Goal: Task Accomplishment & Management: Manage account settings

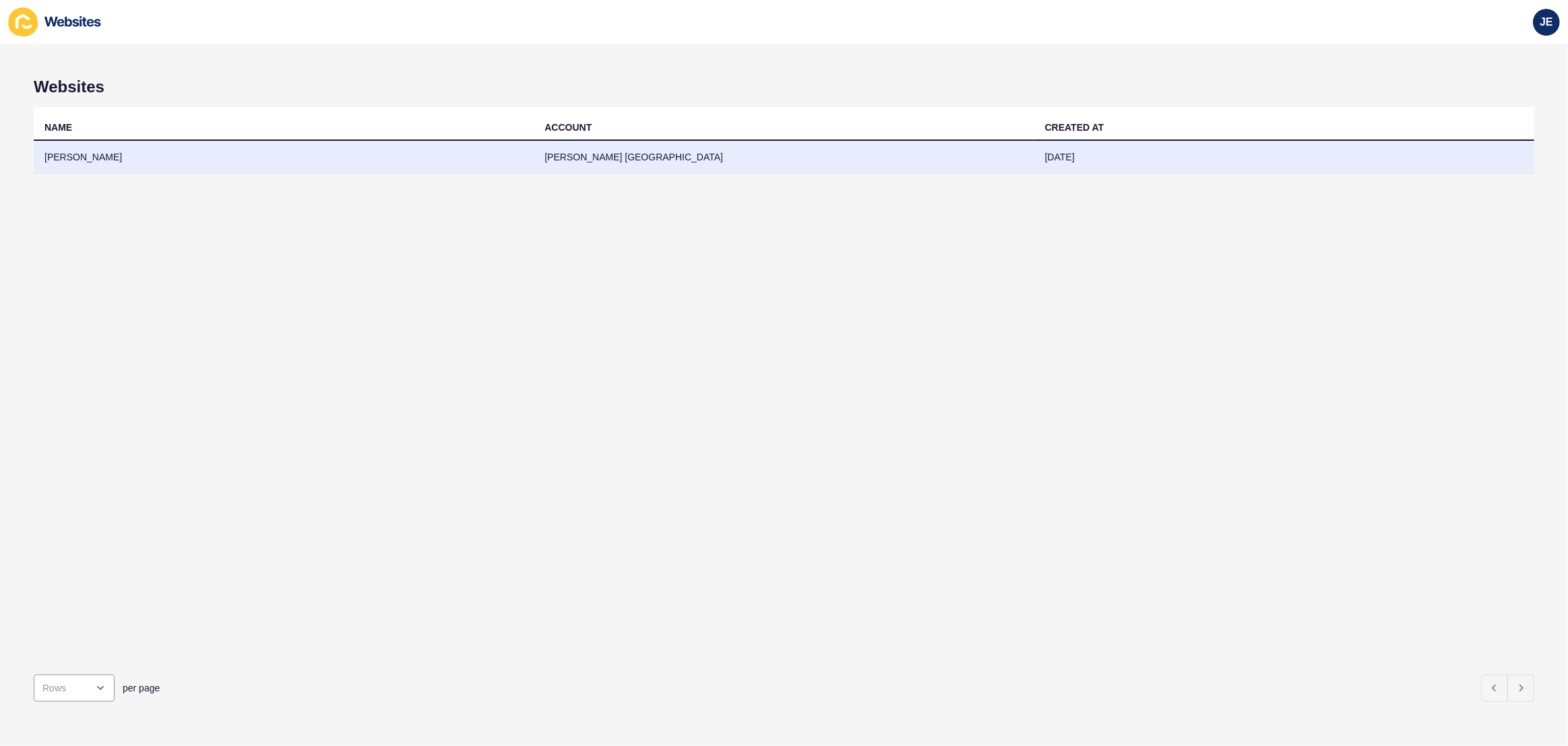
click at [543, 165] on td "Burgess Rawson Canberra" at bounding box center [783, 157] width 500 height 33
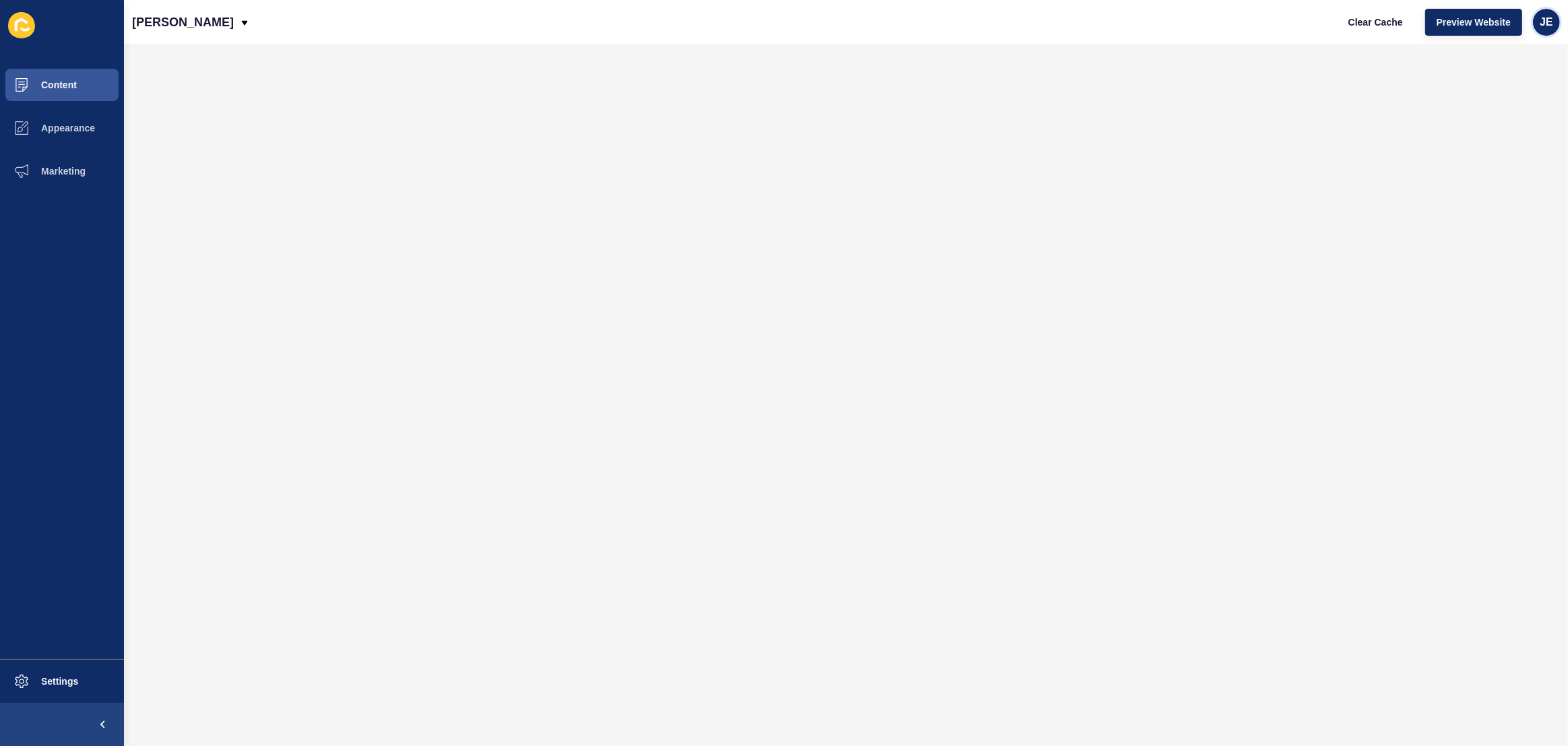
click at [1537, 20] on div "JE" at bounding box center [1547, 22] width 27 height 27
click at [1513, 114] on link "Logout" at bounding box center [1515, 112] width 99 height 30
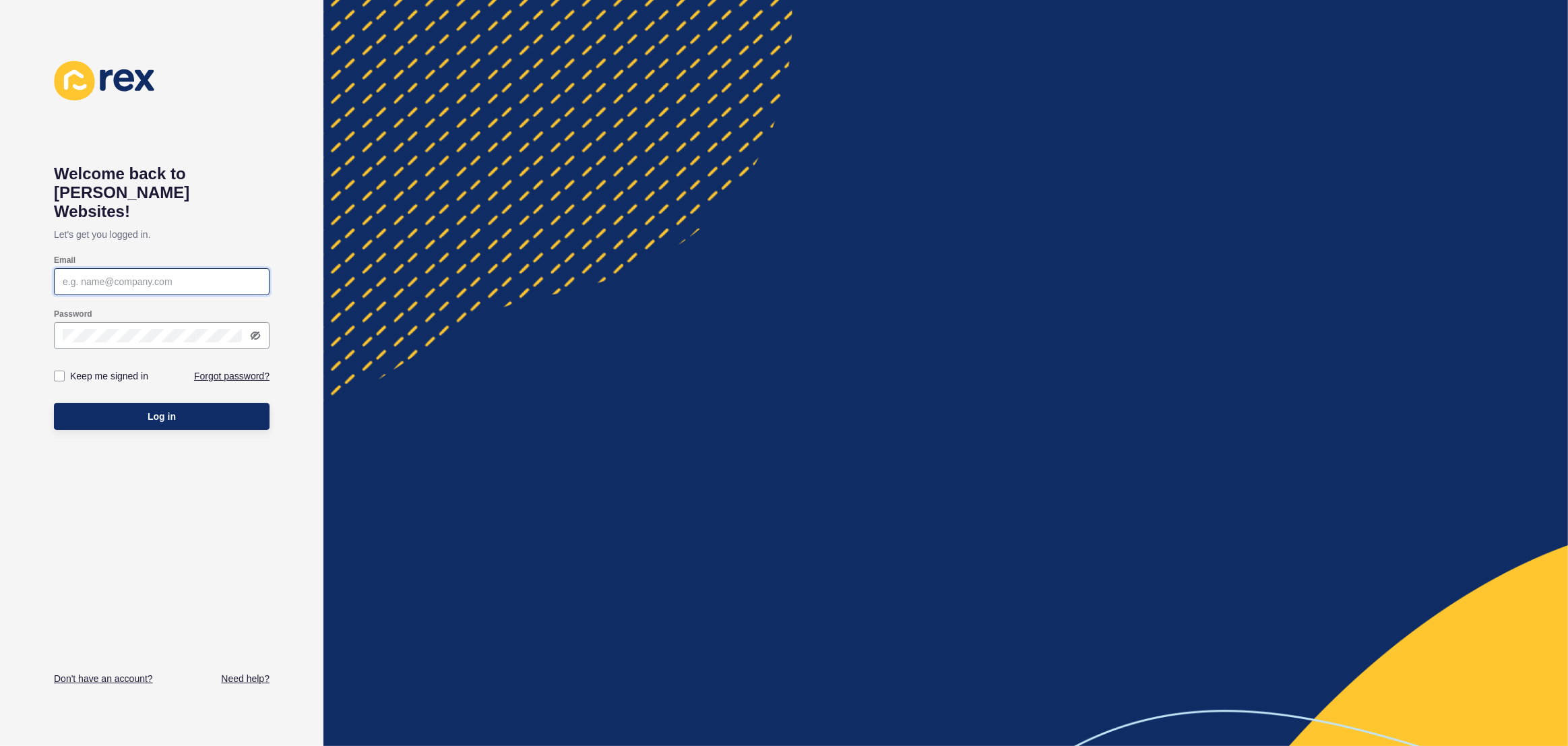
type input "[EMAIL_ADDRESS][PERSON_NAME][DOMAIN_NAME]"
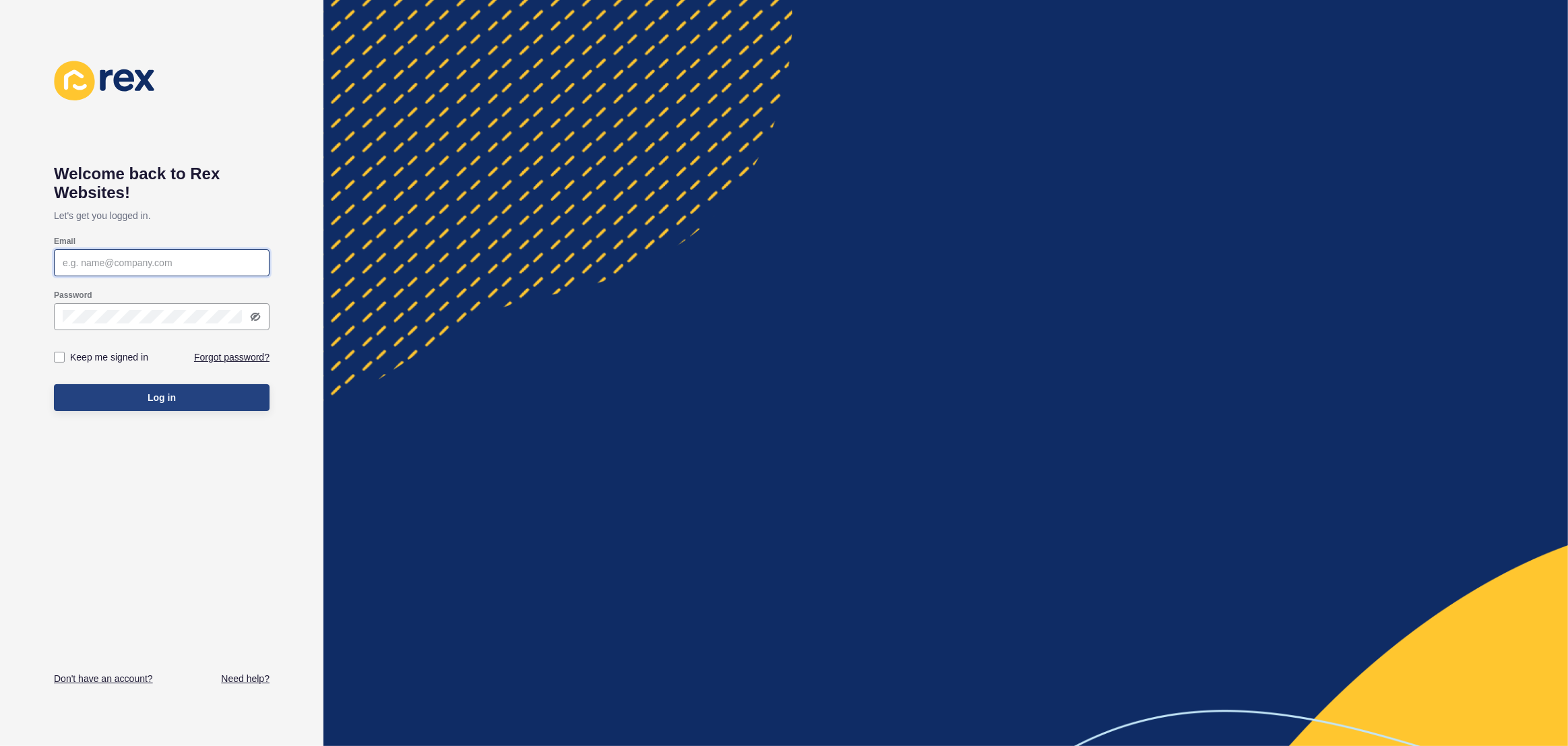
type input "[EMAIL_ADDRESS][PERSON_NAME][DOMAIN_NAME]"
click at [164, 393] on span "Log in" at bounding box center [162, 398] width 28 height 14
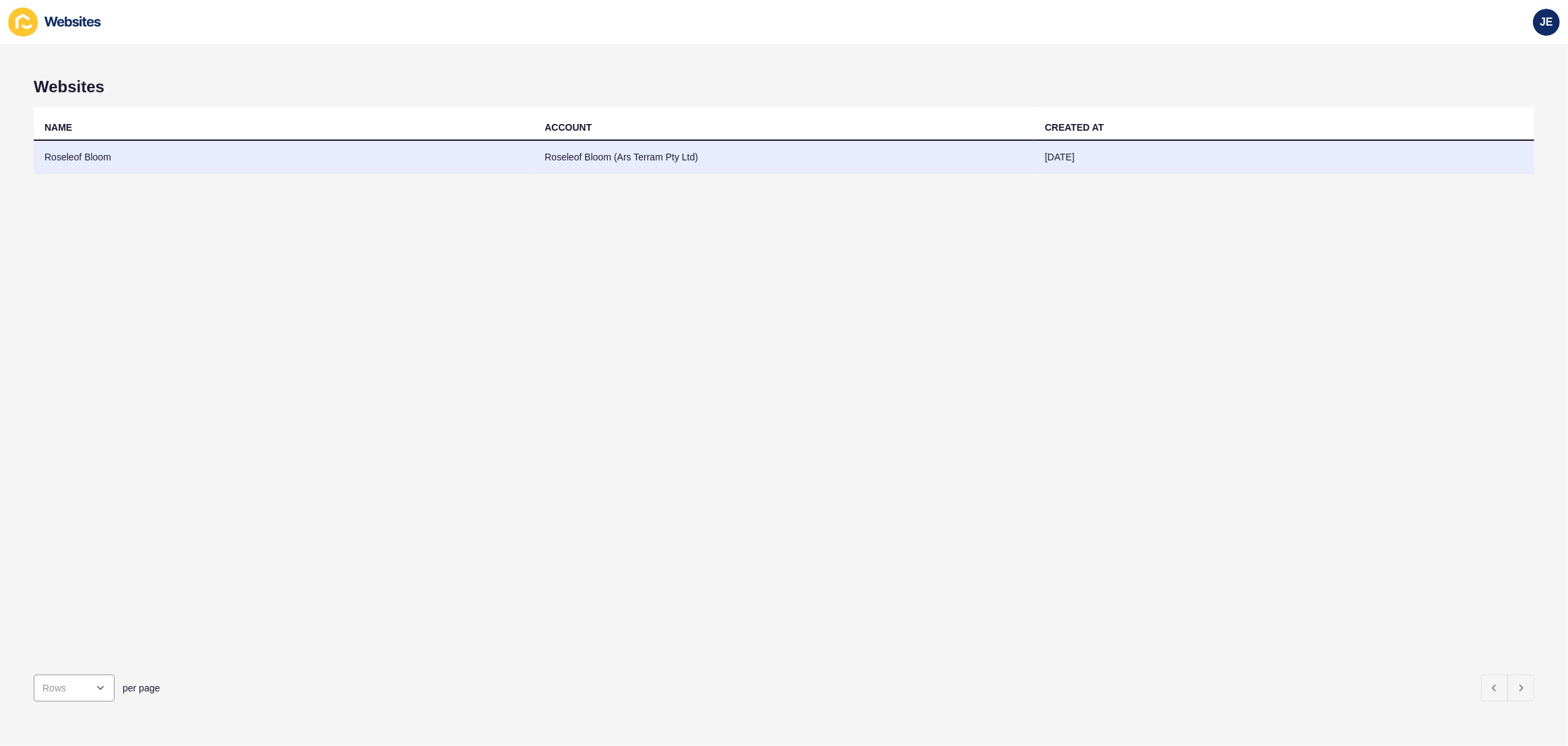
click at [333, 166] on td "Roseleof Bloom" at bounding box center [283, 157] width 500 height 33
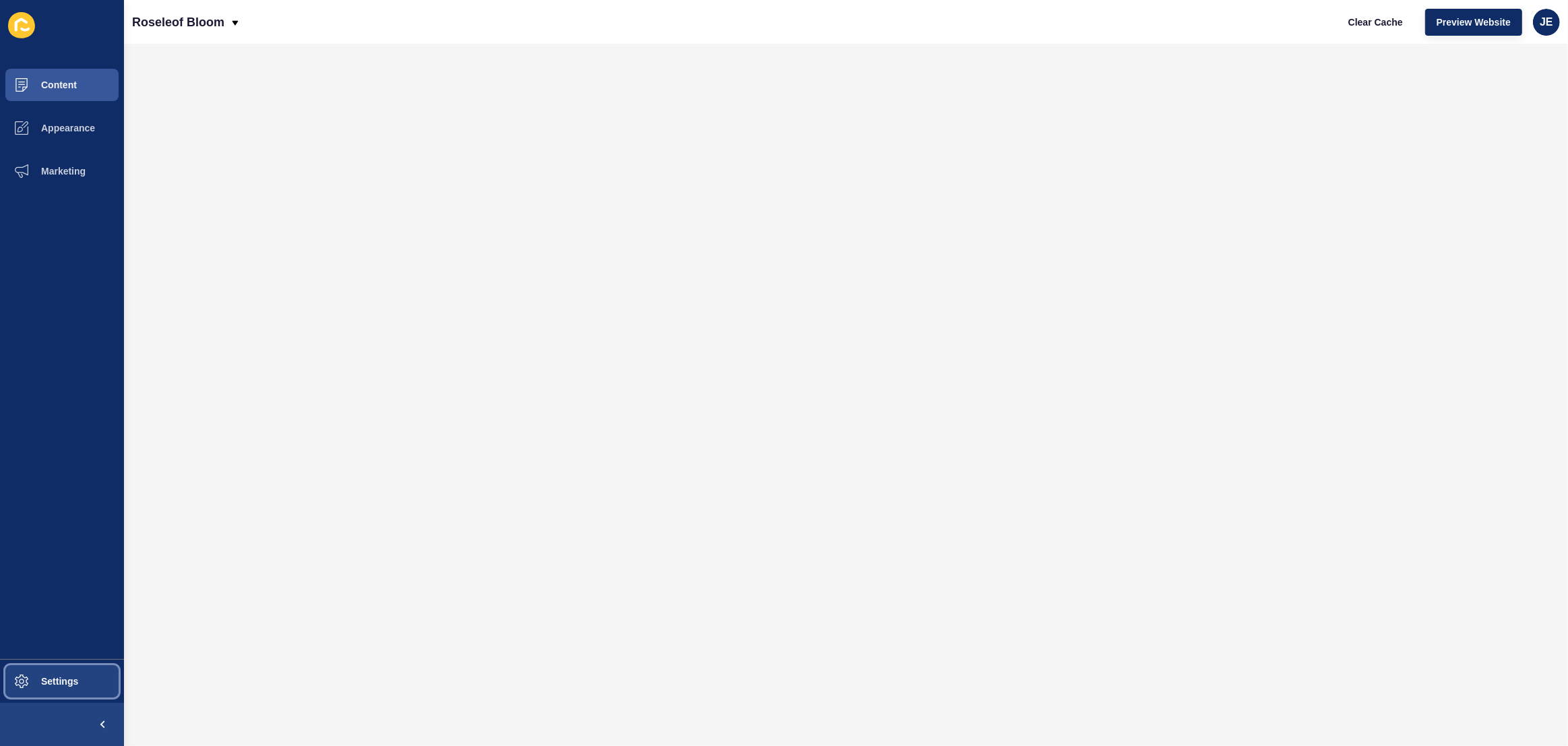
click at [81, 685] on button "Settings" at bounding box center [62, 681] width 124 height 43
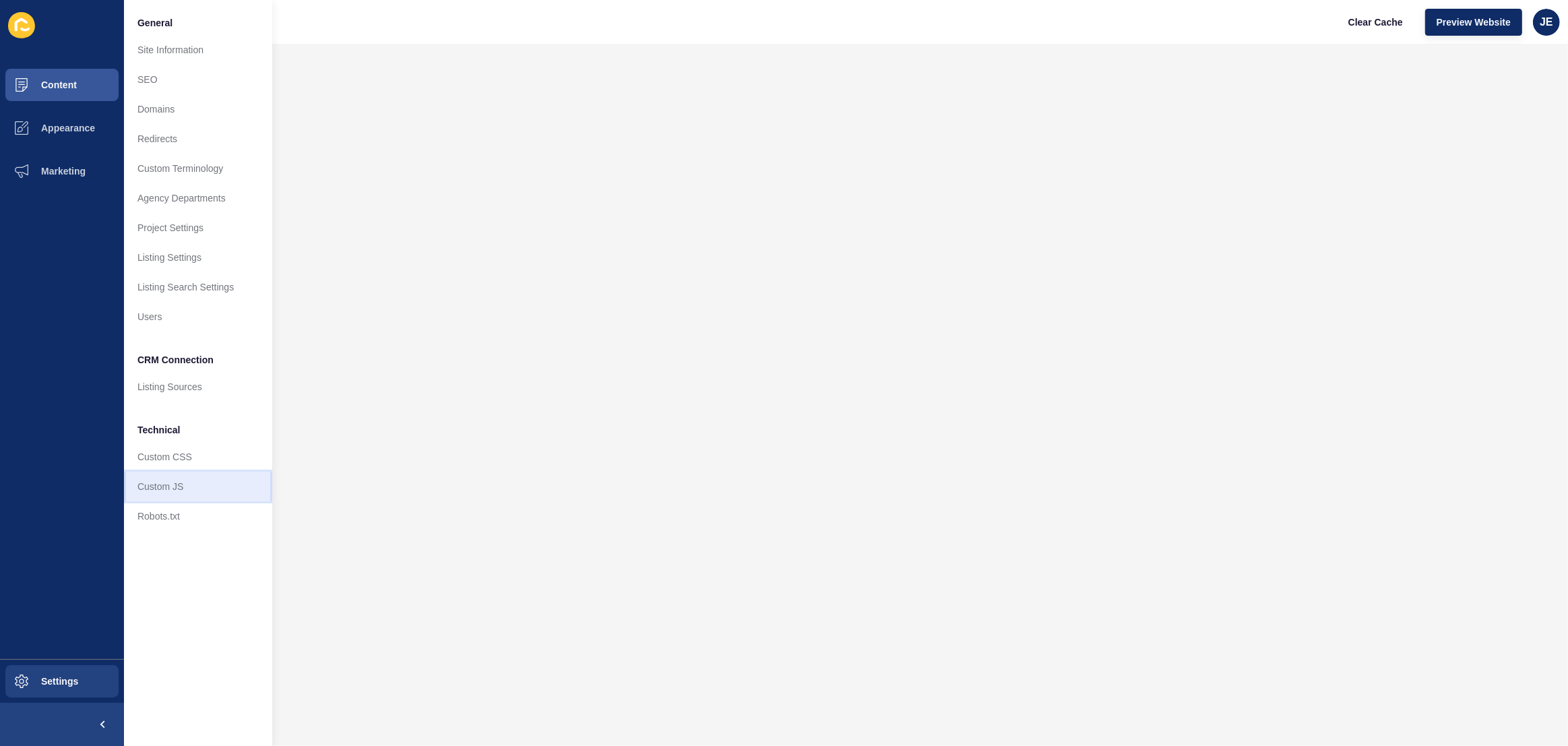
click at [157, 488] on link "Custom JS" at bounding box center [198, 487] width 148 height 30
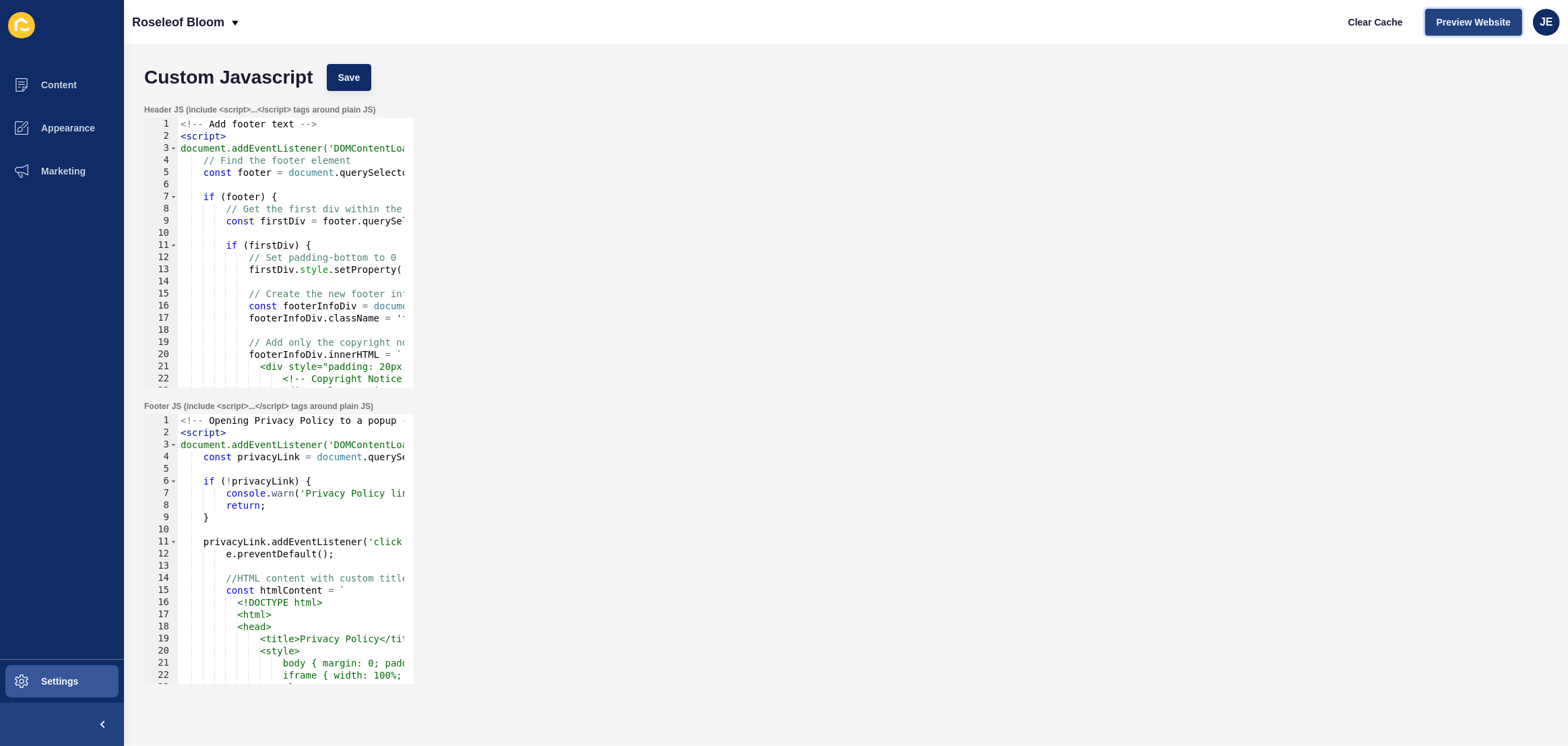
click at [1468, 17] on span "Preview Website" at bounding box center [1473, 22] width 74 height 14
click at [46, 673] on button "Settings" at bounding box center [62, 681] width 124 height 43
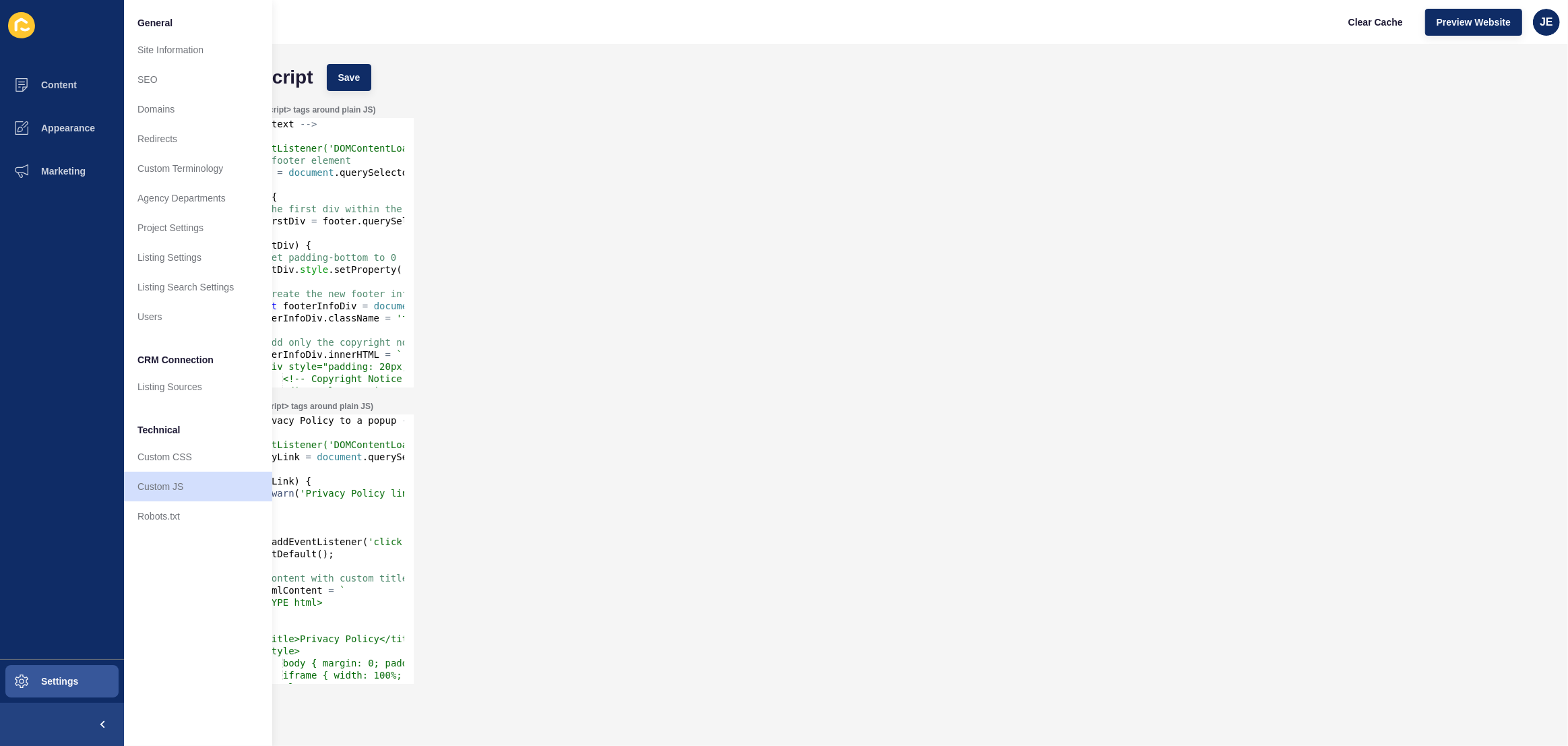
type textarea "if (!privacyLink) {"
click at [308, 477] on div "<!-- Opening Privacy Policy to a popup --> < script > document.addEventListener…" at bounding box center [492, 556] width 628 height 284
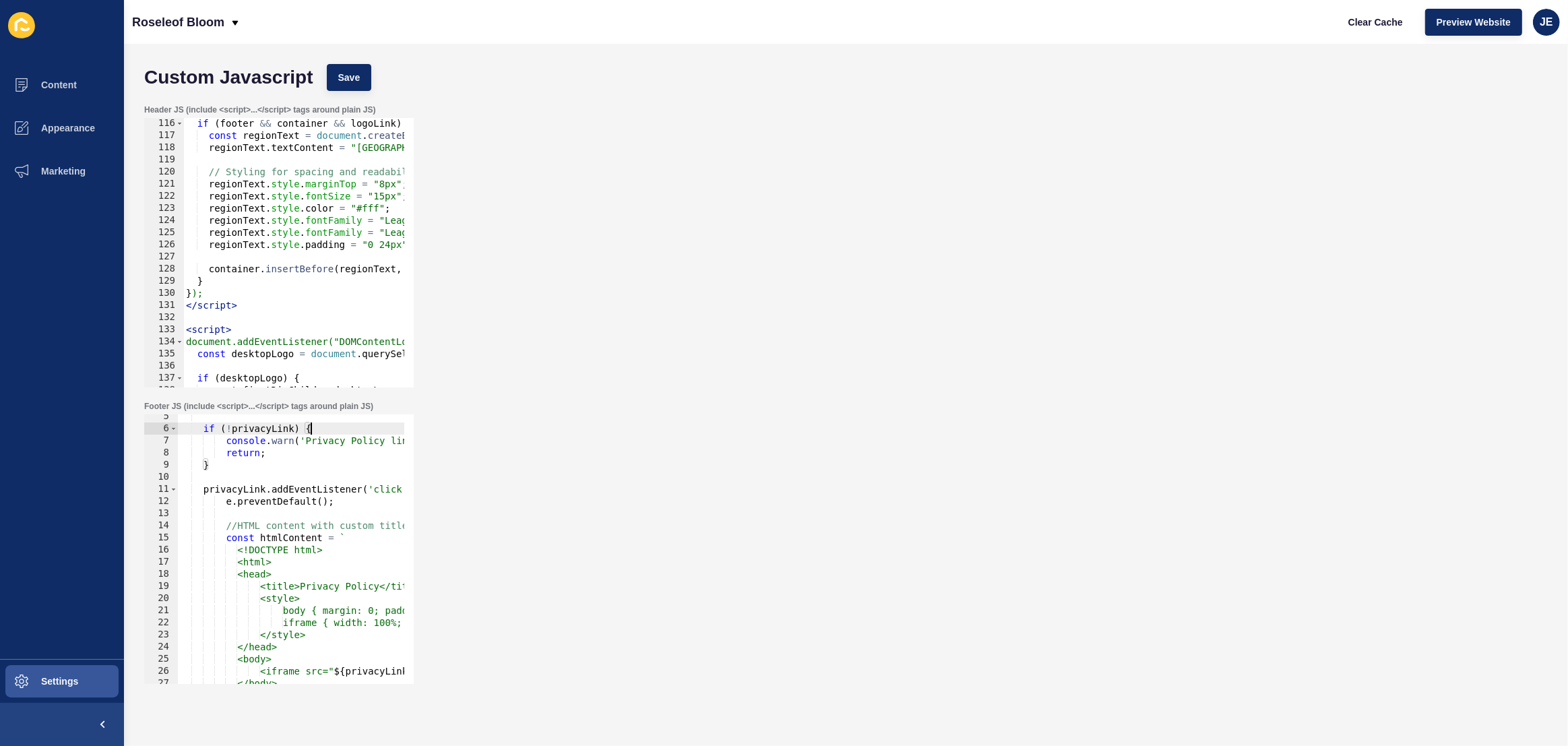
scroll to position [1560, 0]
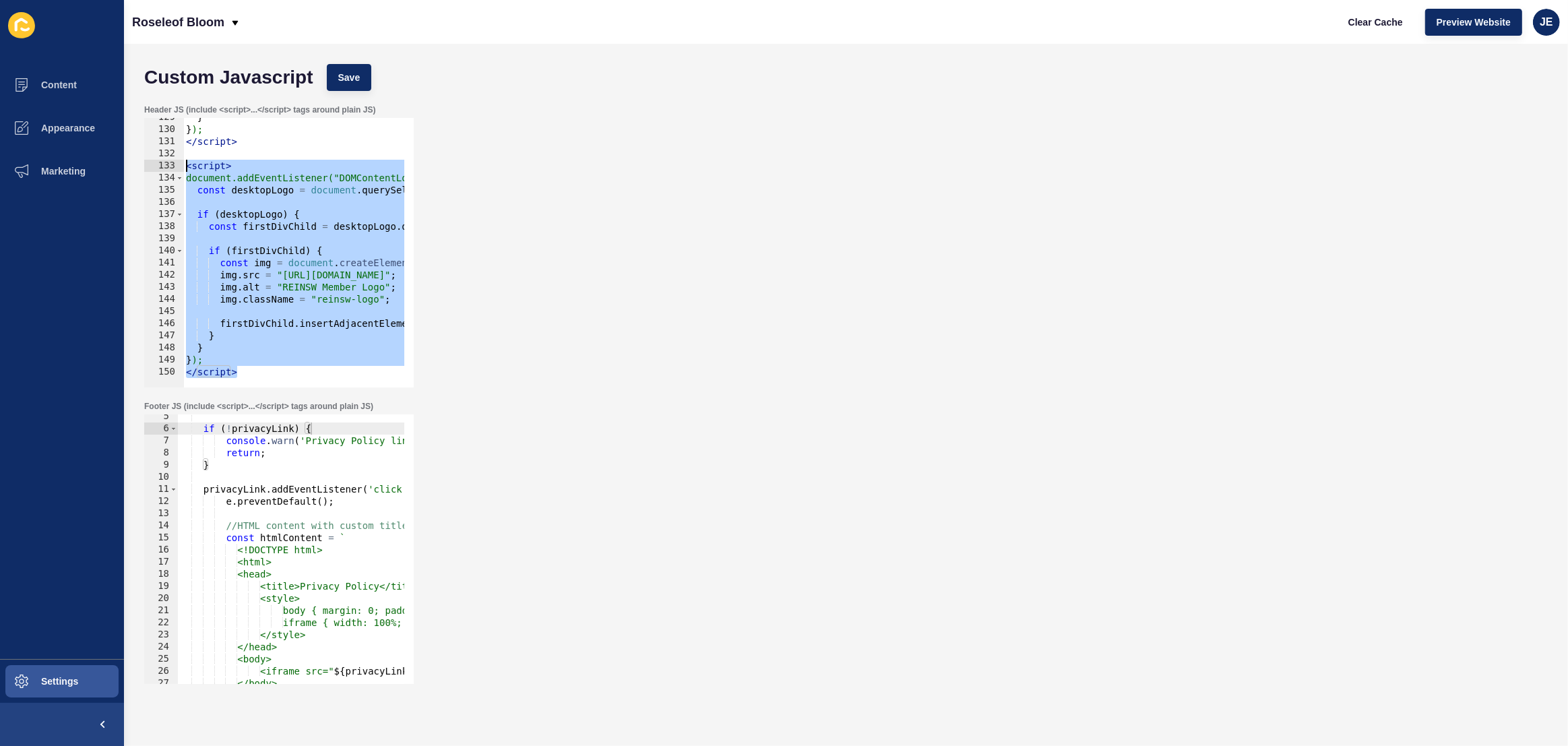
drag, startPoint x: 242, startPoint y: 371, endPoint x: 149, endPoint y: 168, distance: 223.3
click at [149, 168] on div "</script> 129 130 131 132 133 134 135 136 137 138 139 140 141 142 143 144 145 1…" at bounding box center [278, 253] width 269 height 269
click at [256, 372] on div "} } ); </ script > < script > document.addEventListener("DOMContentLoaded", fun…" at bounding box center [989, 253] width 1613 height 284
drag, startPoint x: 269, startPoint y: 369, endPoint x: 116, endPoint y: 168, distance: 252.6
click at [116, 168] on div "Content Appearance Marketing Settings Roseleof Bloom Clear Cache Preview Websit…" at bounding box center [784, 373] width 1568 height 746
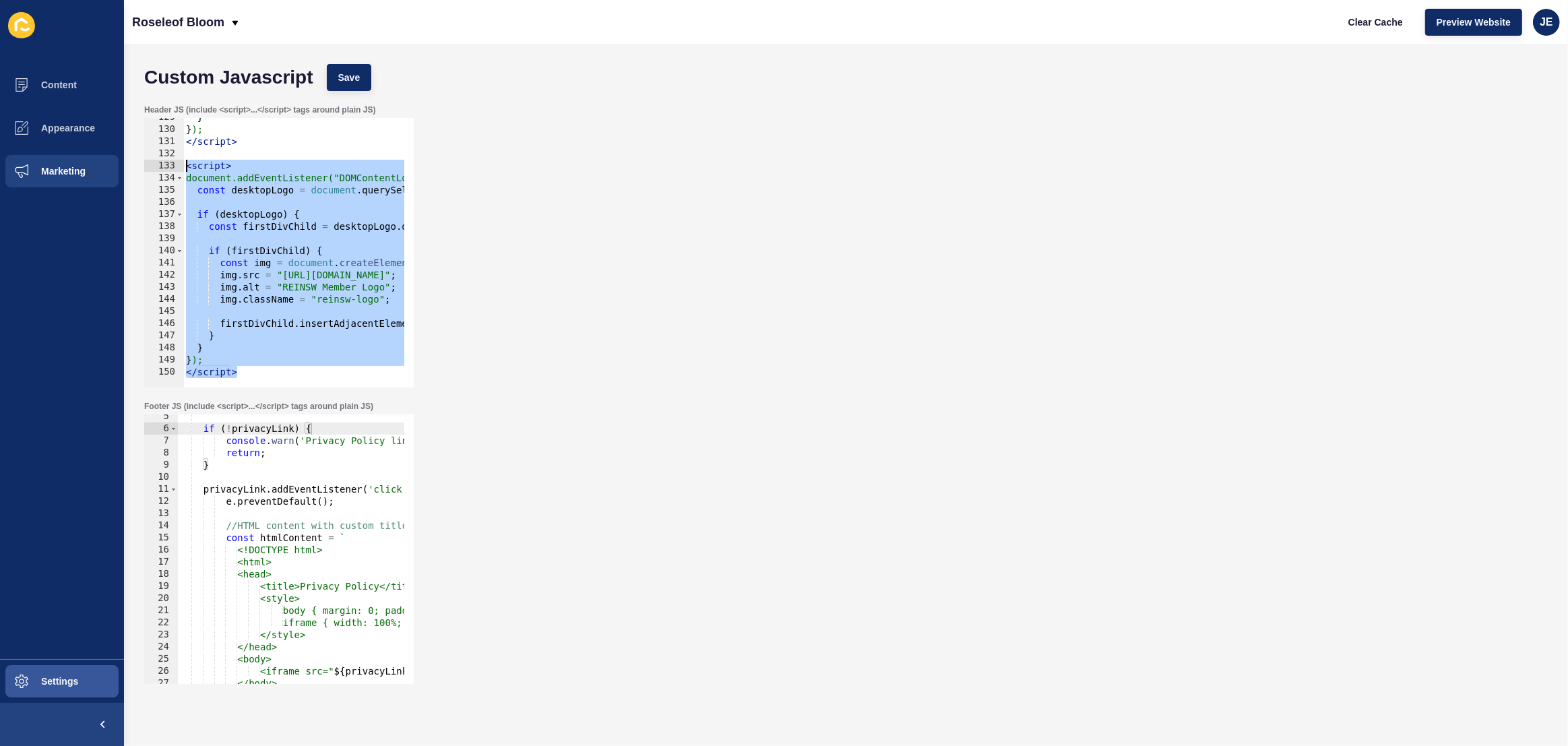
type textarea "<script> document.addEventListener("DOMContentLoaded", function () {"
paste textarea
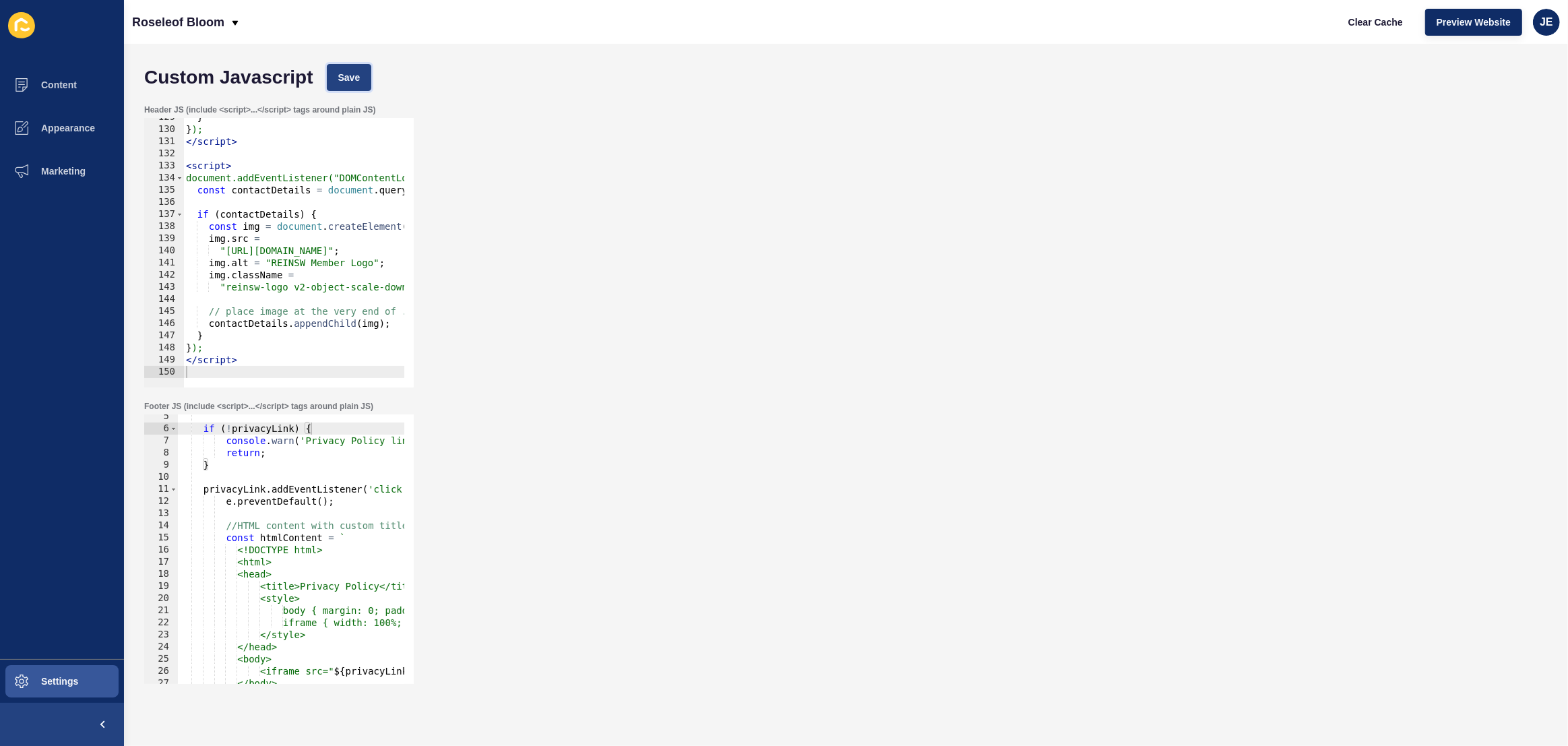
click at [345, 77] on span "Save" at bounding box center [349, 77] width 22 height 14
click at [1384, 14] on button "Clear Cache" at bounding box center [1375, 22] width 78 height 27
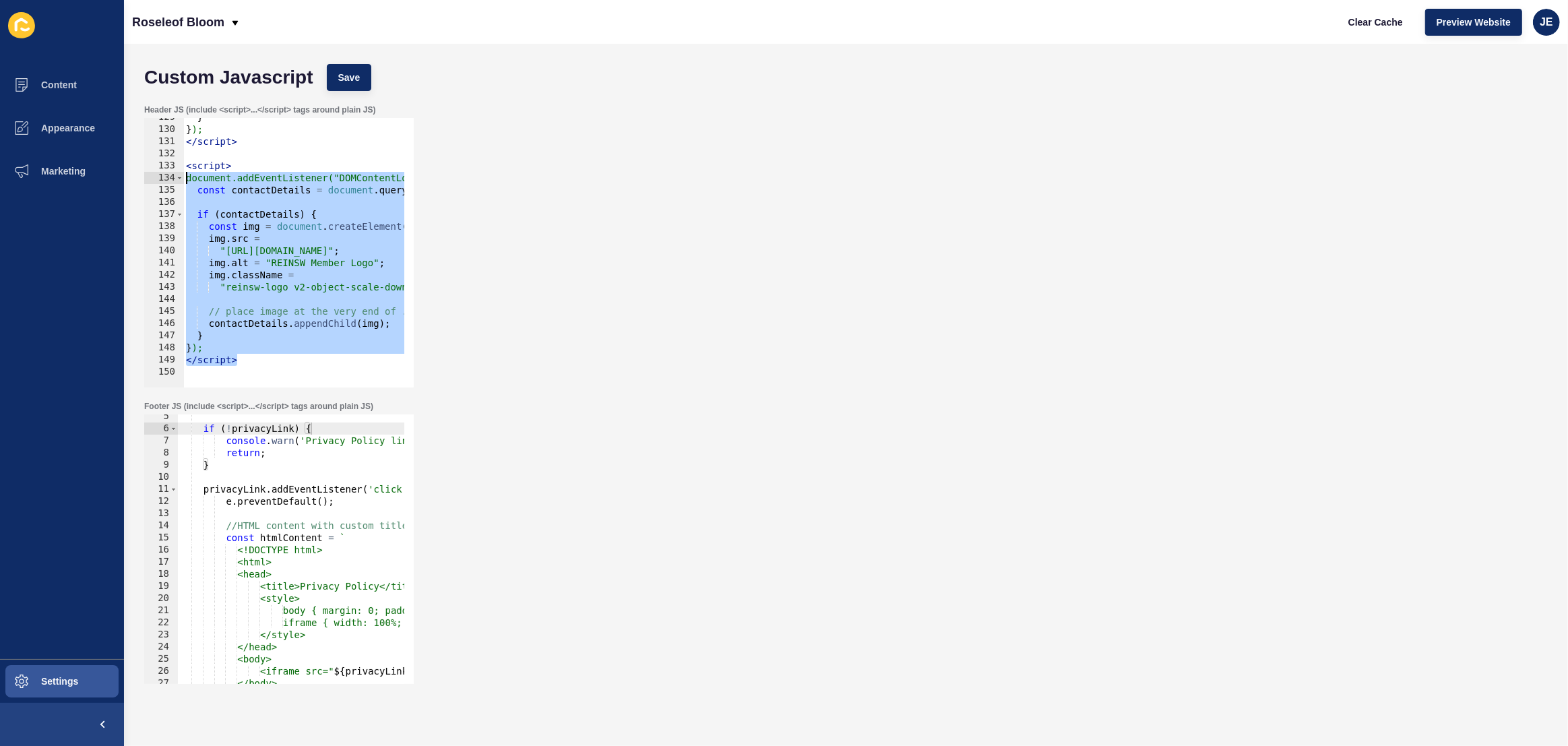
drag, startPoint x: 255, startPoint y: 363, endPoint x: 147, endPoint y: 169, distance: 222.0
click at [147, 169] on div "</script> 129 130 131 132 133 134 135 136 137 138 139 140 141 142 143 144 145 1…" at bounding box center [278, 253] width 269 height 269
type textarea "<script> document.addEventListener("DOMContentLoaded", function () {"
paste textarea
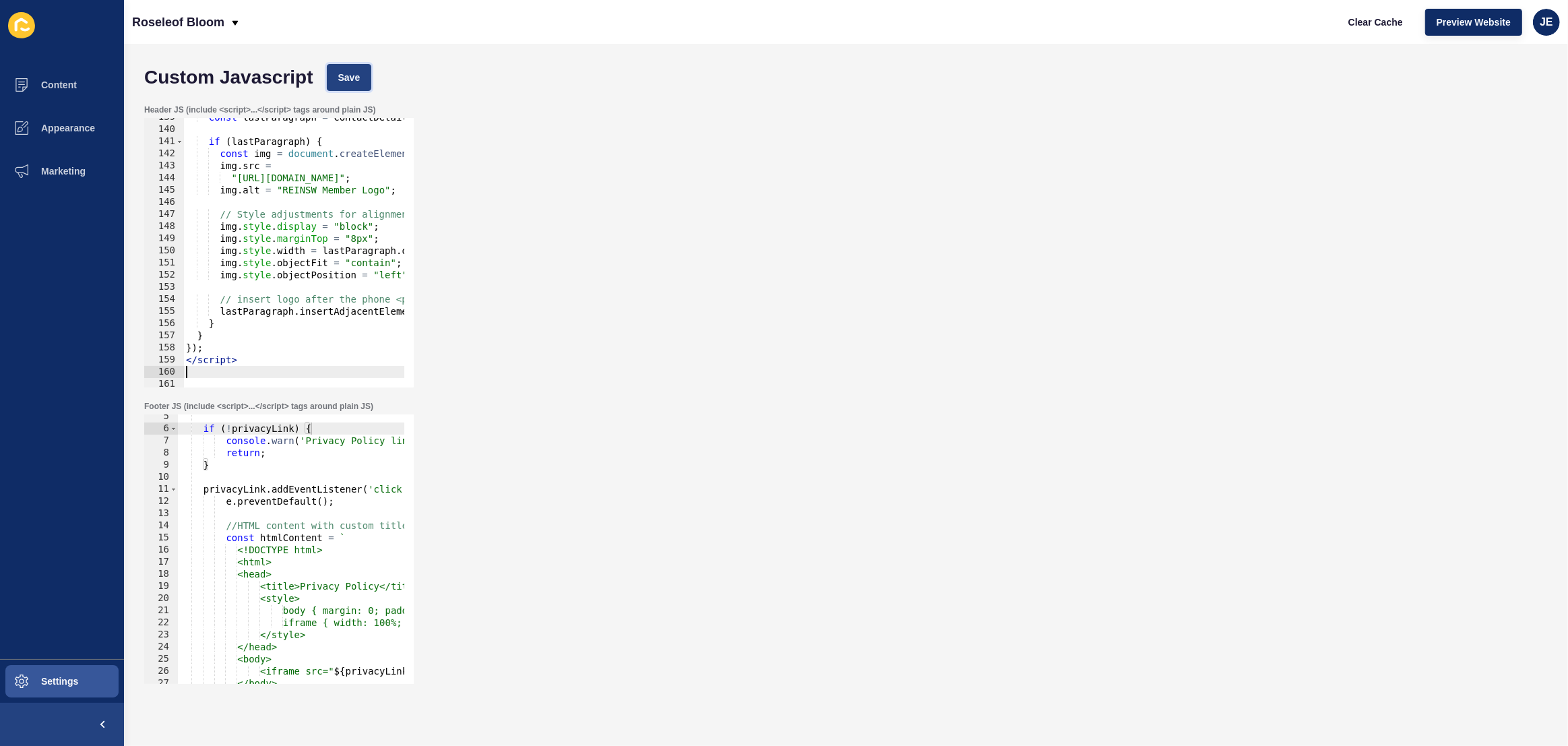
click at [356, 71] on span "Save" at bounding box center [349, 77] width 22 height 14
click at [350, 241] on div "const lastParagraph = contactDetails . querySelector ( "p:last-of-type" ) ; if …" at bounding box center [989, 253] width 1613 height 284
click at [388, 237] on div "const lastParagraph = contactDetails . querySelector ( "p:last-of-type" ) ; if …" at bounding box center [989, 253] width 1613 height 284
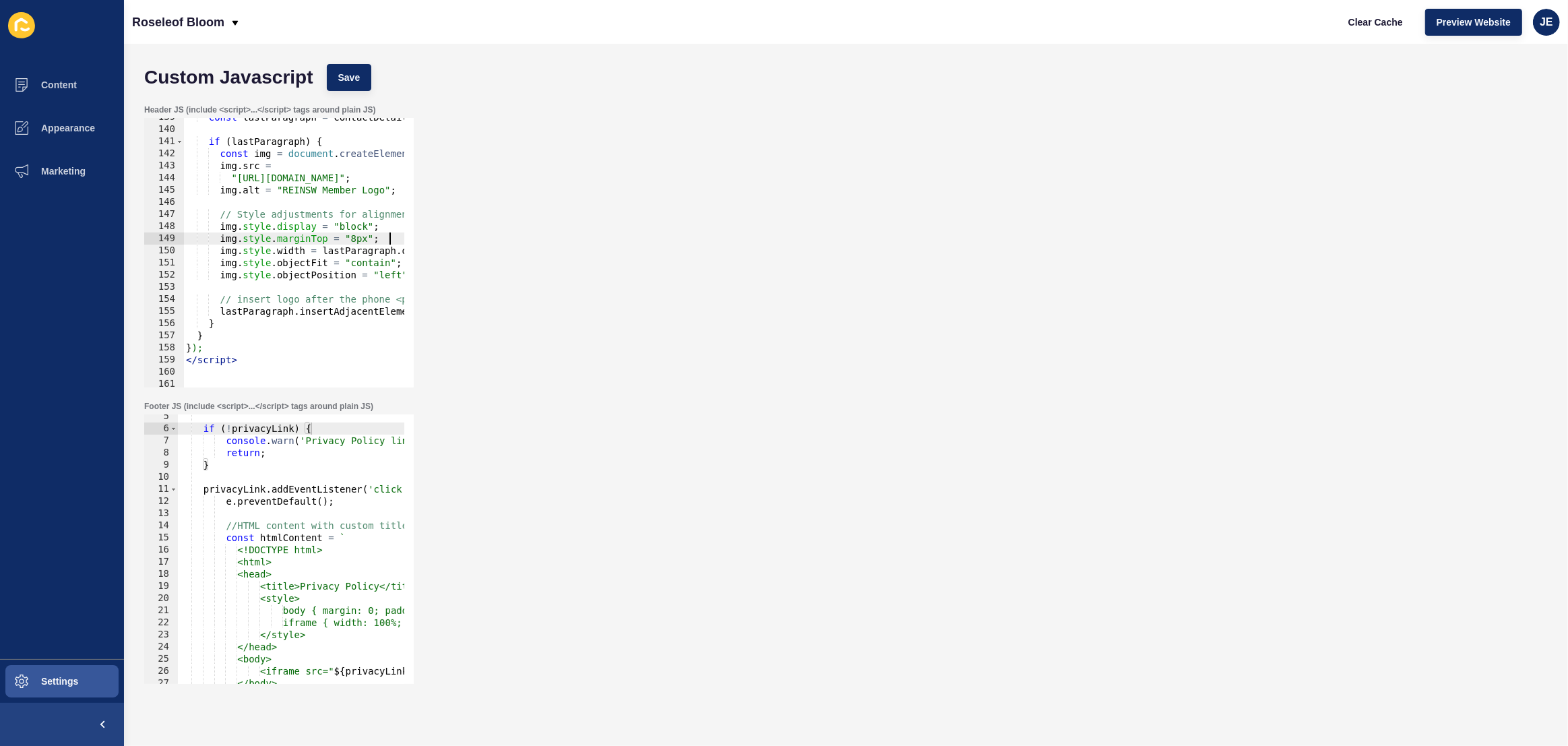
scroll to position [0, 2]
paste textarea
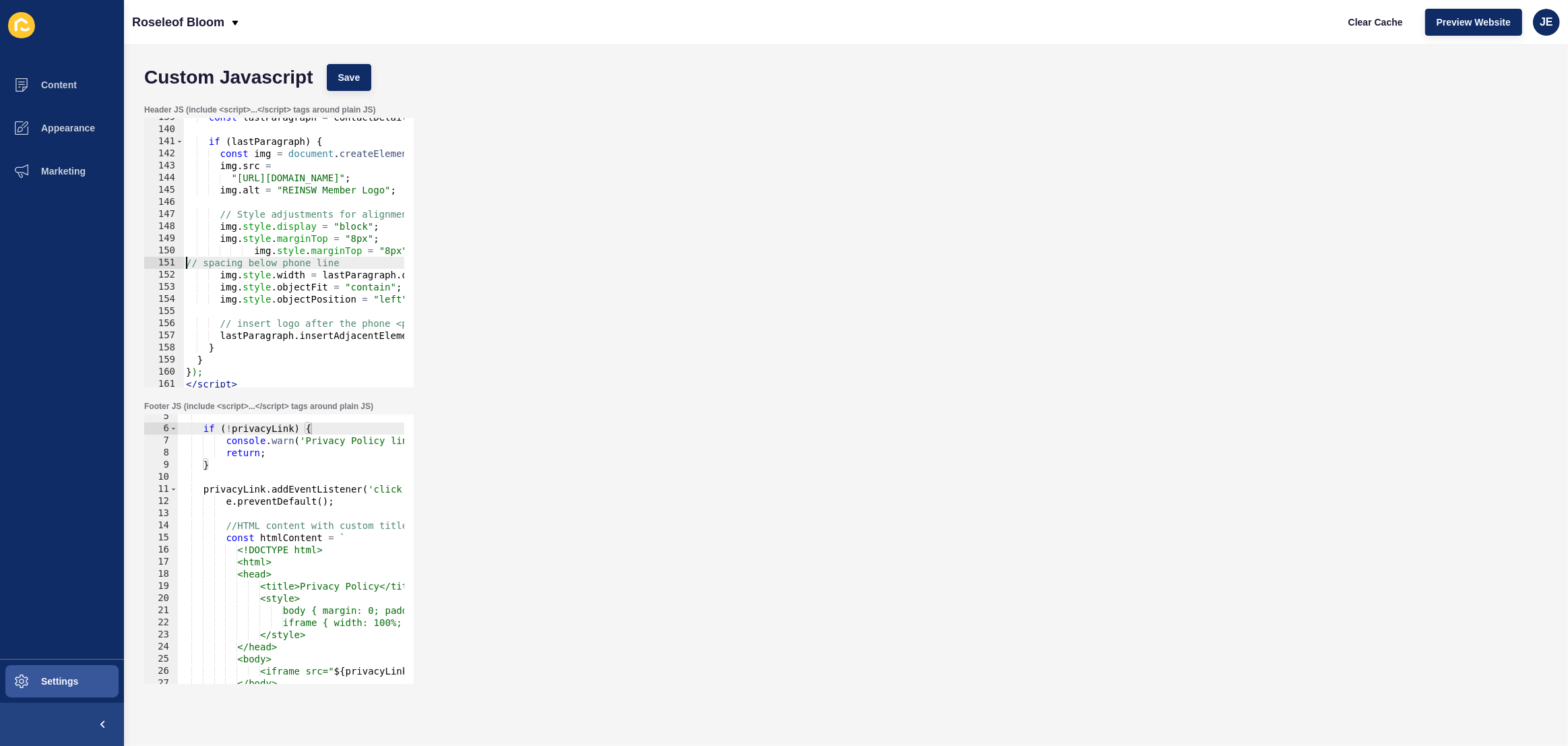
click at [328, 263] on div "const lastParagraph = contactDetails . querySelector ( "p:last-of-type" ) ; if …" at bounding box center [989, 253] width 1613 height 284
drag, startPoint x: 252, startPoint y: 252, endPoint x: 219, endPoint y: 254, distance: 33.1
click at [219, 254] on div "const lastParagraph = contactDetails . querySelector ( "p:last-of-type" ) ; if …" at bounding box center [989, 253] width 1613 height 284
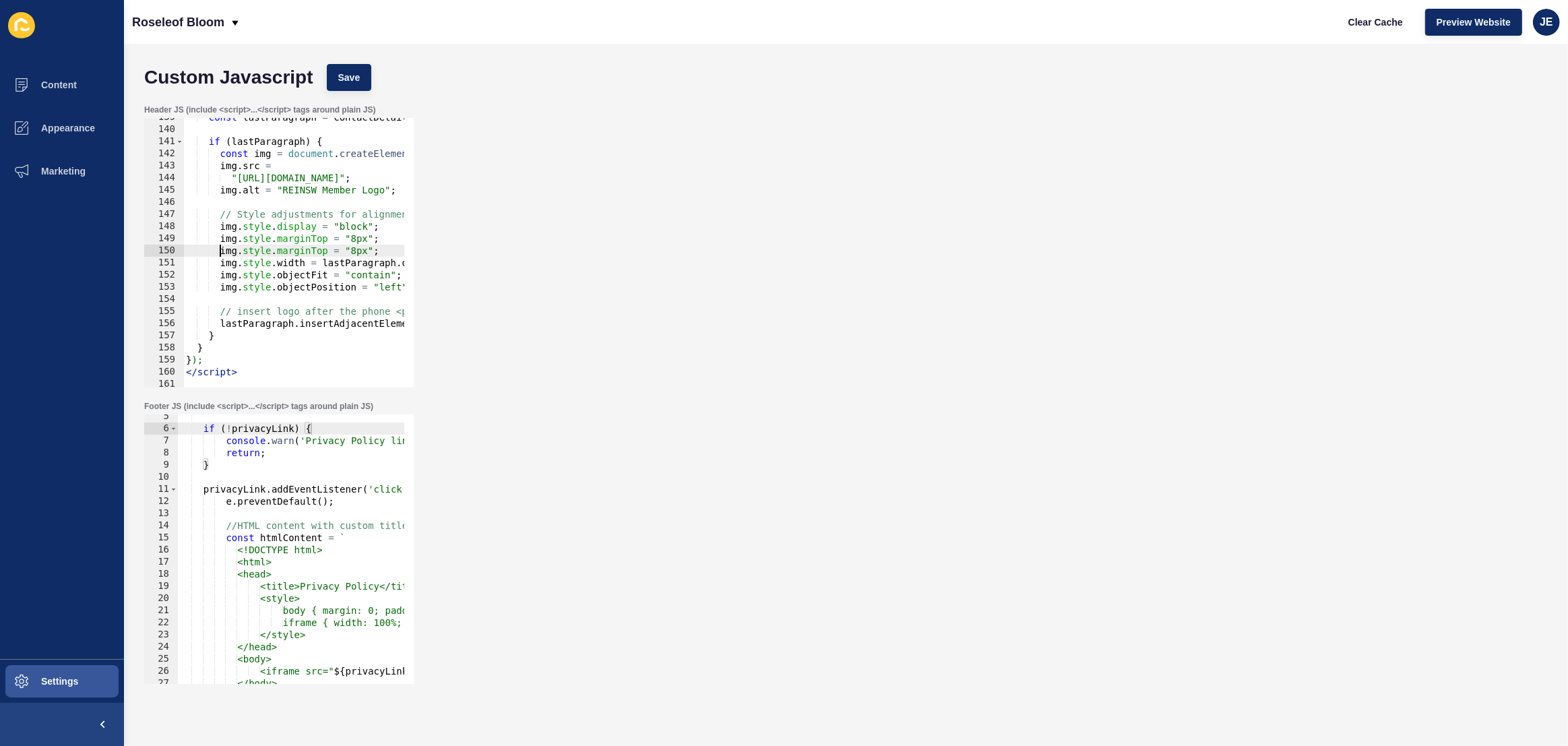
click at [281, 252] on div "const lastParagraph = contactDetails . querySelector ( "p:last-of-type" ) ; if …" at bounding box center [989, 253] width 1613 height 284
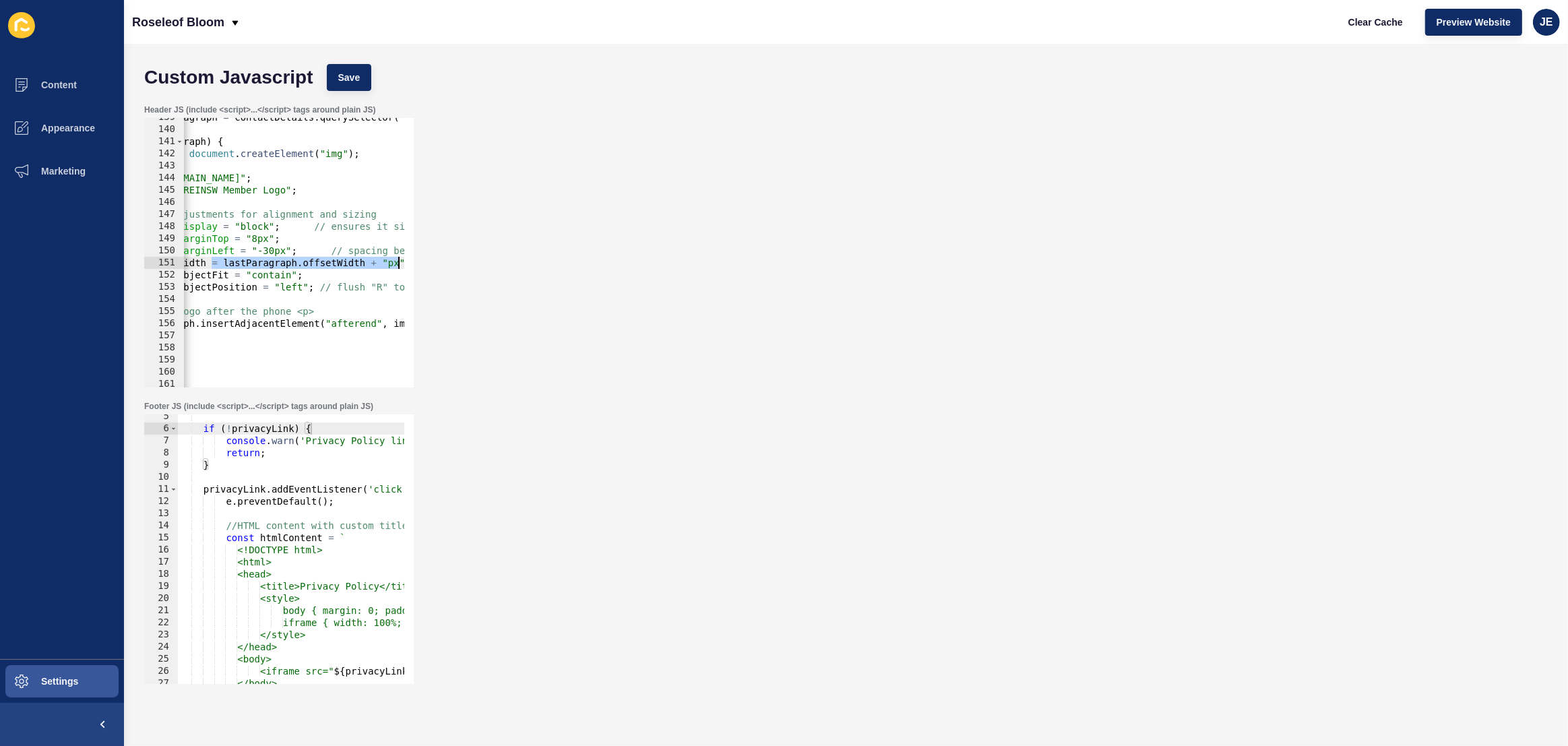
scroll to position [0, 144]
drag, startPoint x: 313, startPoint y: 264, endPoint x: 408, endPoint y: 261, distance: 95.0
click at [408, 261] on div "img.style.marginLeft = "-30px"; // spacing below phone line 139 140 141 142 143…" at bounding box center [278, 253] width 269 height 269
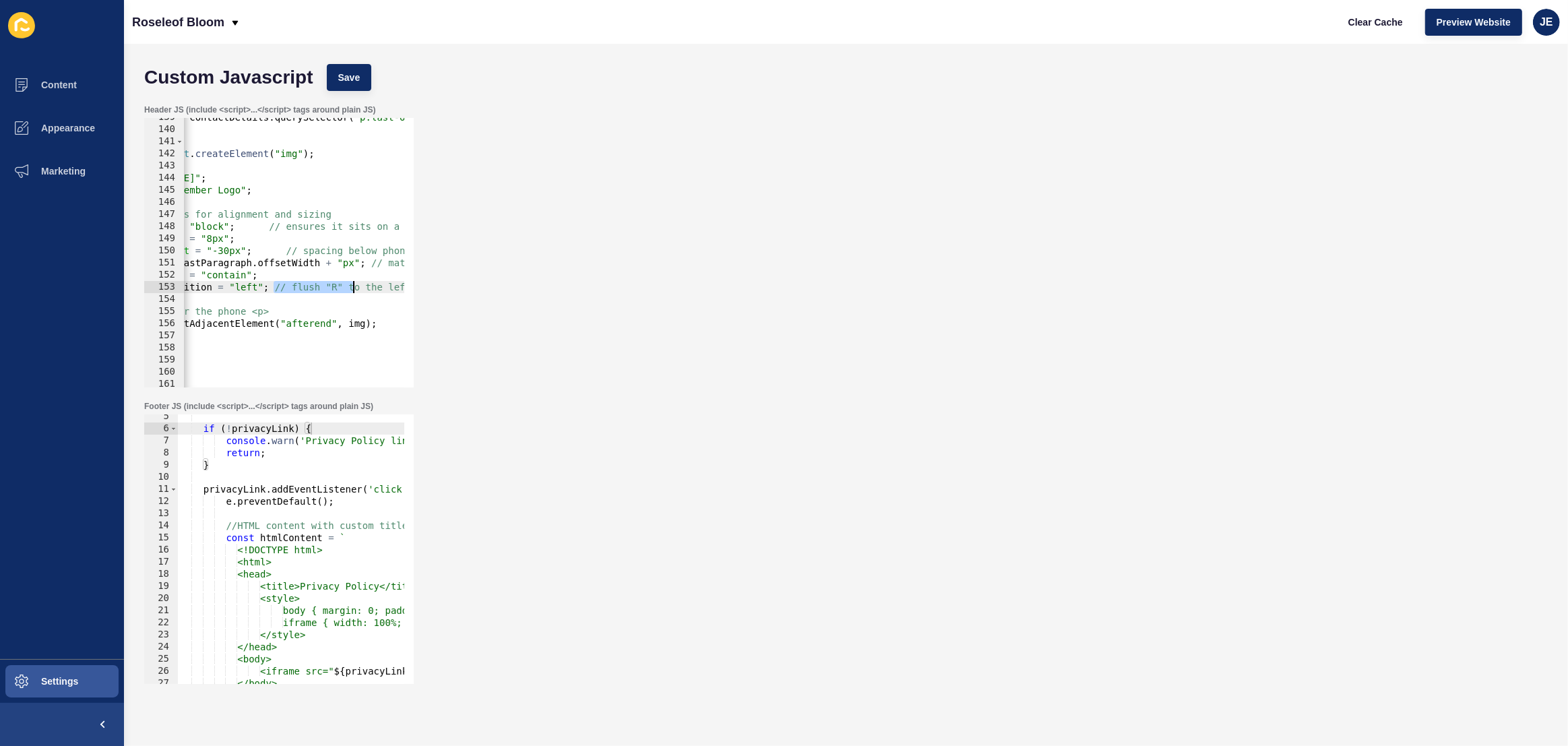
scroll to position [0, 155]
drag, startPoint x: 272, startPoint y: 286, endPoint x: 422, endPoint y: 286, distance: 150.0
click at [422, 286] on div "Header JS (include <script>...</script> tags around plain JS) img.style.width =…" at bounding box center [846, 246] width 1417 height 296
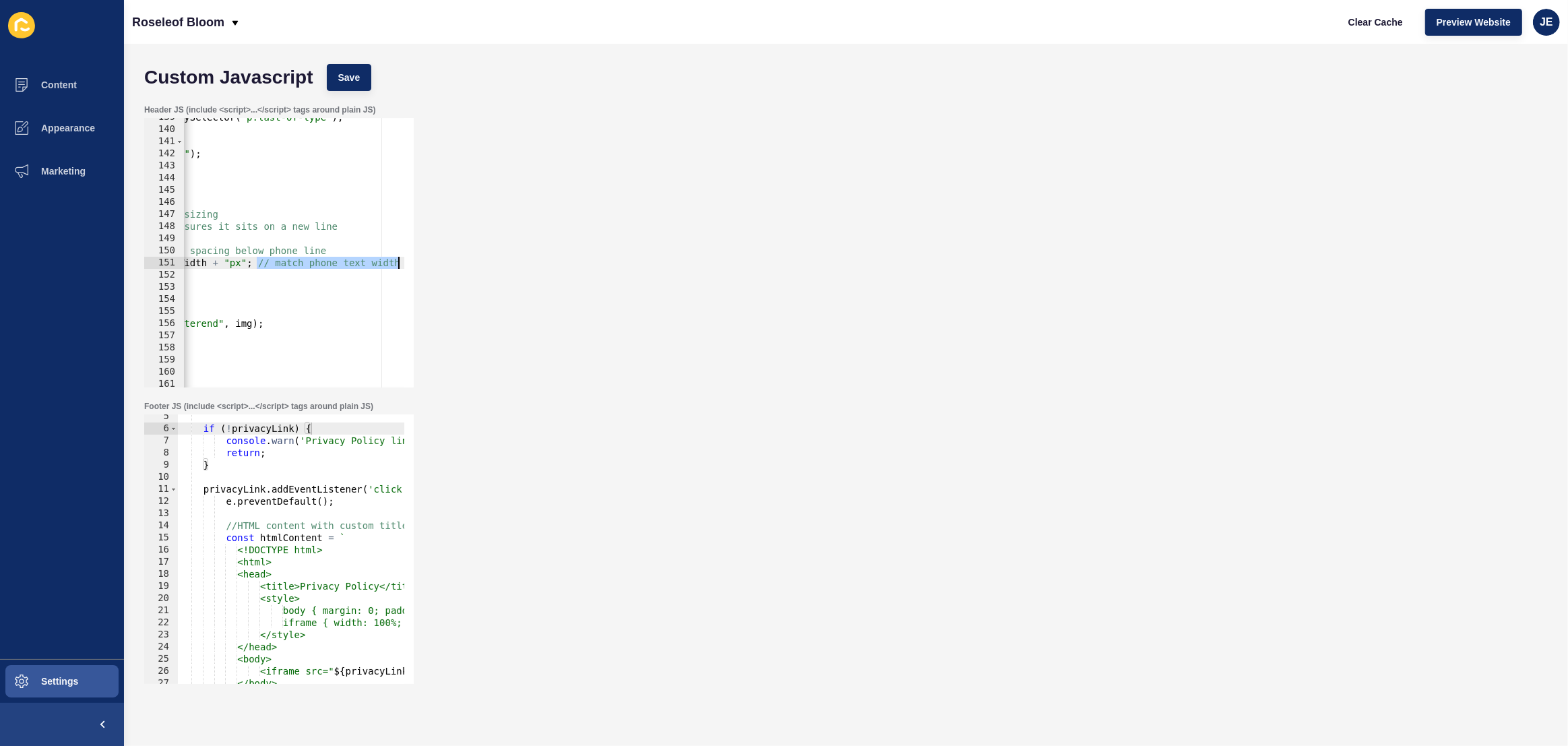
drag, startPoint x: 379, startPoint y: 264, endPoint x: 488, endPoint y: 267, distance: 109.0
click at [488, 267] on div "Header JS (include <script>...</script> tags around plain JS) img.style.objectP…" at bounding box center [846, 246] width 1417 height 296
drag, startPoint x: 327, startPoint y: 249, endPoint x: 236, endPoint y: 254, distance: 91.1
click at [236, 254] on div "const lastParagraph = contactDetails . querySelector ( "p:last-of-type" ) ; if …" at bounding box center [800, 253] width 1613 height 284
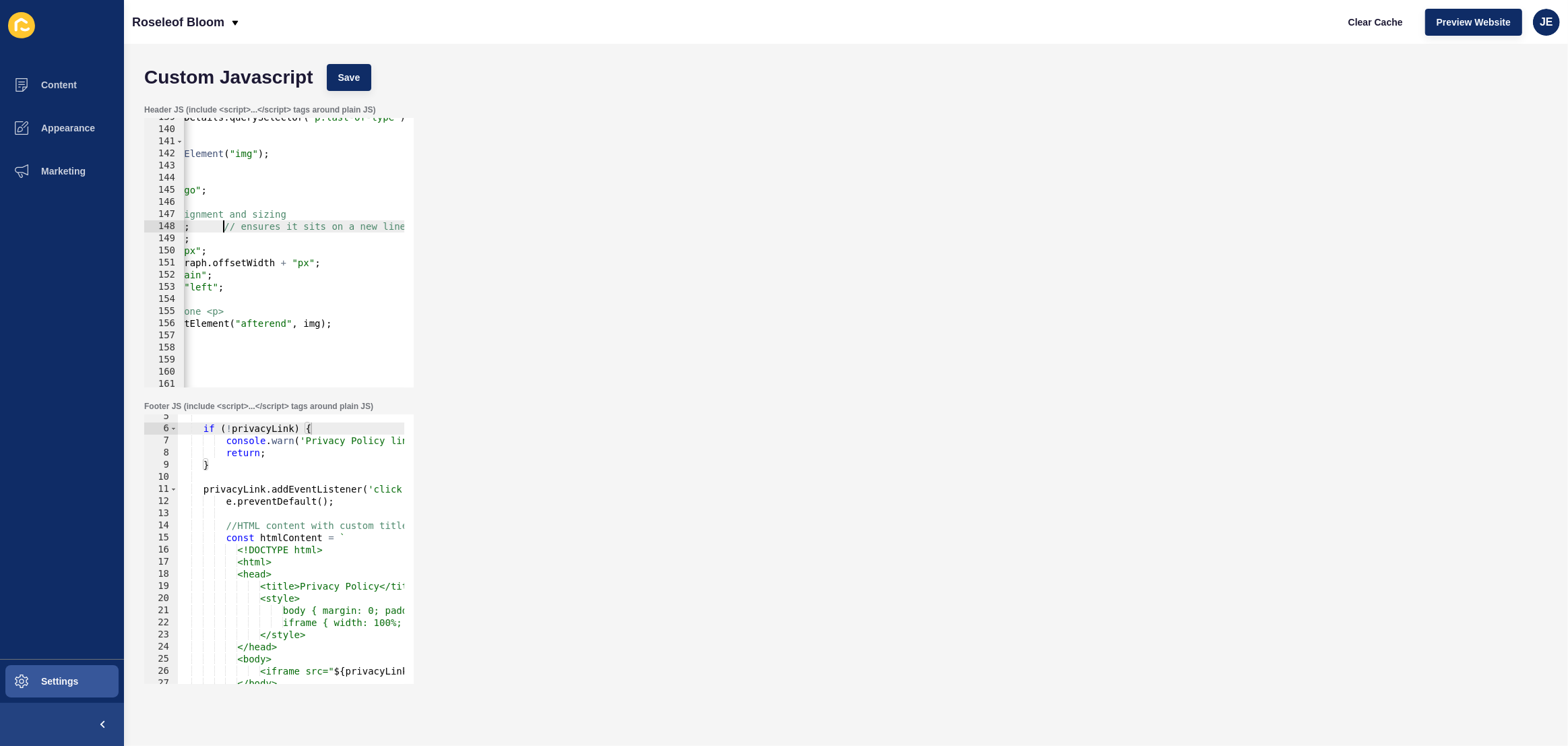
scroll to position [0, 195]
drag, startPoint x: 221, startPoint y: 227, endPoint x: 487, endPoint y: 233, distance: 266.1
click at [487, 233] on div "Header JS (include <script>...</script> tags around plain JS) img.style.marginL…" at bounding box center [846, 246] width 1417 height 296
click at [301, 245] on div "const lastParagraph = contactDetails . querySelector ( "p:last-of-type" ) ; if …" at bounding box center [794, 253] width 1613 height 284
drag, startPoint x: 219, startPoint y: 225, endPoint x: 439, endPoint y: 229, distance: 220.0
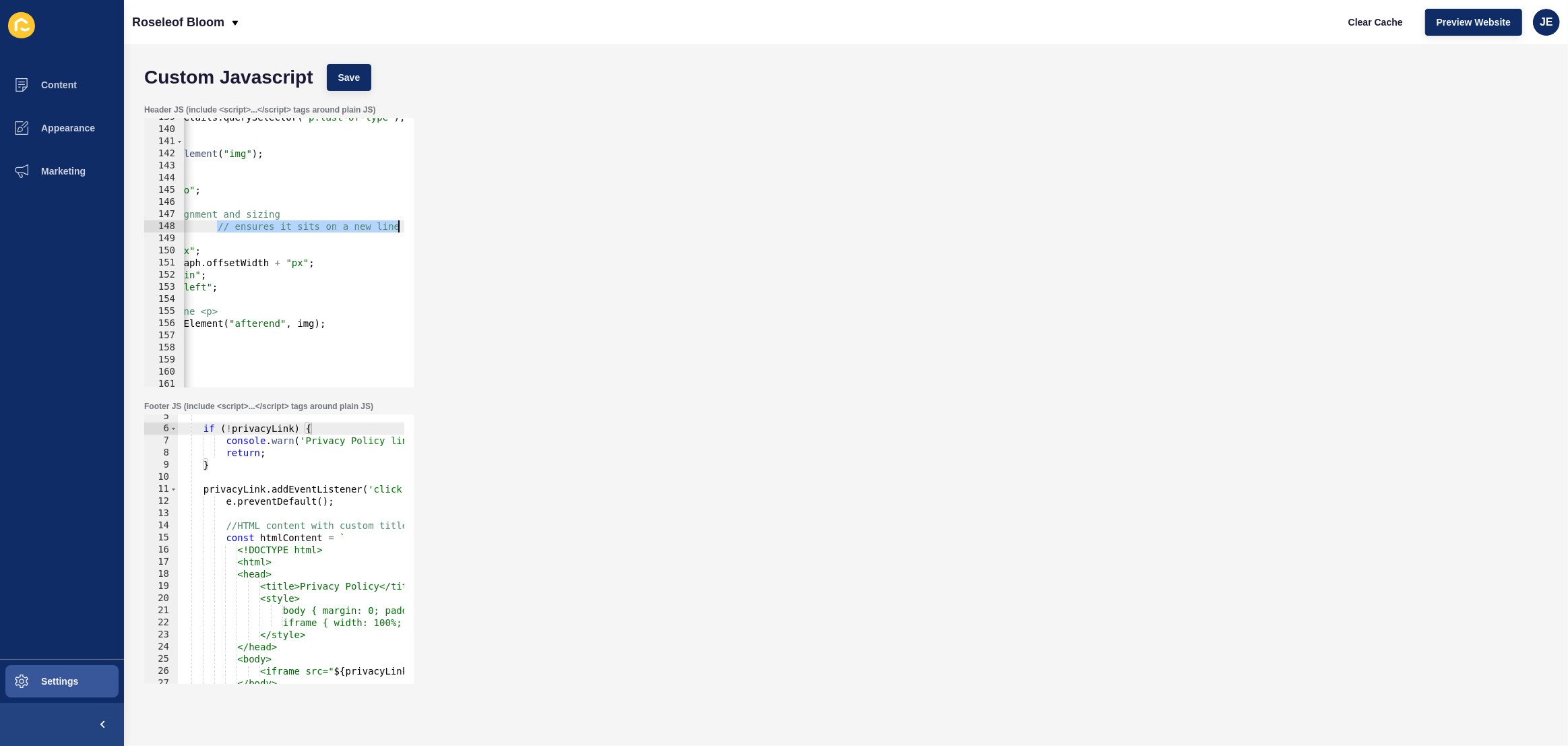
click at [440, 228] on div "Header JS (include <script>...</script> tags around plain JS) img.style.marginL…" at bounding box center [846, 246] width 1417 height 296
click at [291, 261] on div "const lastParagraph = contactDetails . querySelector ( "p:last-of-type" ) ; if …" at bounding box center [794, 253] width 1613 height 284
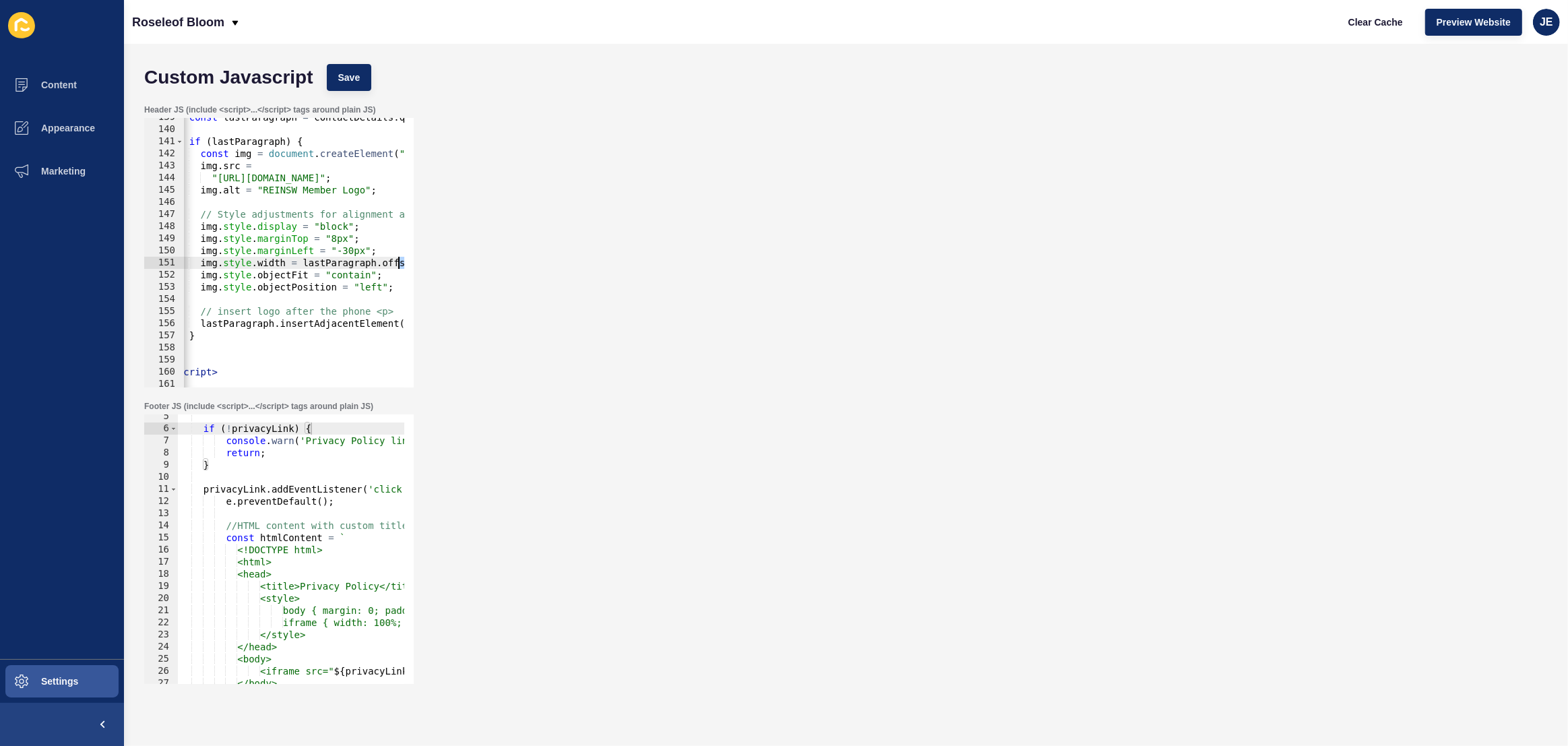
scroll to position [0, 81]
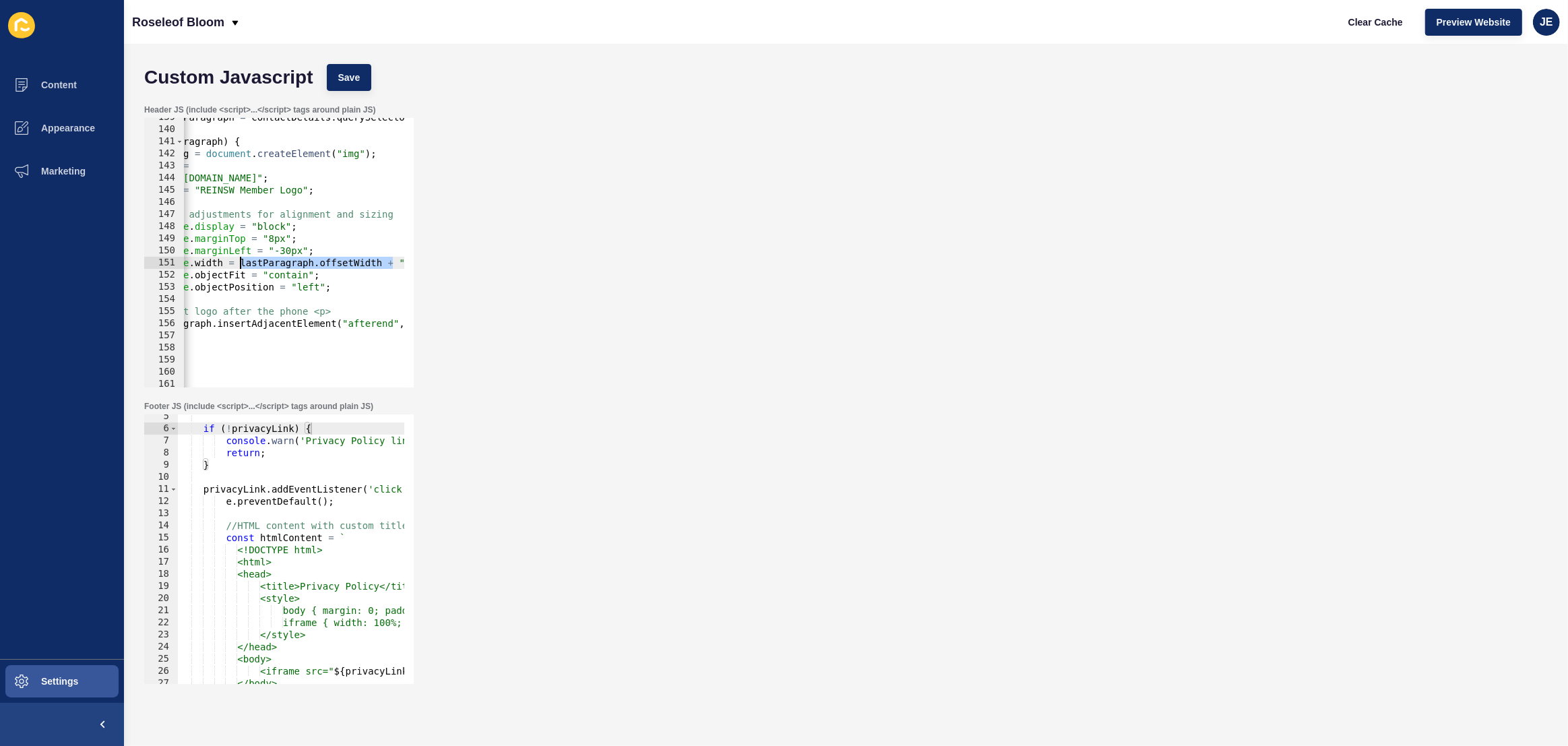
drag, startPoint x: 267, startPoint y: 265, endPoint x: 244, endPoint y: 263, distance: 23.1
click at [240, 261] on div "const lastParagraph = contactDetails . querySelector ( "p:last-of-type" ) ; if …" at bounding box center [907, 253] width 1613 height 284
click at [347, 81] on span "Save" at bounding box center [349, 77] width 22 height 14
click at [1386, 22] on span "Clear Cache" at bounding box center [1375, 22] width 55 height 14
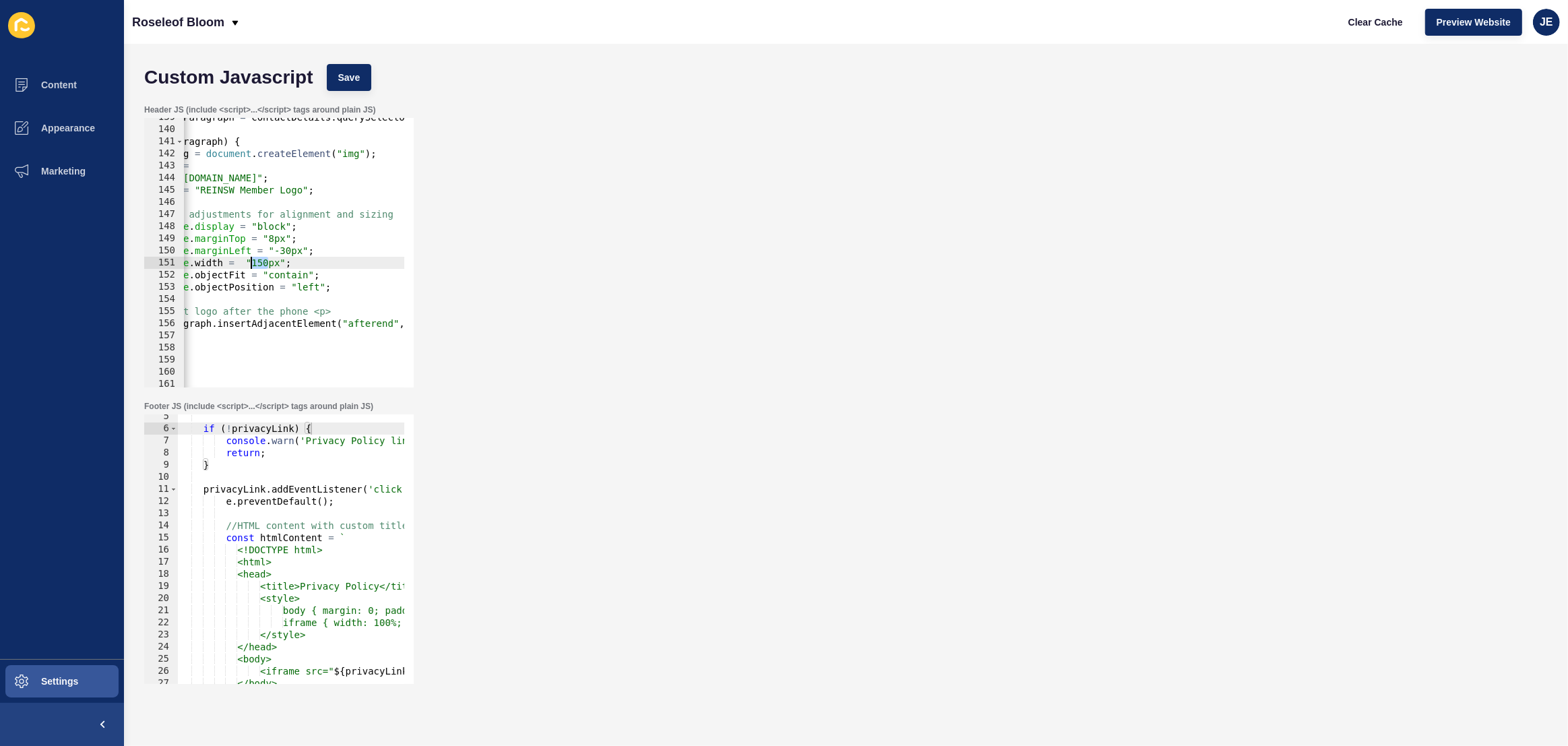
drag, startPoint x: 266, startPoint y: 259, endPoint x: 253, endPoint y: 261, distance: 13.2
click at [253, 259] on div "const lastParagraph = contactDetails . querySelector ( "p:last-of-type" ) ; if …" at bounding box center [907, 253] width 1613 height 284
type textarea "img.style.marginLeft = "-40px";"
click at [364, 77] on button "Save" at bounding box center [349, 78] width 45 height 27
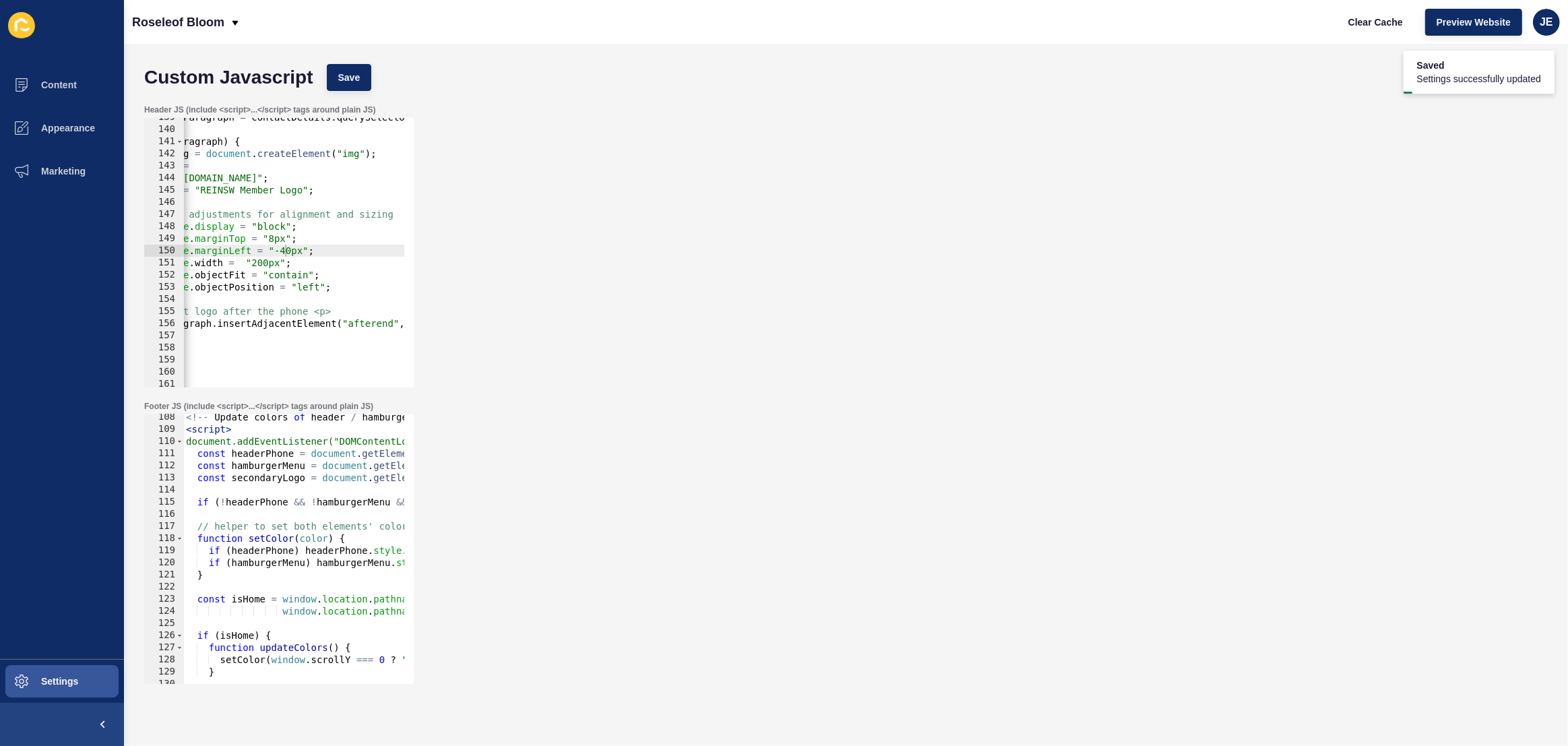
scroll to position [1669, 0]
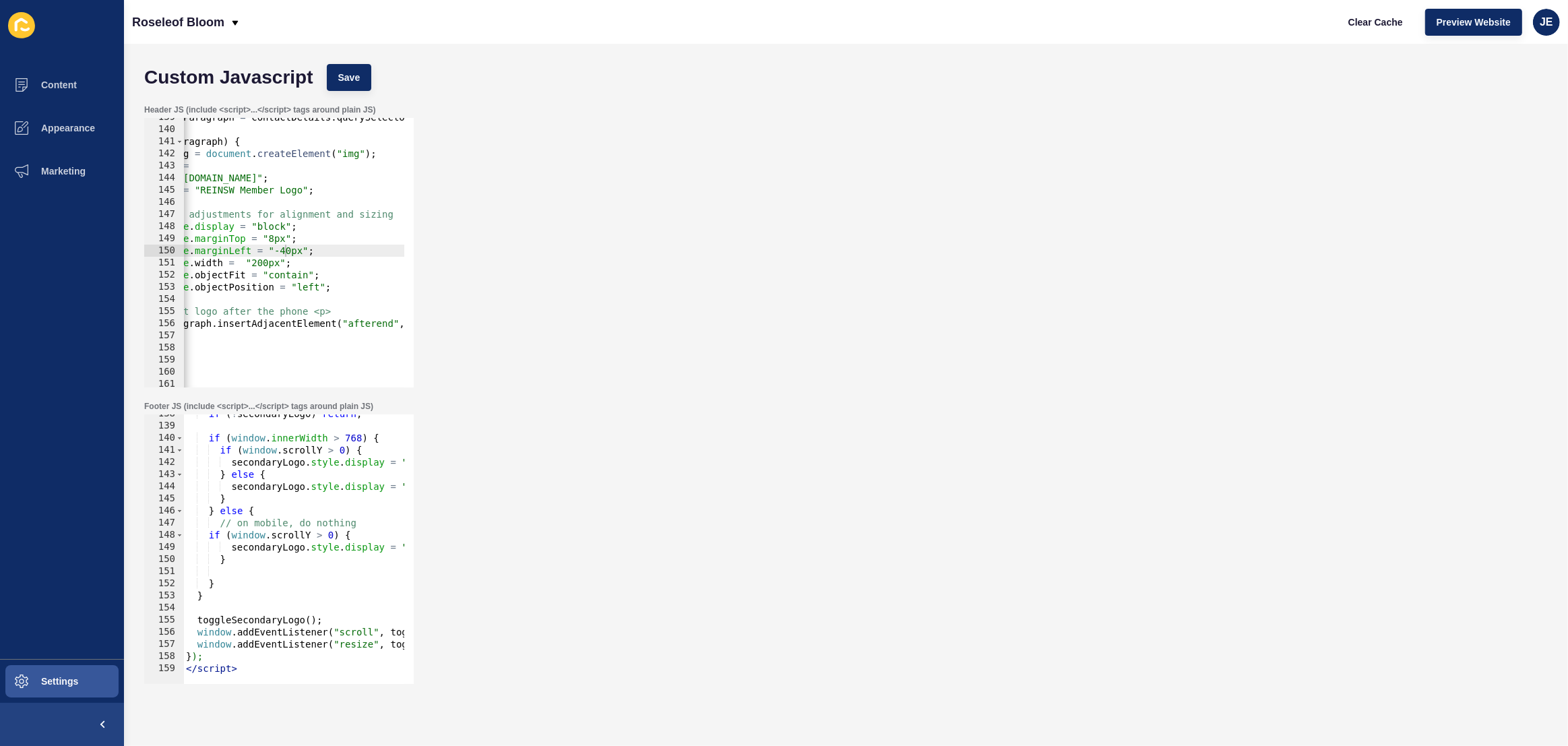
type textarea "</script>"
click at [264, 665] on div "if ( ! secondaryLogo ) return ; if ( window . innerWidth > 768 ) { if ( window …" at bounding box center [497, 549] width 628 height 284
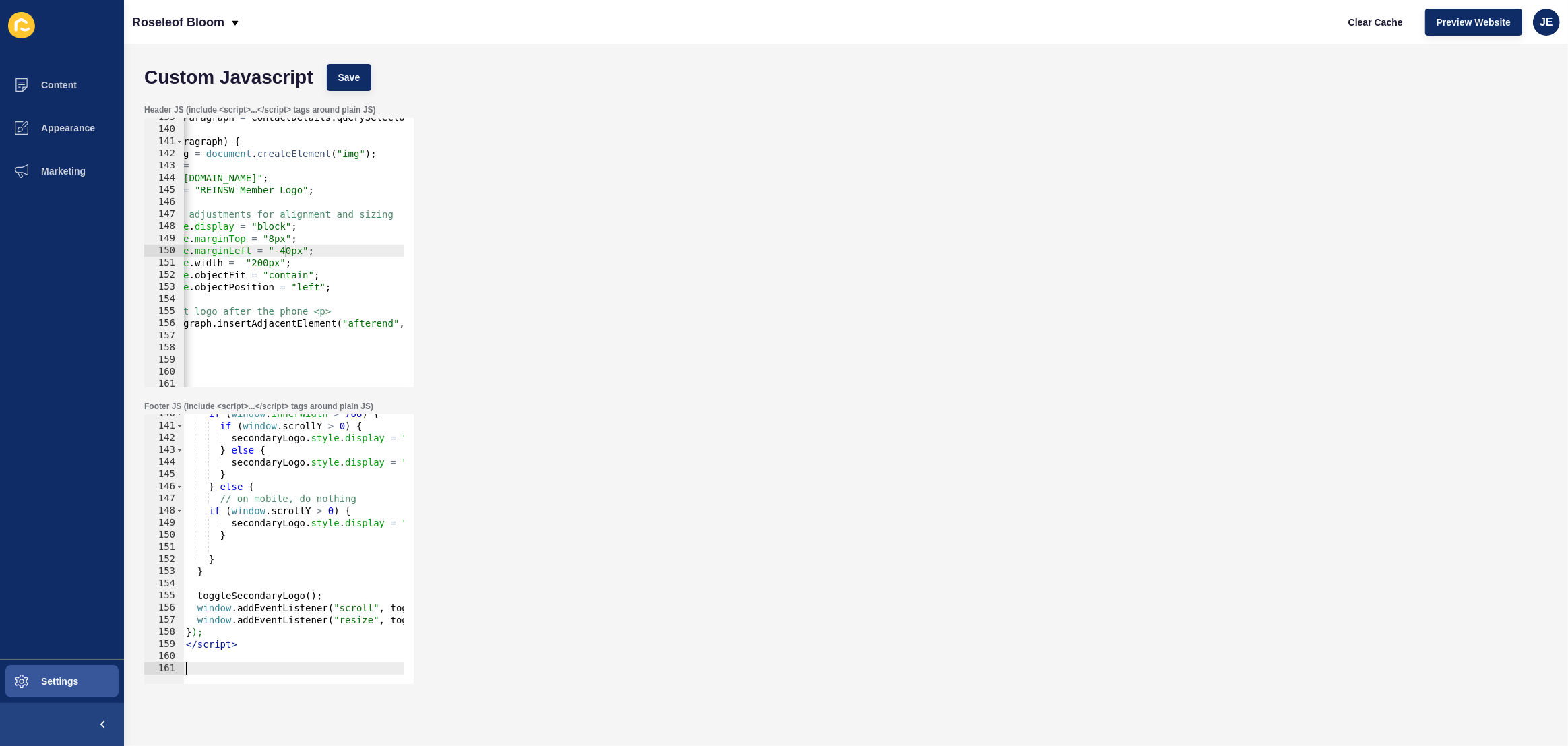
paste textarea
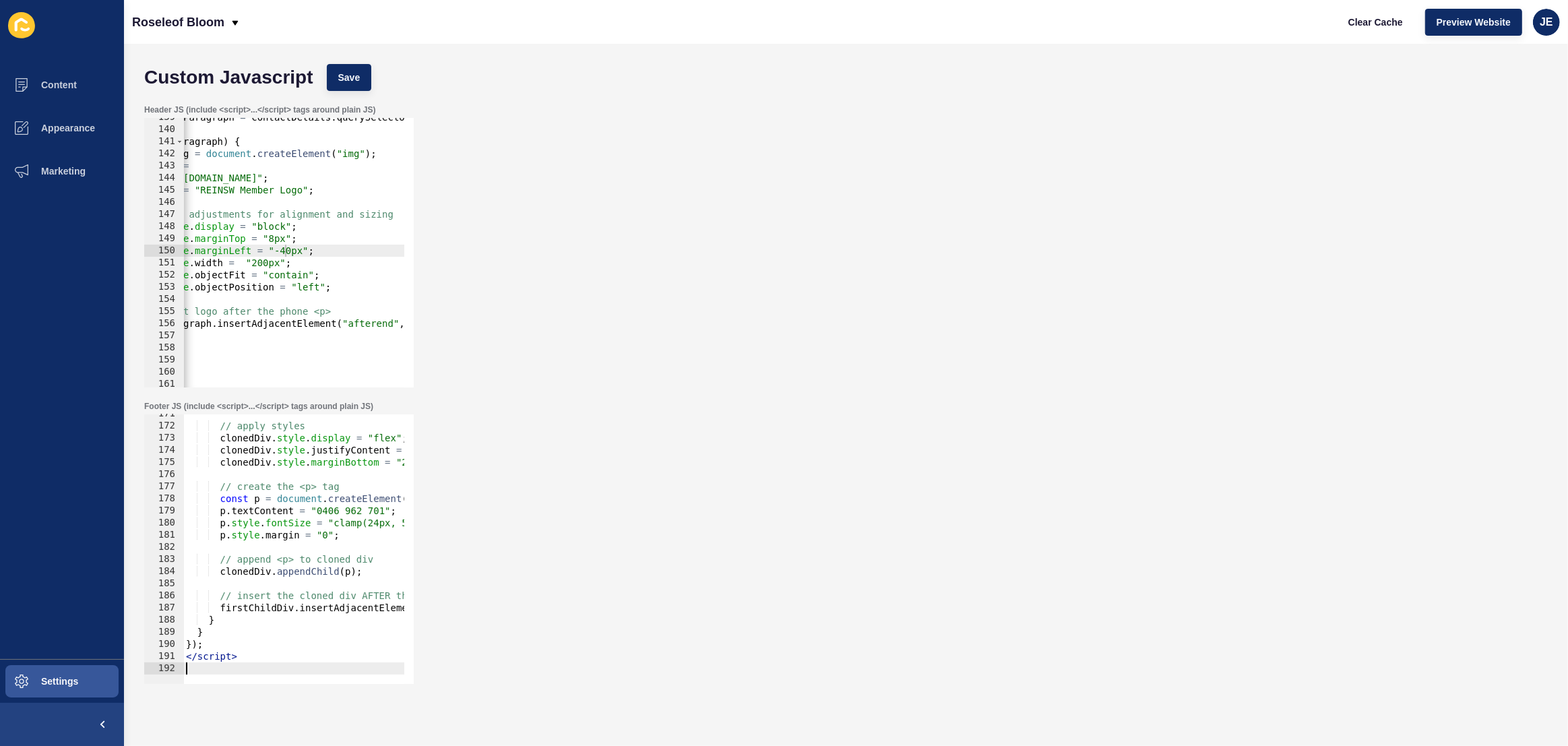
click at [338, 92] on div "Custom Javascript Save" at bounding box center [846, 77] width 1417 height 41
click at [343, 85] on button "Save" at bounding box center [349, 78] width 45 height 27
click at [1363, 26] on span "Clear Cache" at bounding box center [1375, 22] width 55 height 14
type textarea "}"
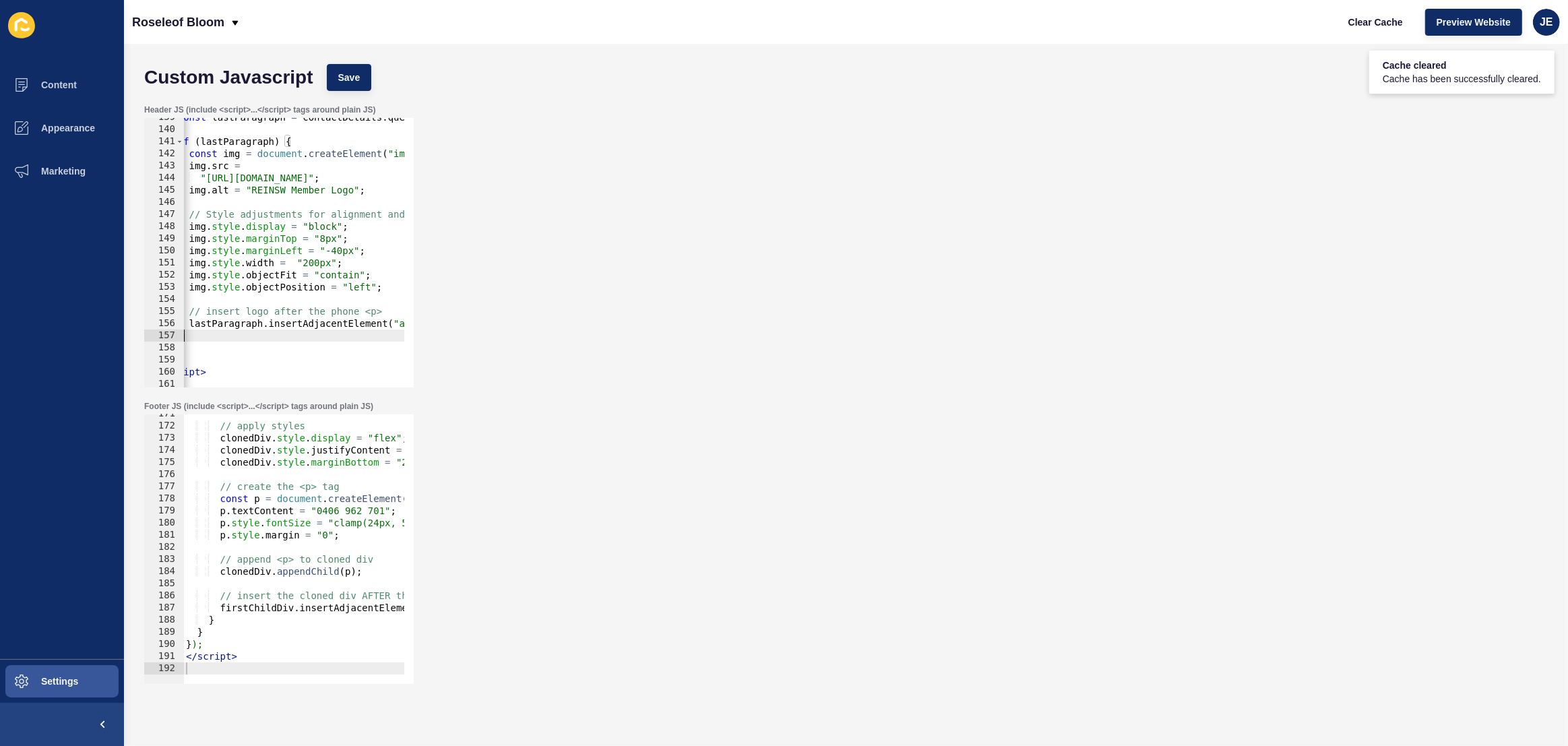
drag, startPoint x: 248, startPoint y: 341, endPoint x: 184, endPoint y: 335, distance: 64.3
click at [184, 336] on div "const lastParagraph = contactDetails . querySelector ( "p:last-of-type" ) ; if …" at bounding box center [958, 253] width 1613 height 284
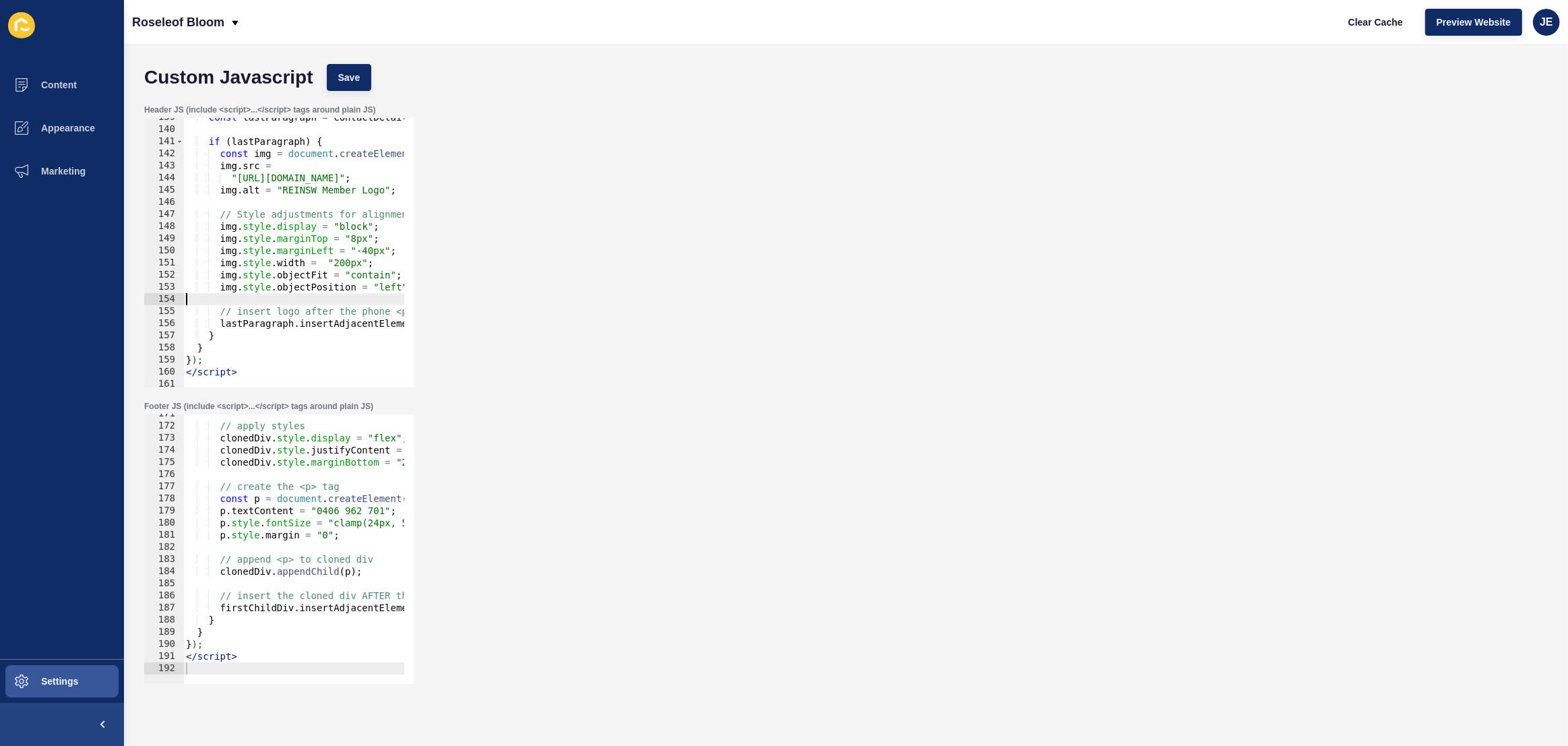
drag, startPoint x: 231, startPoint y: 296, endPoint x: 217, endPoint y: 299, distance: 14.3
click at [215, 297] on div "const lastParagraph = contactDetails . querySelector ( "p:last-of-type" ) ; if …" at bounding box center [989, 253] width 1613 height 284
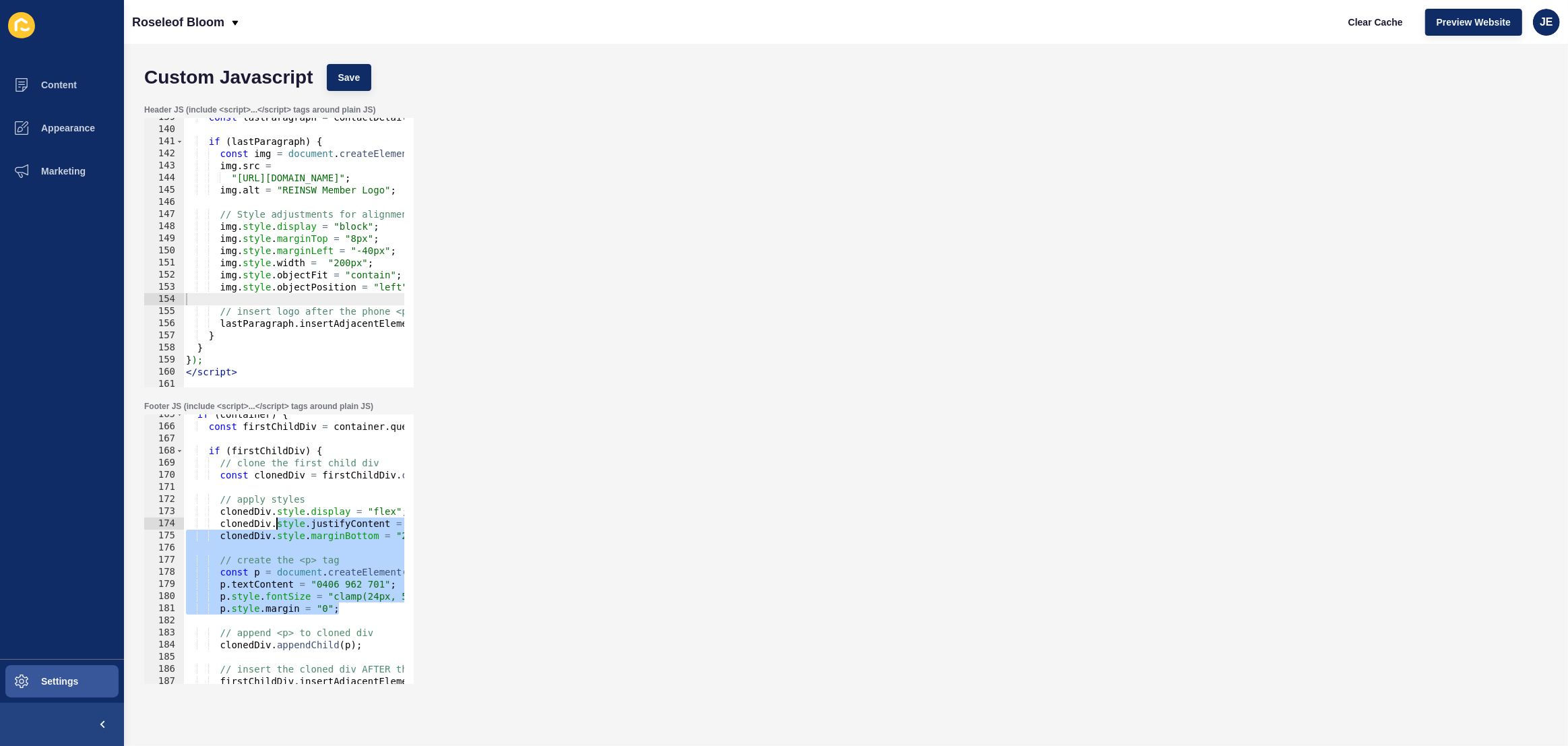
scroll to position [1996, 0]
drag, startPoint x: 347, startPoint y: 534, endPoint x: 180, endPoint y: 500, distance: 170.4
click at [180, 500] on div "p.style.margin = "0"; 165 166 167 168 169 170 171 172 173 174 175 176 177 178 1…" at bounding box center [278, 549] width 269 height 269
paste textarea "p.style.fontWeight = "700"; // makes it bold for readability"
type textarea "p.style.fontWeight = "700"; // makes it bold for readability"
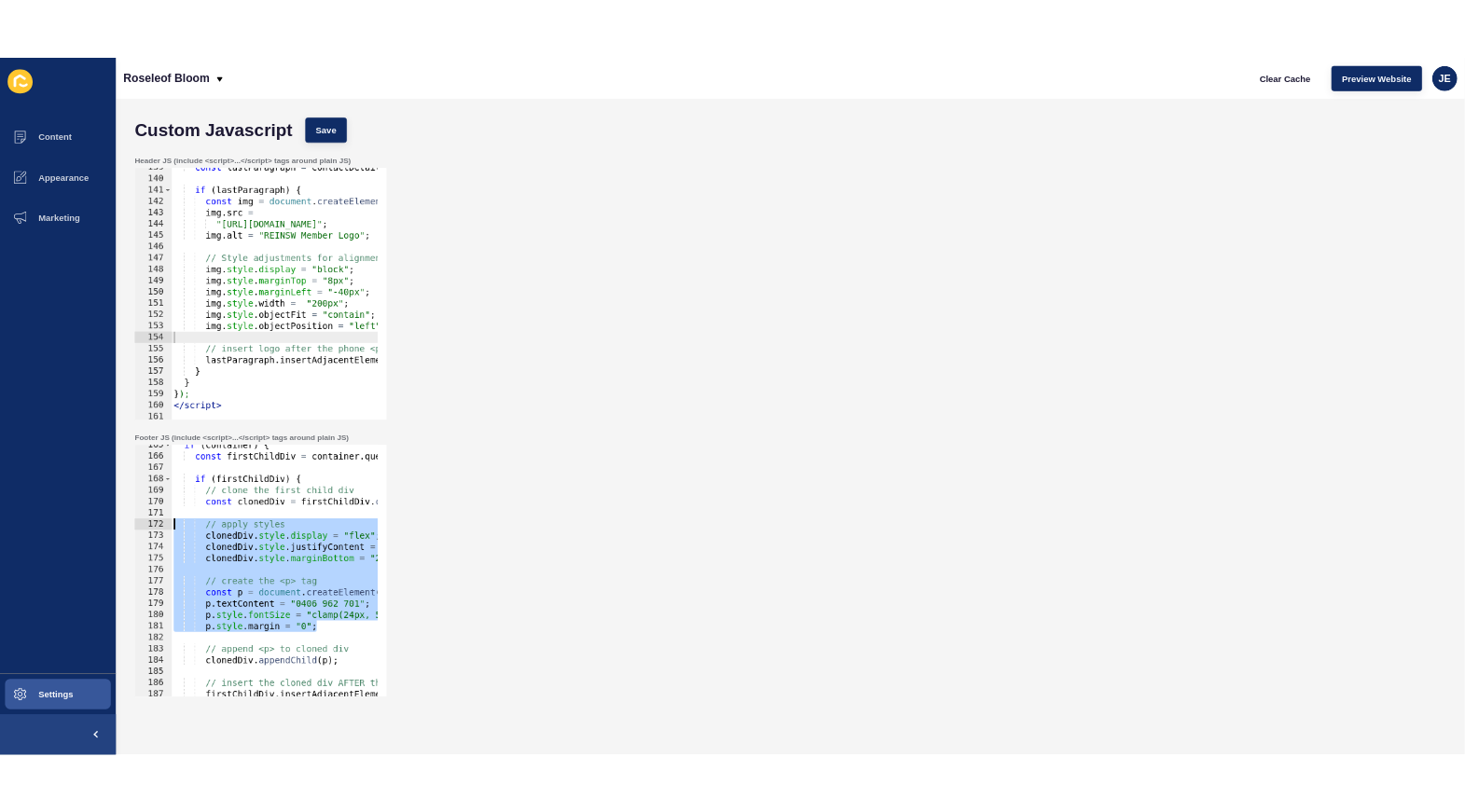
scroll to position [0, 223]
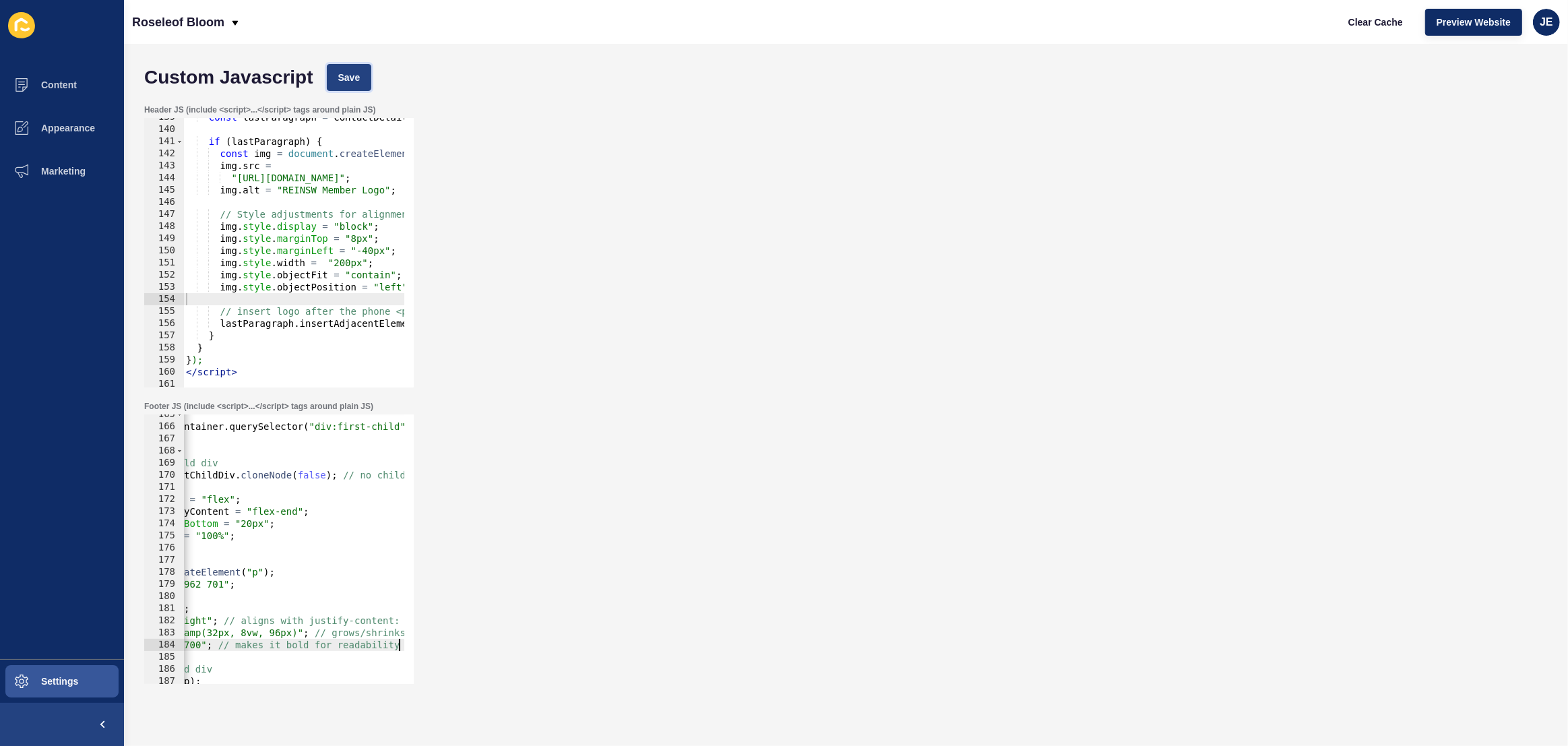
click at [339, 67] on button "Save" at bounding box center [349, 78] width 45 height 27
click at [1354, 27] on span "Clear Cache" at bounding box center [1375, 22] width 55 height 14
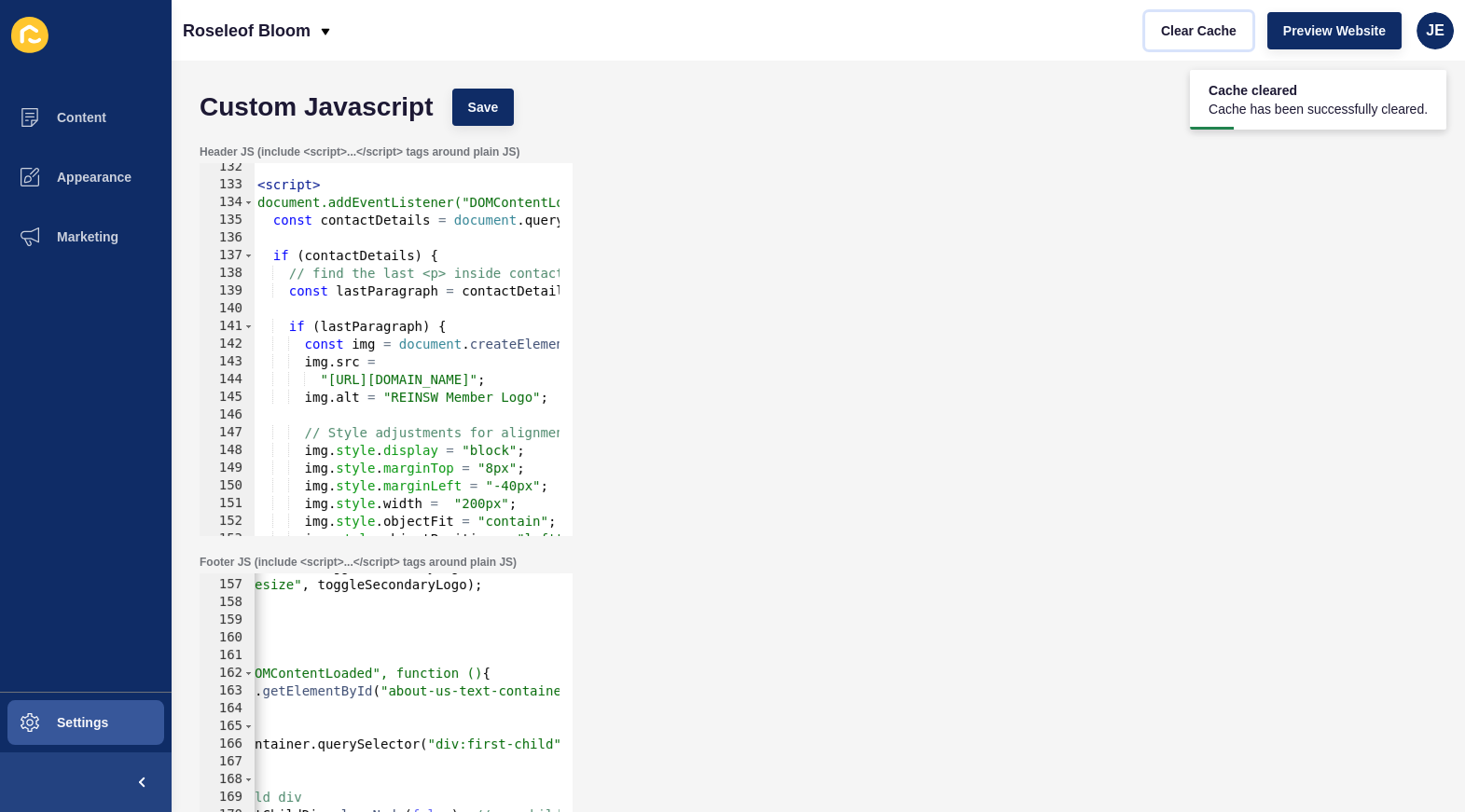
scroll to position [2509, 0]
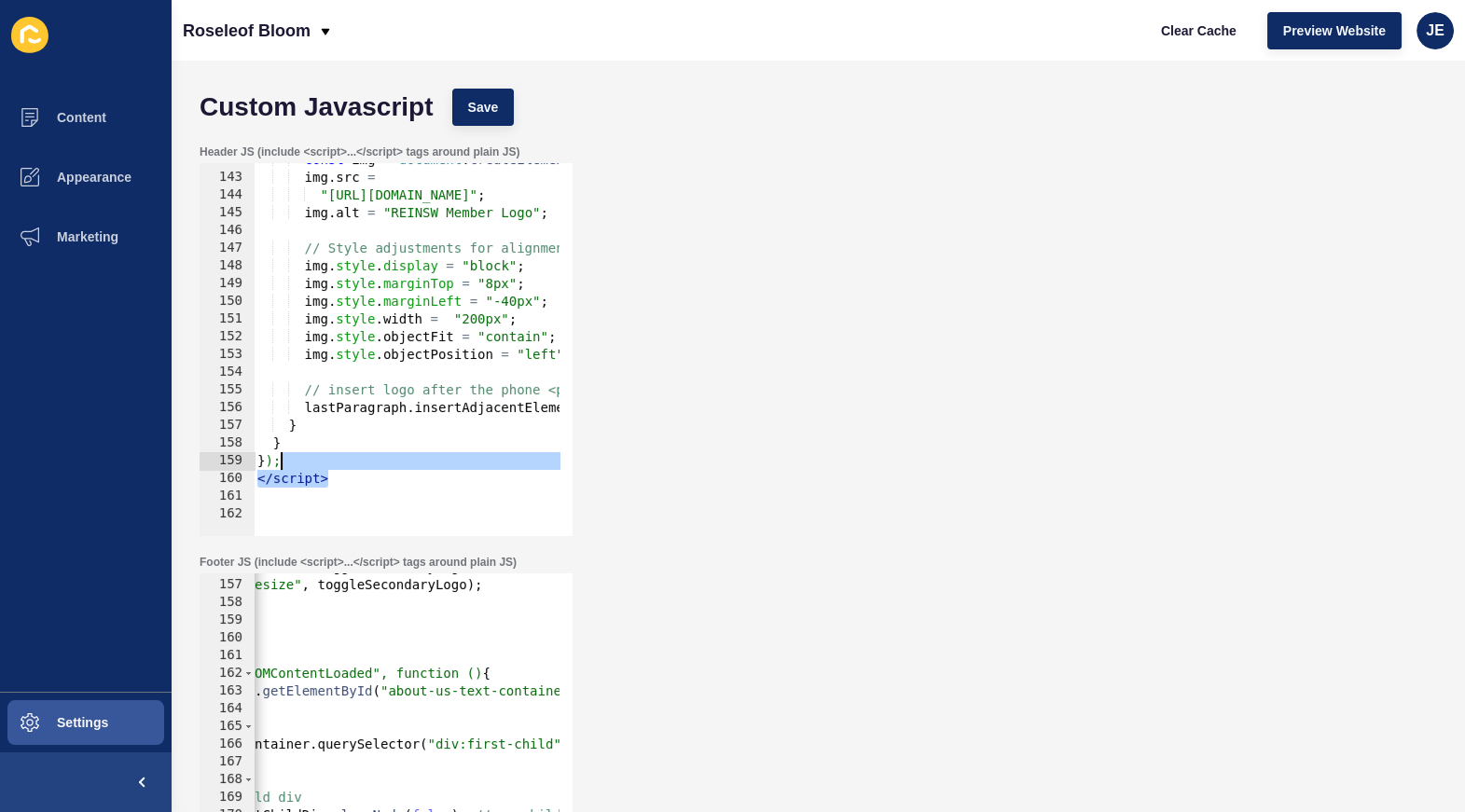
drag, startPoint x: 361, startPoint y: 478, endPoint x: 340, endPoint y: 452, distance: 33.4
click at [340, 452] on div "const img = document . createElement ( "img" ) ; img . src = "https://app-spoke…" at bounding box center [1369, 348] width 2233 height 395
type textarea "}); </script>"
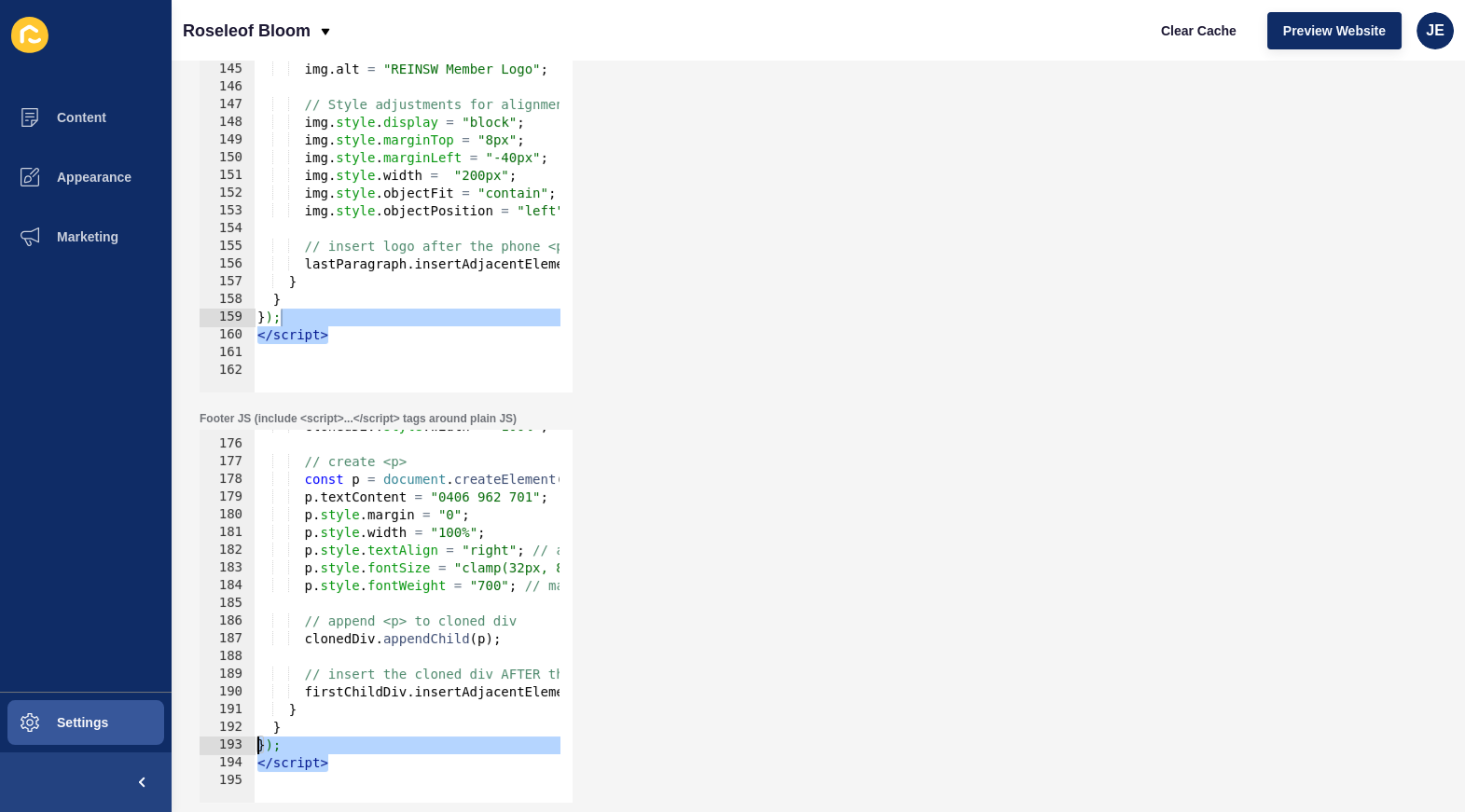
scroll to position [0, 0]
drag, startPoint x: 326, startPoint y: 757, endPoint x: 315, endPoint y: 741, distance: 19.4
click at [175, 746] on div "Custom Javascript Save Header JS (include <script>...</script> tags around plai…" at bounding box center [818, 437] width 1293 height 752
click at [417, 760] on div "clonedDiv . style . width = "100%" ; // create <p> const p = document . createE…" at bounding box center [688, 615] width 870 height 395
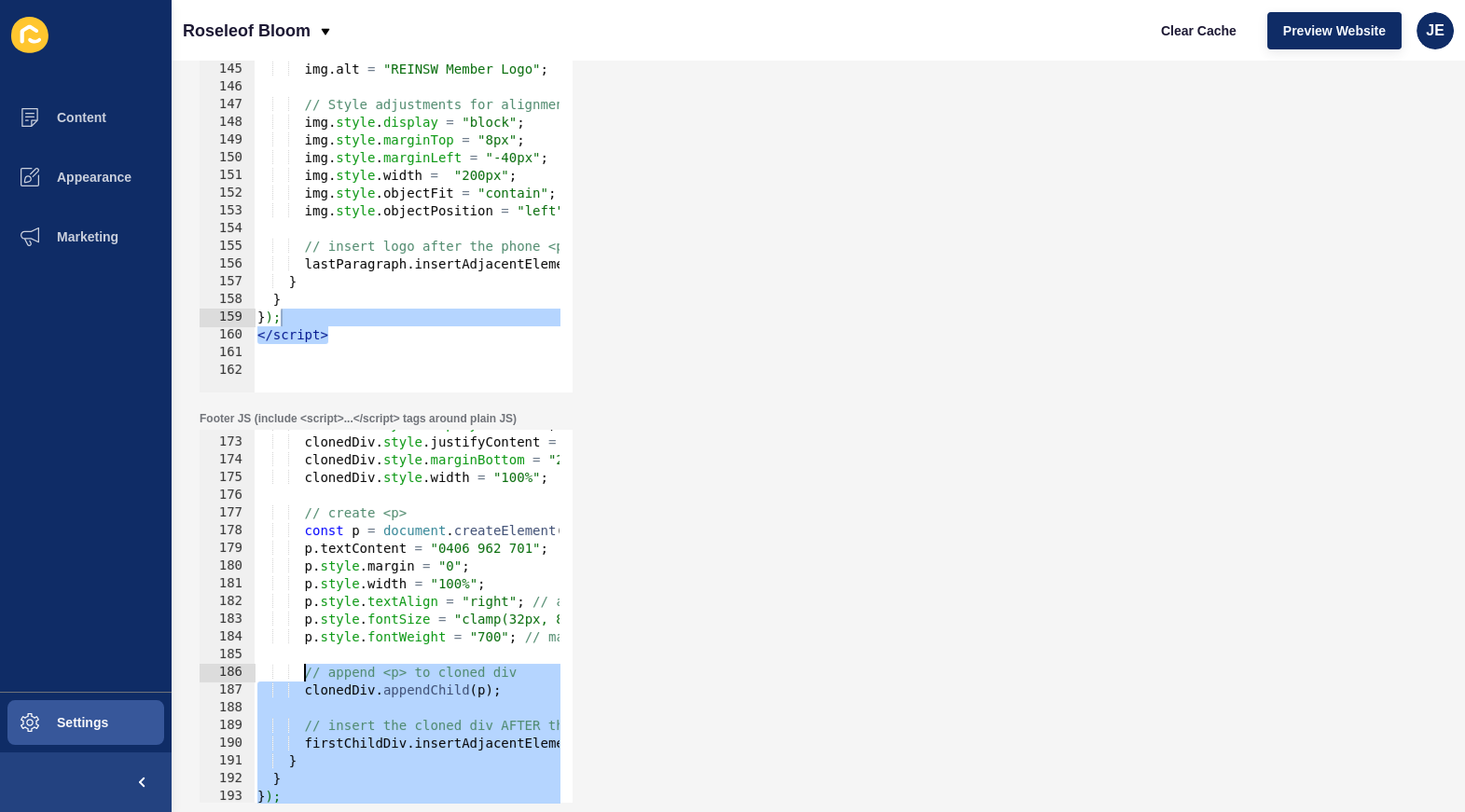
scroll to position [2688, 0]
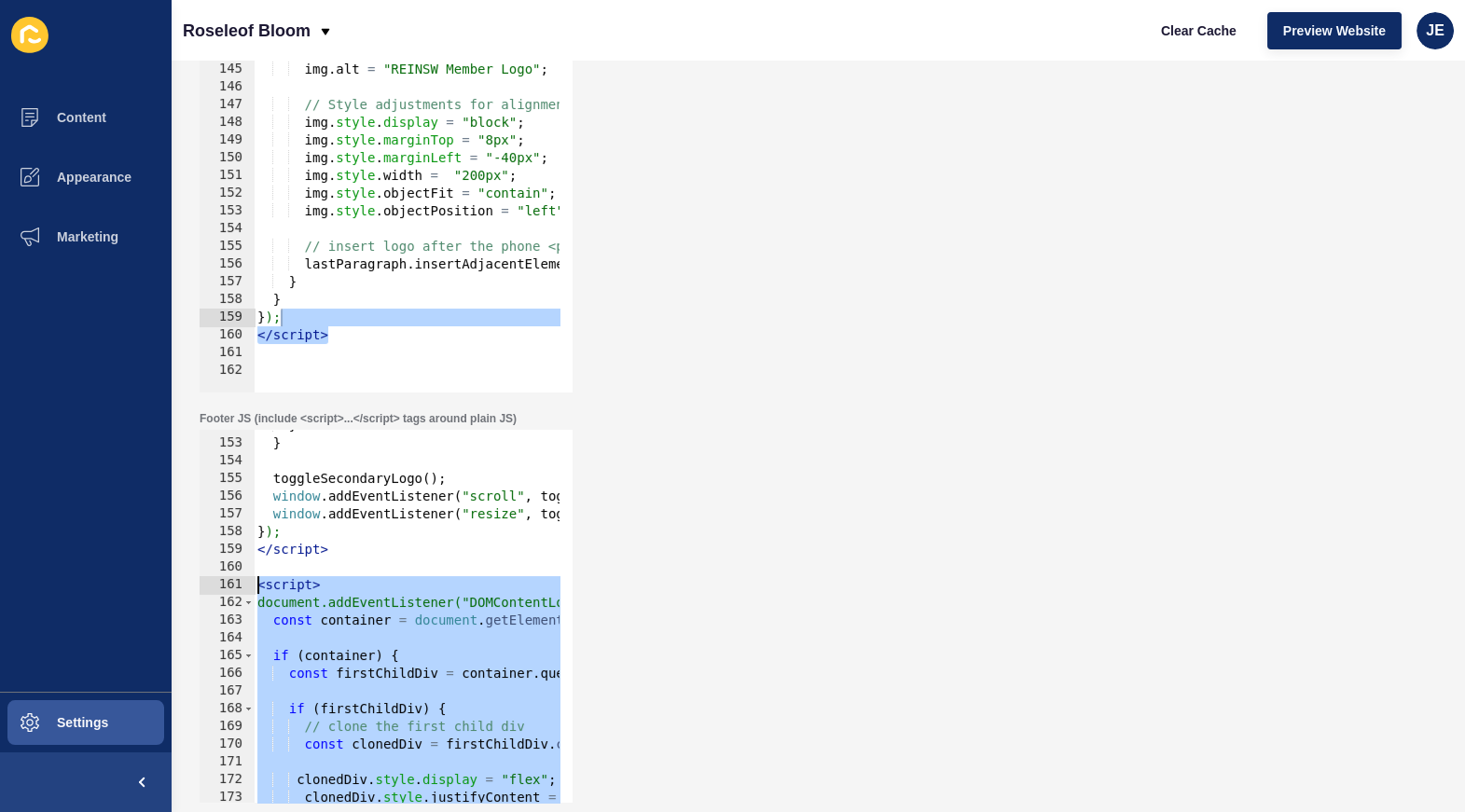
drag, startPoint x: 359, startPoint y: 762, endPoint x: 249, endPoint y: 582, distance: 211.0
click at [249, 582] on div "</script> 152 153 154 155 156 157 158 159 160 161 162 163 164 165 166 167 168 1…" at bounding box center [385, 616] width 373 height 372
type textarea "<script> document.addEventListener("DOMContentLoaded", function () {"
paste textarea
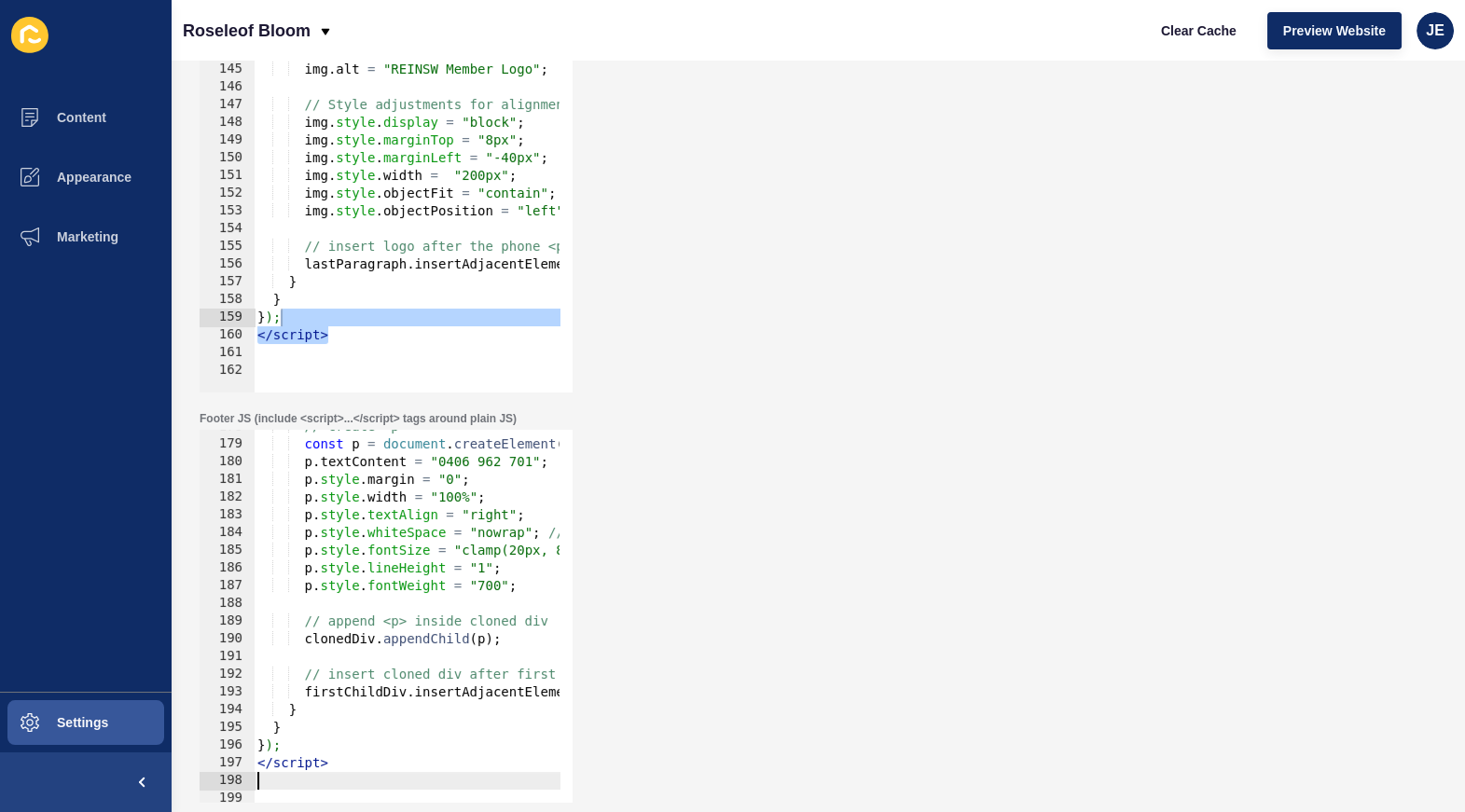
scroll to position [0, 0]
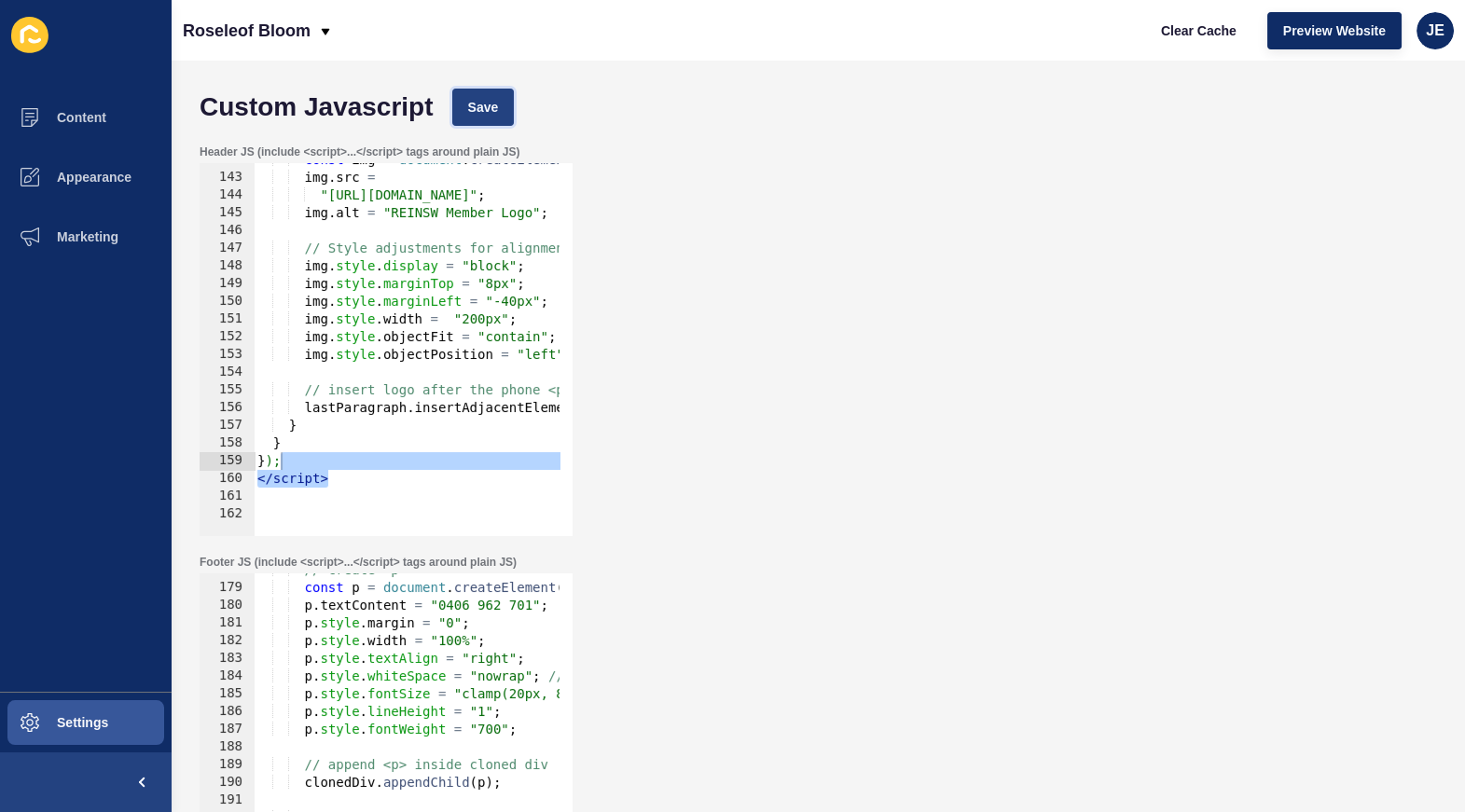
click at [491, 98] on span "Save" at bounding box center [483, 106] width 31 height 19
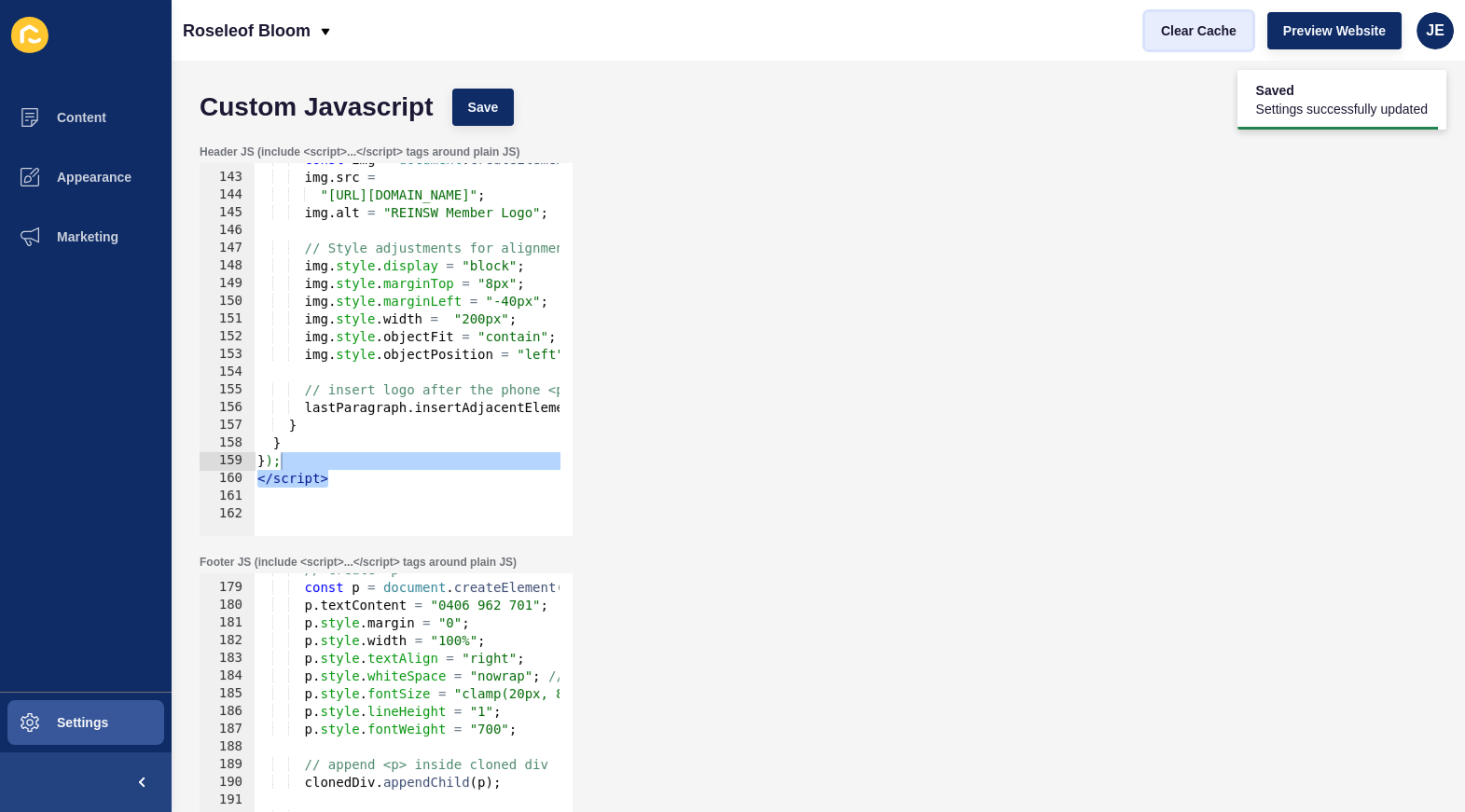
click at [1198, 30] on span "Clear Cache" at bounding box center [1199, 31] width 76 height 19
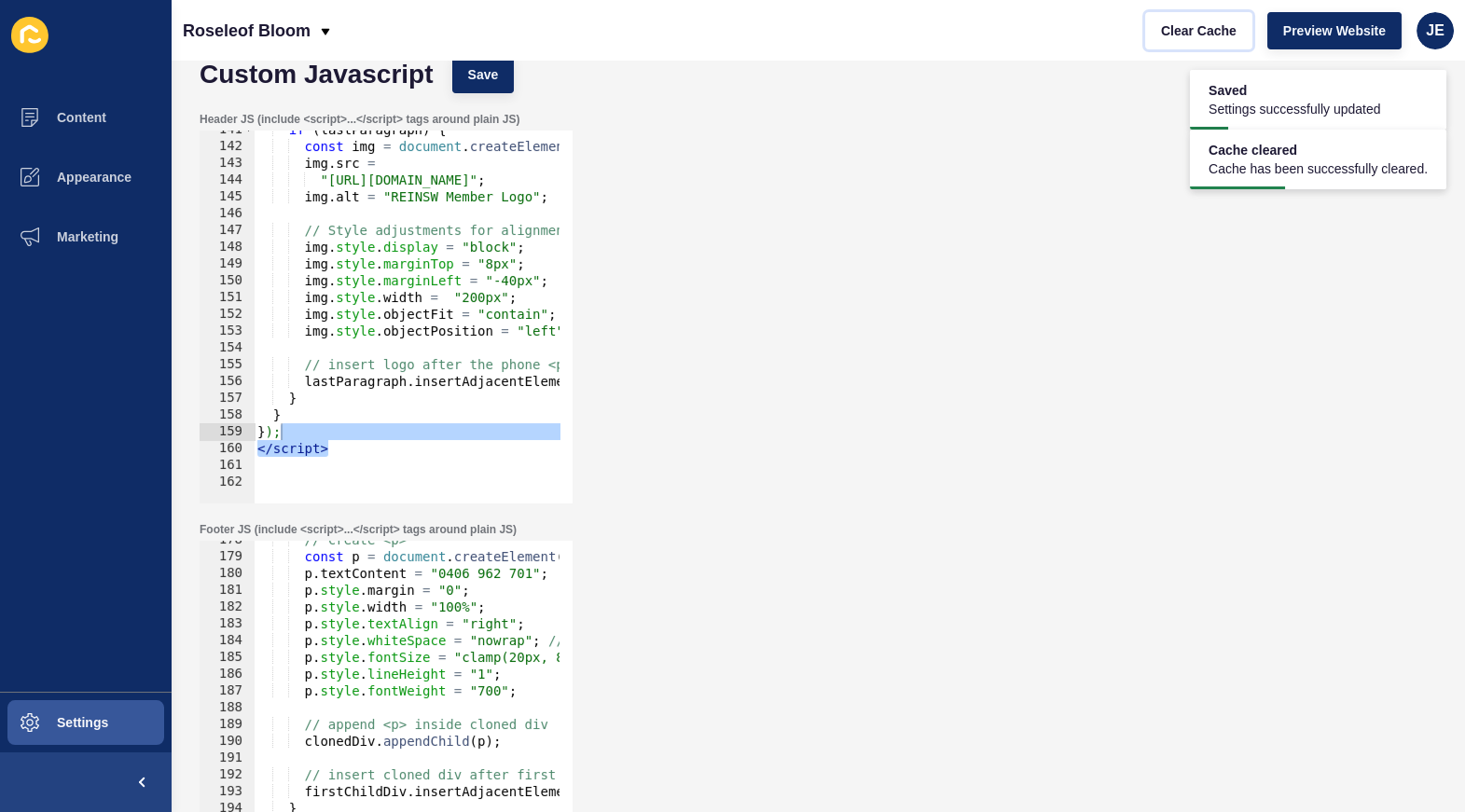
scroll to position [143, 0]
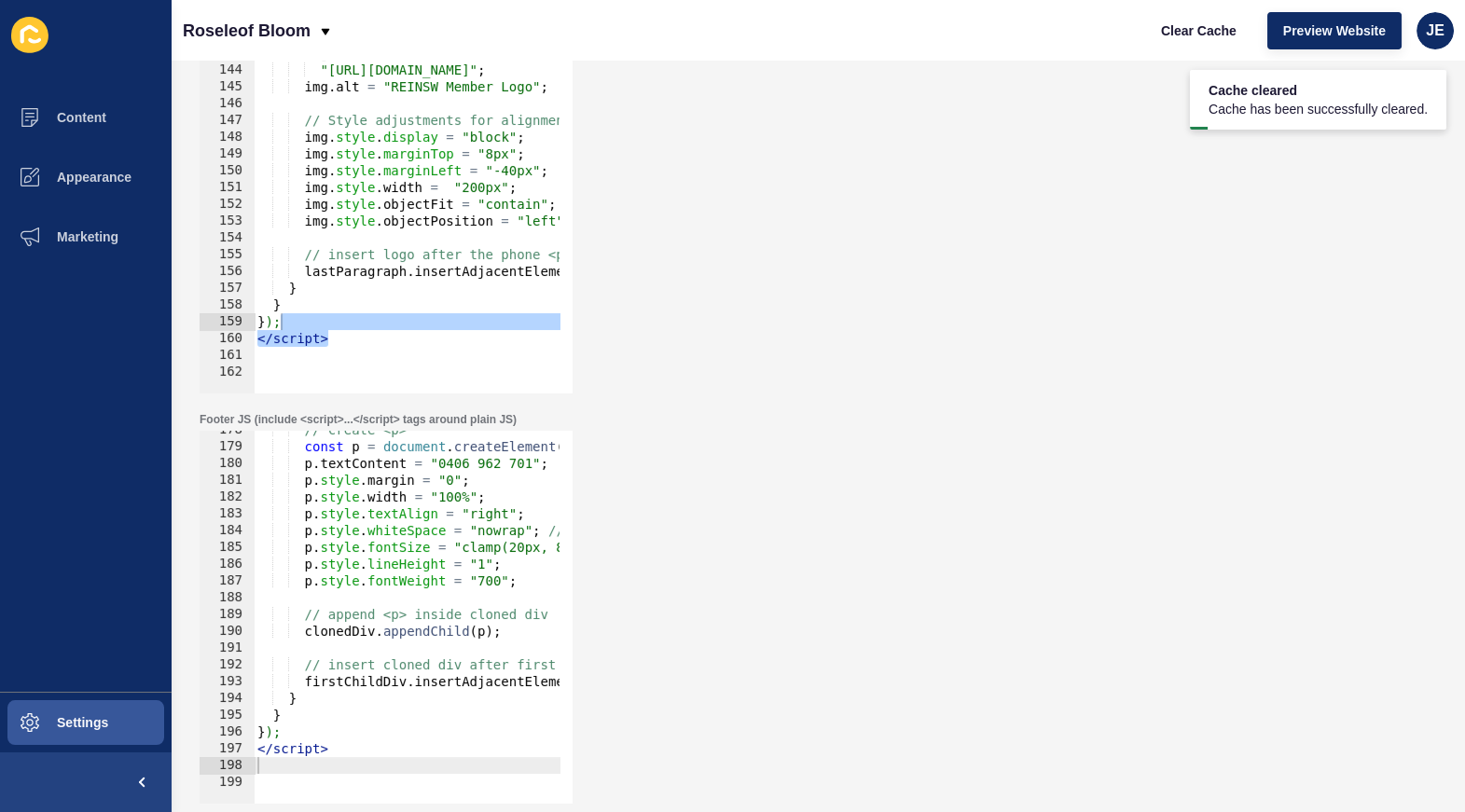
click at [469, 514] on div "// create <p> const p = document . createElement ( "p" ) ; p . textContent = "0…" at bounding box center [688, 618] width 870 height 393
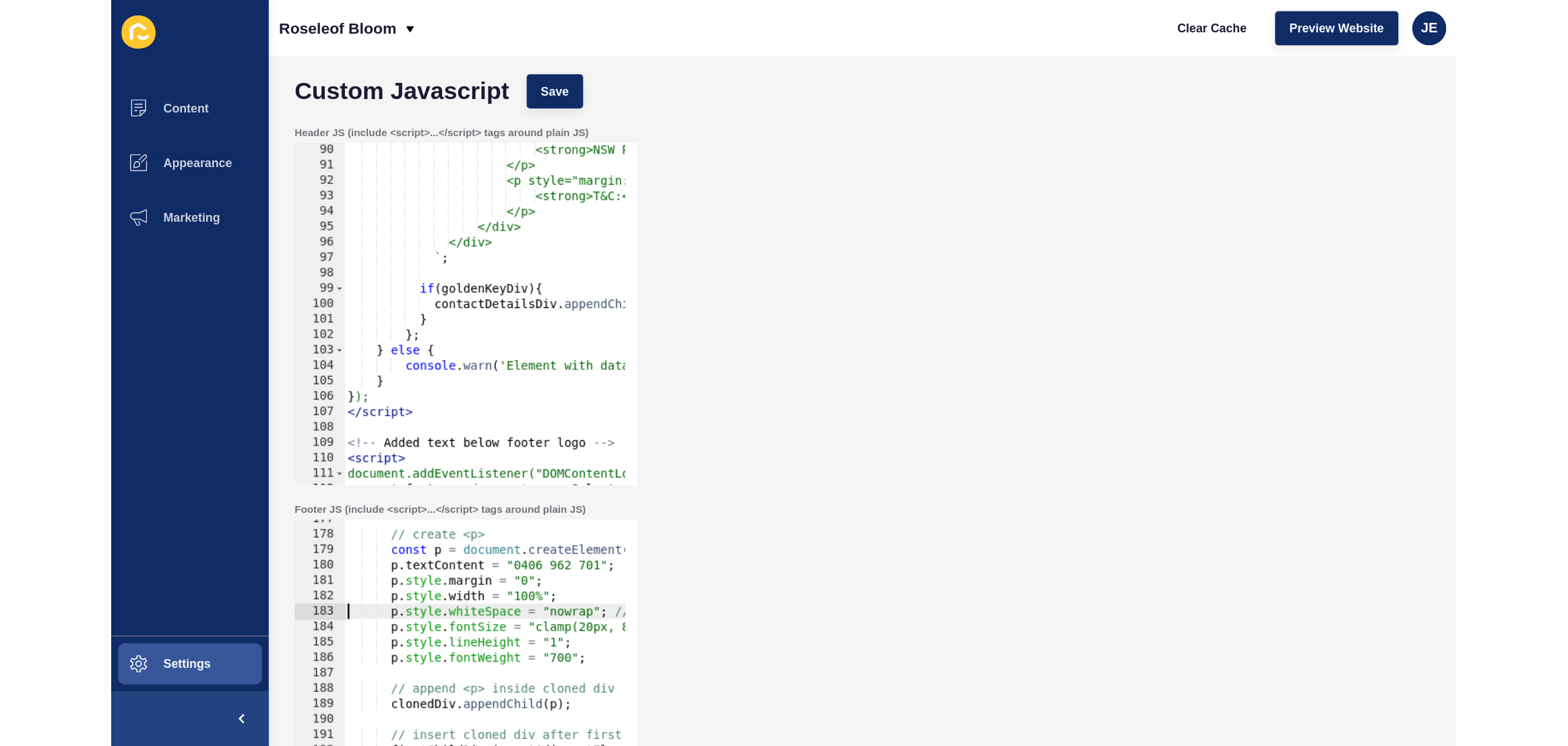
scroll to position [0, 0]
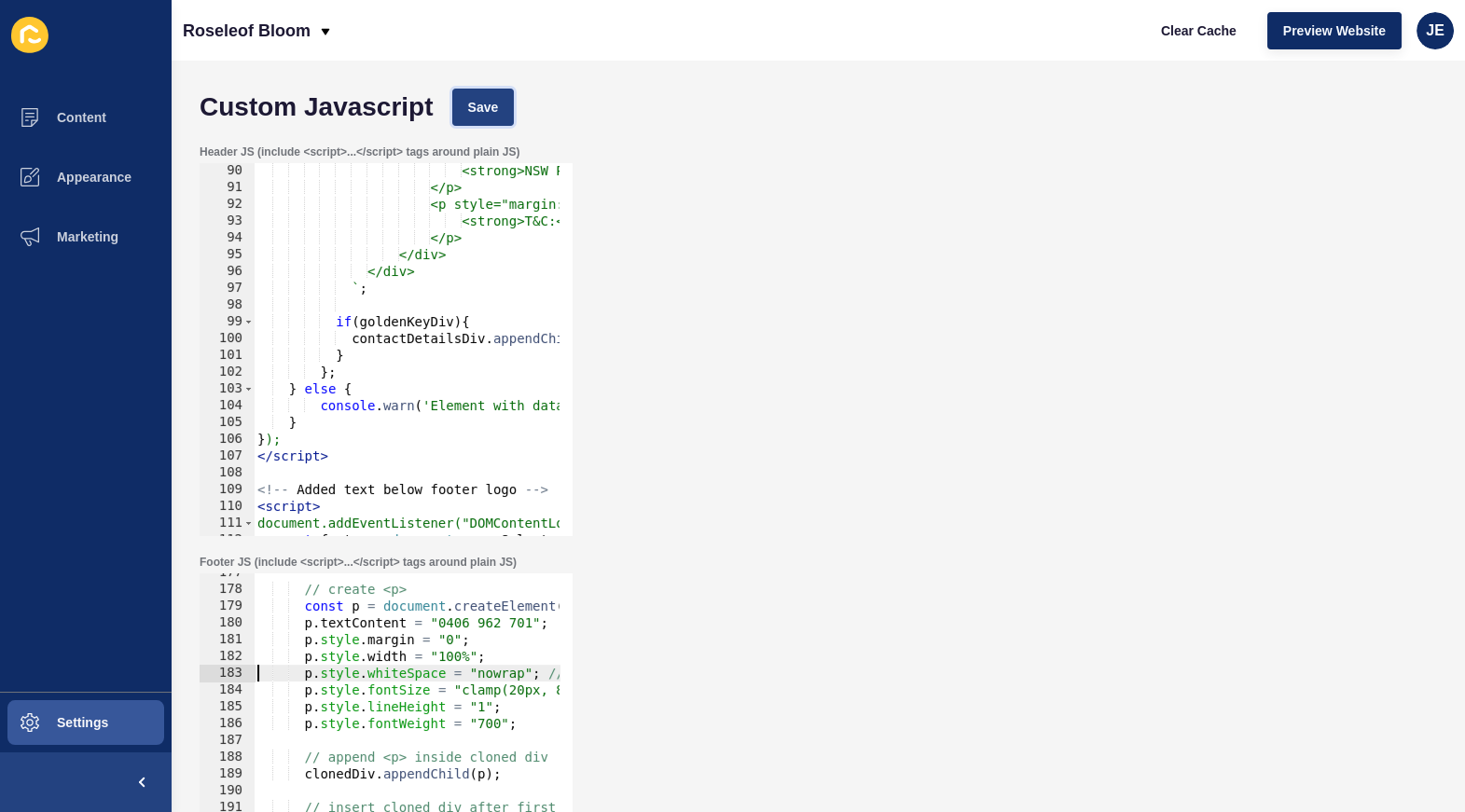
click at [484, 107] on span "Save" at bounding box center [483, 106] width 31 height 19
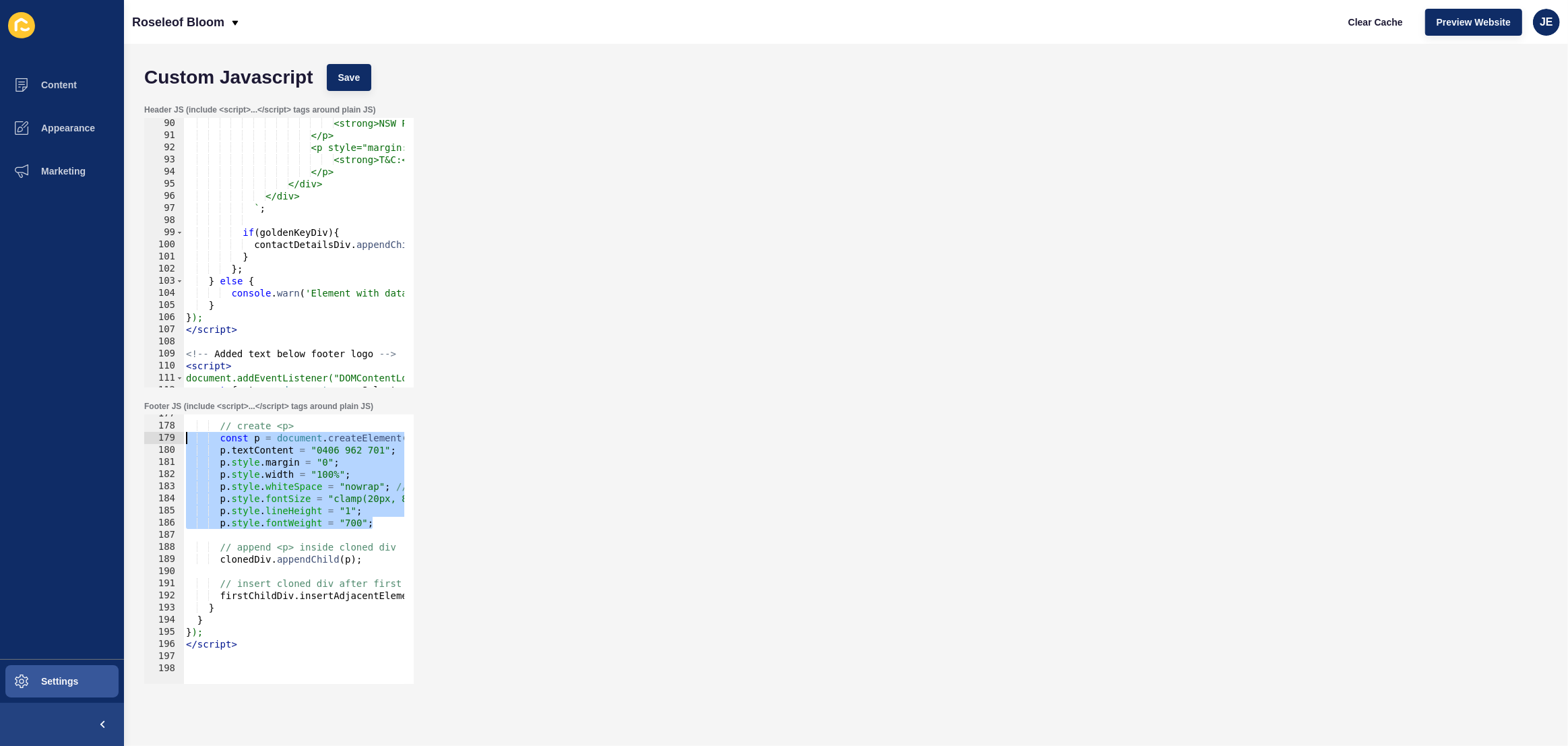
drag, startPoint x: 379, startPoint y: 524, endPoint x: 177, endPoint y: 442, distance: 218.0
click at [177, 441] on div "p.style.fontWeight = "700"; 177 178 179 180 181 182 183 184 185 186 187 188 189…" at bounding box center [278, 549] width 269 height 269
paste textarea "}"
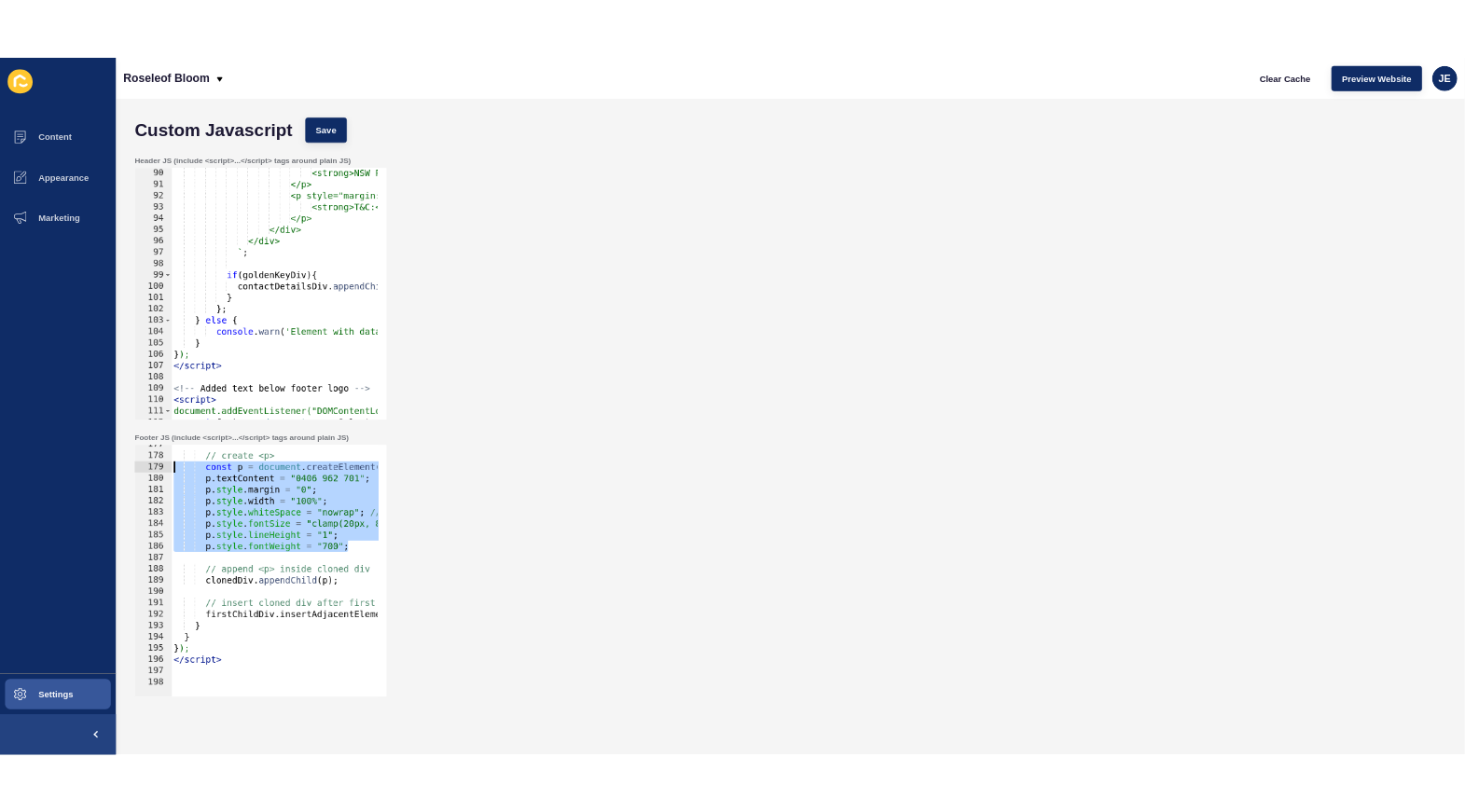
scroll to position [2963, 0]
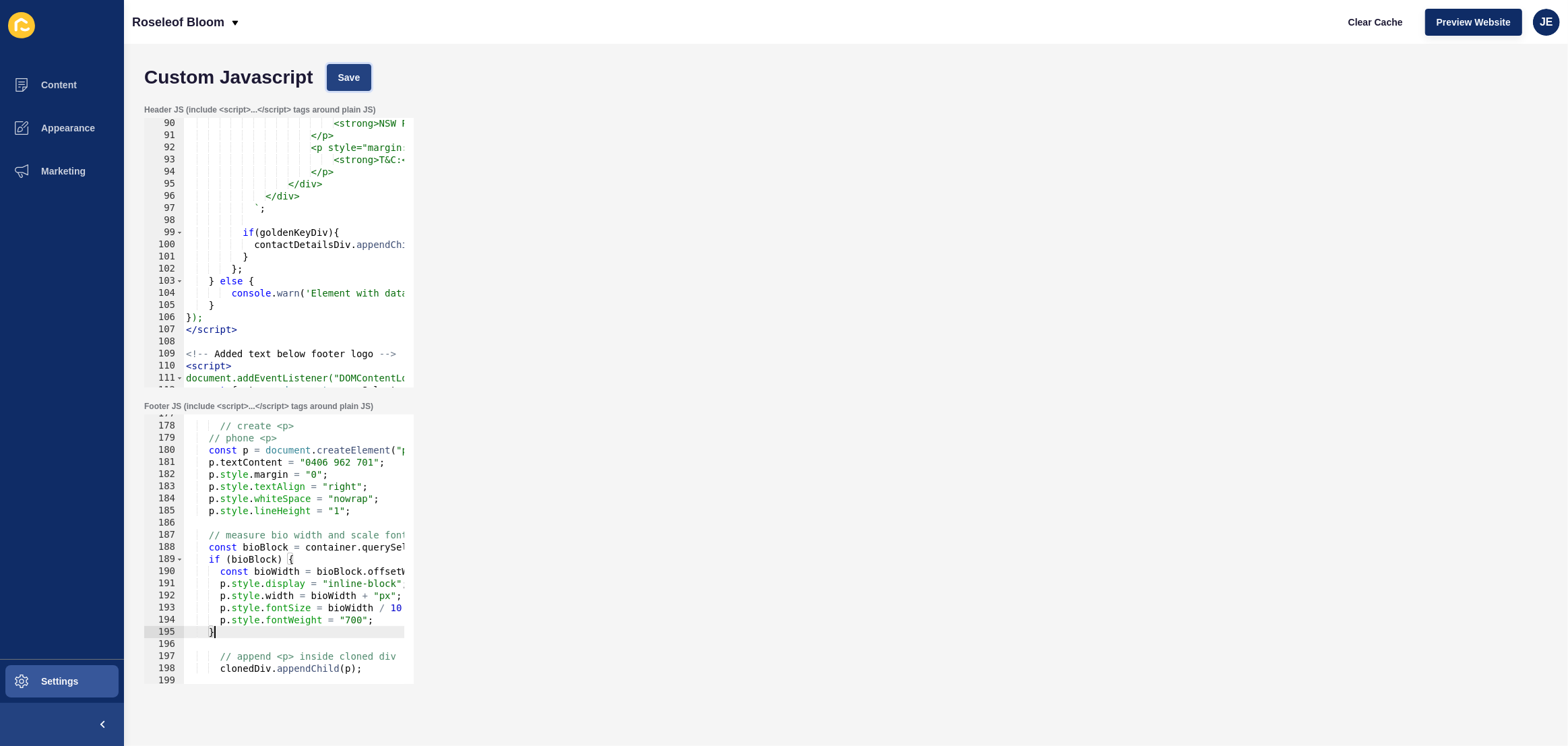
click at [352, 78] on span "Save" at bounding box center [349, 77] width 22 height 14
click at [1357, 18] on span "Clear Cache" at bounding box center [1375, 22] width 55 height 14
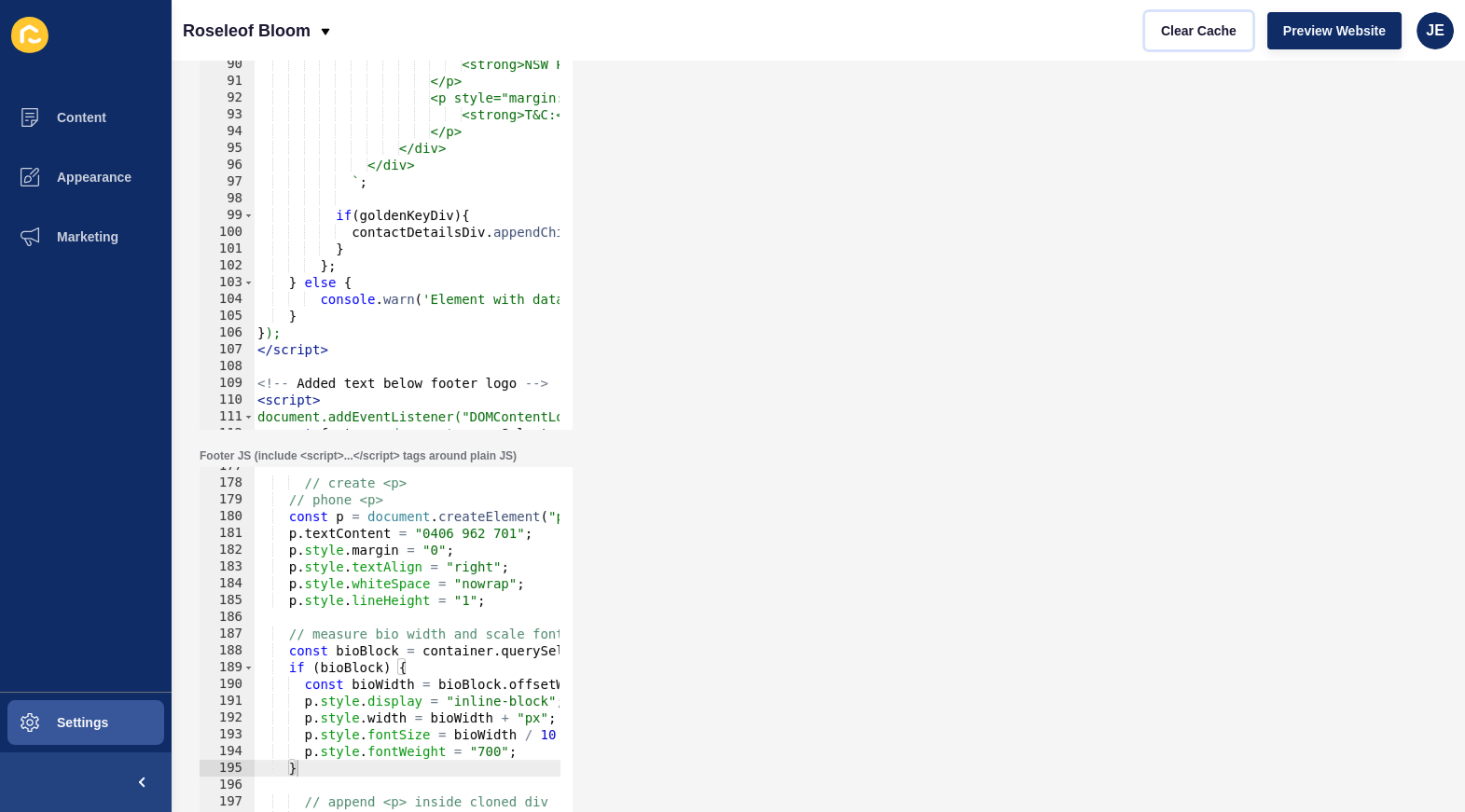
scroll to position [143, 0]
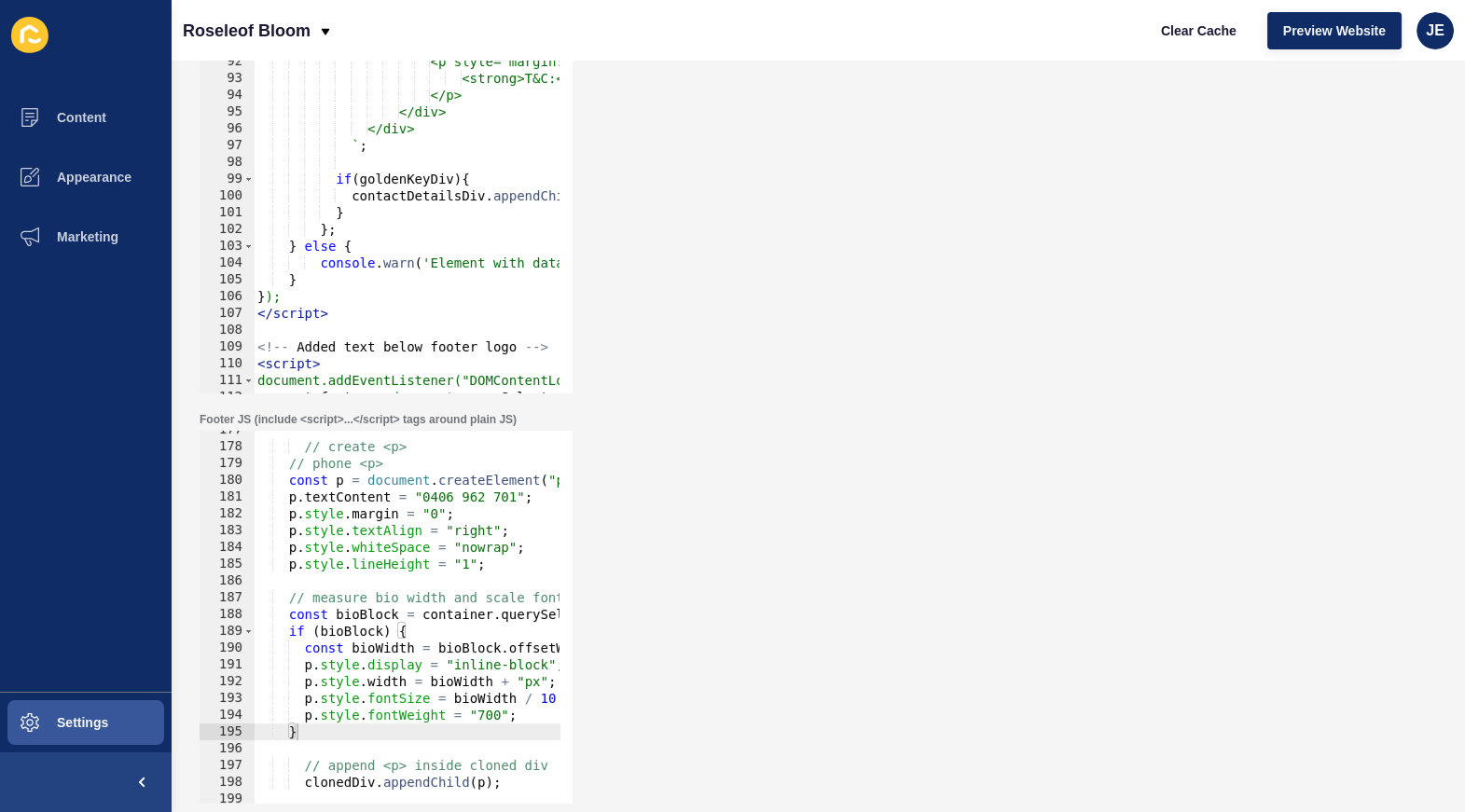
click at [463, 696] on div "// create <p> // phone <p> const p = document . createElement ( "p" ) ; p . tex…" at bounding box center [688, 618] width 870 height 393
click at [462, 675] on div "// create <p> // phone <p> const p = document . createElement ( "p" ) ; p . tex…" at bounding box center [688, 618] width 870 height 393
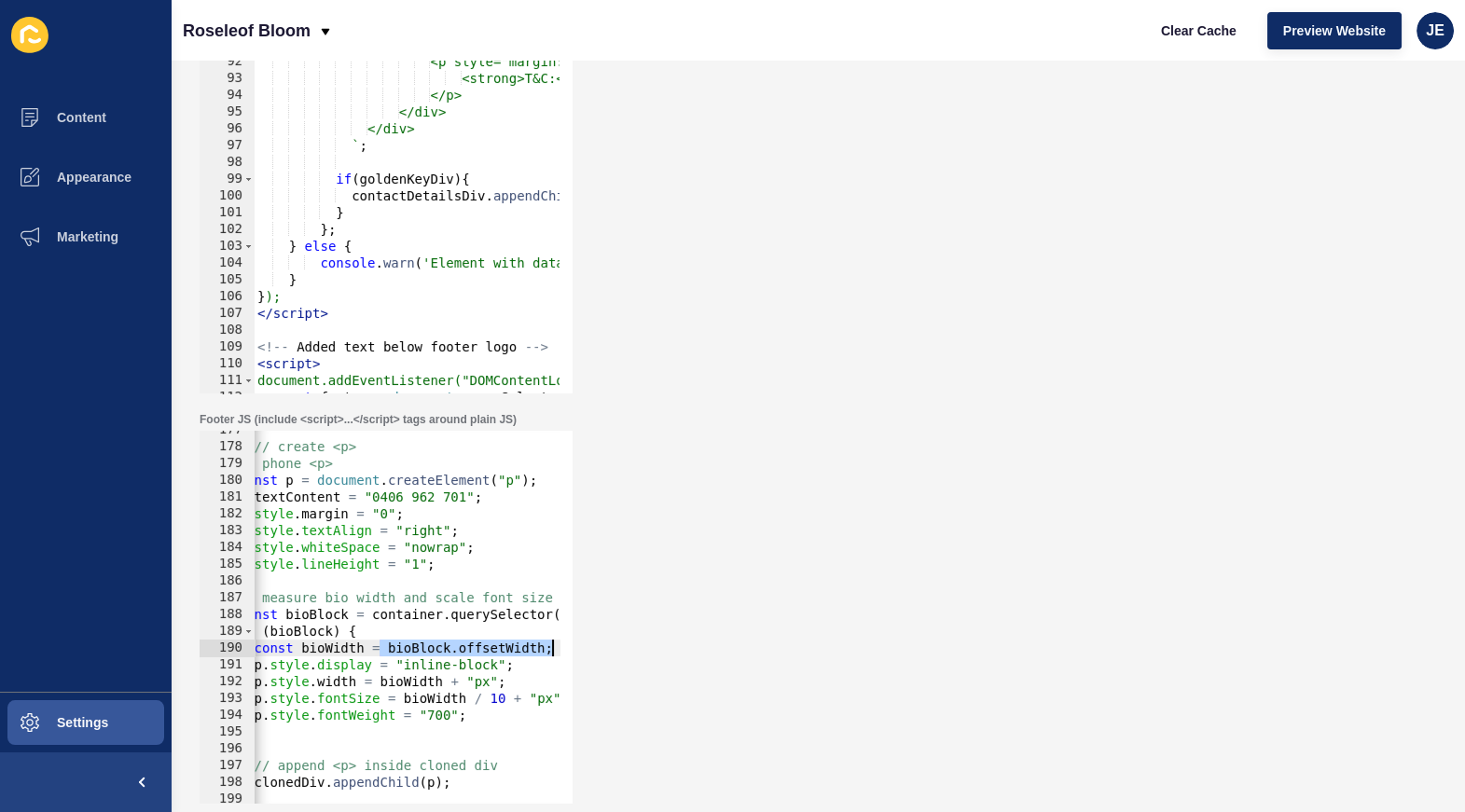
drag, startPoint x: 433, startPoint y: 649, endPoint x: 555, endPoint y: 648, distance: 122.0
click at [555, 648] on div "p.style.width = bioWidth + "px"; 177 178 179 180 181 182 183 184 185 186 187 18…" at bounding box center [385, 617] width 373 height 372
click at [472, 667] on div "// create <p> // phone <p> const p = document . createElement ( "p" ) ; p . tex…" at bounding box center [638, 618] width 870 height 393
click at [457, 679] on div "// create <p> // phone <p> const p = document . createElement ( "p" ) ; p . tex…" at bounding box center [638, 618] width 870 height 393
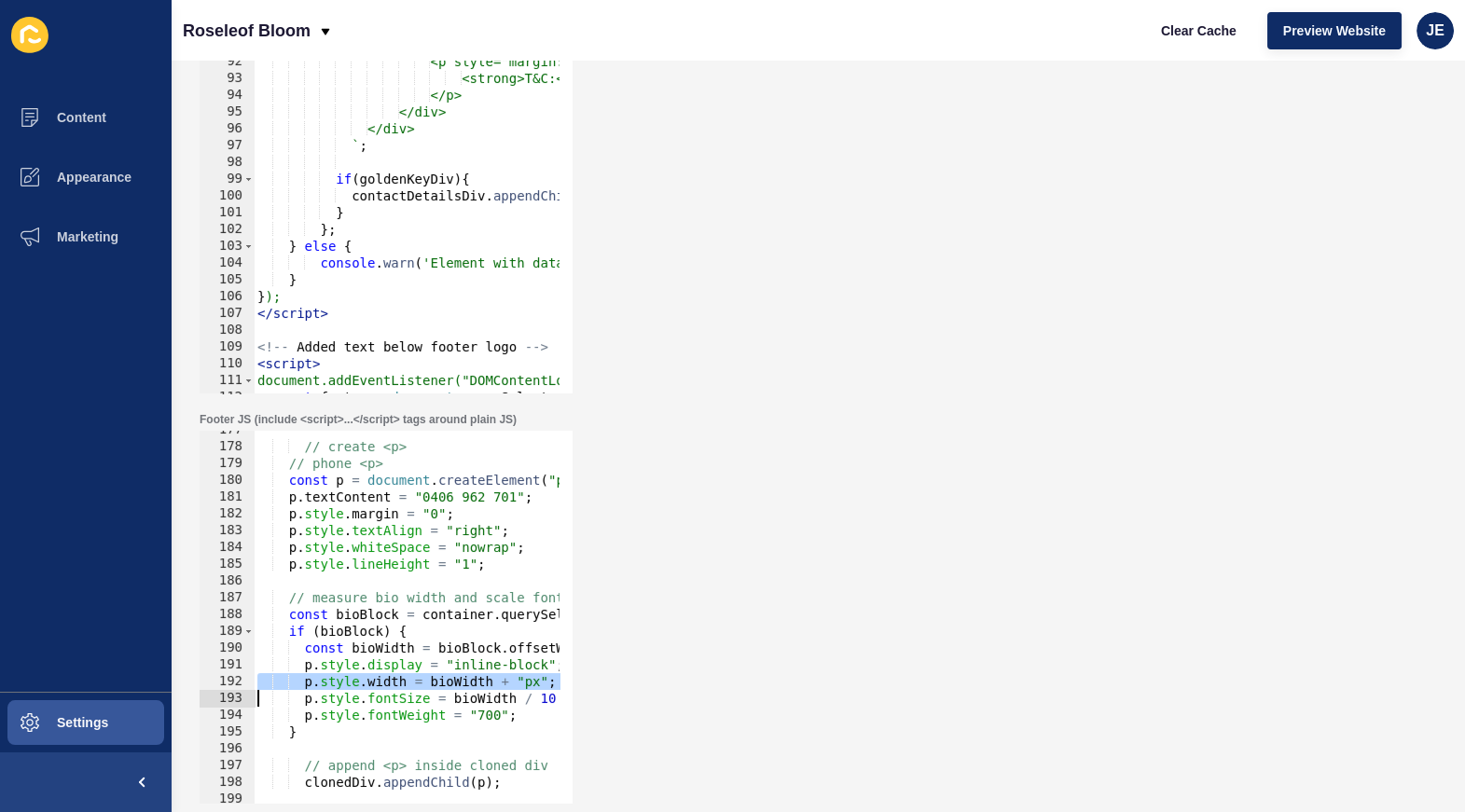
scroll to position [0, 0]
click at [457, 679] on div "// create <p> // phone <p> const p = document . createElement ( "p" ) ; p . tex…" at bounding box center [688, 618] width 870 height 393
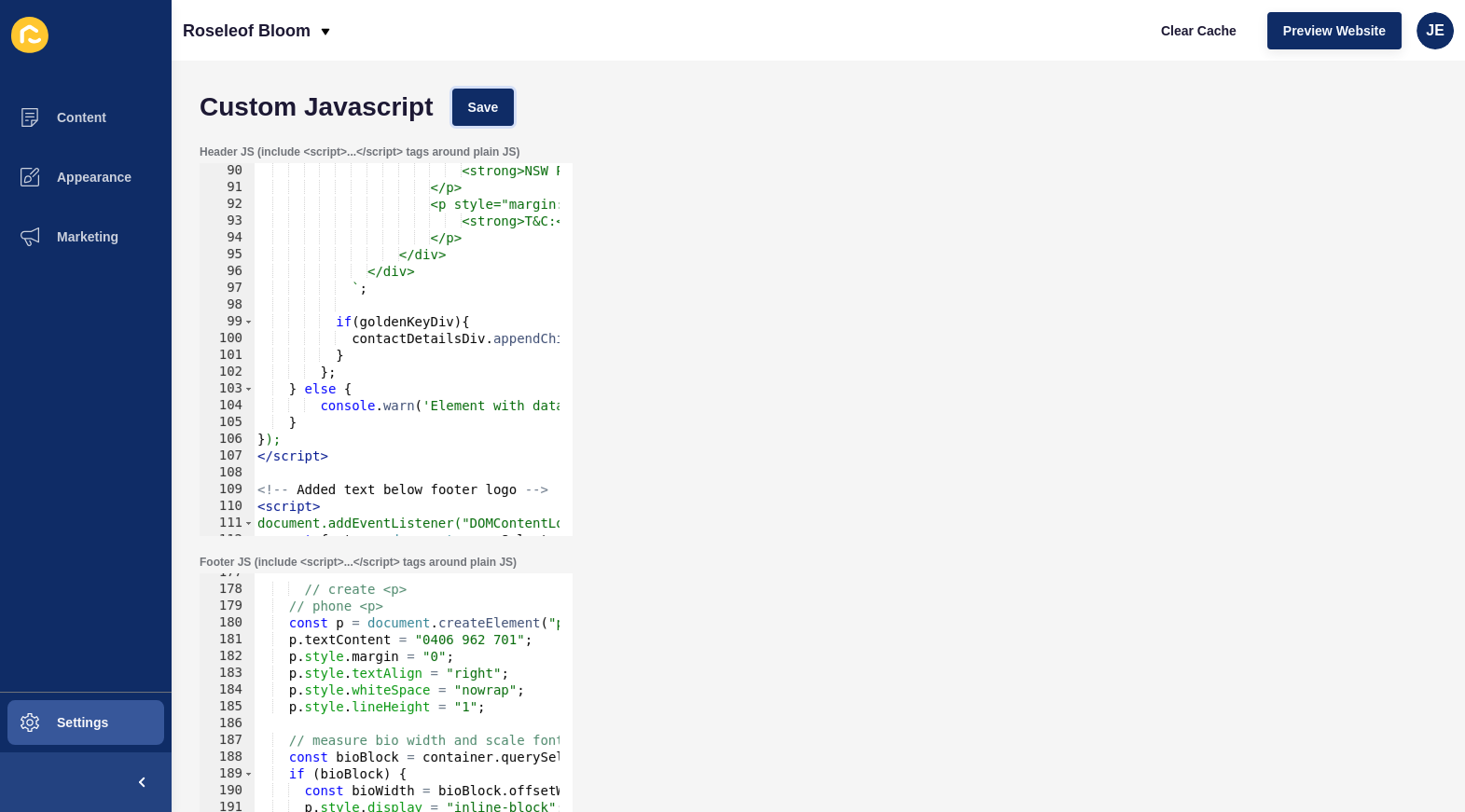
drag, startPoint x: 510, startPoint y: 114, endPoint x: 543, endPoint y: 116, distance: 33.1
click at [510, 114] on button "Save" at bounding box center [483, 107] width 62 height 37
click at [1173, 34] on span "Clear Cache" at bounding box center [1199, 31] width 76 height 19
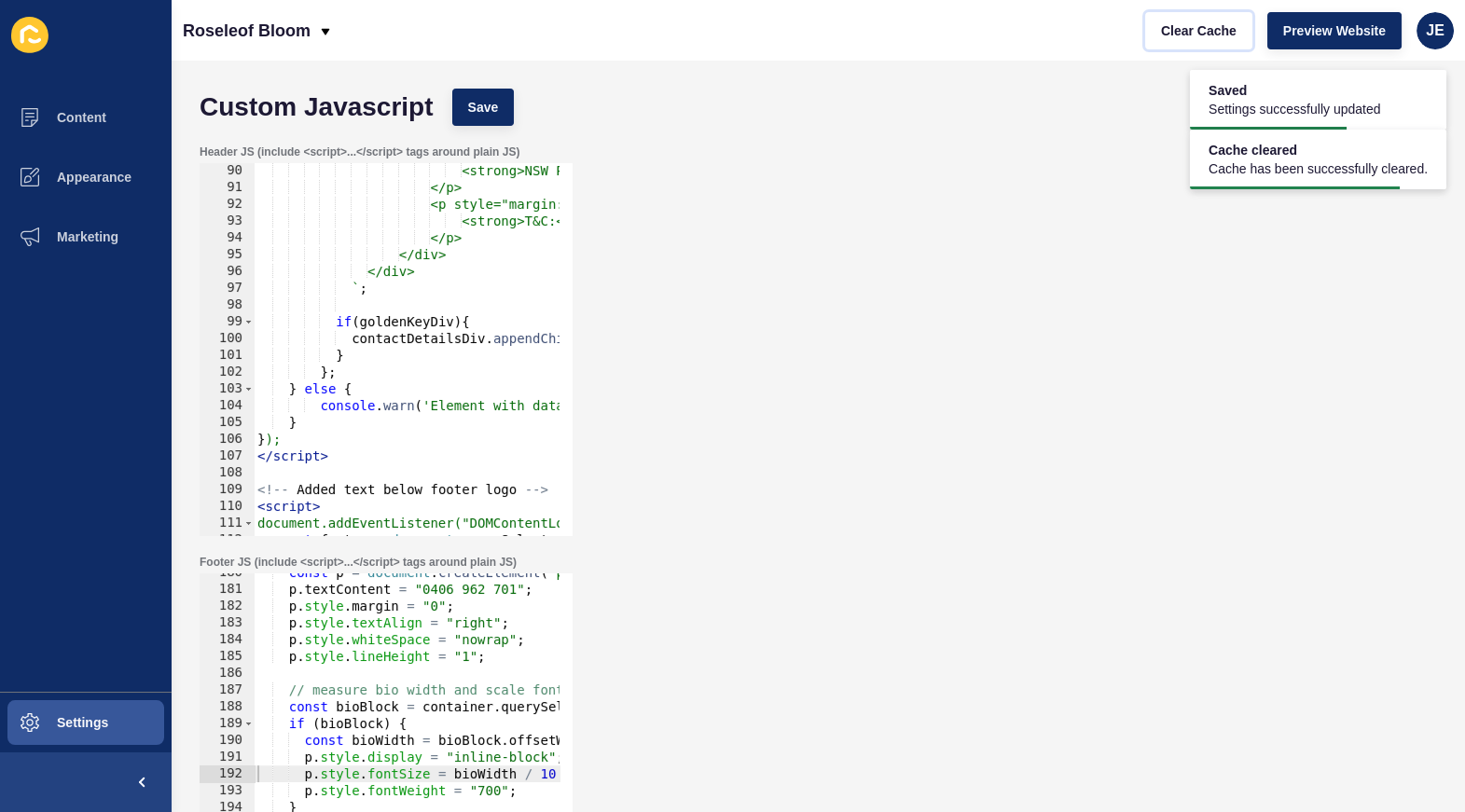
scroll to position [3096, 0]
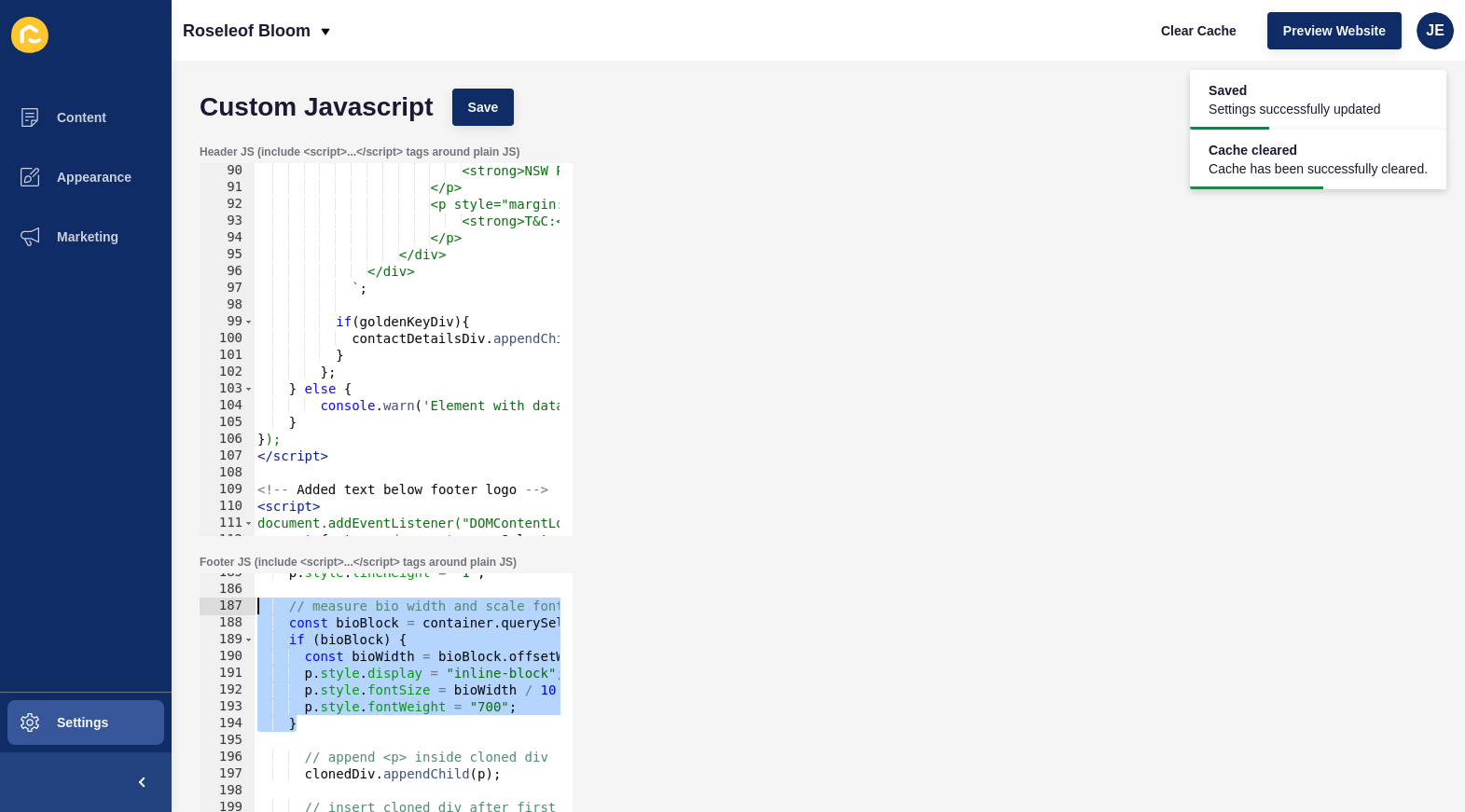
drag, startPoint x: 339, startPoint y: 719, endPoint x: 251, endPoint y: 609, distance: 140.9
click at [251, 609] on div "} 185 186 187 188 189 190 191 192 193 194 195 196 197 198 199 200 201 202 203 2…" at bounding box center [385, 760] width 373 height 372
type textarea "// measure bio width and scale font size const bioBlock = container.querySelect…"
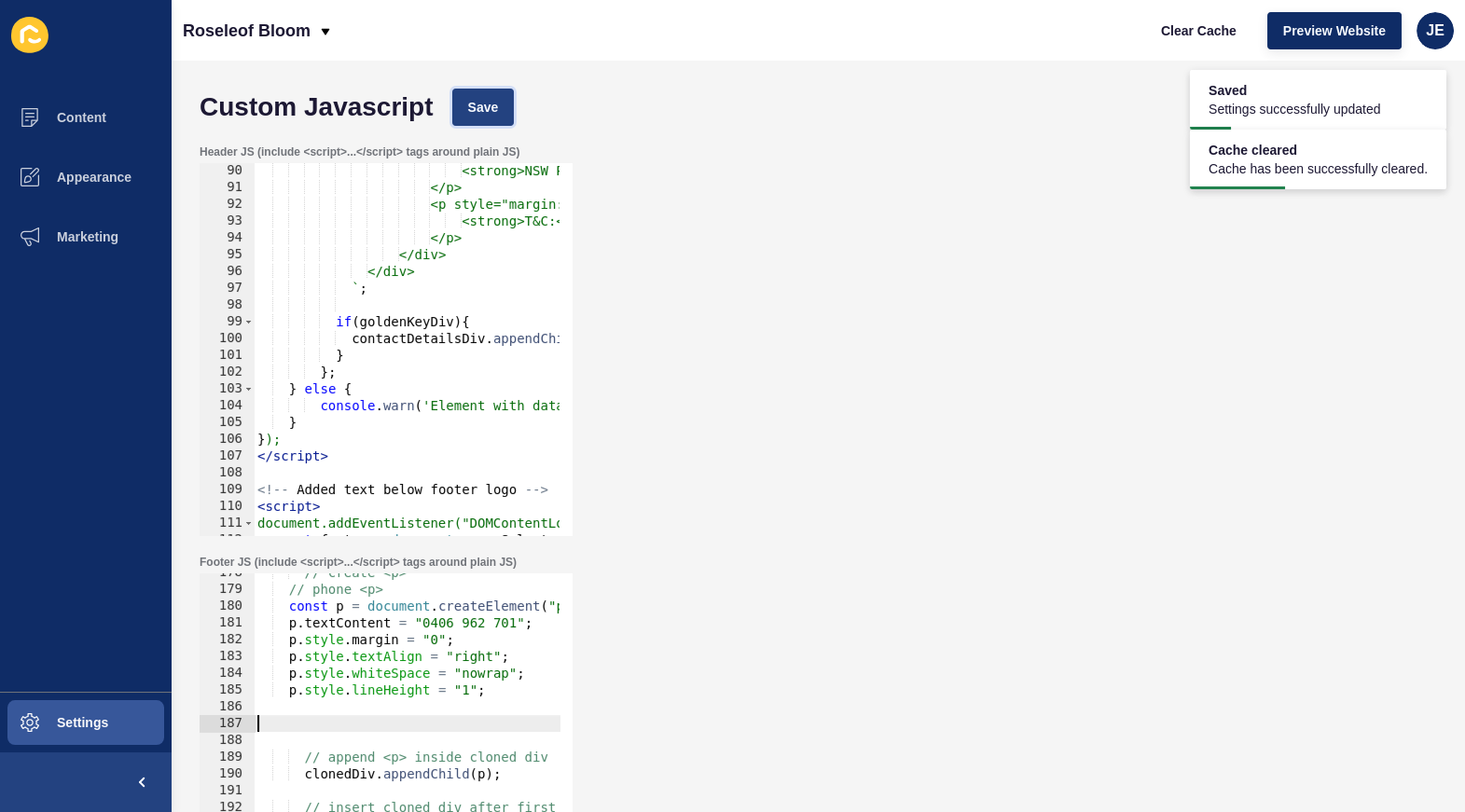
click at [497, 119] on button "Save" at bounding box center [483, 107] width 62 height 37
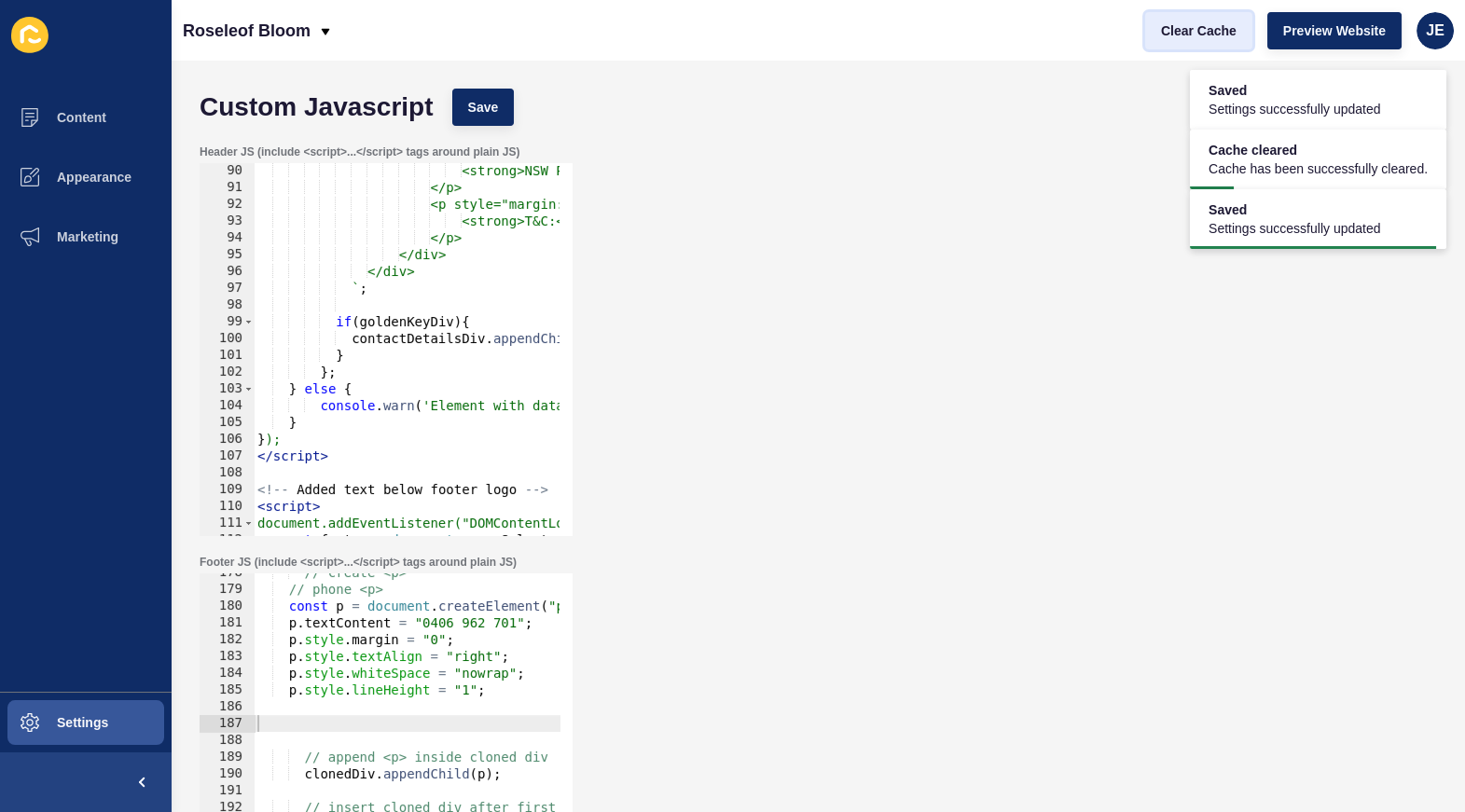
click at [1175, 26] on span "Clear Cache" at bounding box center [1199, 31] width 76 height 19
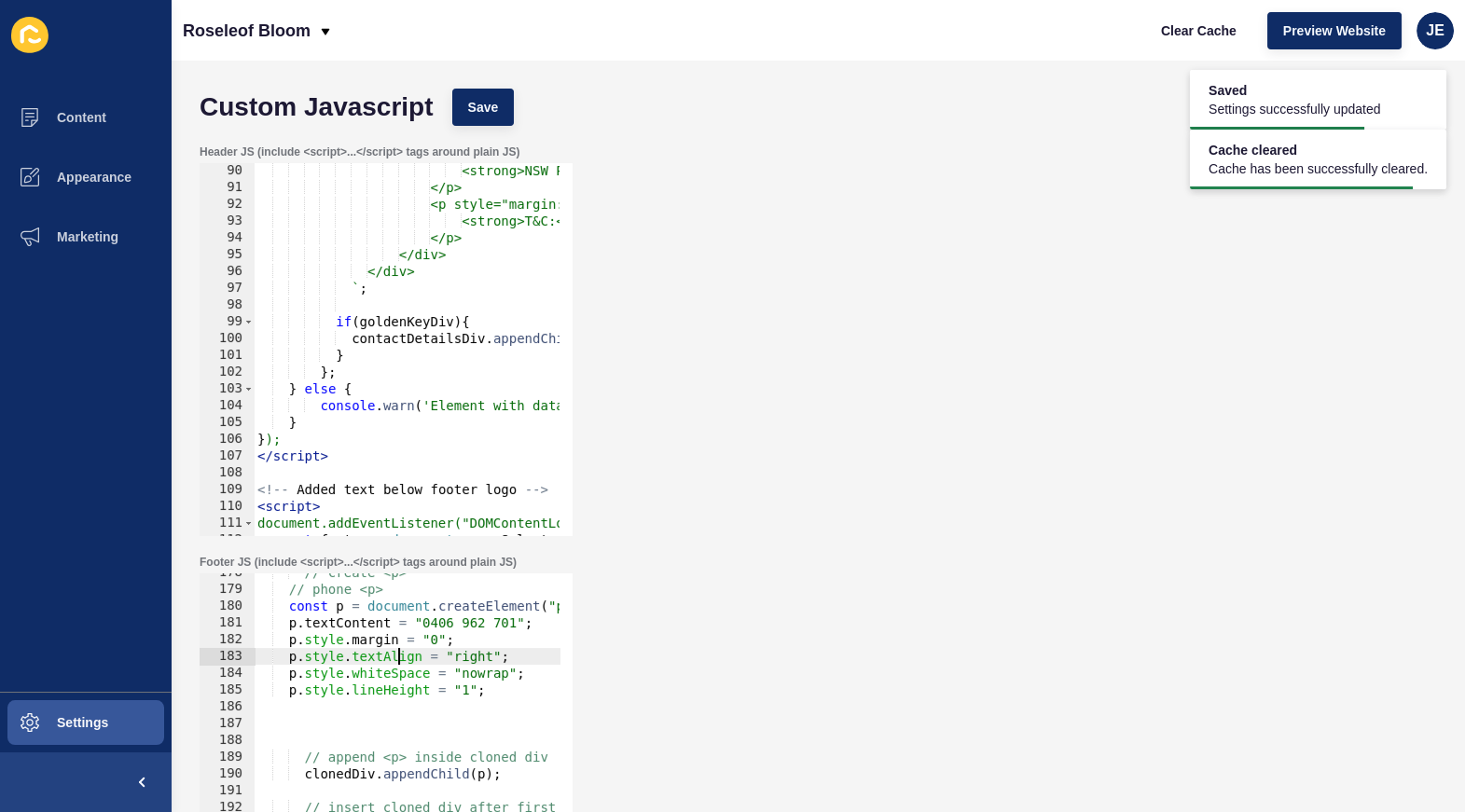
click at [402, 656] on div "// create <p> // phone <p> const p = document . createElement ( "p" ) ; p . tex…" at bounding box center [688, 760] width 870 height 393
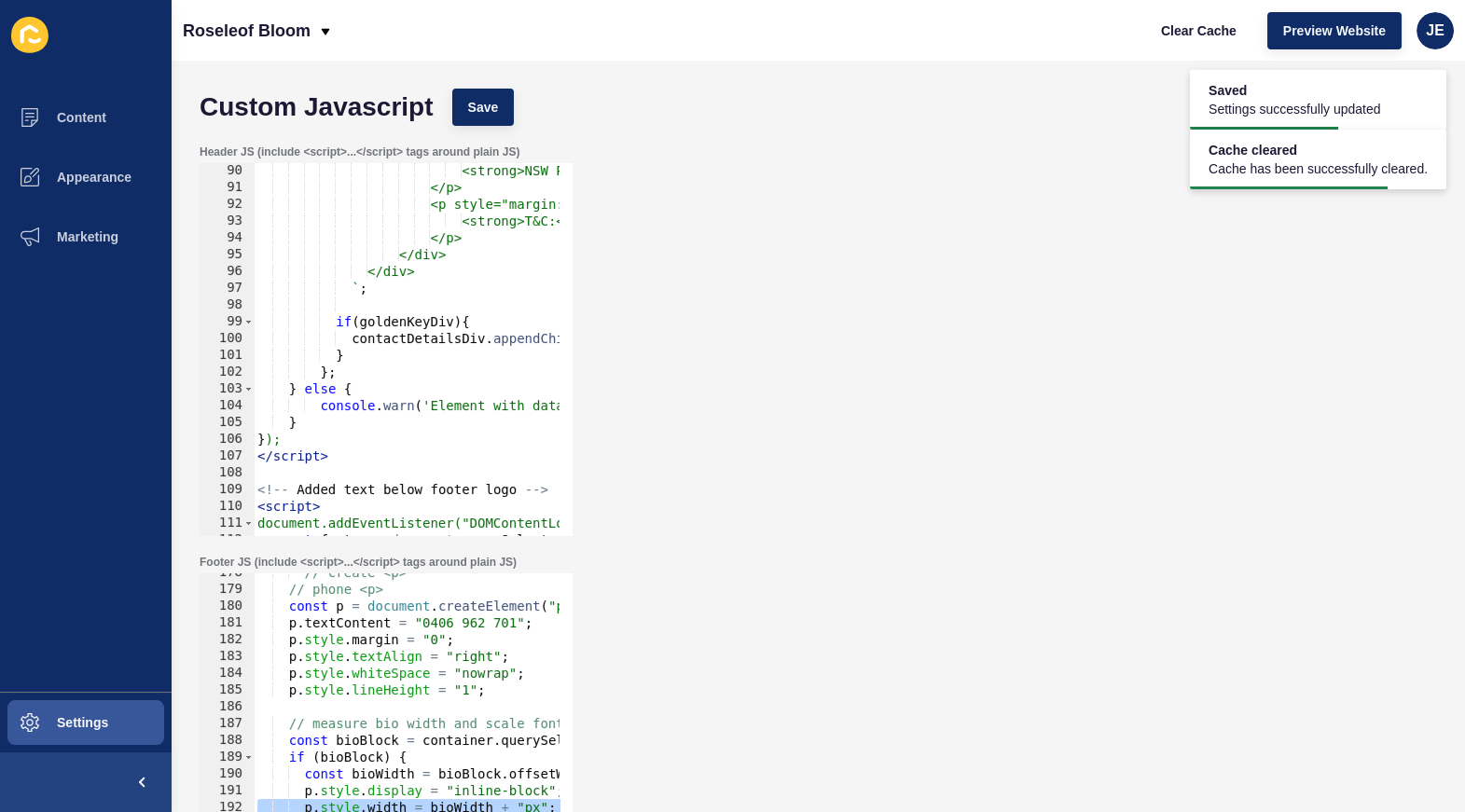
scroll to position [2962, 0]
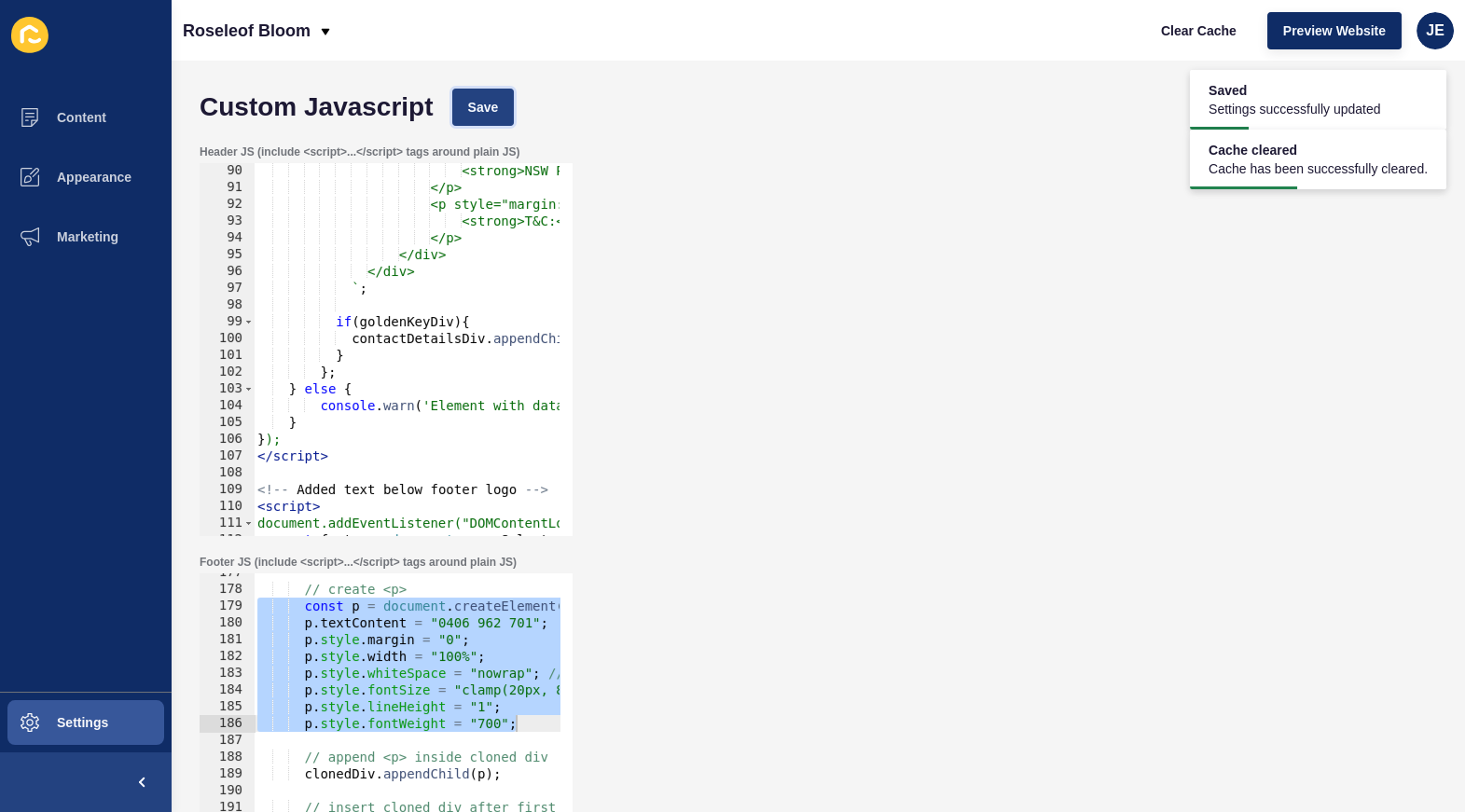
click at [498, 105] on button "Save" at bounding box center [483, 107] width 62 height 37
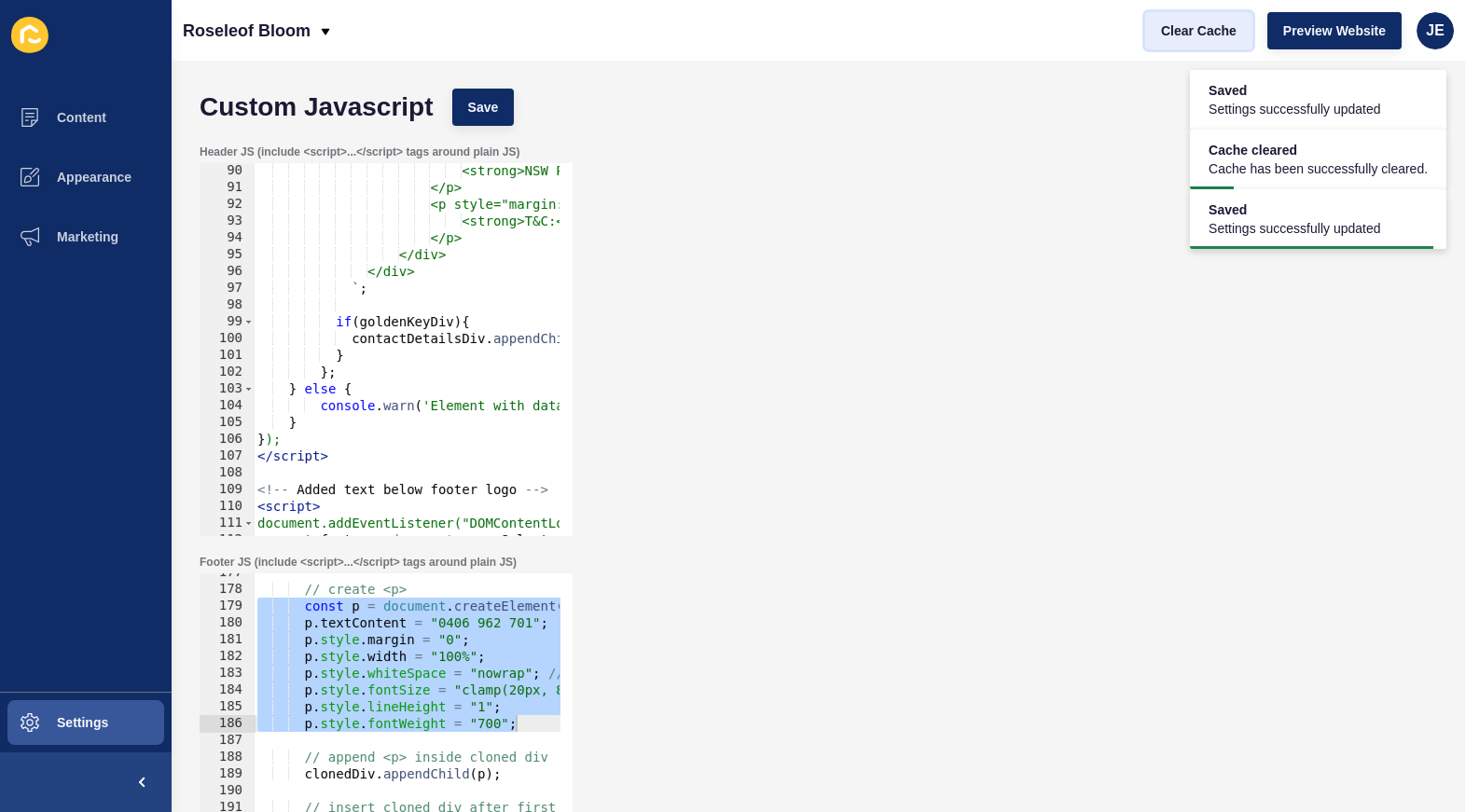
click at [1184, 33] on span "Clear Cache" at bounding box center [1199, 31] width 76 height 19
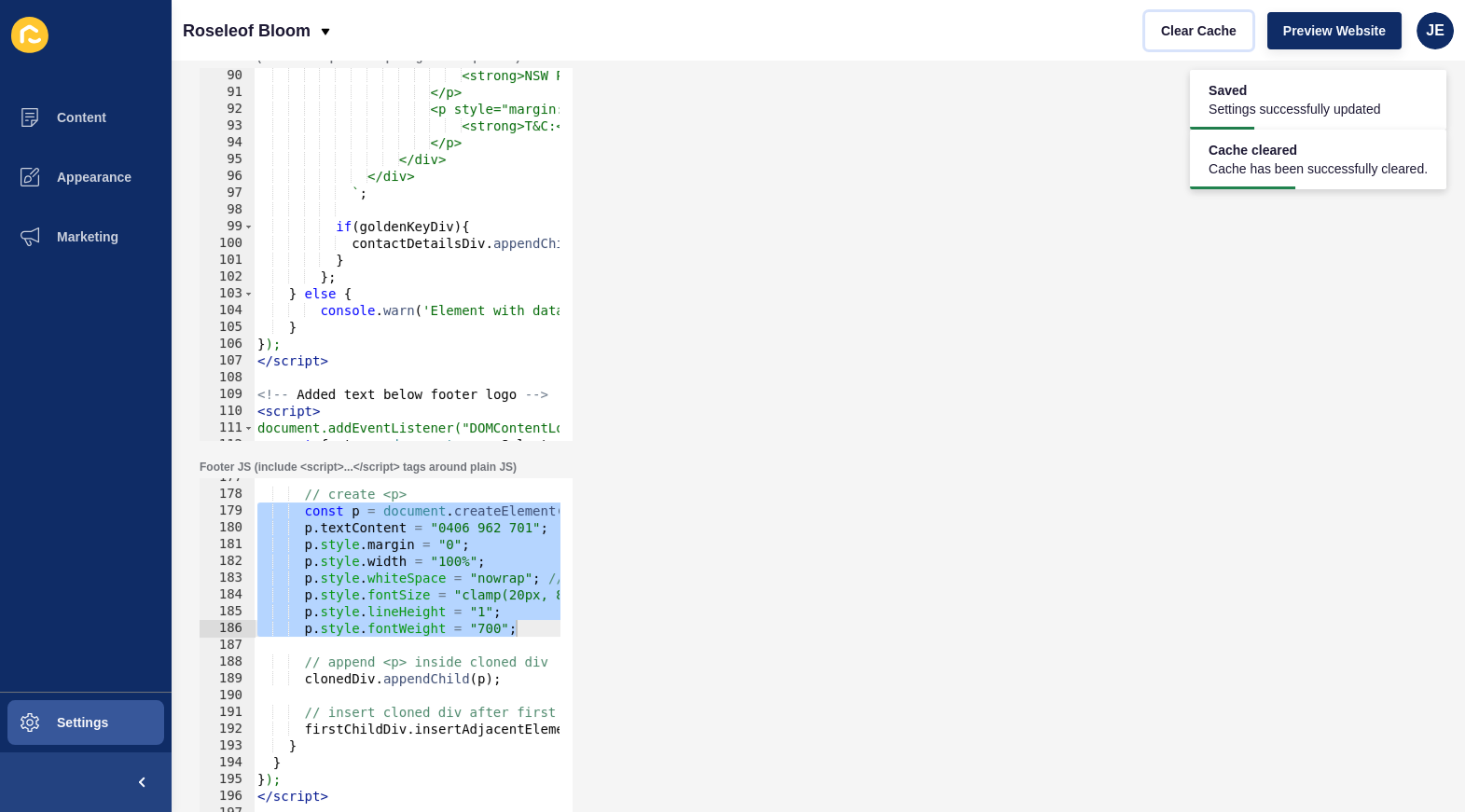
scroll to position [98, 0]
click at [458, 622] on div "// create <p> const p = document . createElement ( "p" ) ; p . textContent = "0…" at bounding box center [688, 662] width 870 height 393
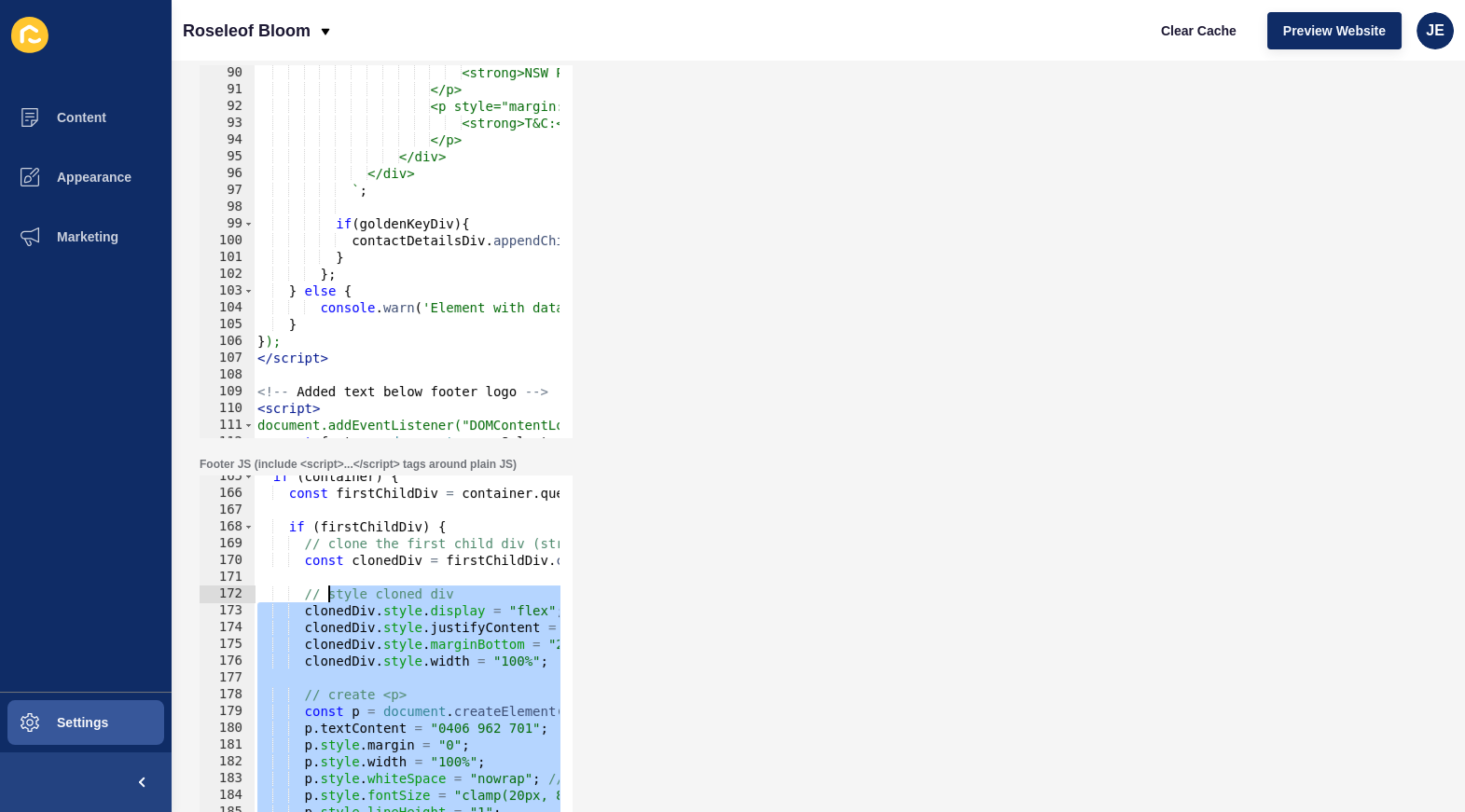
scroll to position [2760, 0]
drag, startPoint x: 534, startPoint y: 631, endPoint x: 399, endPoint y: 467, distance: 212.4
click at [262, 585] on div "if ( container ) { const firstChildDiv = container . querySelector ( "div:first…" at bounding box center [688, 664] width 870 height 393
type textarea "// style cloned div clonedDiv.style.display = "flex";"
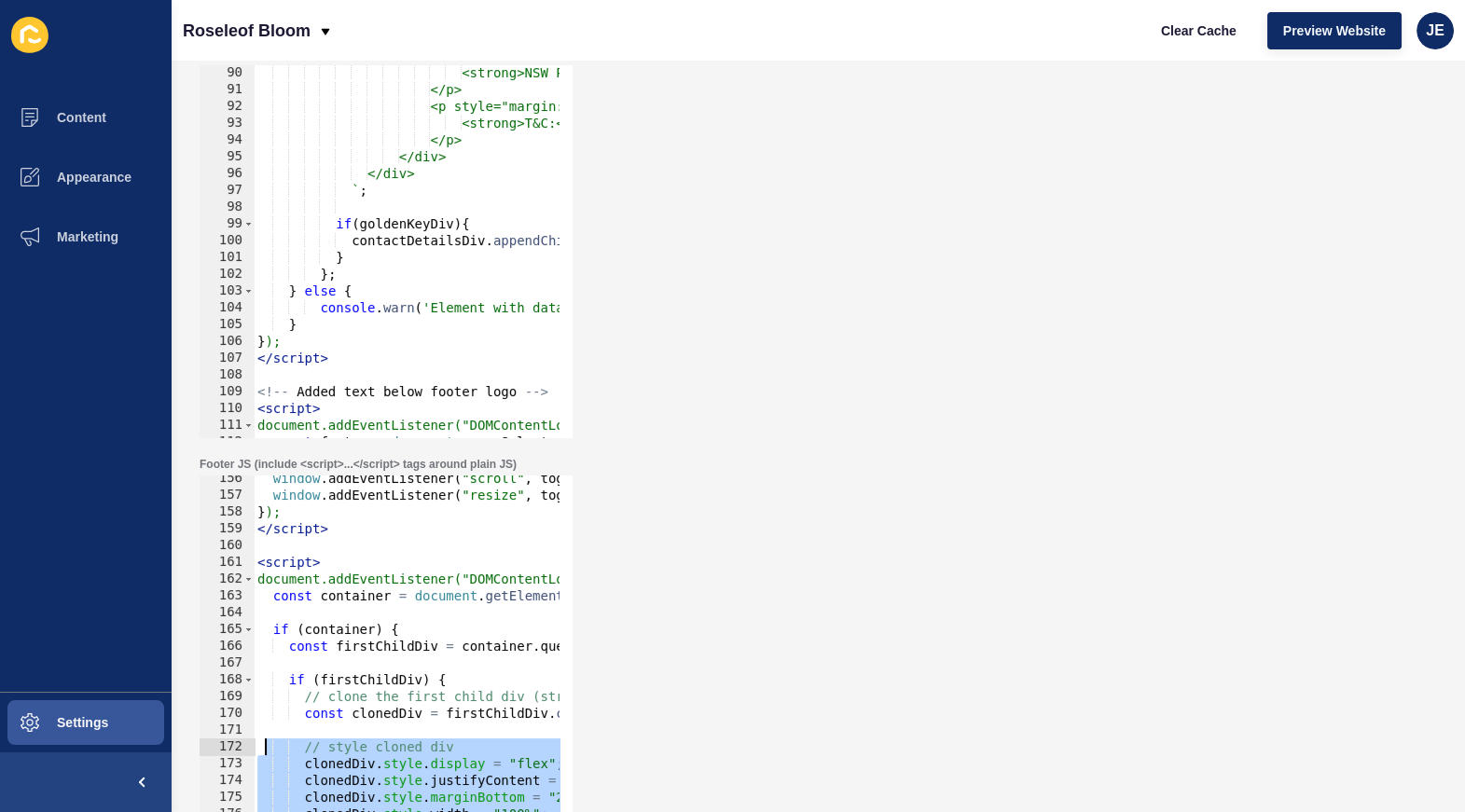
scroll to position [2607, 0]
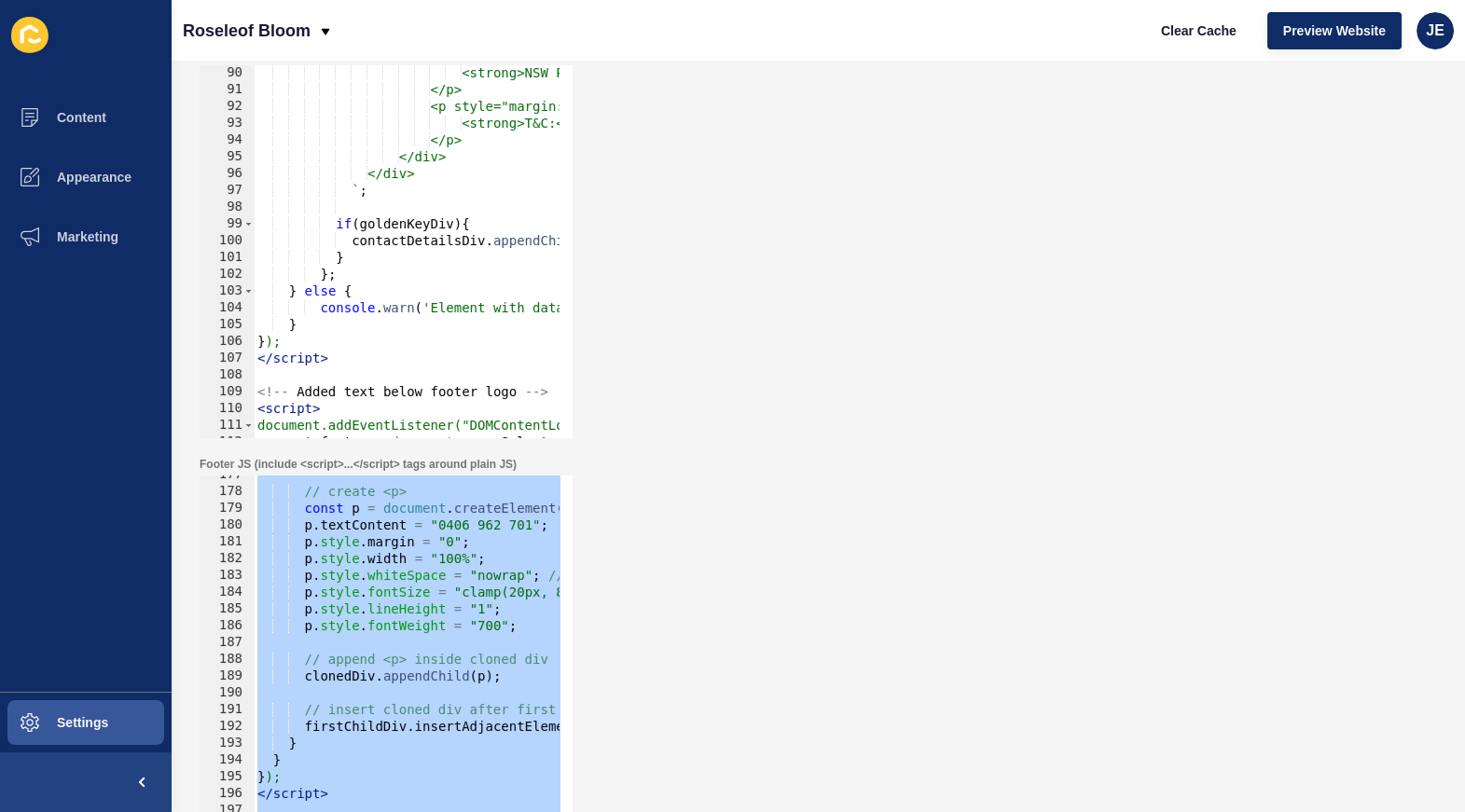
drag, startPoint x: 255, startPoint y: 563, endPoint x: 394, endPoint y: 894, distance: 359.0
click at [394, 812] on html "Content Appearance Marketing Settings Roseleof Bloom Clear Cache Preview Websit…" at bounding box center [732, 406] width 1465 height 812
paste textarea
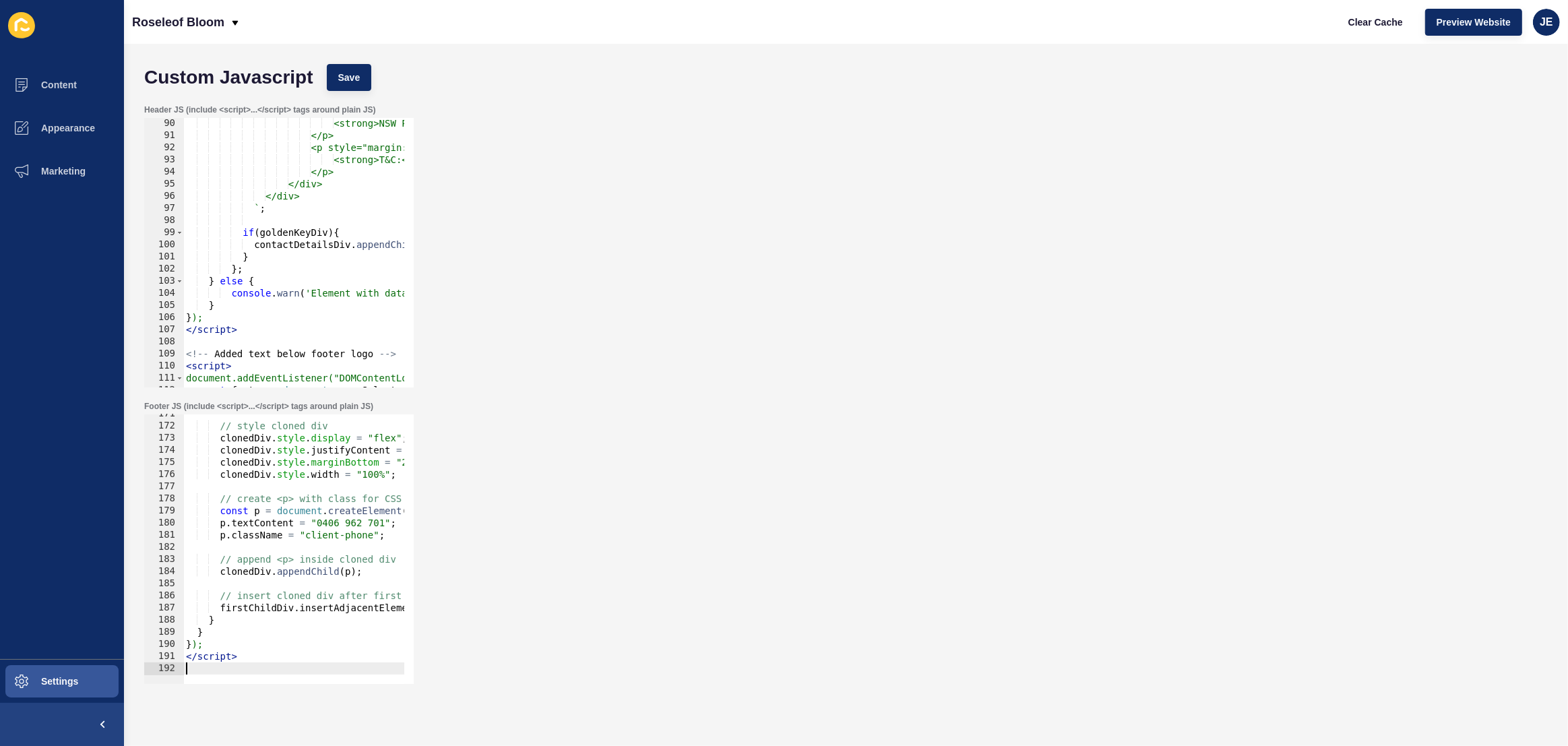
scroll to position [0, 0]
drag, startPoint x: 348, startPoint y: 72, endPoint x: 522, endPoint y: 69, distance: 174.0
click at [348, 72] on span "Save" at bounding box center [349, 77] width 22 height 14
click at [1391, 26] on span "Clear Cache" at bounding box center [1375, 22] width 55 height 14
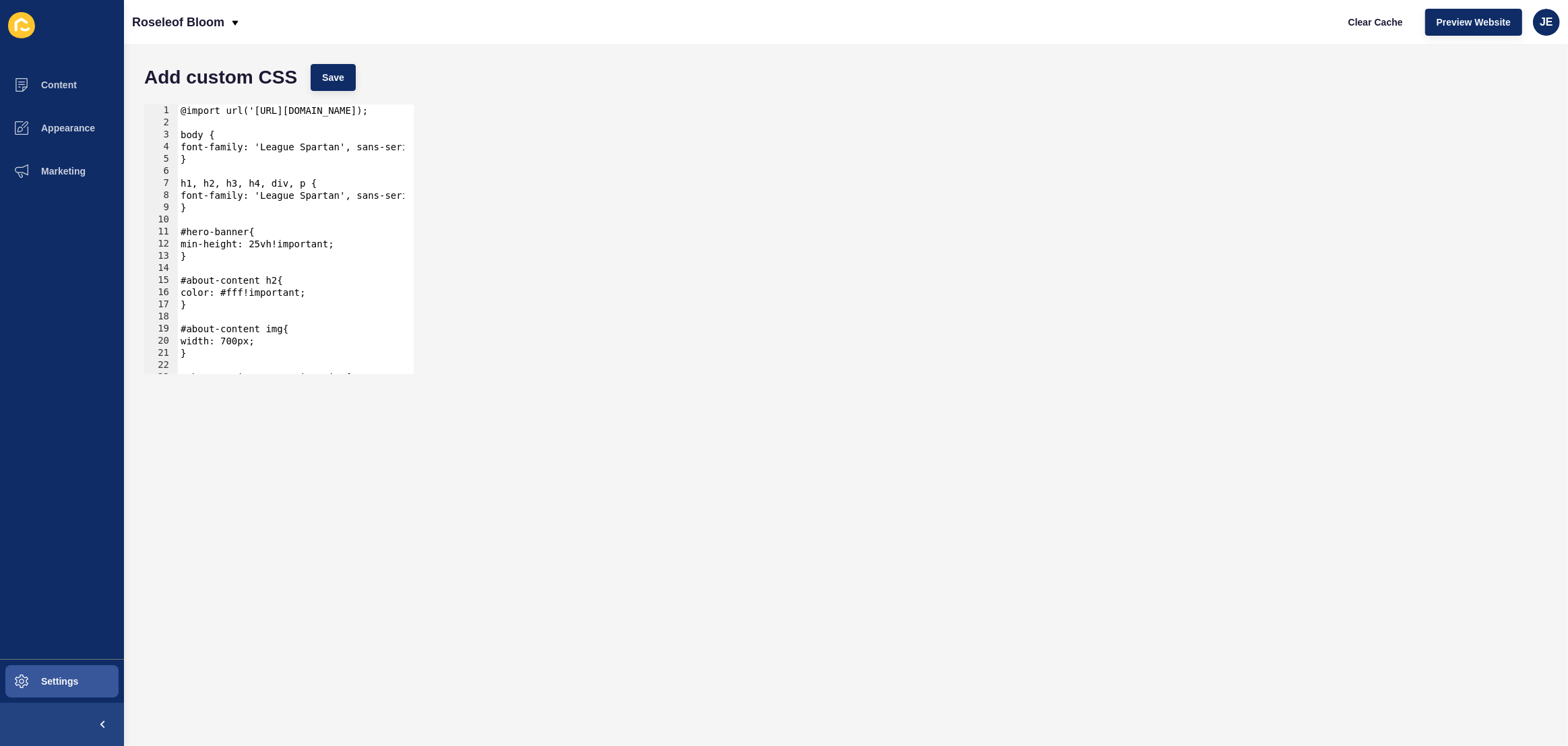
scroll to position [1317, 0]
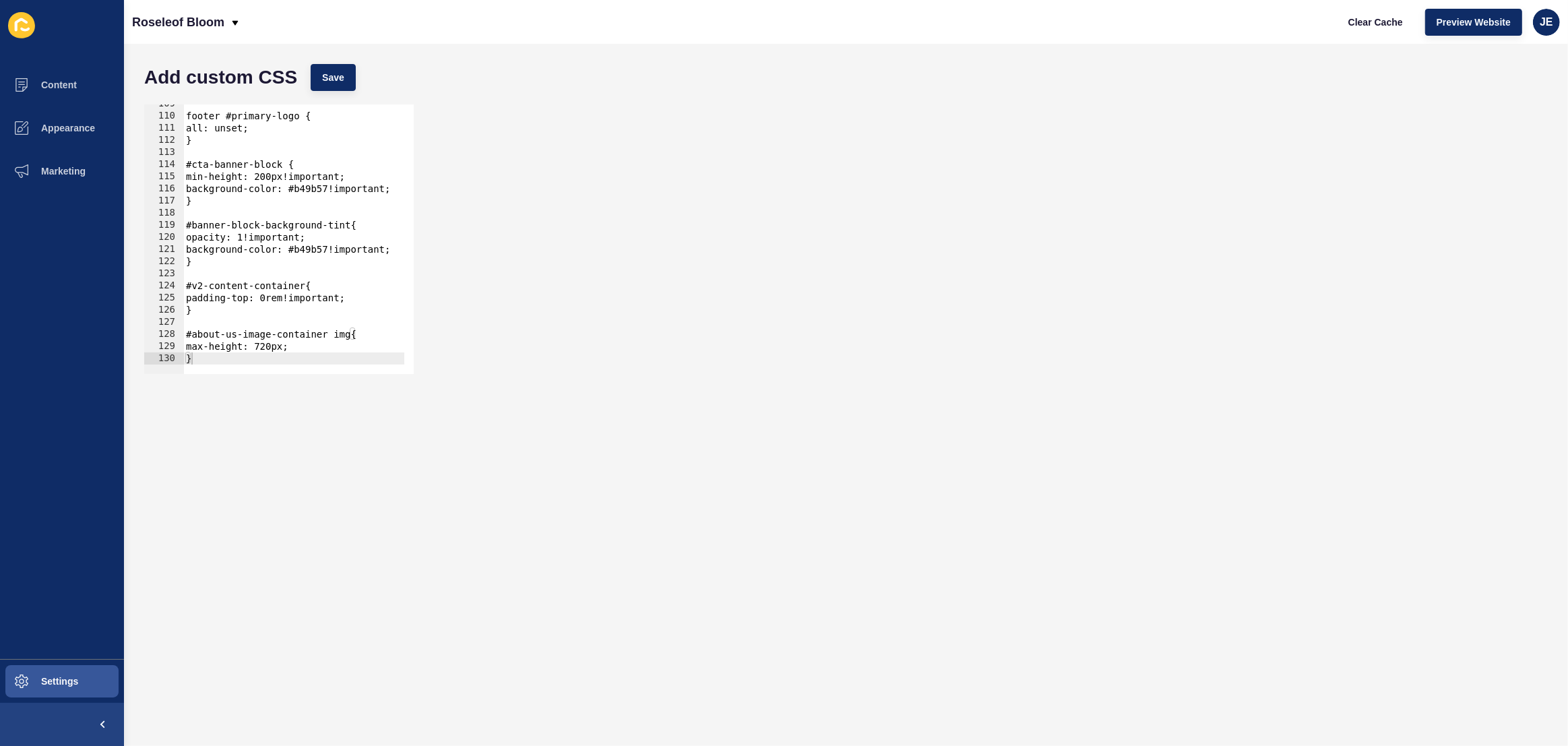
type textarea "max-height: 720px;"
click at [297, 348] on div "footer #primary-logo { all: unset; } #cta-banner-block { min-height: 200px!impo…" at bounding box center [463, 239] width 560 height 284
click at [331, 69] on button "Save" at bounding box center [333, 78] width 45 height 27
click at [376, 363] on div at bounding box center [463, 368] width 560 height 13
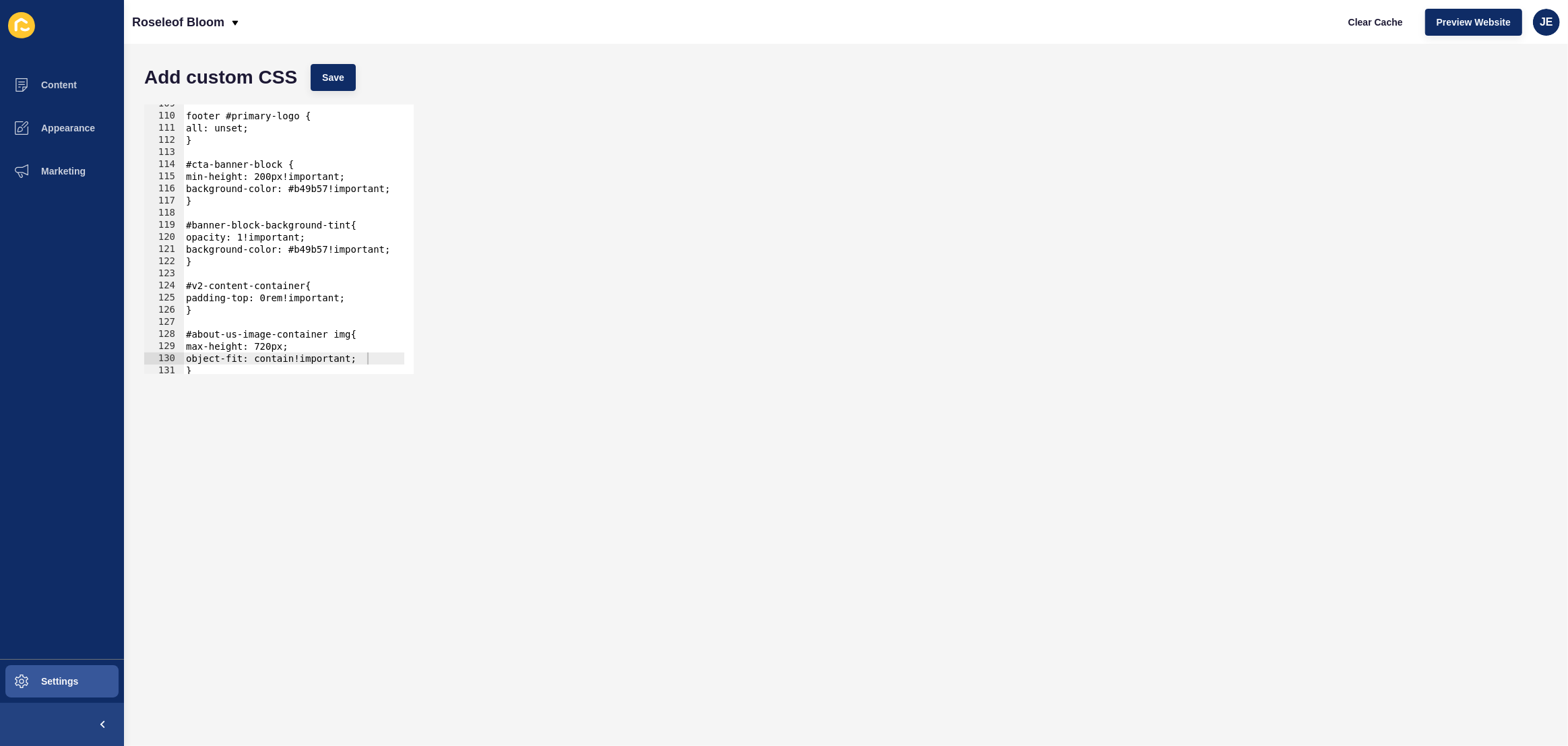
click at [376, 363] on div at bounding box center [463, 368] width 560 height 13
click at [381, 346] on div "footer #primary-logo { all: unset; } #cta-banner-block { min-height: 200px!impo…" at bounding box center [463, 239] width 560 height 284
click at [380, 364] on div at bounding box center [463, 368] width 560 height 13
type textarea "object-fit: contain!important;"
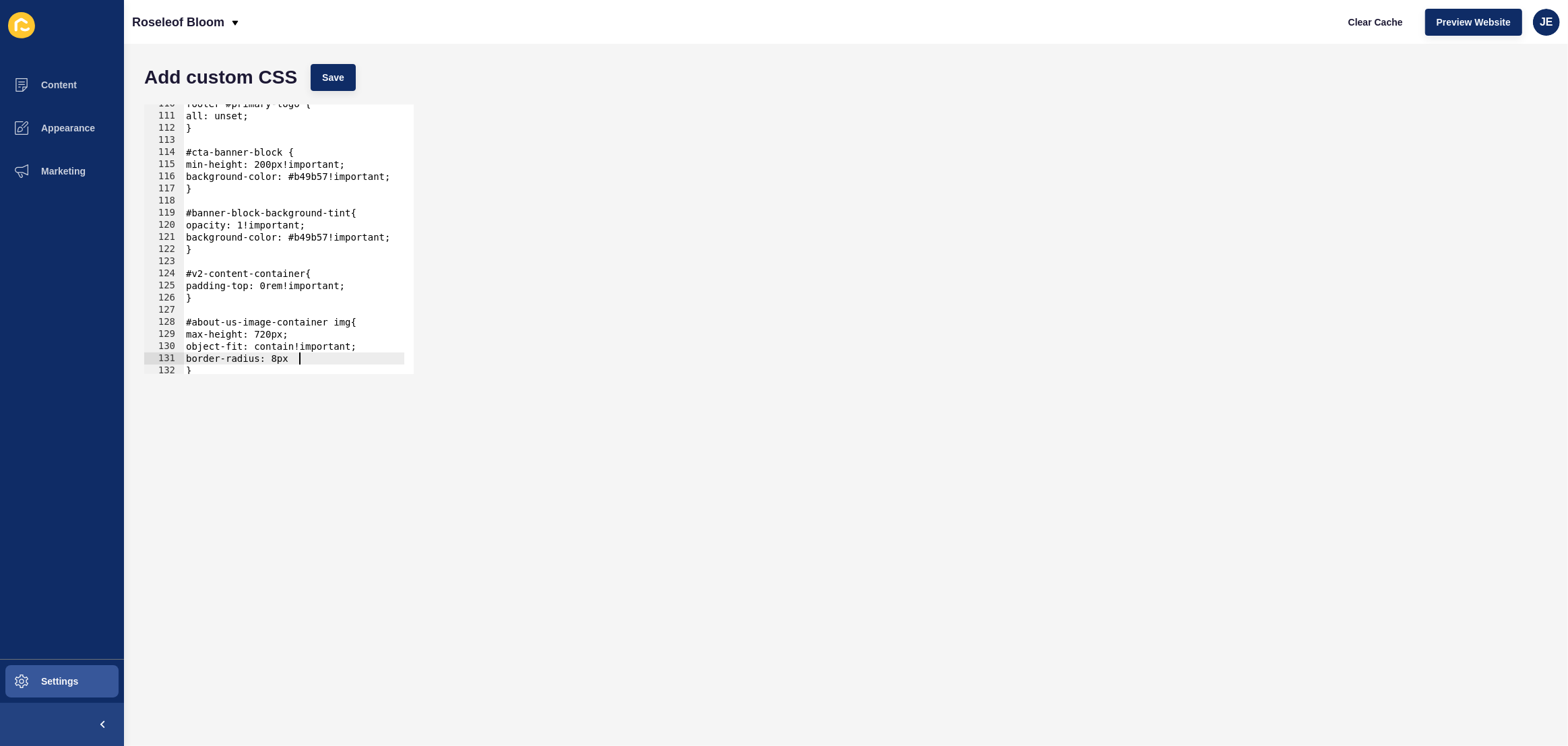
scroll to position [0, 7]
click at [330, 88] on button "Save" at bounding box center [333, 78] width 45 height 27
click at [1376, 16] on span "Clear Cache" at bounding box center [1375, 22] width 55 height 14
click at [288, 346] on div "footer #primary-logo { all: unset; } #cta-banner-block { min-height: 200px!impo…" at bounding box center [463, 239] width 560 height 284
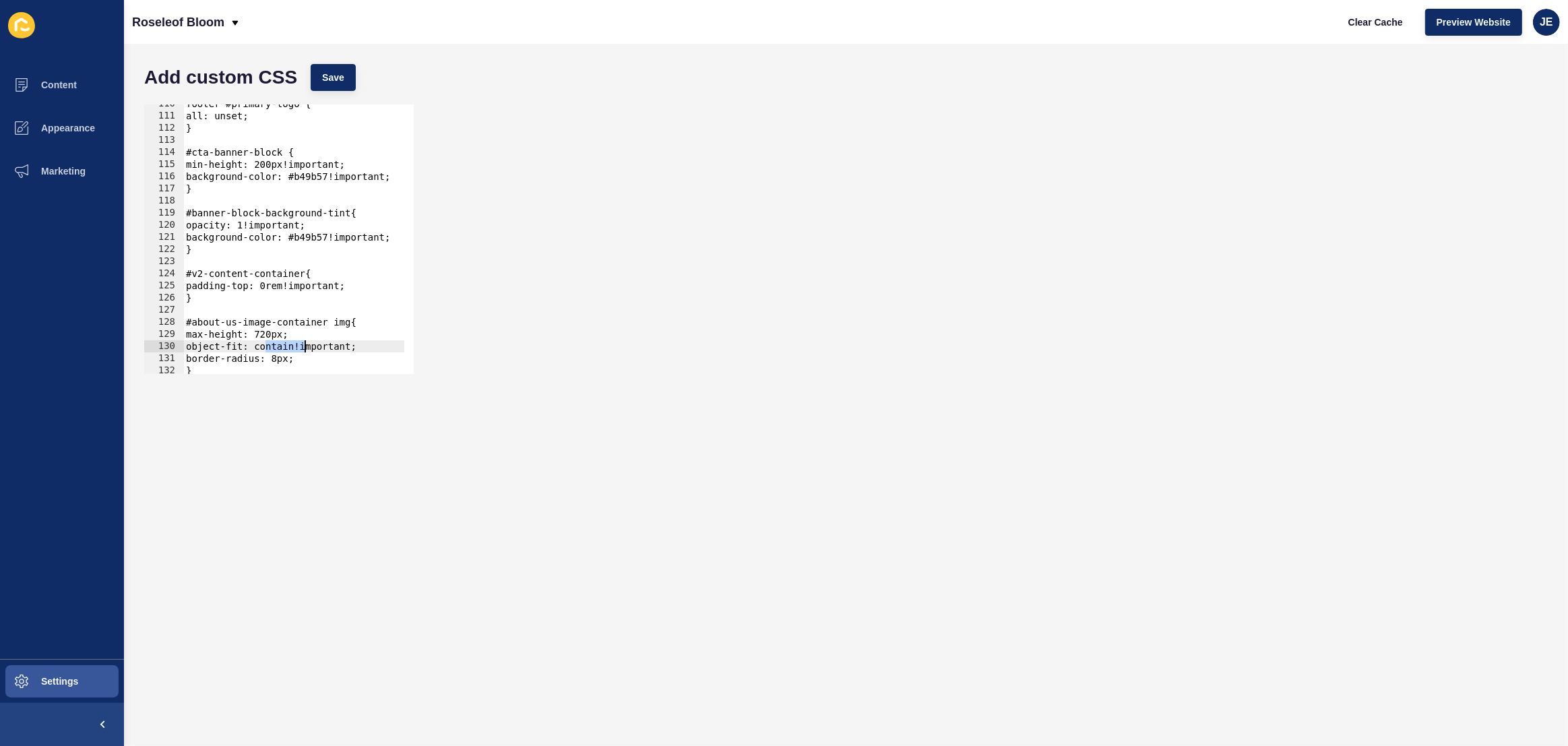
click at [289, 347] on div "footer #primary-logo { all: unset; } #cta-banner-block { min-height: 200px!impo…" at bounding box center [463, 239] width 560 height 284
click at [334, 77] on span "Save" at bounding box center [333, 77] width 22 height 14
click at [338, 326] on div "footer #primary-logo { all: unset; } #cta-banner-block { min-height: 200px!impo…" at bounding box center [463, 239] width 560 height 284
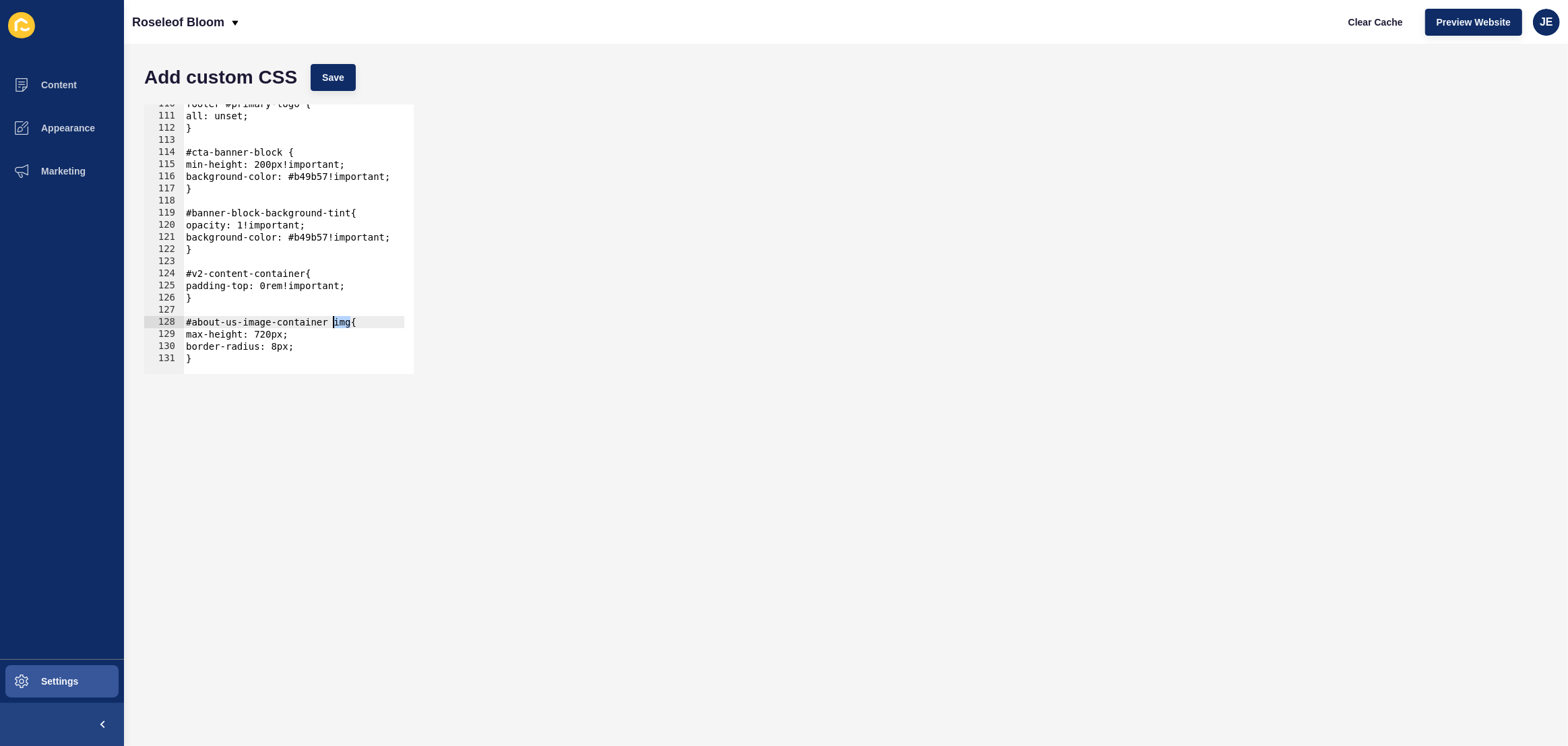
click at [338, 326] on div "footer #primary-logo { all: unset; } #cta-banner-block { min-height: 200px!impo…" at bounding box center [463, 239] width 560 height 284
drag, startPoint x: 325, startPoint y: 345, endPoint x: 201, endPoint y: 336, distance: 124.3
click at [199, 336] on div "footer #primary-logo { all: unset; } #cta-banner-block { min-height: 200px!impo…" at bounding box center [463, 239] width 560 height 284
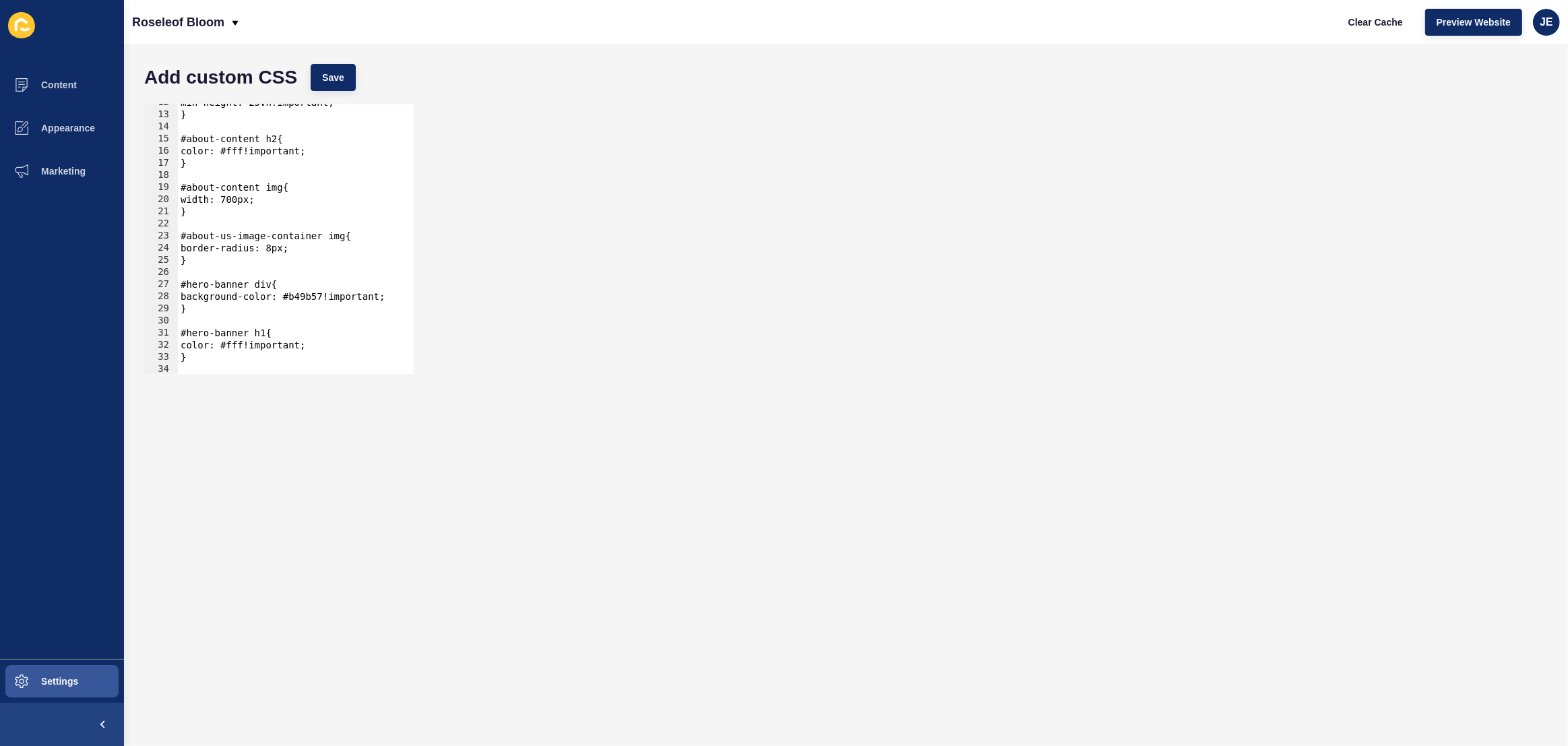
scroll to position [105, 0]
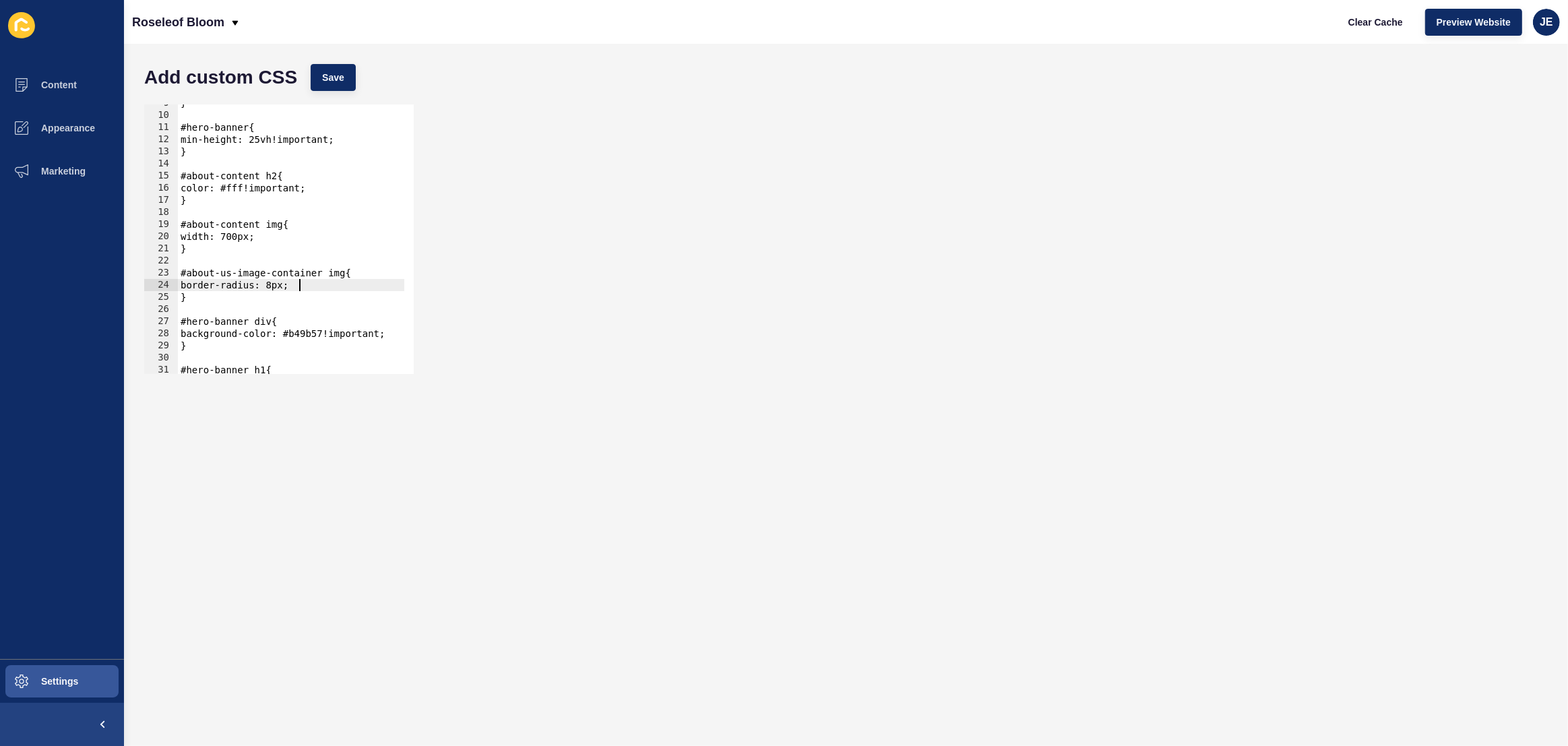
click at [324, 289] on div "} #hero-banner{ min-height: 25vh!important; } #about-content h2{ color: #fff!im…" at bounding box center [458, 239] width 560 height 284
type textarea "border-radius: 8px;"
click at [319, 78] on button "Save" at bounding box center [333, 78] width 45 height 27
click at [266, 299] on div "} #hero-banner{ min-height: 25vh!important; } #about-content h2{ color: #fff!im…" at bounding box center [458, 239] width 560 height 284
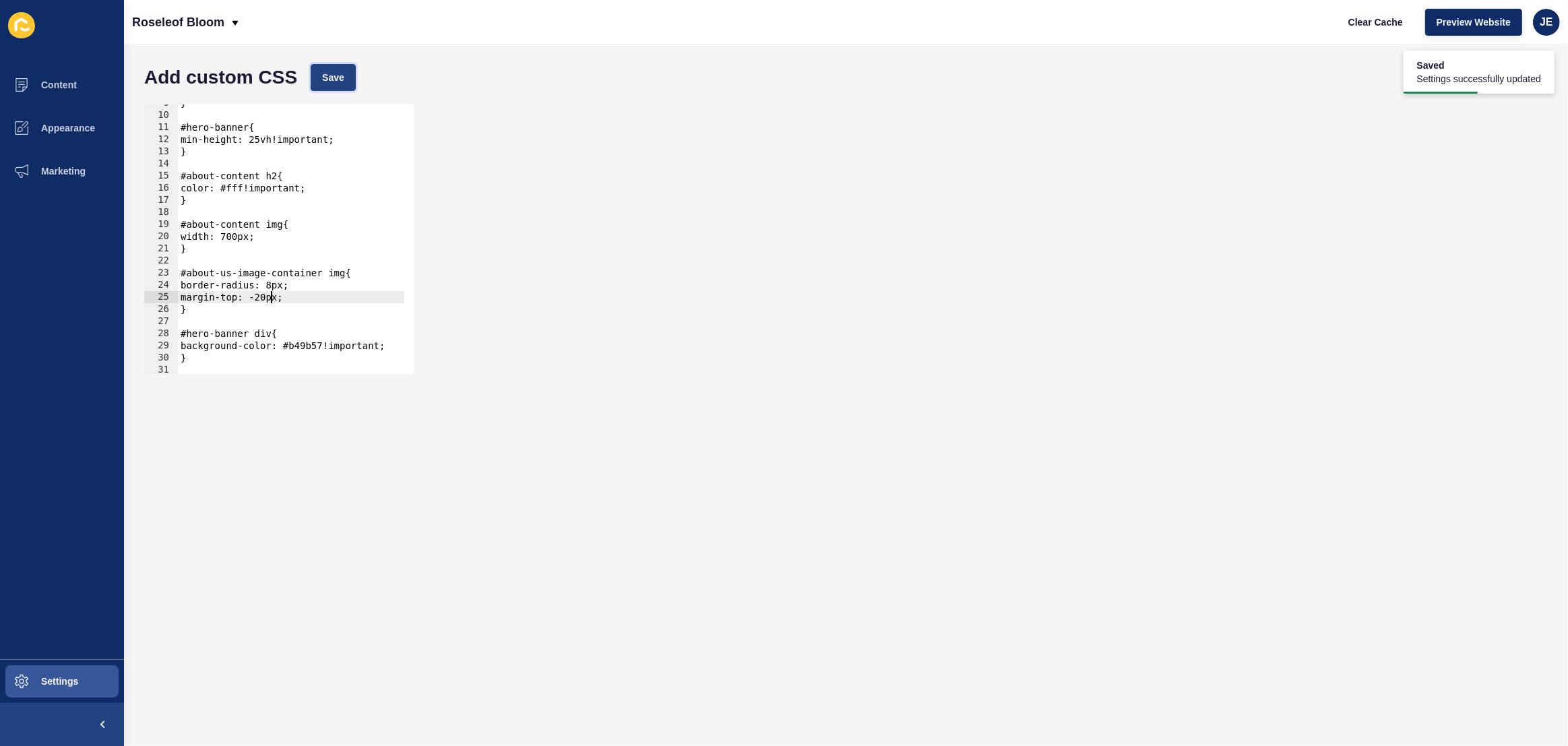
click at [342, 81] on span "Save" at bounding box center [333, 77] width 22 height 14
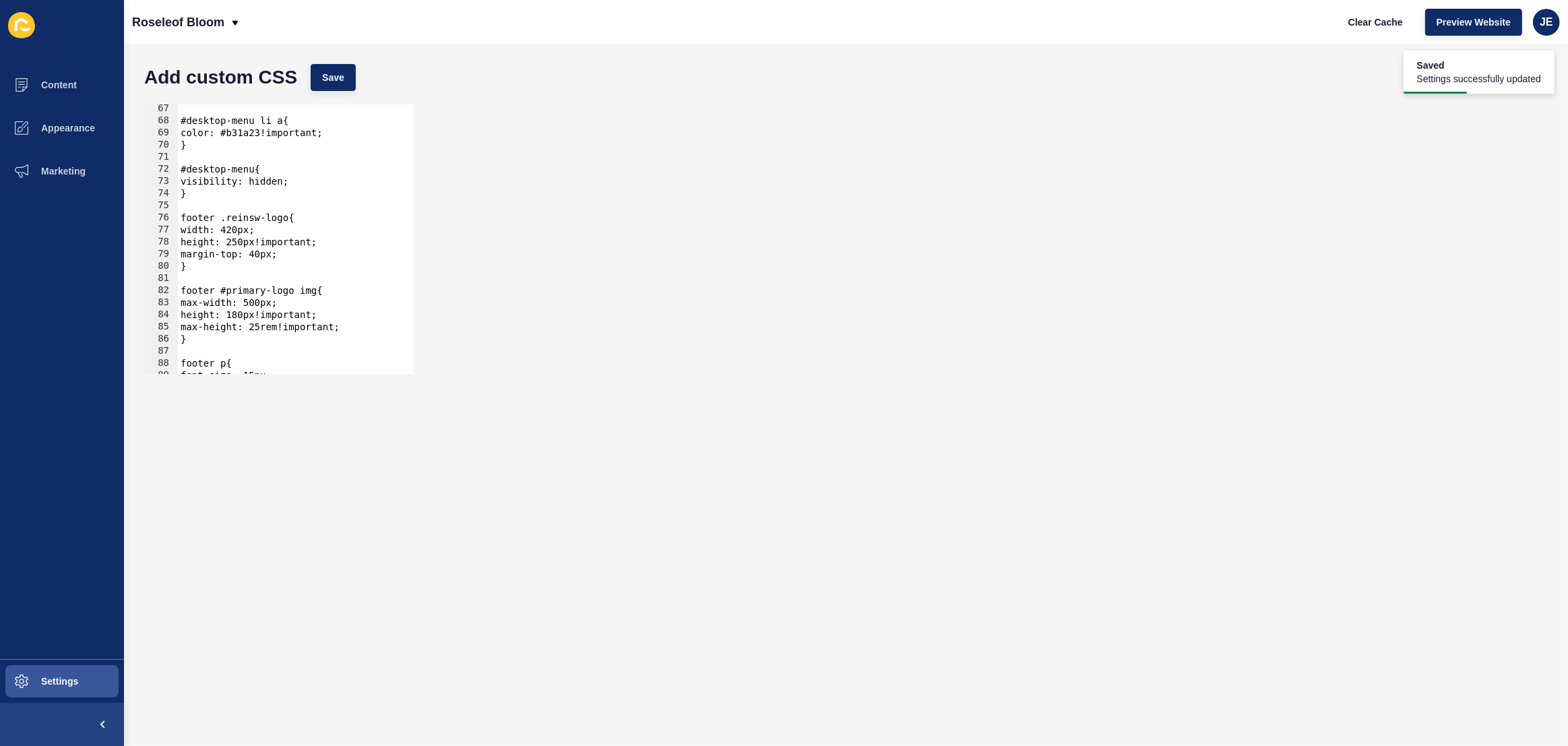
scroll to position [1329, 0]
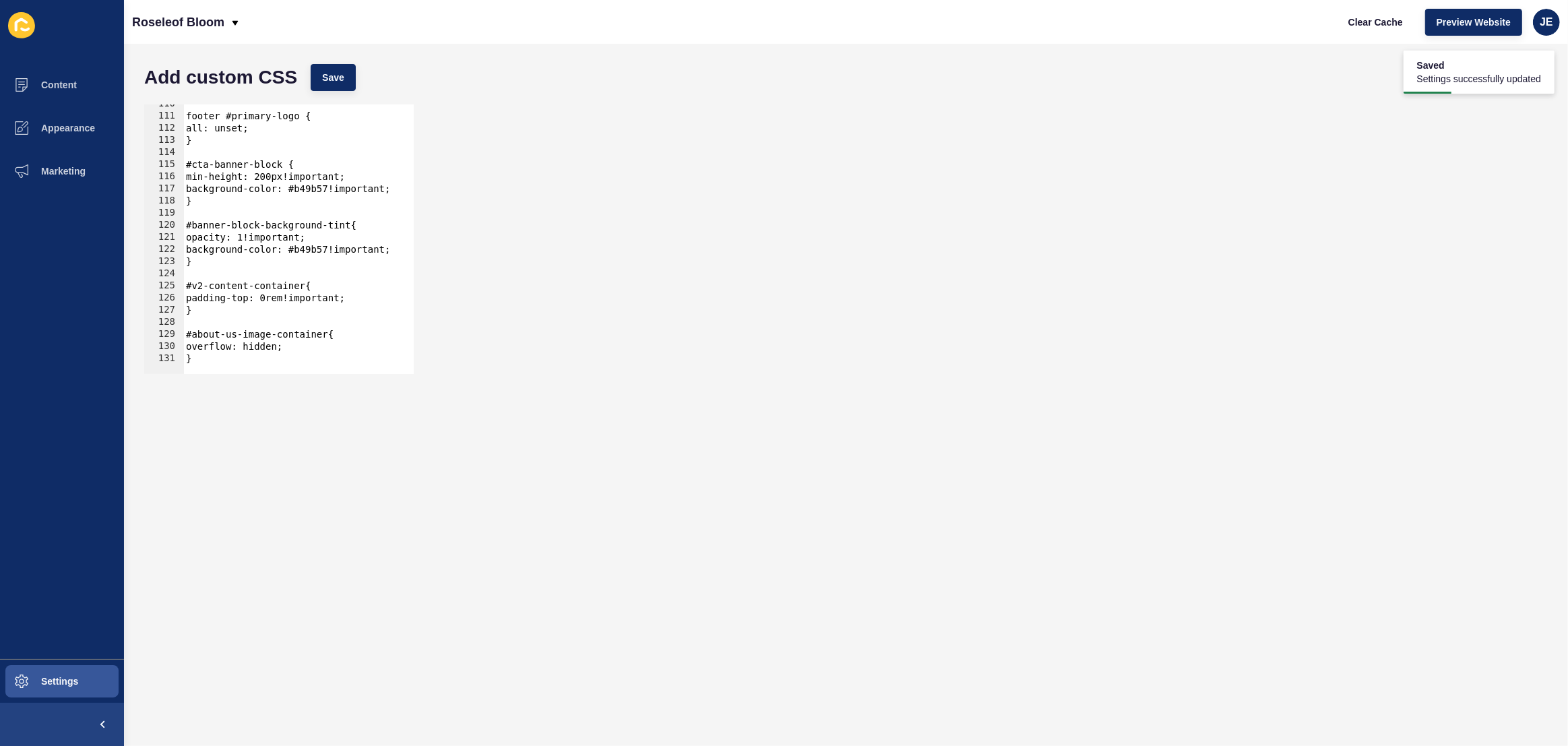
click at [303, 338] on div "footer #primary-logo { all: unset; } #cta-banner-block { min-height: 200px!impo…" at bounding box center [463, 239] width 560 height 284
click at [307, 341] on div "footer #primary-logo { all: unset; } #cta-banner-block { min-height: 200px!impo…" at bounding box center [463, 239] width 560 height 284
type textarea "overflow: hidden;"
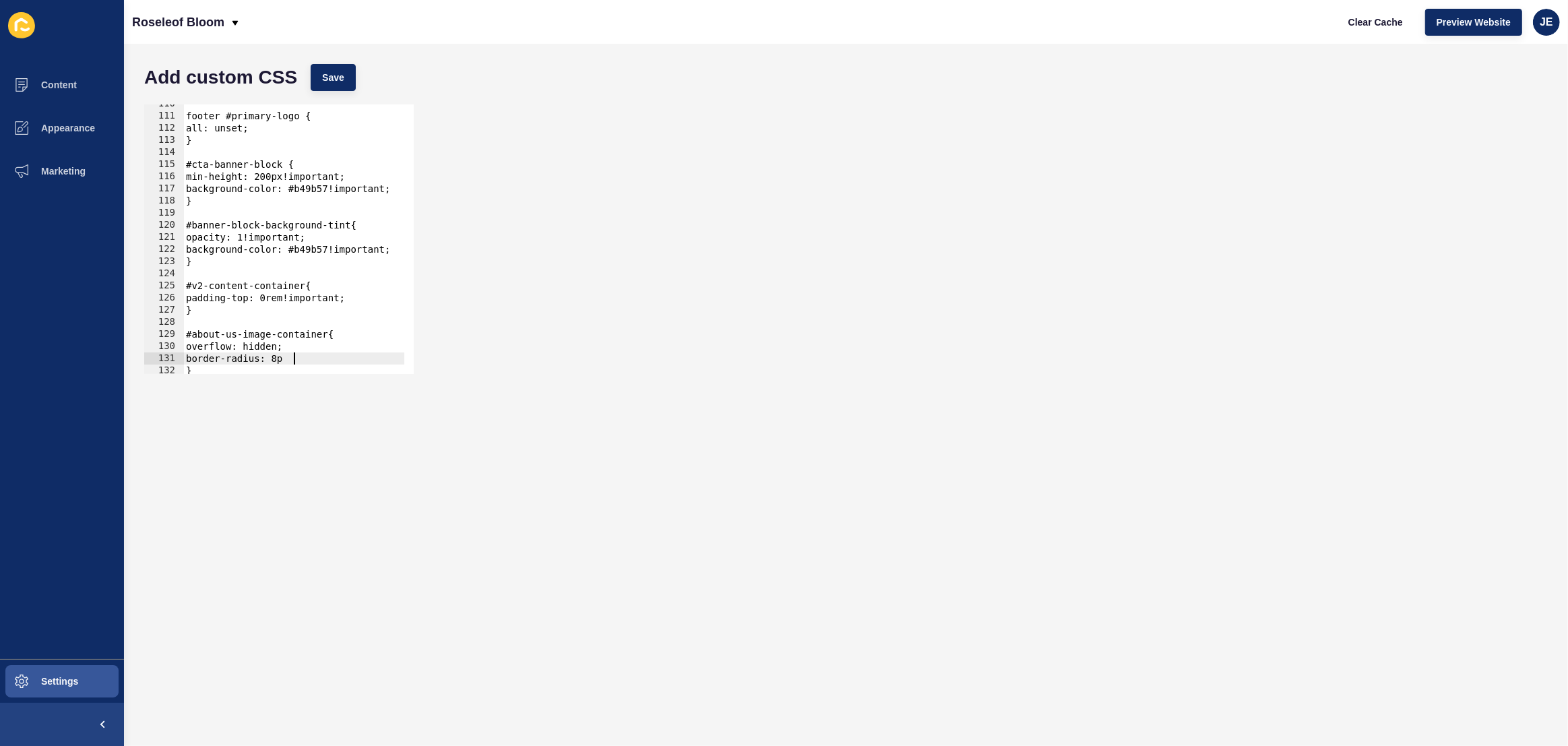
scroll to position [0, 7]
click at [315, 68] on button "Save" at bounding box center [333, 78] width 45 height 27
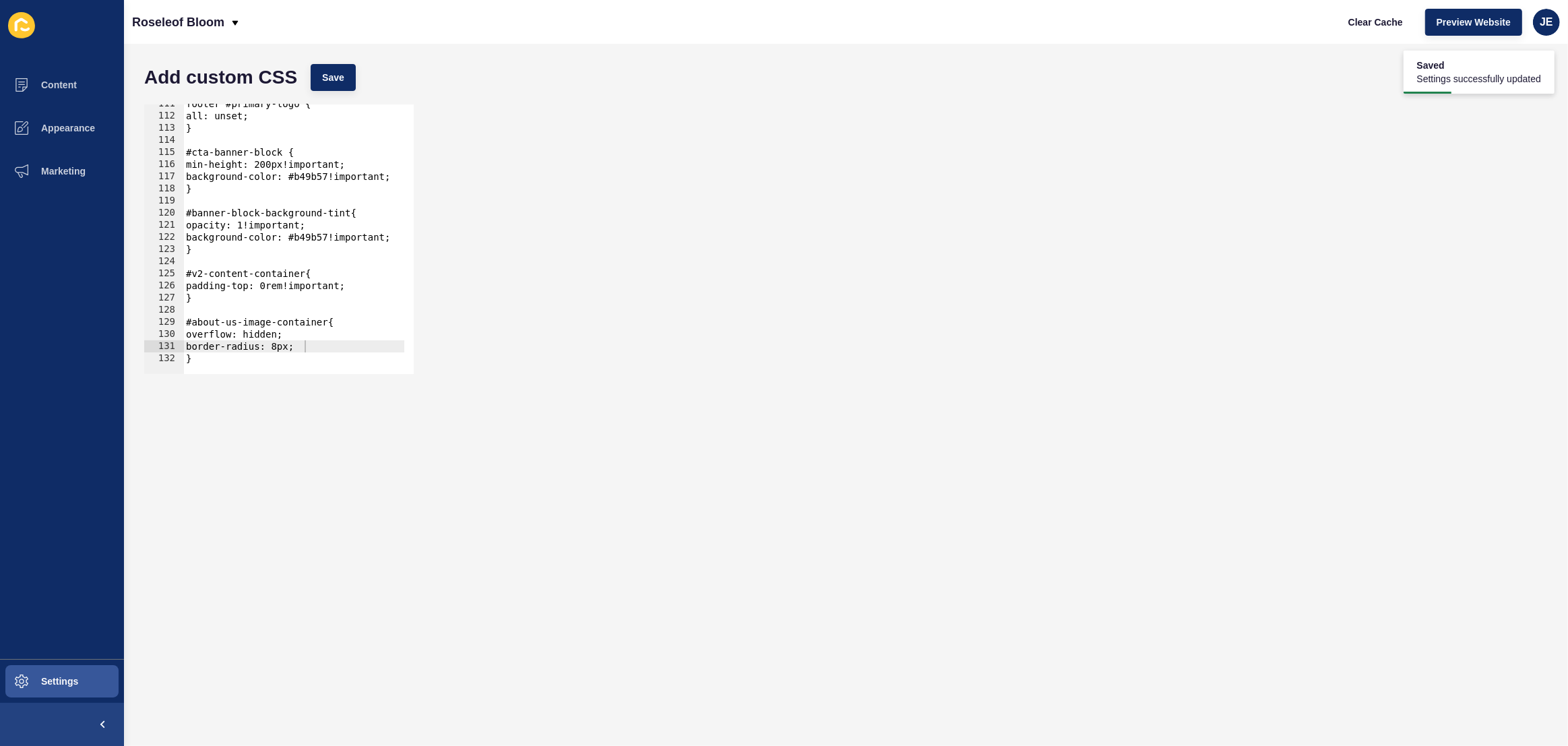
click at [259, 362] on div at bounding box center [463, 368] width 560 height 13
click at [257, 361] on div at bounding box center [463, 368] width 560 height 13
type textarea "}"
click at [258, 358] on div "footer #primary-logo { all: unset; } #cta-banner-block { min-height: 200px!impo…" at bounding box center [463, 239] width 560 height 284
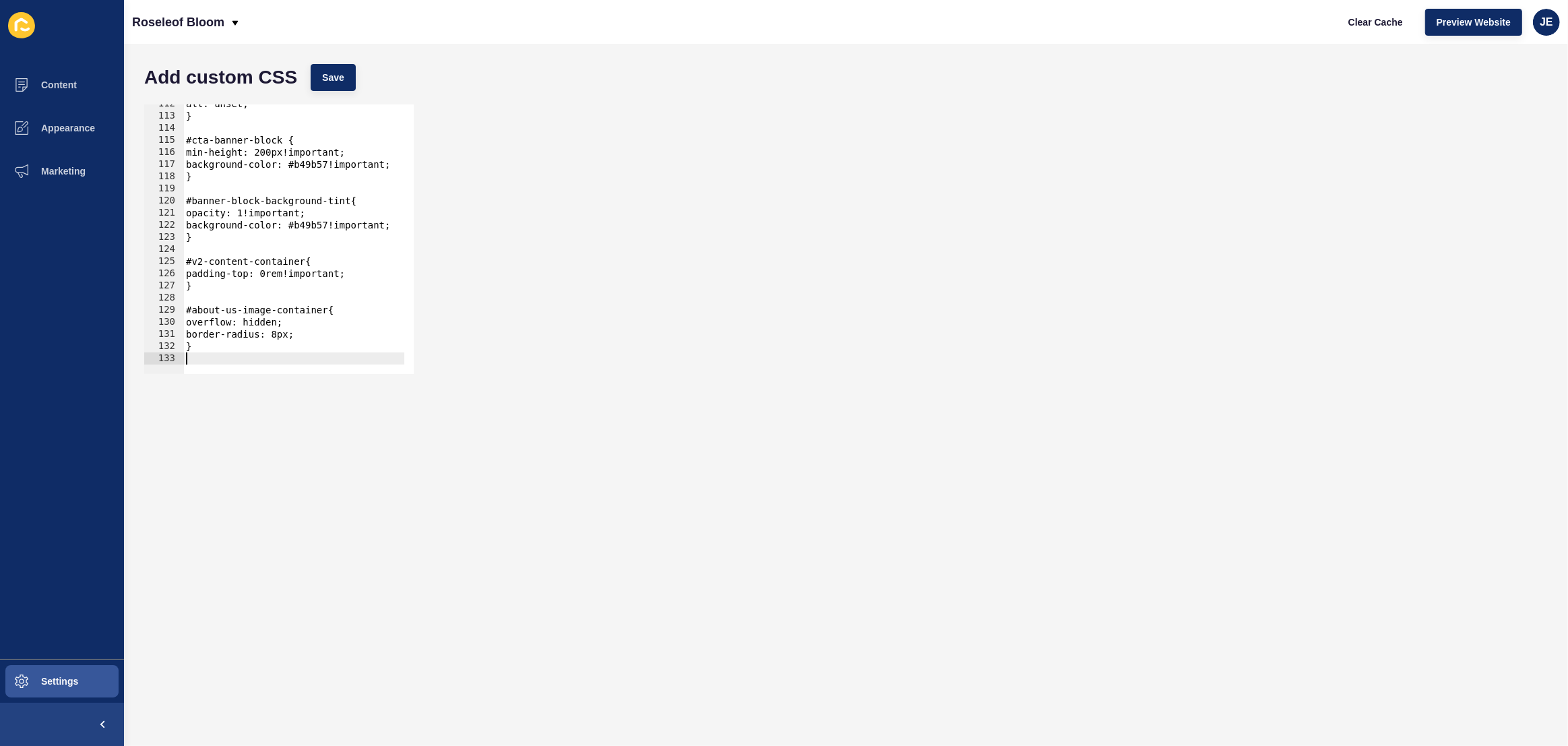
scroll to position [1365, 0]
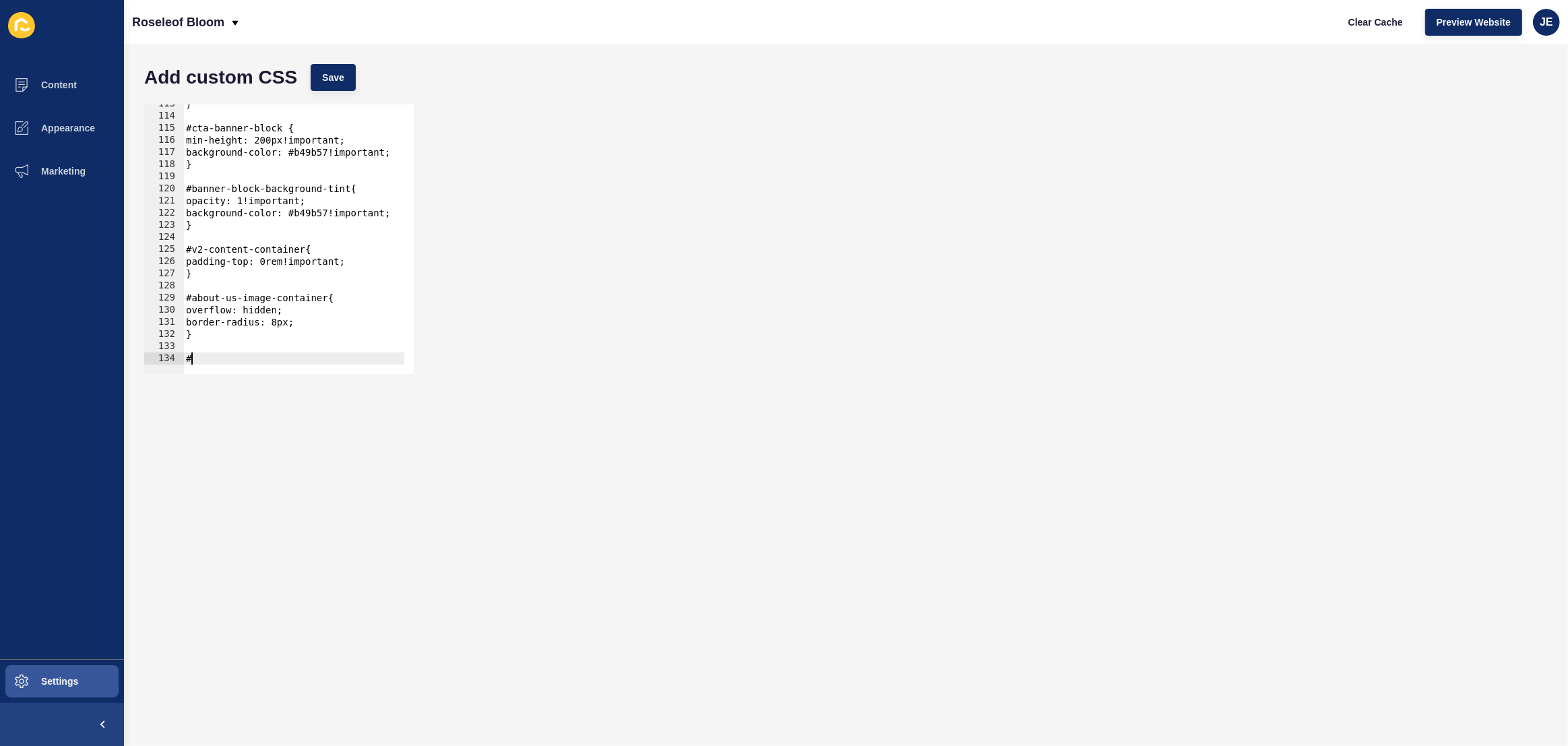
paste textarea "about-us-text-container"
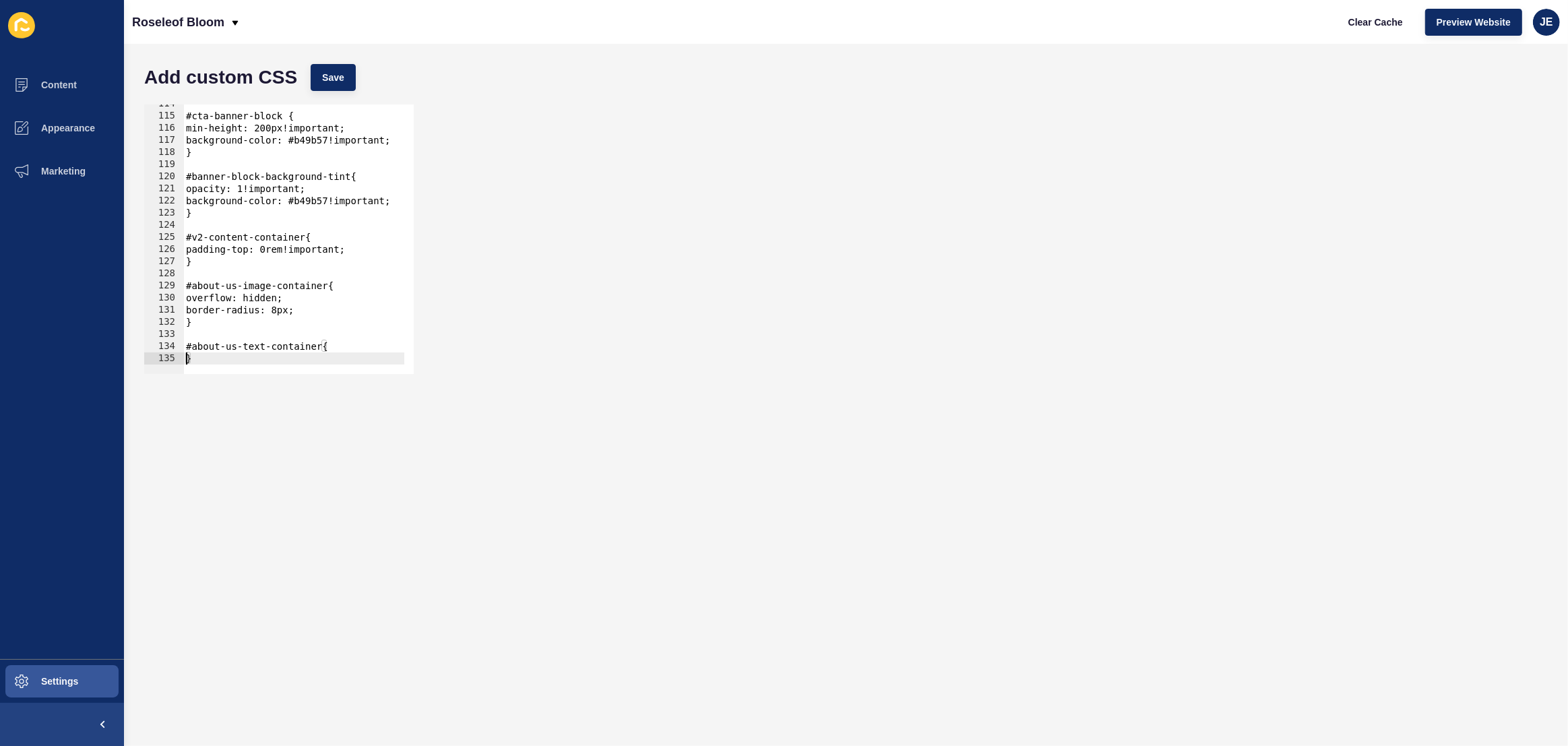
type textarea "}"
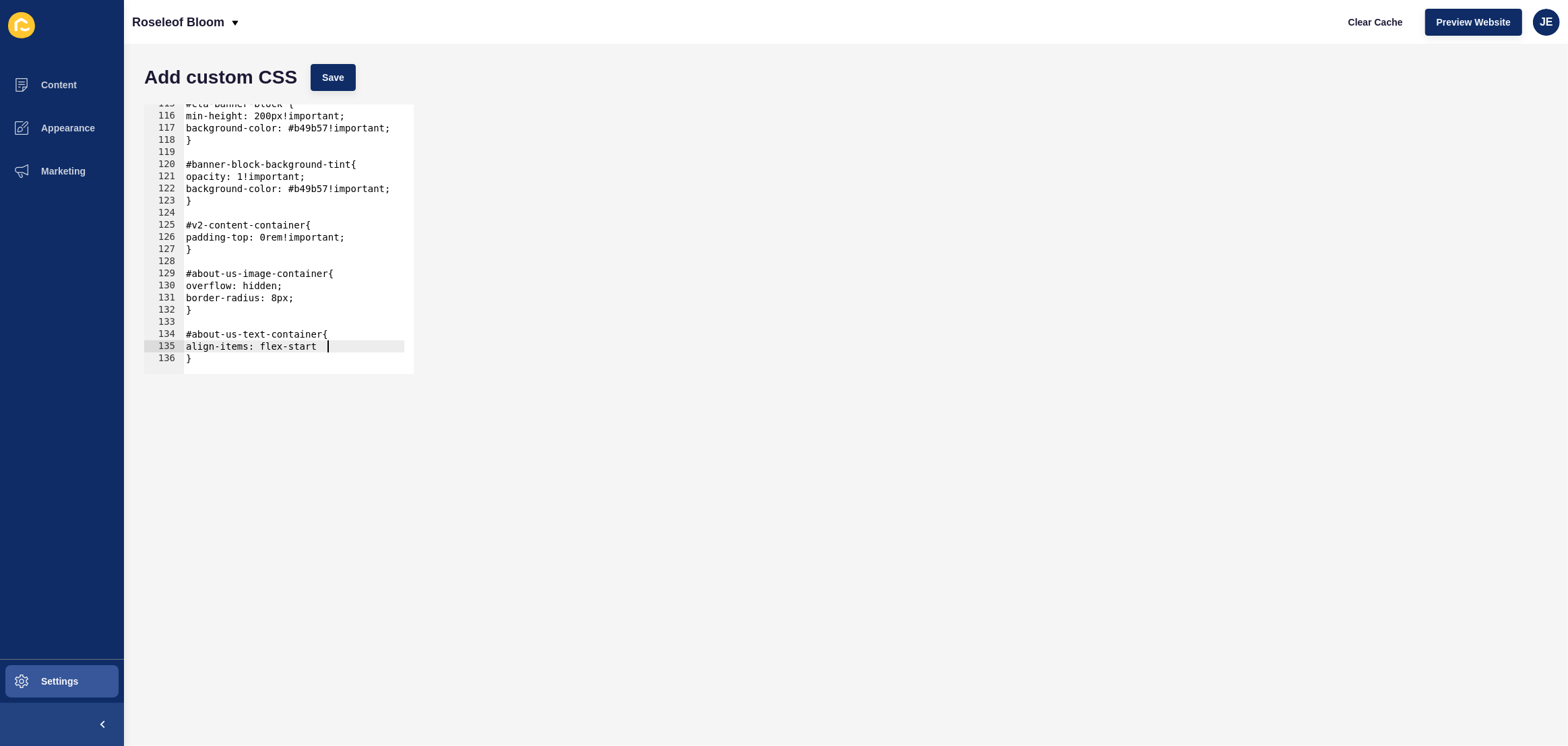
scroll to position [0, 9]
type textarea "align-items: flex-start;"
click at [332, 72] on span "Save" at bounding box center [333, 77] width 22 height 14
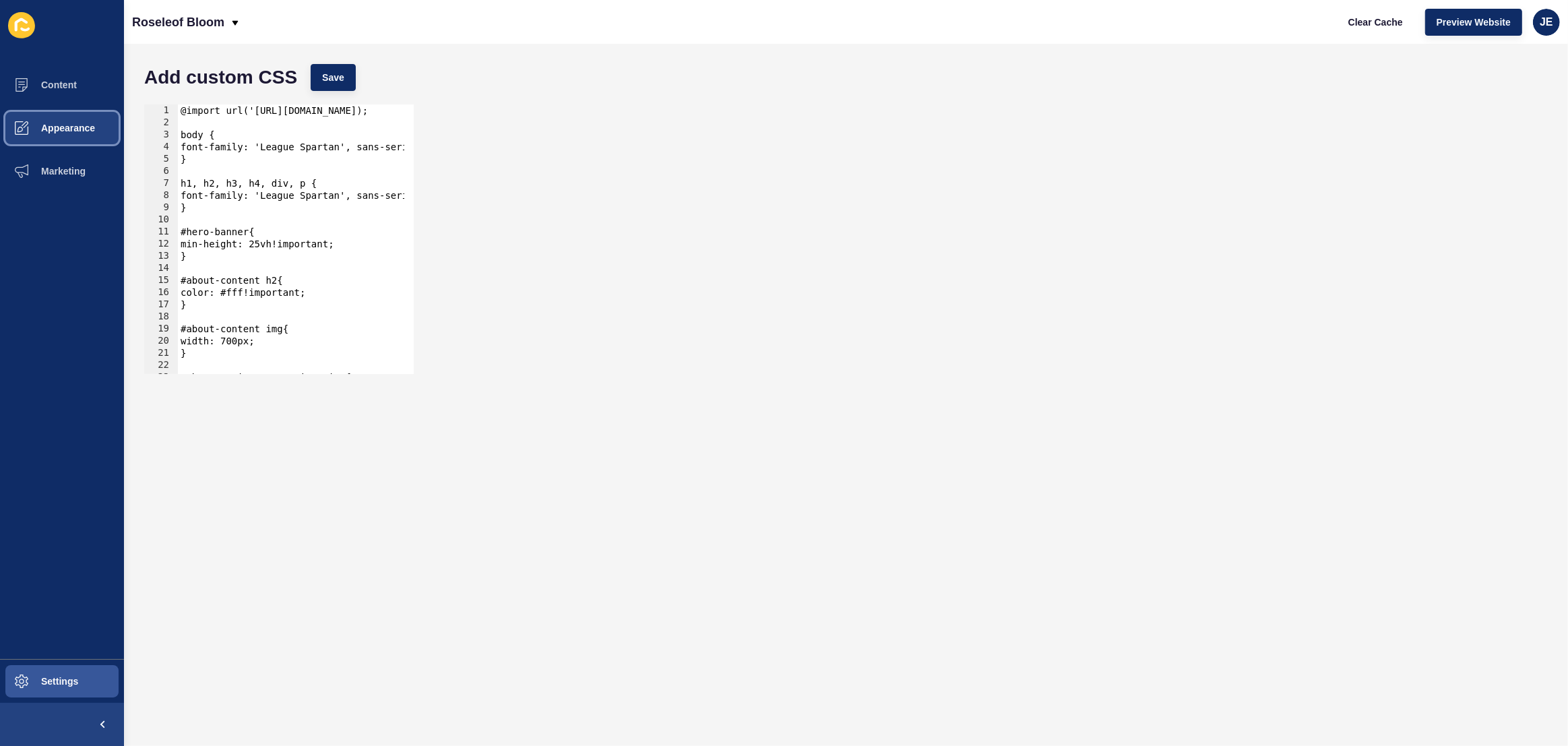
click at [43, 125] on span "Appearance" at bounding box center [46, 128] width 97 height 11
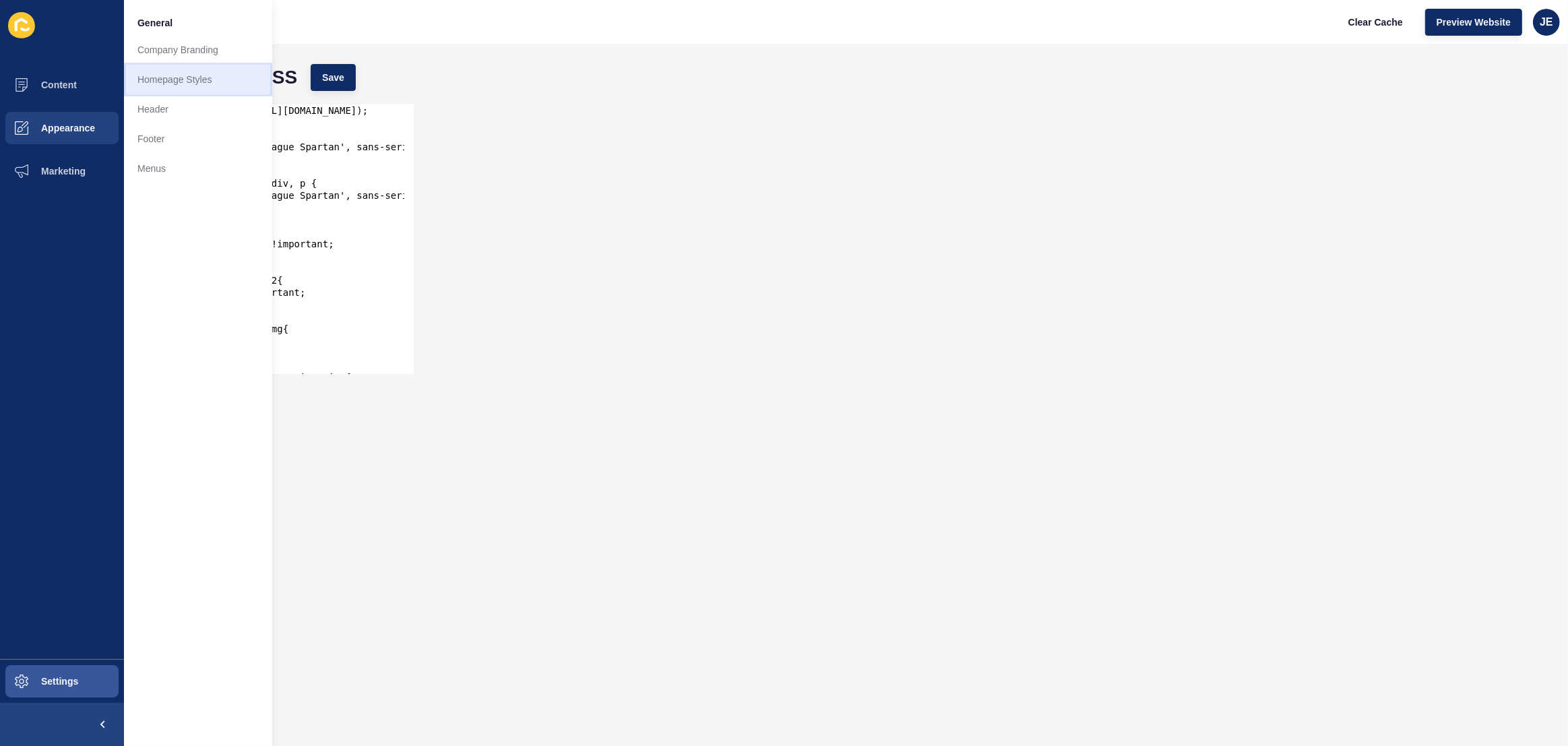
click at [189, 79] on link "Homepage Styles" at bounding box center [198, 80] width 148 height 30
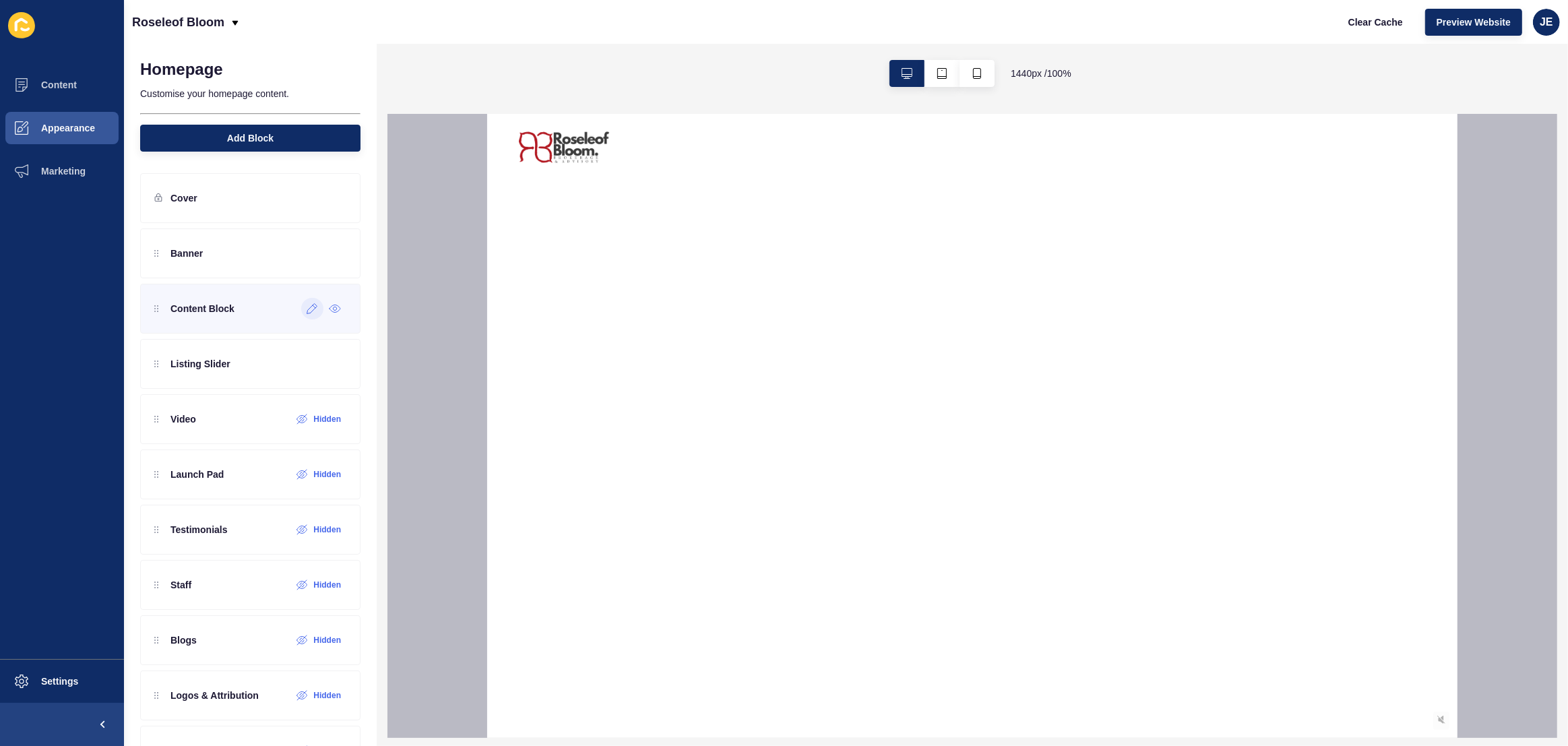
click at [307, 307] on icon at bounding box center [313, 309] width 11 height 11
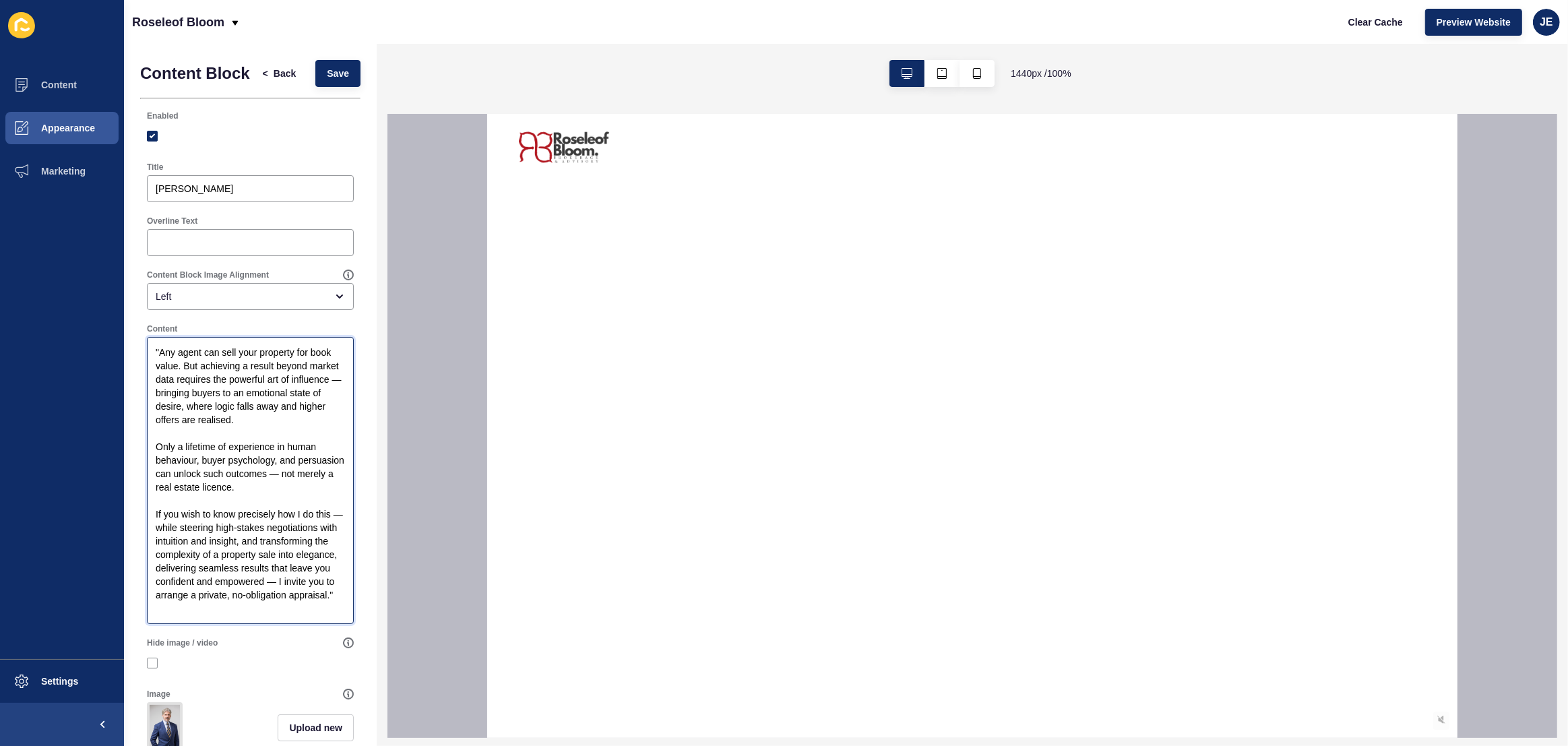
click at [258, 621] on textarea ""Any agent can sell your property for book value. But achieving a result beyond…" at bounding box center [250, 480] width 203 height 283
paste textarea "–– Damon Angelo"
type textarea ""Any agent can sell your property for book value. But achieving a result beyond…"
drag, startPoint x: 224, startPoint y: 199, endPoint x: 95, endPoint y: 195, distance: 129.1
click at [95, 195] on div "Content Appearance Marketing Settings Roseleof Bloom Clear Cache Preview Websit…" at bounding box center [784, 373] width 1568 height 746
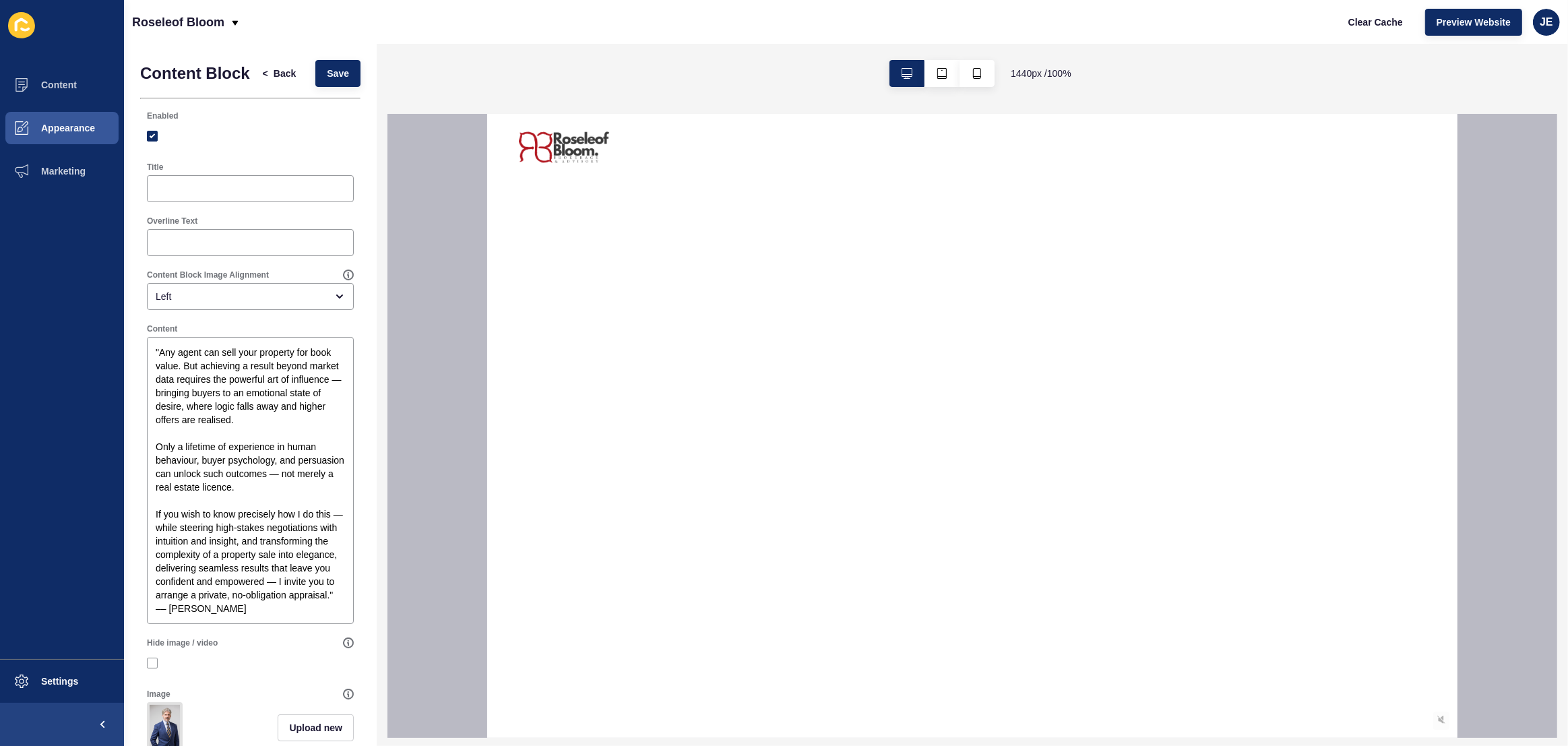
click at [272, 148] on div at bounding box center [250, 136] width 207 height 24
click at [338, 81] on span "Save" at bounding box center [338, 73] width 22 height 14
click at [64, 692] on button "Settings" at bounding box center [62, 681] width 124 height 43
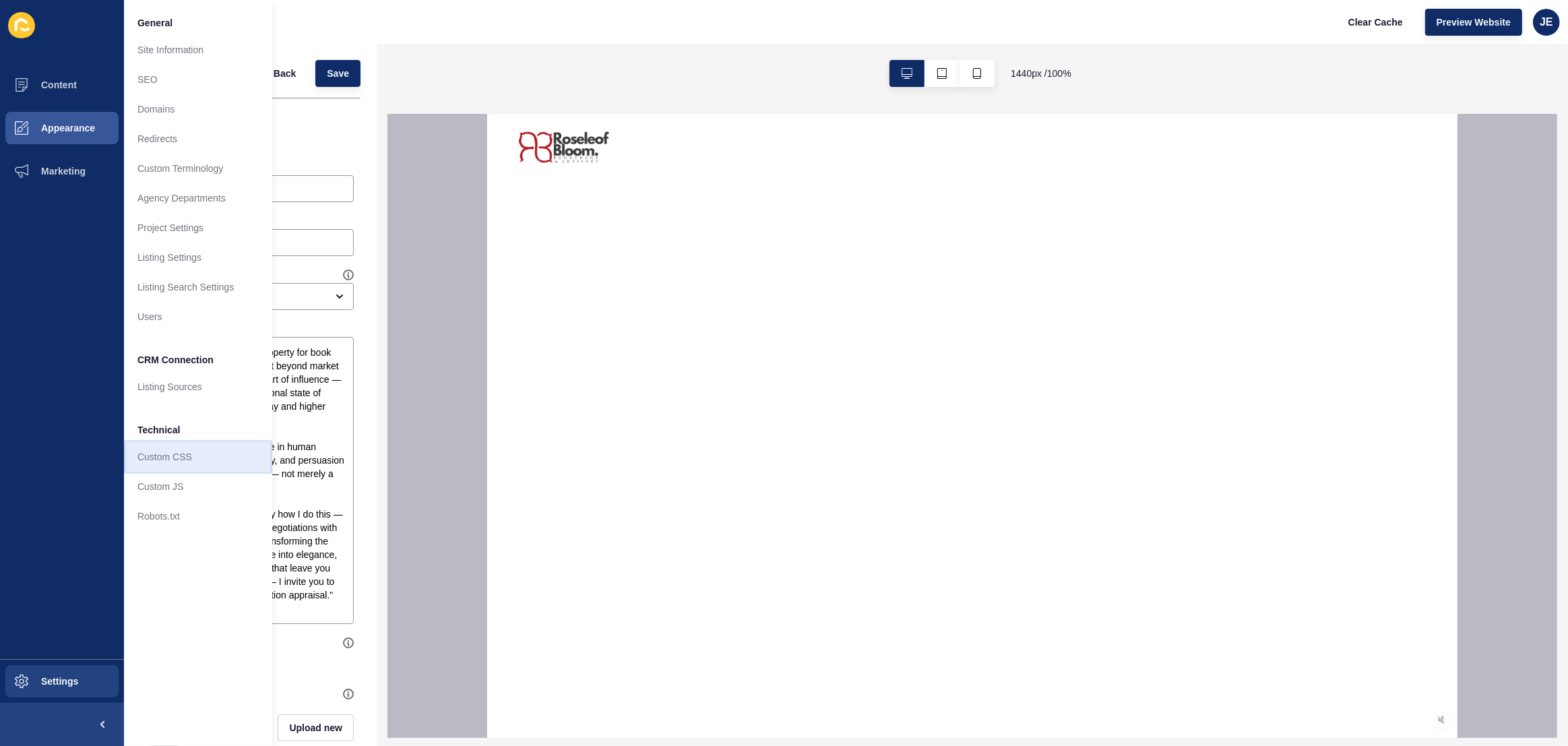
click at [188, 460] on link "Custom CSS" at bounding box center [198, 457] width 148 height 30
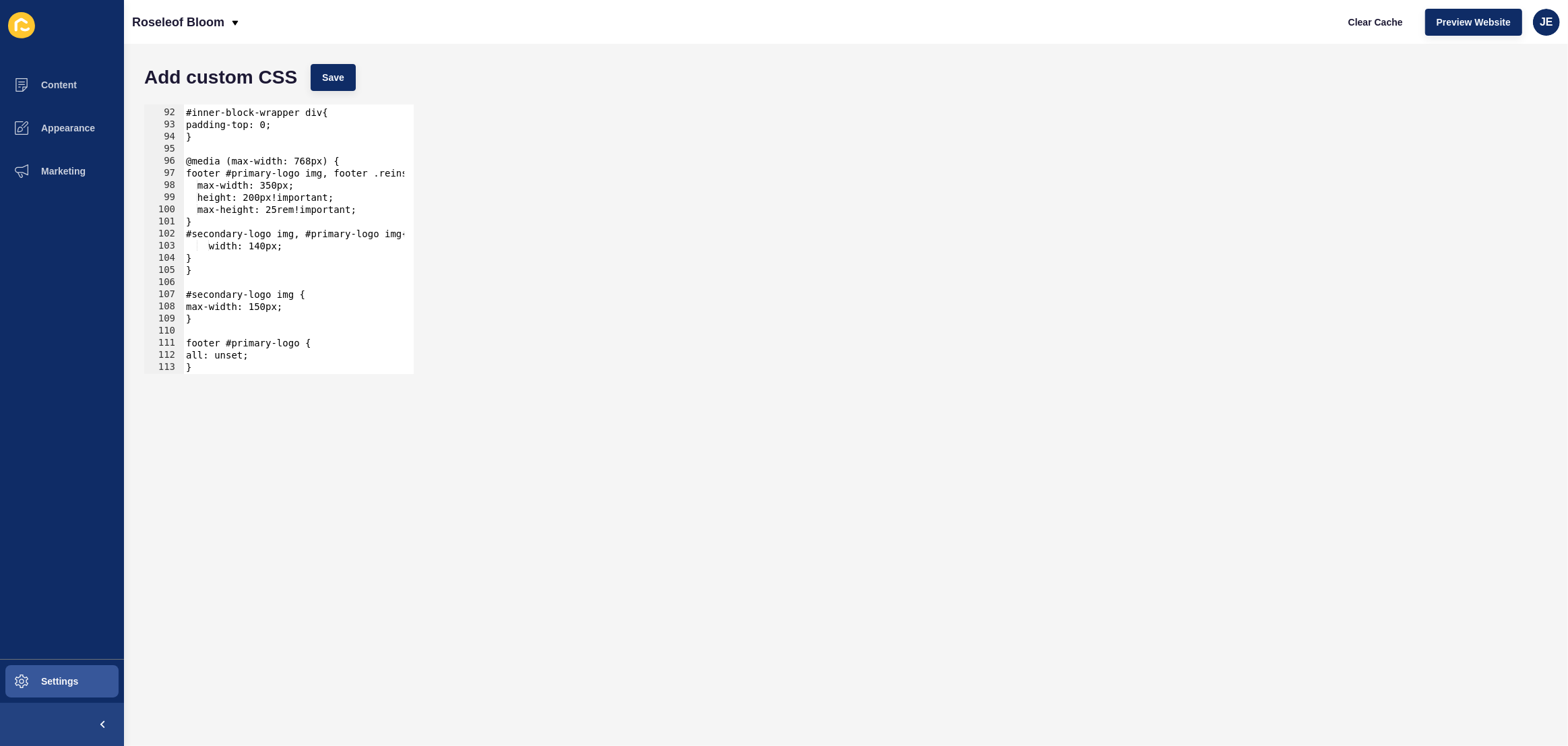
scroll to position [1389, 0]
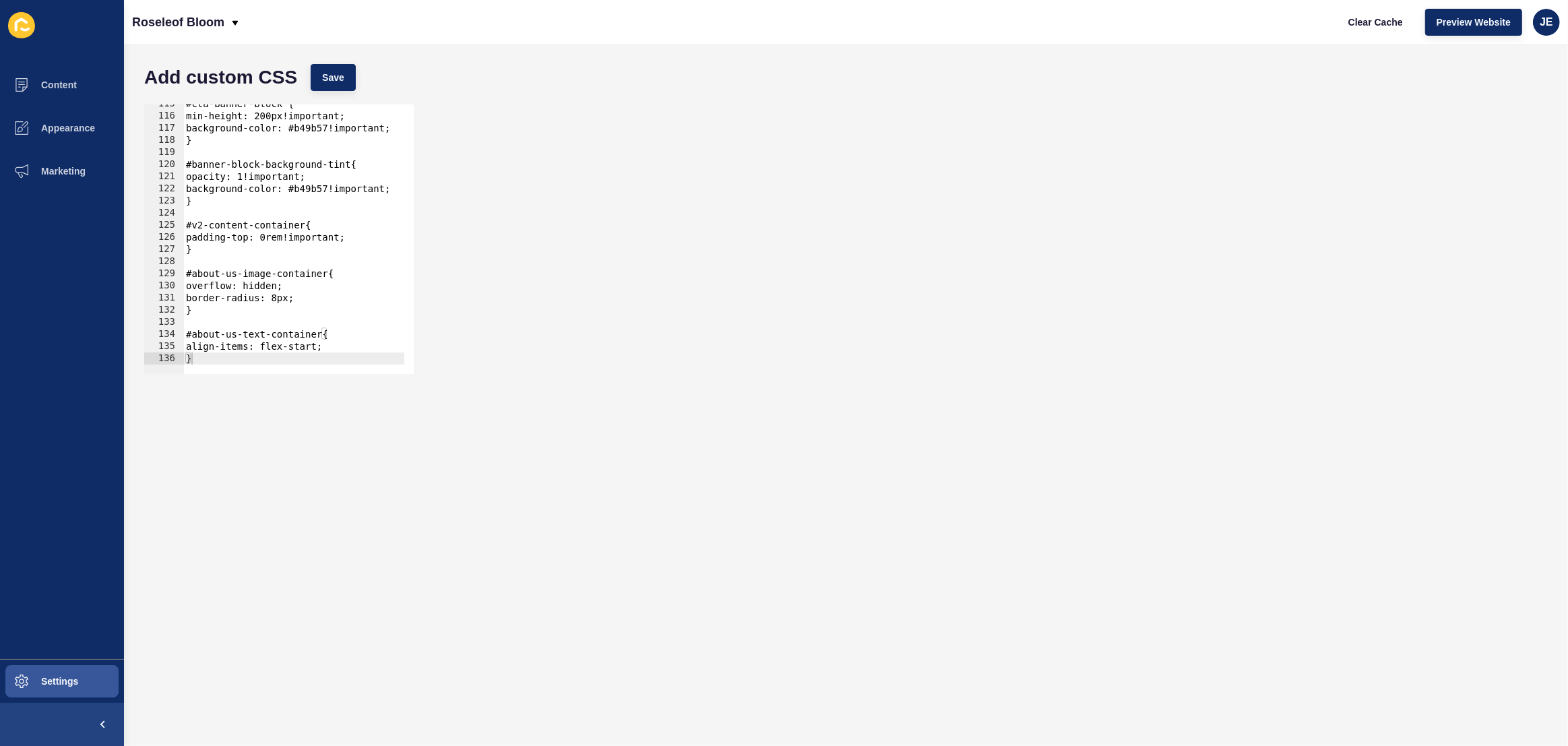
type textarea "}"
click at [323, 356] on div "#cta-banner-block { min-height: 200px!important; background-color: #b49b57!impo…" at bounding box center [463, 239] width 560 height 284
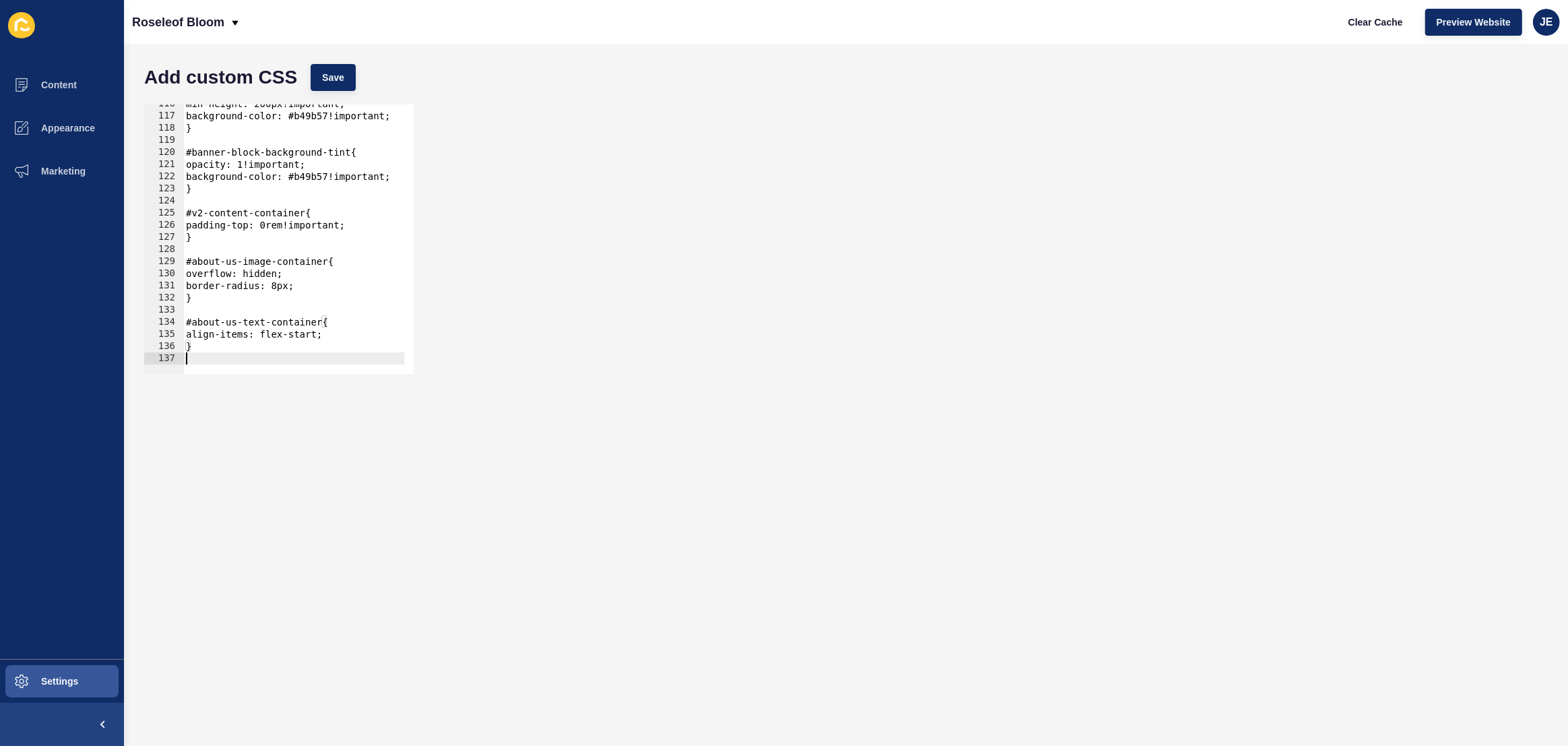
scroll to position [1414, 0]
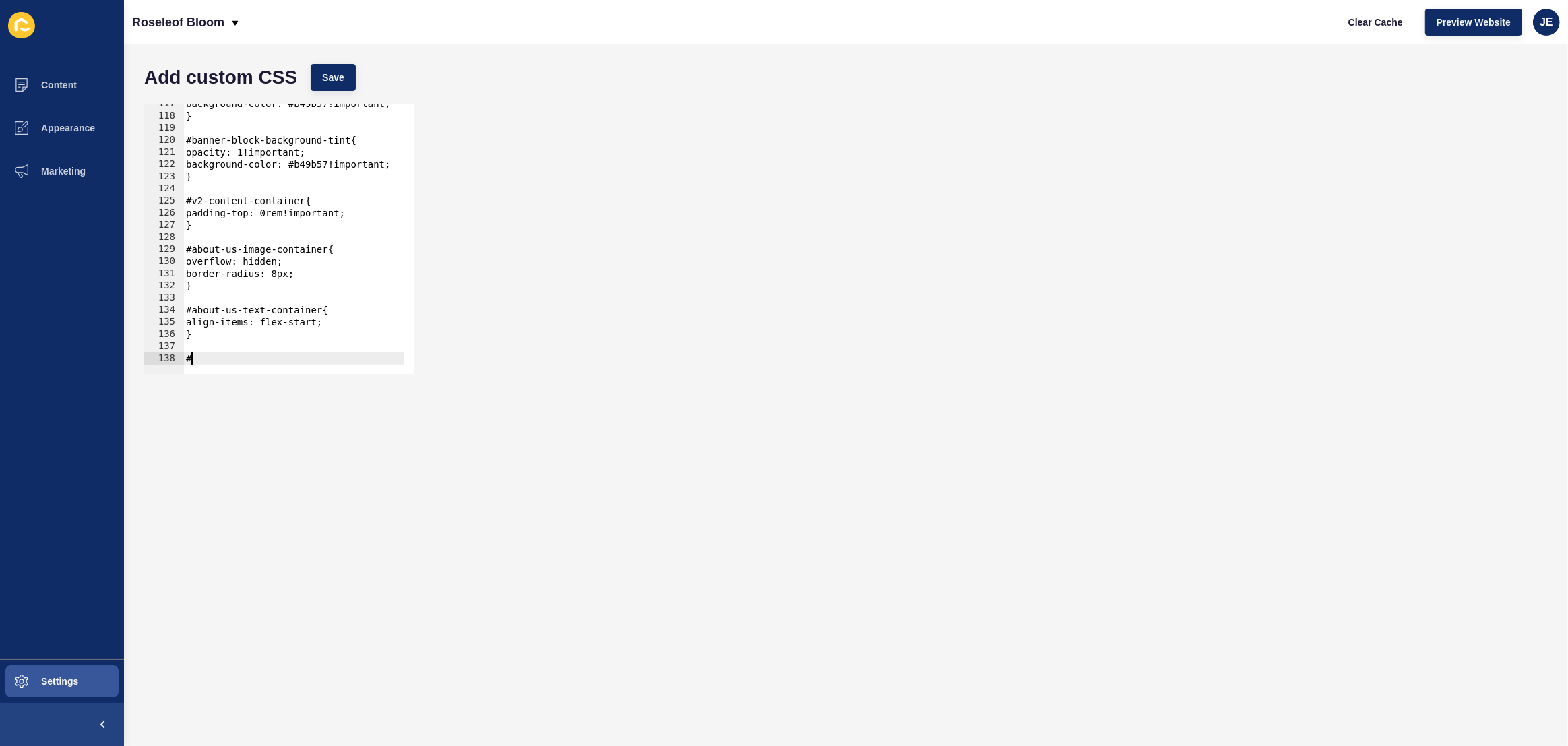
paste textarea "about-us-text-container"
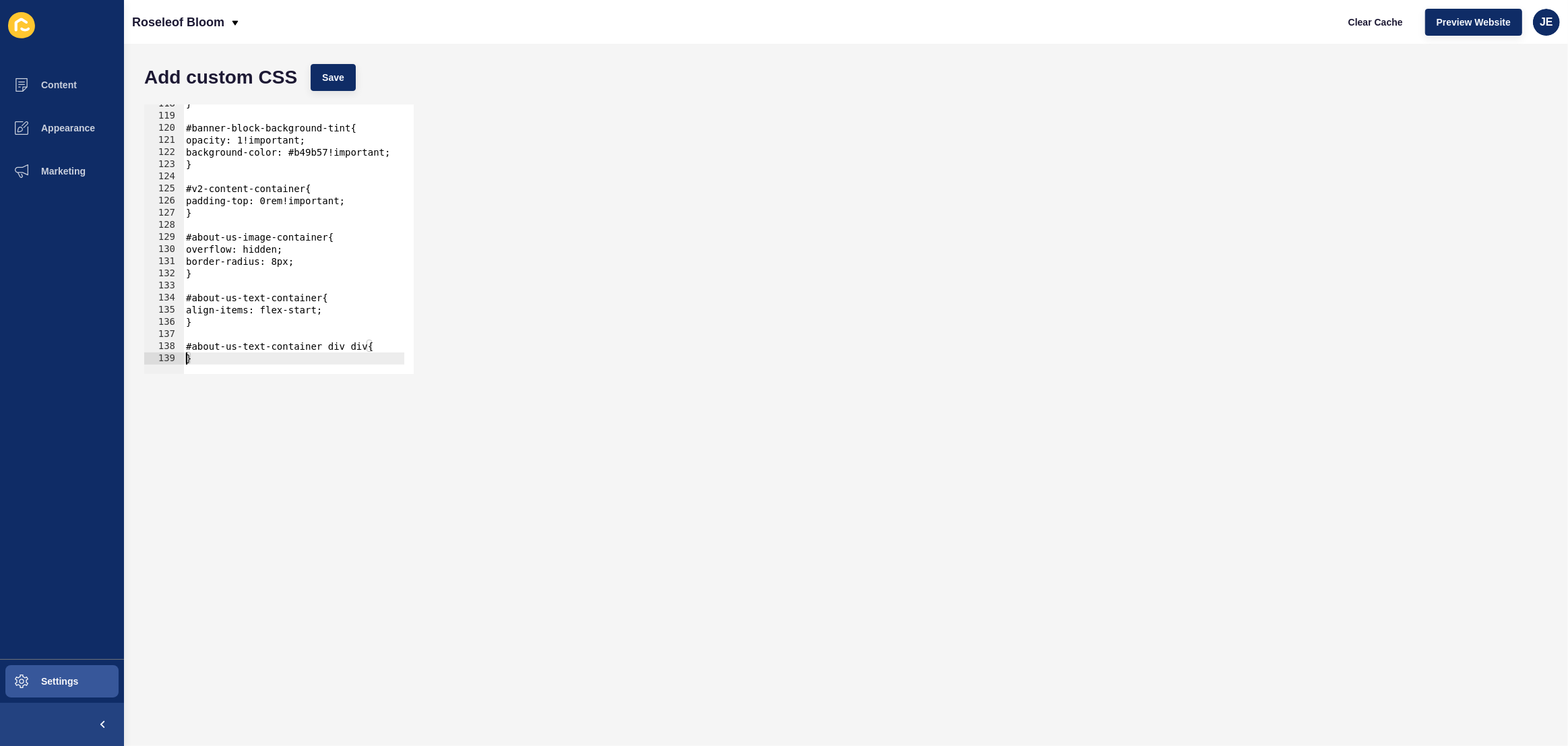
type textarea "}"
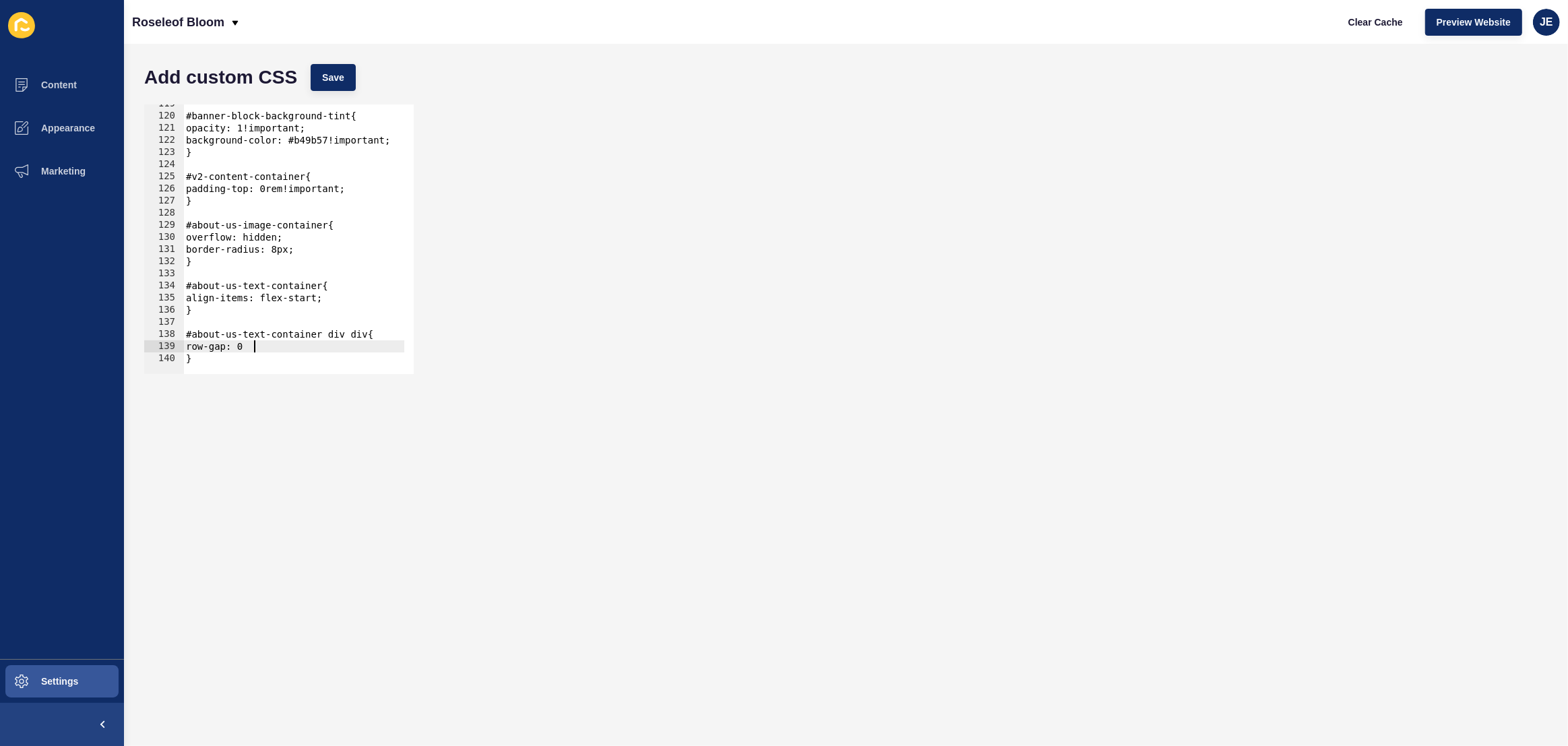
scroll to position [0, 4]
type textarea "row-gap: 0;"
click at [343, 78] on span "Save" at bounding box center [333, 77] width 22 height 14
click at [72, 681] on span "Settings" at bounding box center [38, 681] width 80 height 11
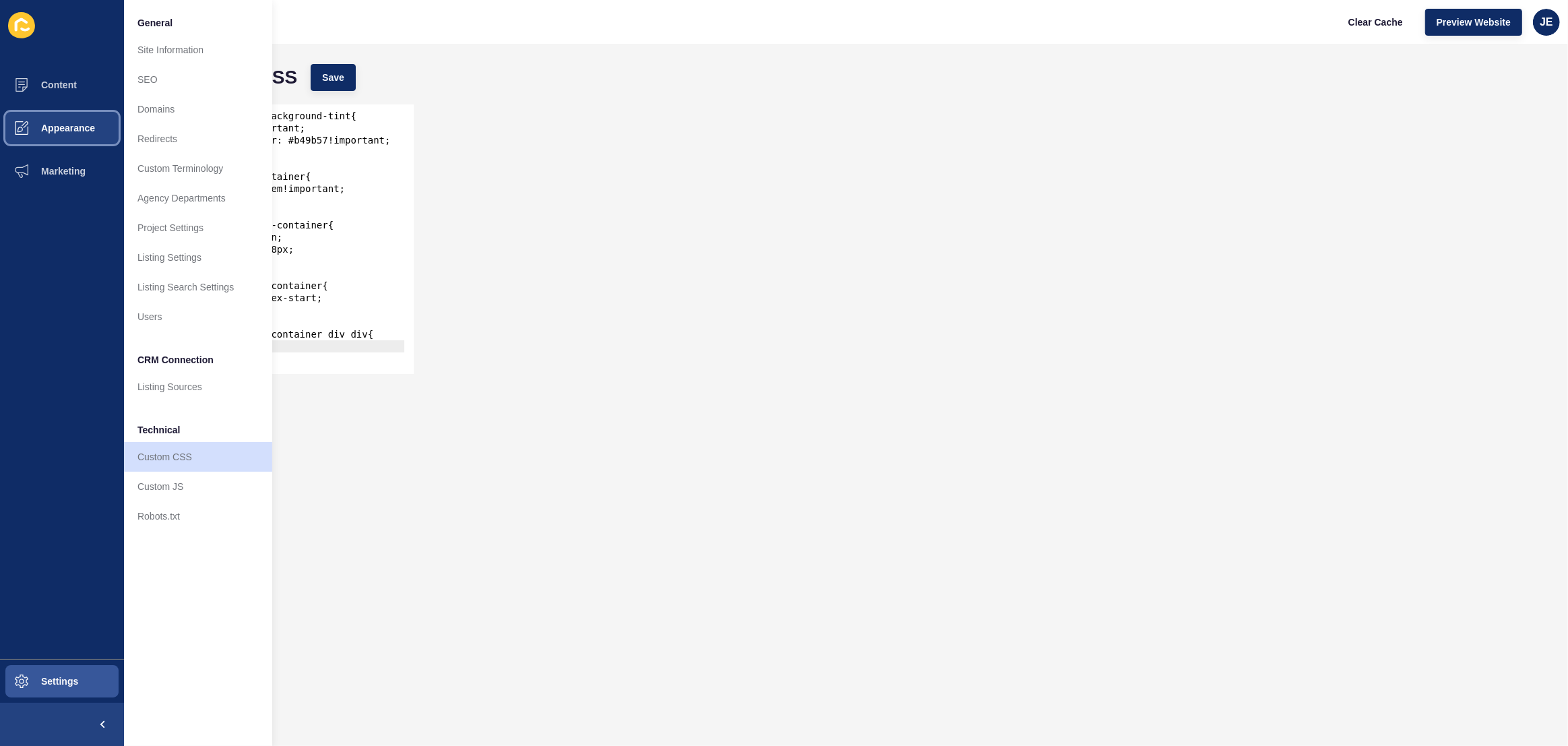
click at [81, 132] on span "Appearance" at bounding box center [46, 128] width 97 height 11
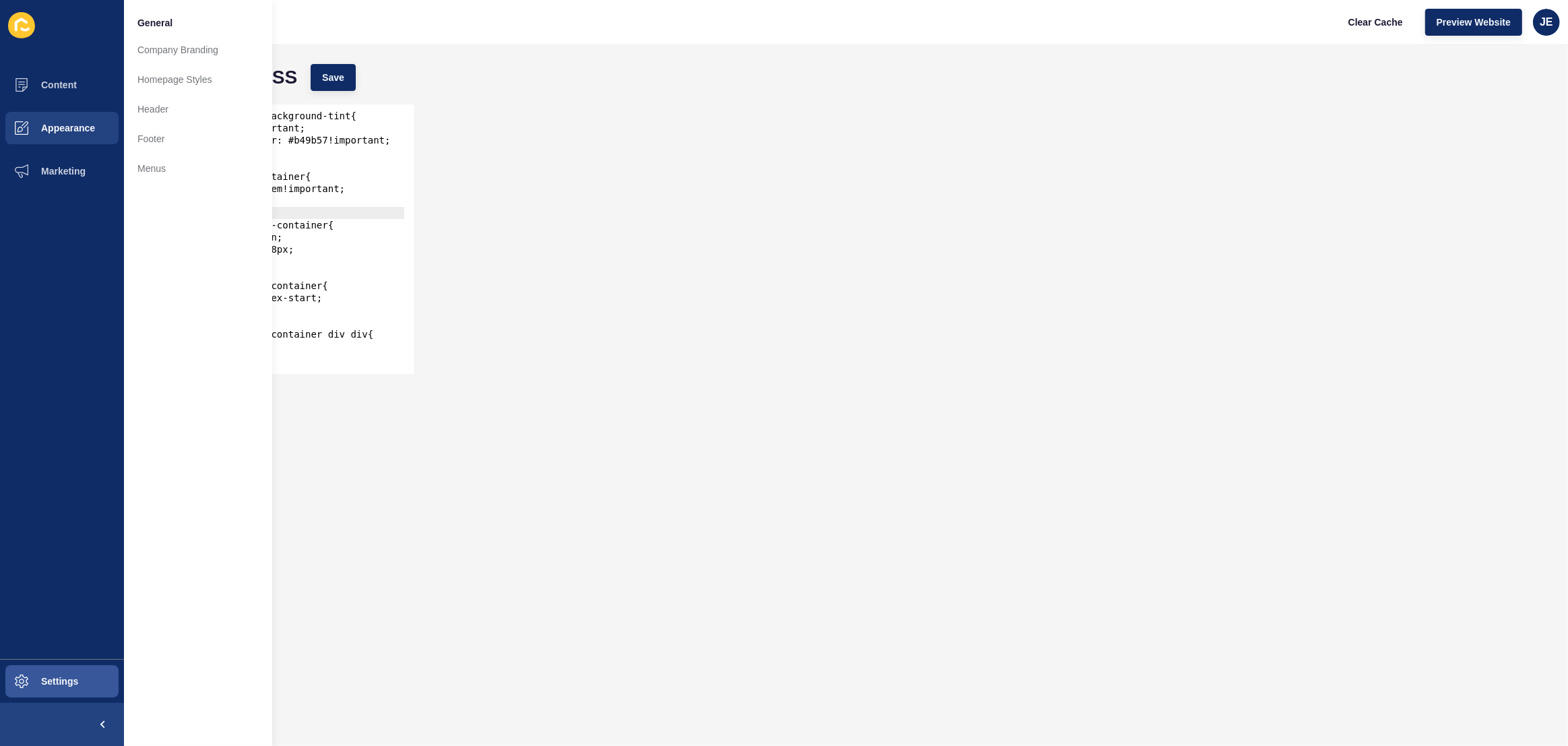
scroll to position [0, 0]
click at [333, 217] on div "#banner-block-background-tint{ opacity: 1!important; background-color: #b49b57!…" at bounding box center [463, 239] width 560 height 284
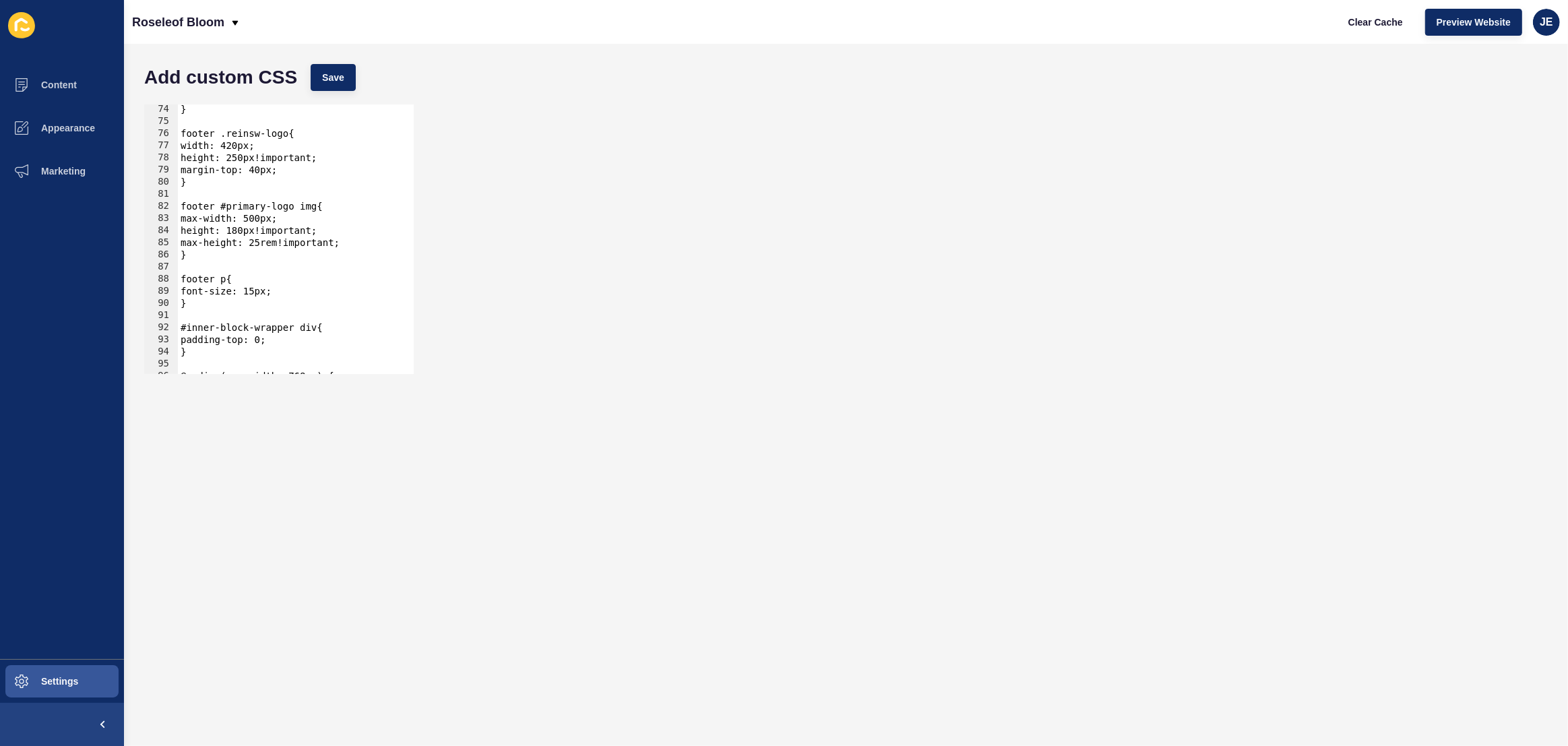
scroll to position [814, 0]
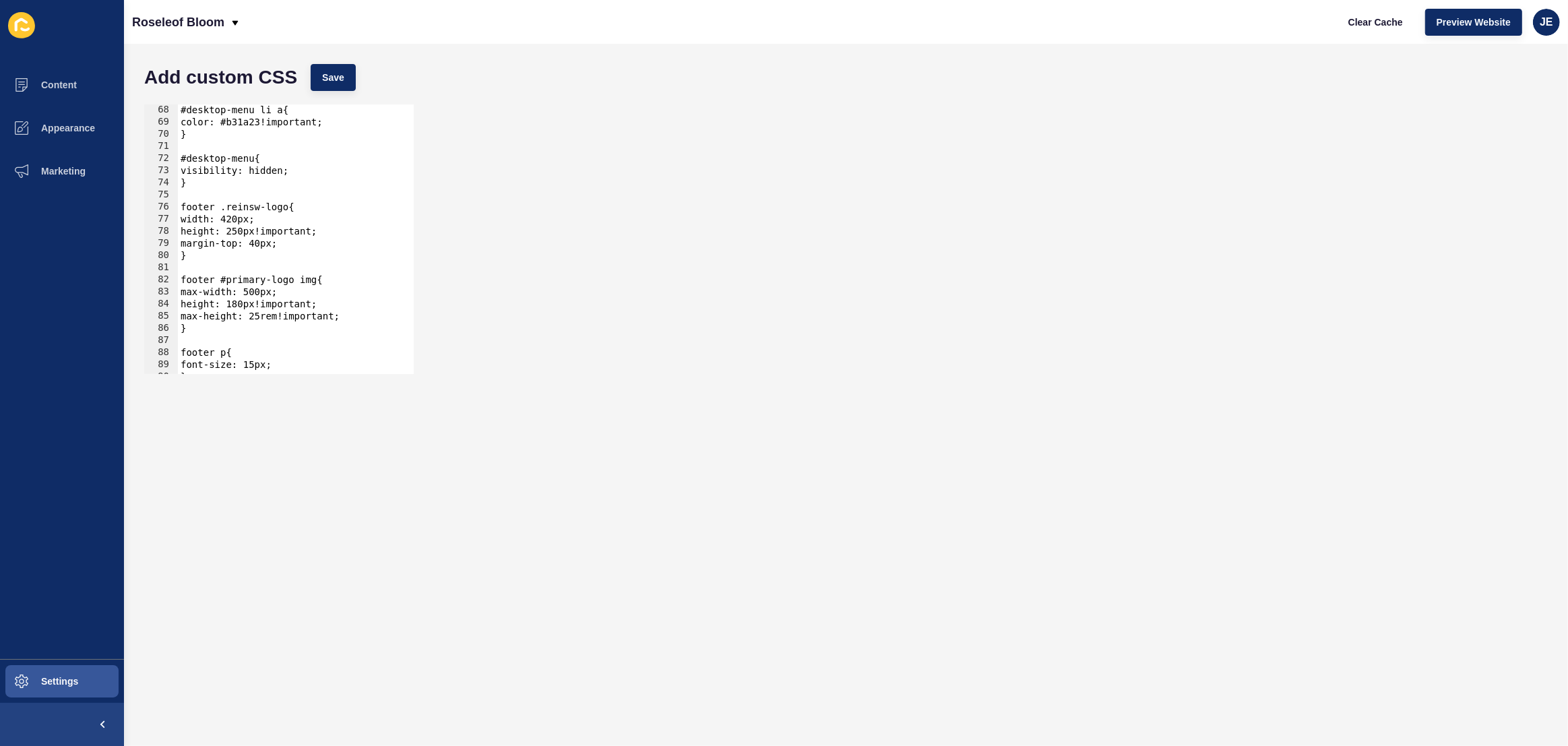
click at [210, 232] on div "#desktop-menu li a{ color: #b31a23!important; } #desktop-menu{ visibility: hidd…" at bounding box center [458, 246] width 560 height 284
click at [189, 215] on div "#desktop-menu li a{ color: #b31a23!important; } #desktop-menu{ visibility: hidd…" at bounding box center [458, 246] width 560 height 284
type textarea "width: 420px;"
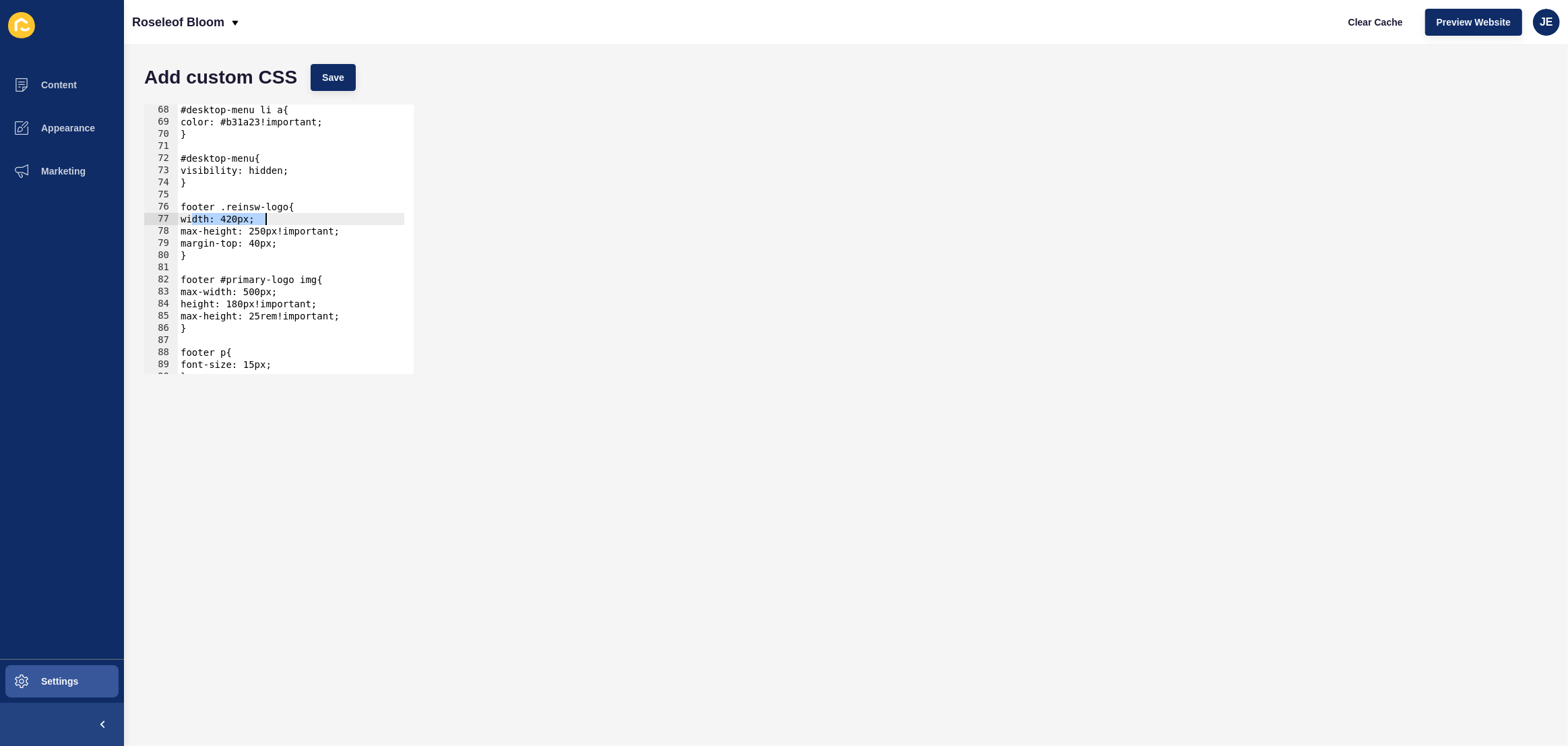
drag, startPoint x: 242, startPoint y: 224, endPoint x: 282, endPoint y: 219, distance: 40.3
click at [282, 219] on div "#desktop-menu li a{ color: #b31a23!important; } #desktop-menu{ visibility: hidd…" at bounding box center [458, 246] width 560 height 284
click at [327, 88] on button "Save" at bounding box center [333, 78] width 45 height 27
click at [1338, 20] on button "Clear Cache" at bounding box center [1375, 22] width 78 height 27
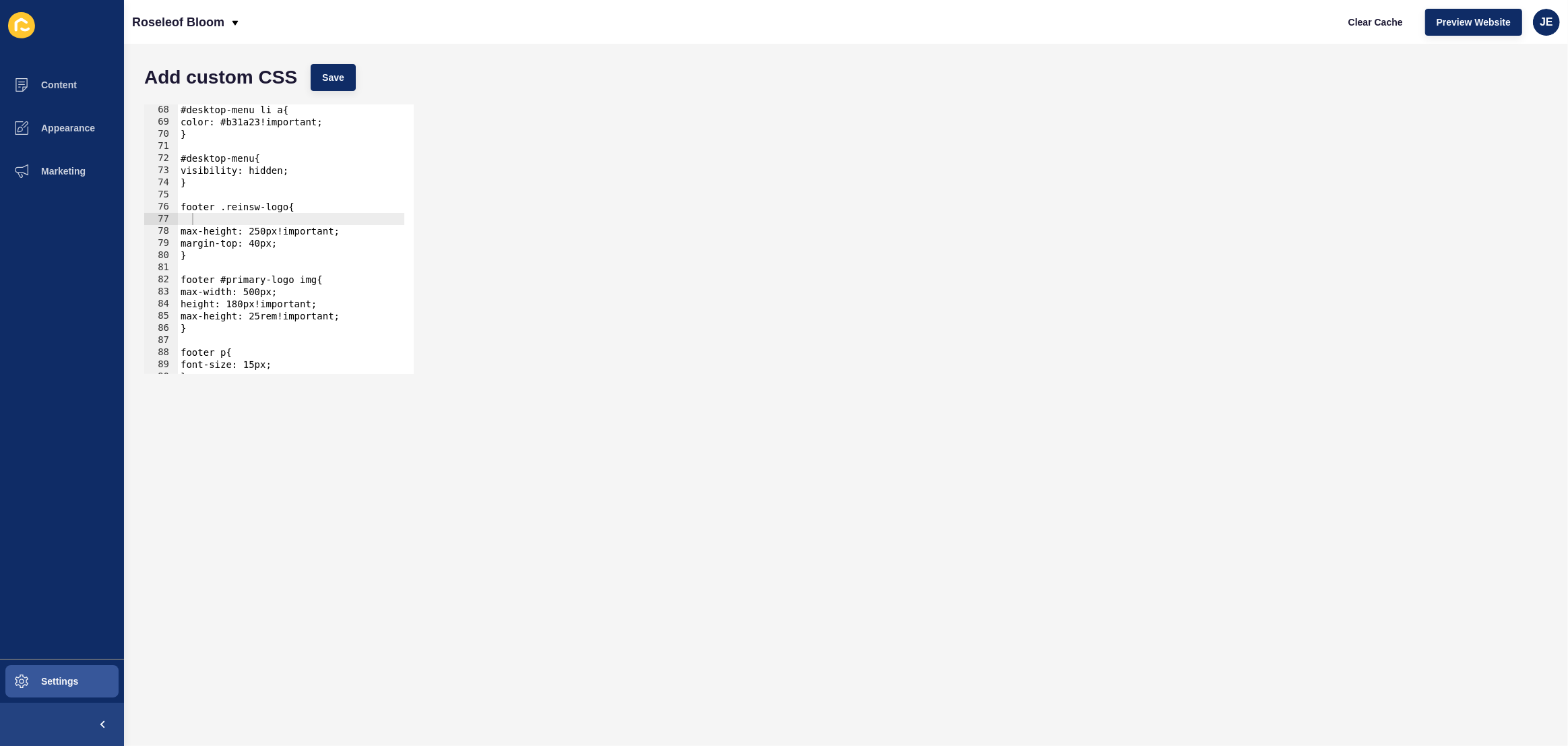
click at [211, 219] on div "#desktop-menu li a{ color: #b31a23!important; } #desktop-menu{ visibility: hidd…" at bounding box center [458, 246] width 560 height 284
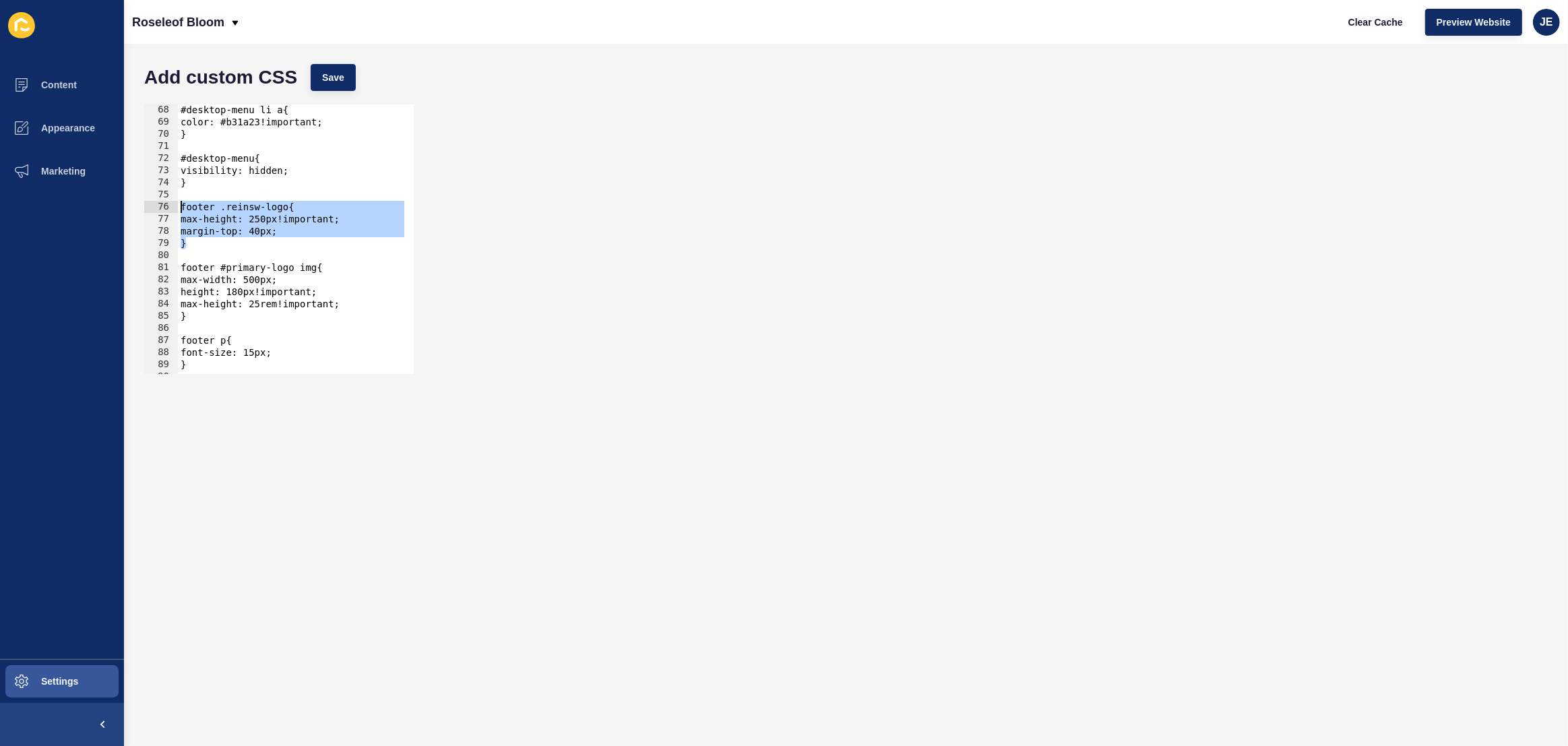
drag, startPoint x: 202, startPoint y: 245, endPoint x: 159, endPoint y: 211, distance: 54.8
click at [159, 211] on div "footer .reinsw-logo{ 68 69 70 71 72 73 74 75 76 77 78 79 80 81 82 83 84 85 86 8…" at bounding box center [278, 239] width 269 height 269
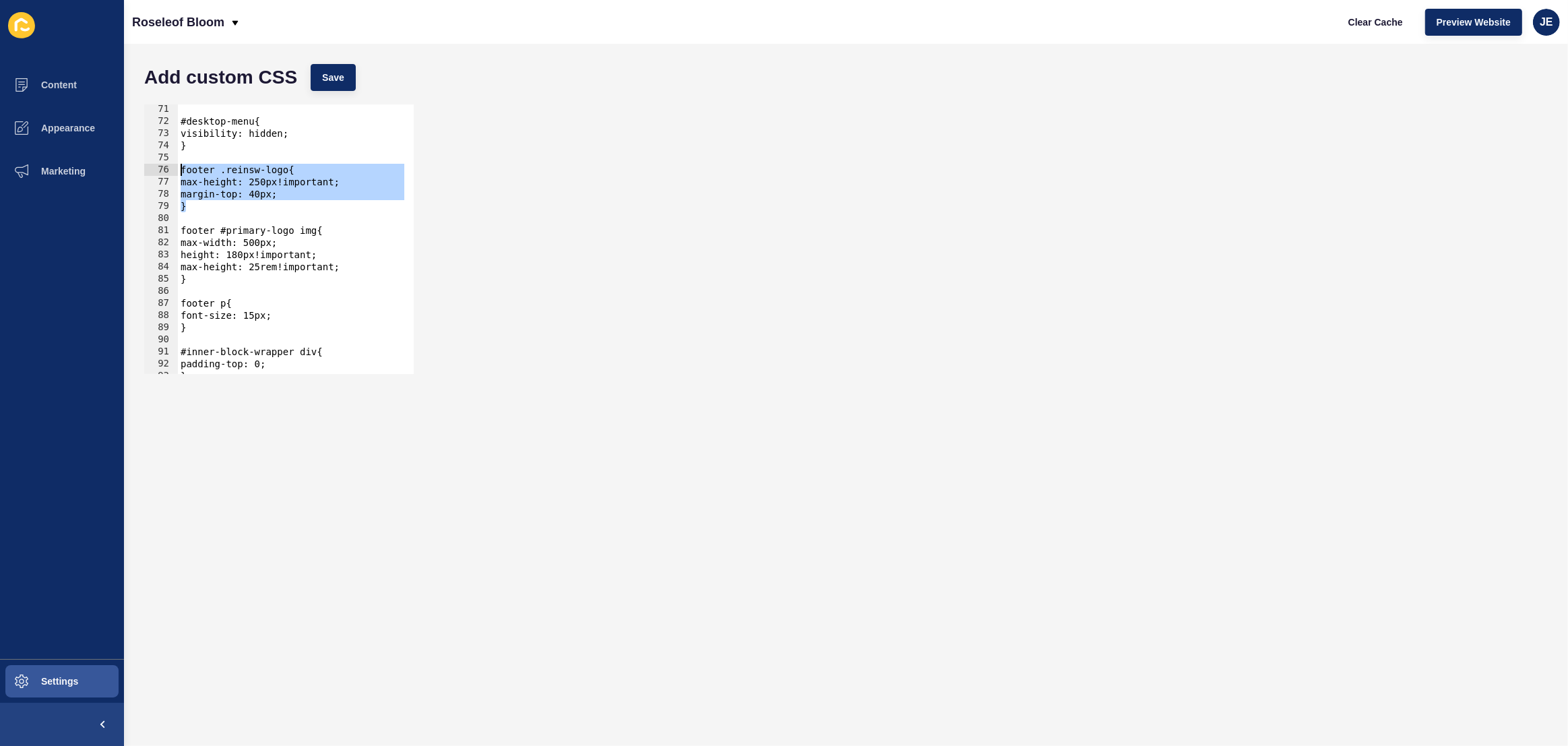
scroll to position [1426, 0]
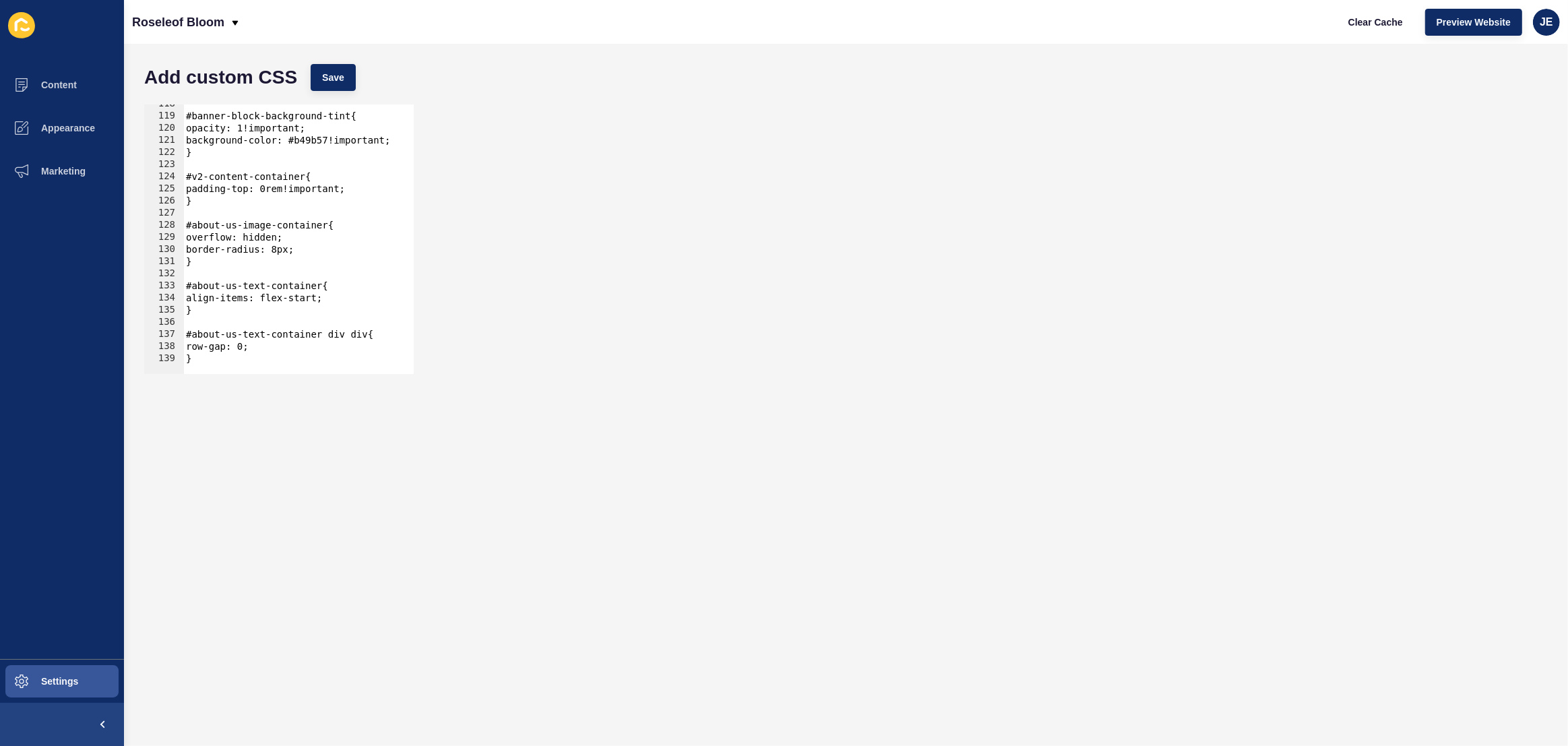
click at [347, 300] on div "#banner-block-background-tint{ opacity: 1!important; background-color: #b49b57!…" at bounding box center [463, 239] width 560 height 284
type textarea "align-items: flex-start;"
type textarea "flex-direction: column;"
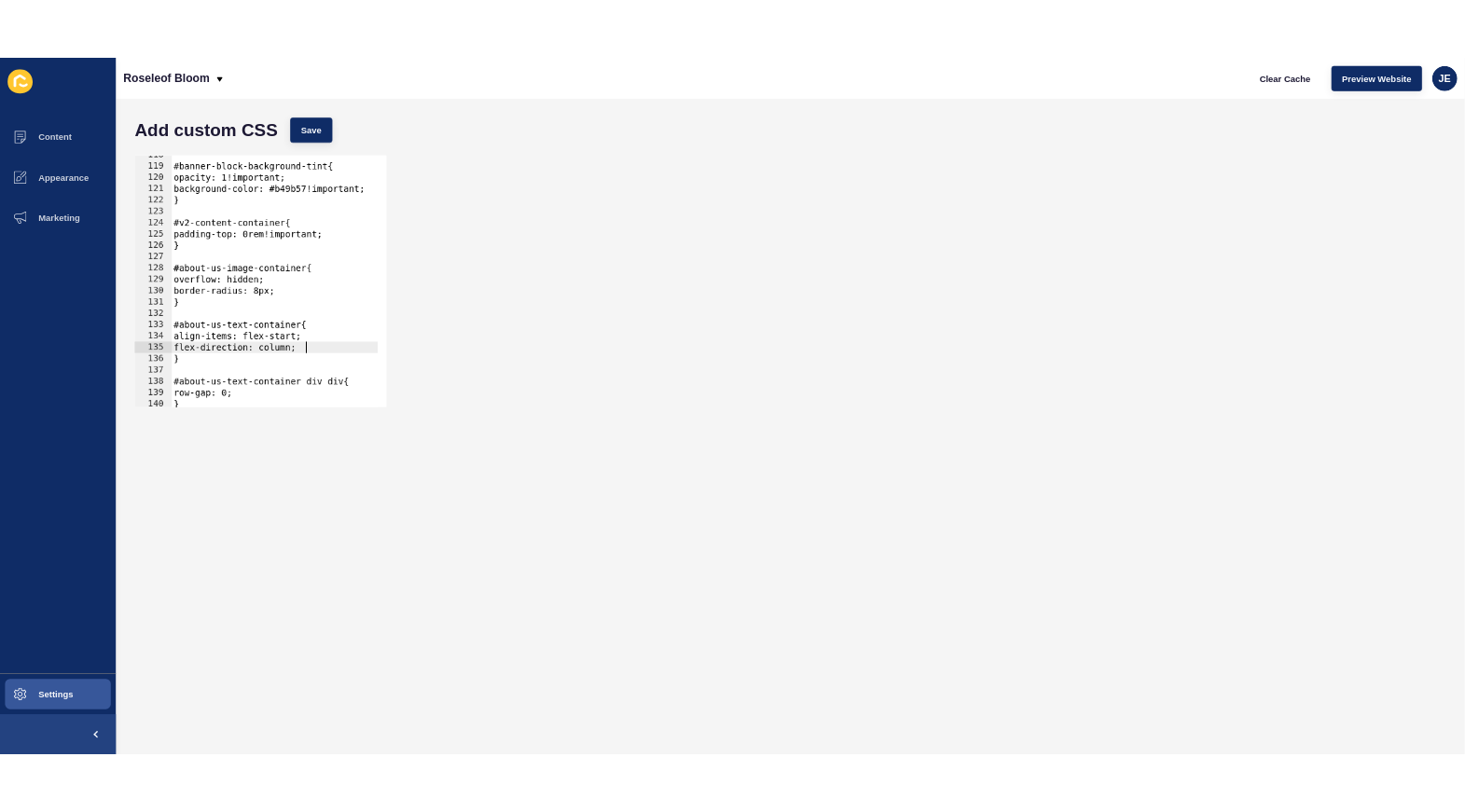
scroll to position [1989, 0]
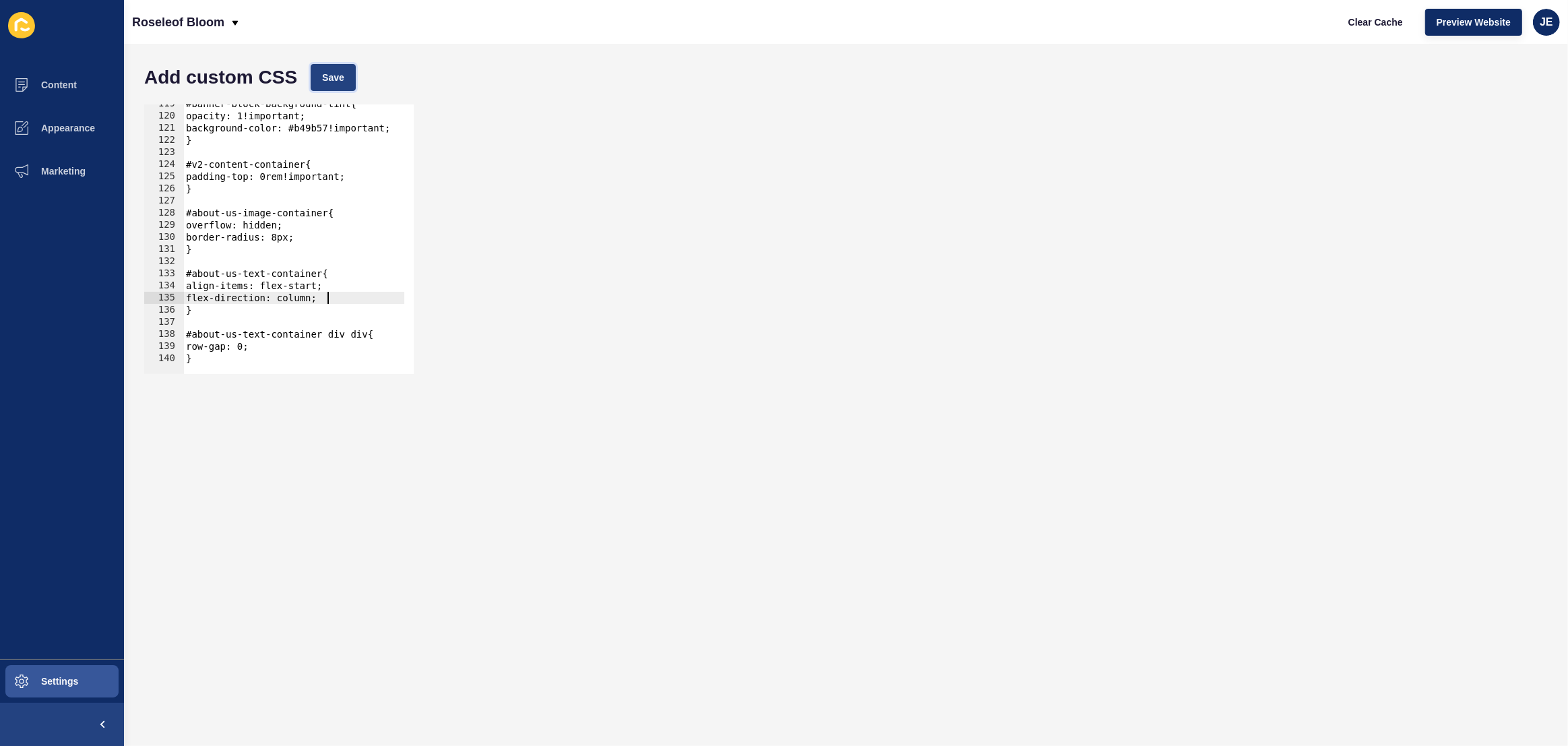
click at [330, 81] on span "Save" at bounding box center [333, 77] width 22 height 14
click at [1384, 27] on span "Clear Cache" at bounding box center [1375, 22] width 55 height 14
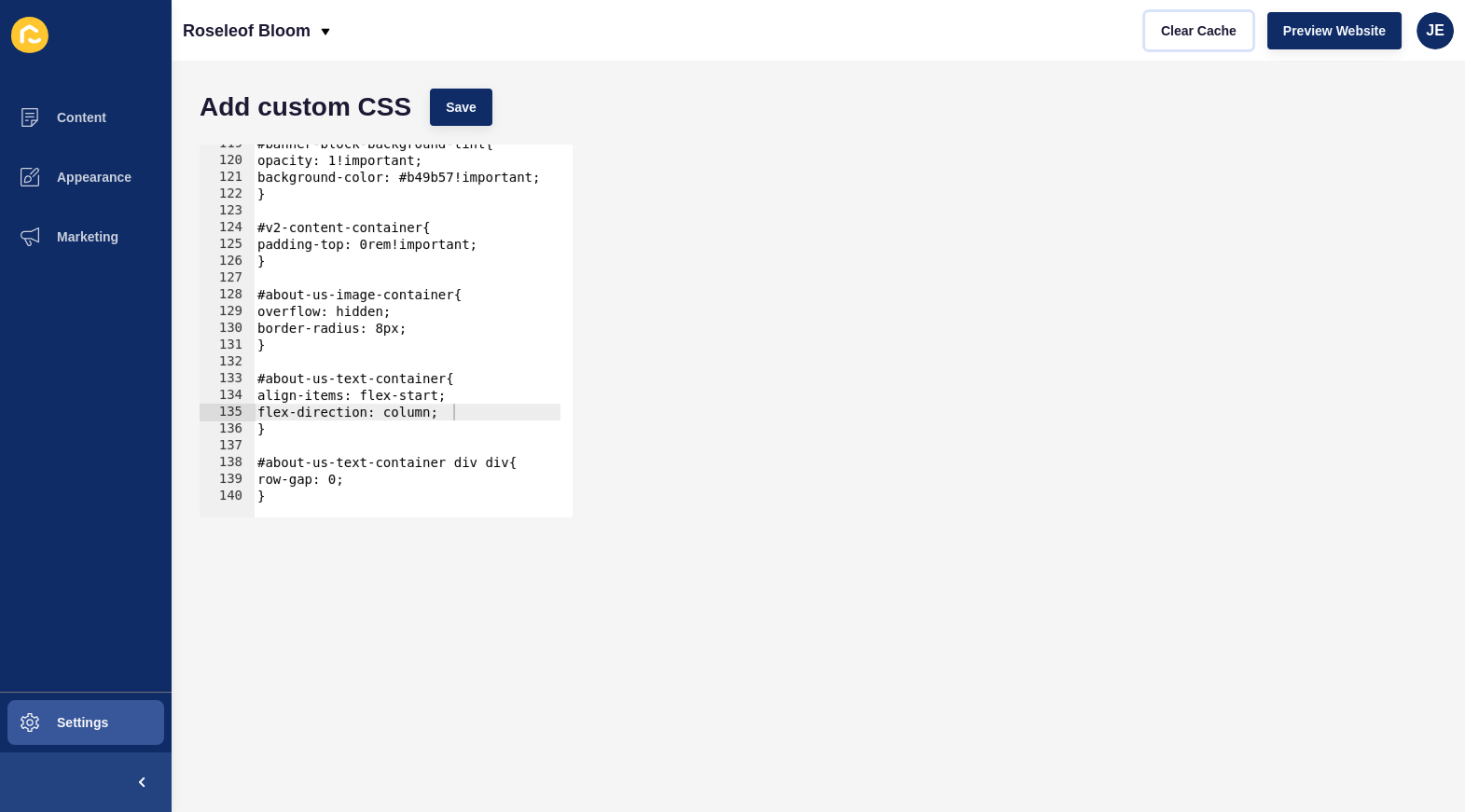
click at [384, 504] on div at bounding box center [641, 508] width 775 height 18
click at [1146, 12] on button "Clear Cache" at bounding box center [1199, 31] width 107 height 37
click at [384, 500] on div at bounding box center [641, 508] width 775 height 18
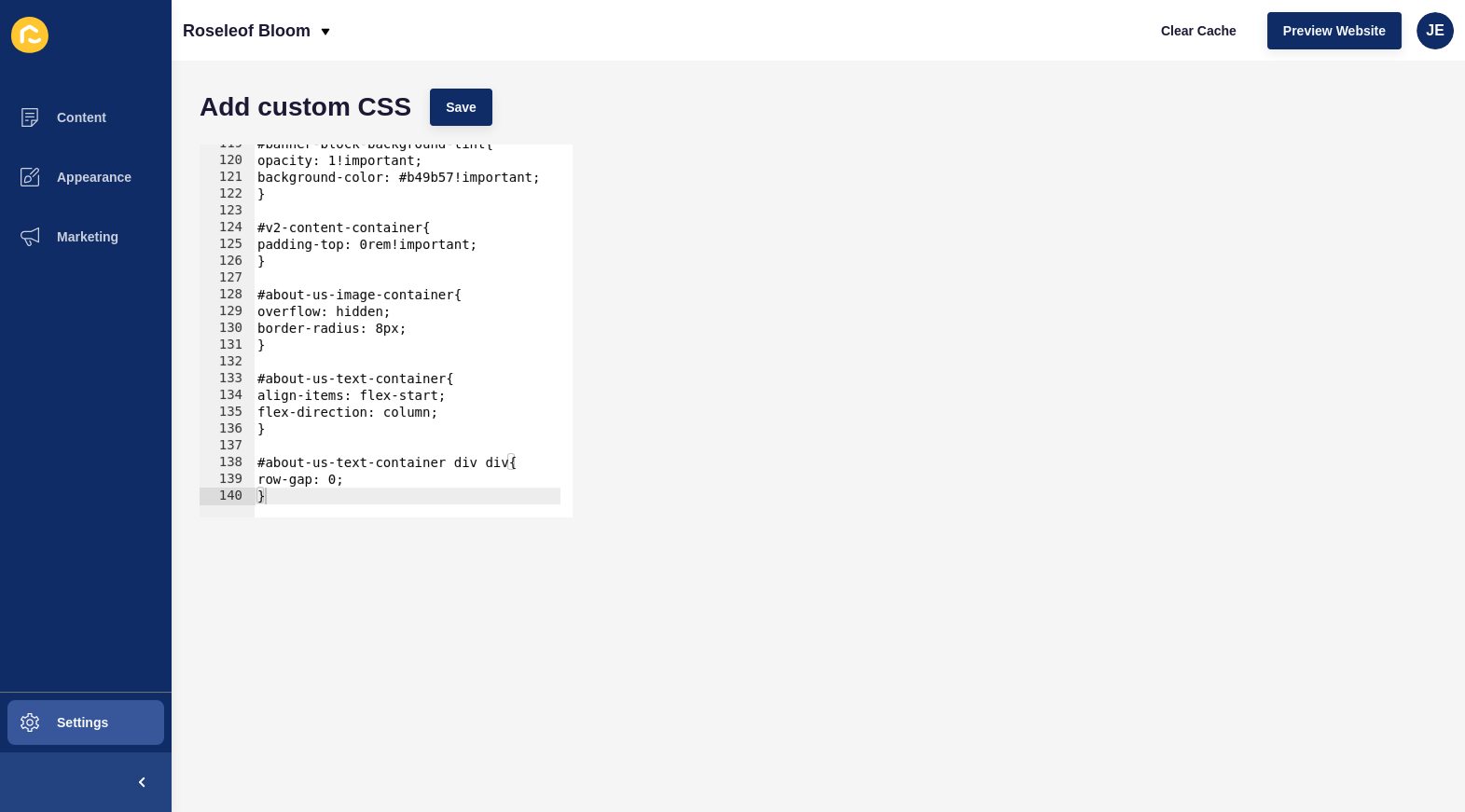
scroll to position [0, 7]
click at [382, 487] on div "#banner-block-background-tint{ opacity: 1!important; background-color: #b49b57!…" at bounding box center [641, 331] width 775 height 393
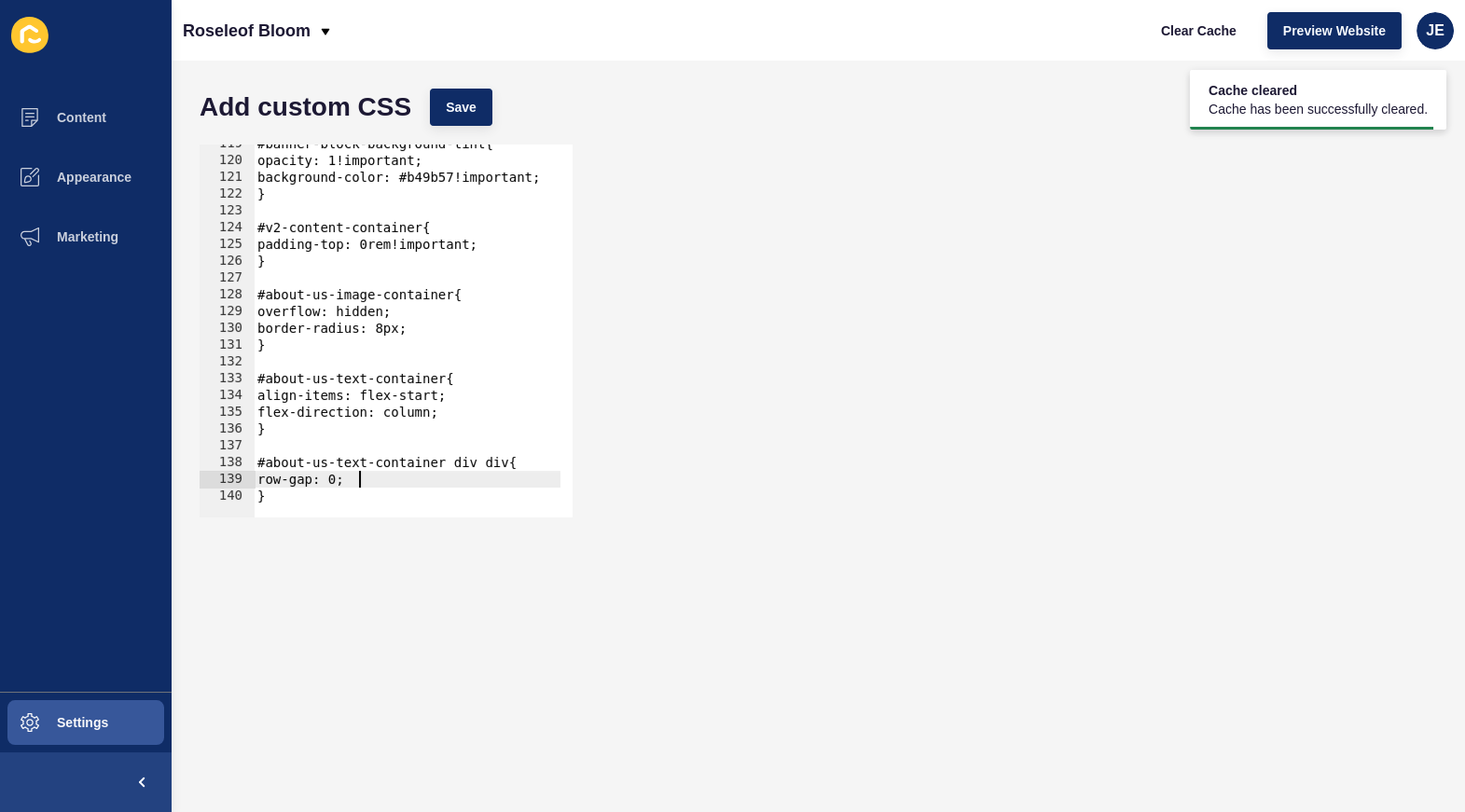
click at [378, 495] on div "#banner-block-background-tint{ opacity: 1!important; background-color: #b49b57!…" at bounding box center [641, 331] width 775 height 393
type textarea "}"
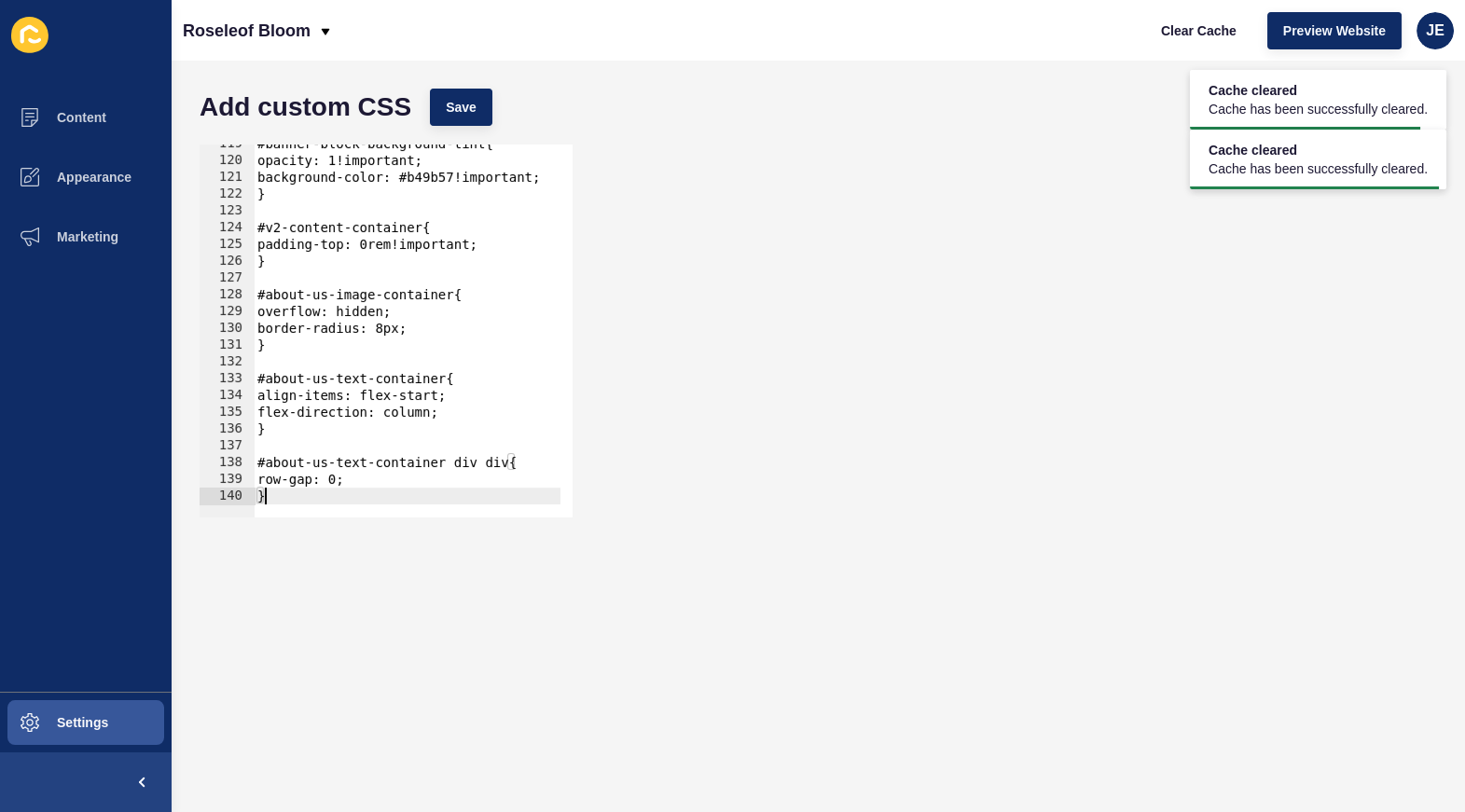
type textarea "}"
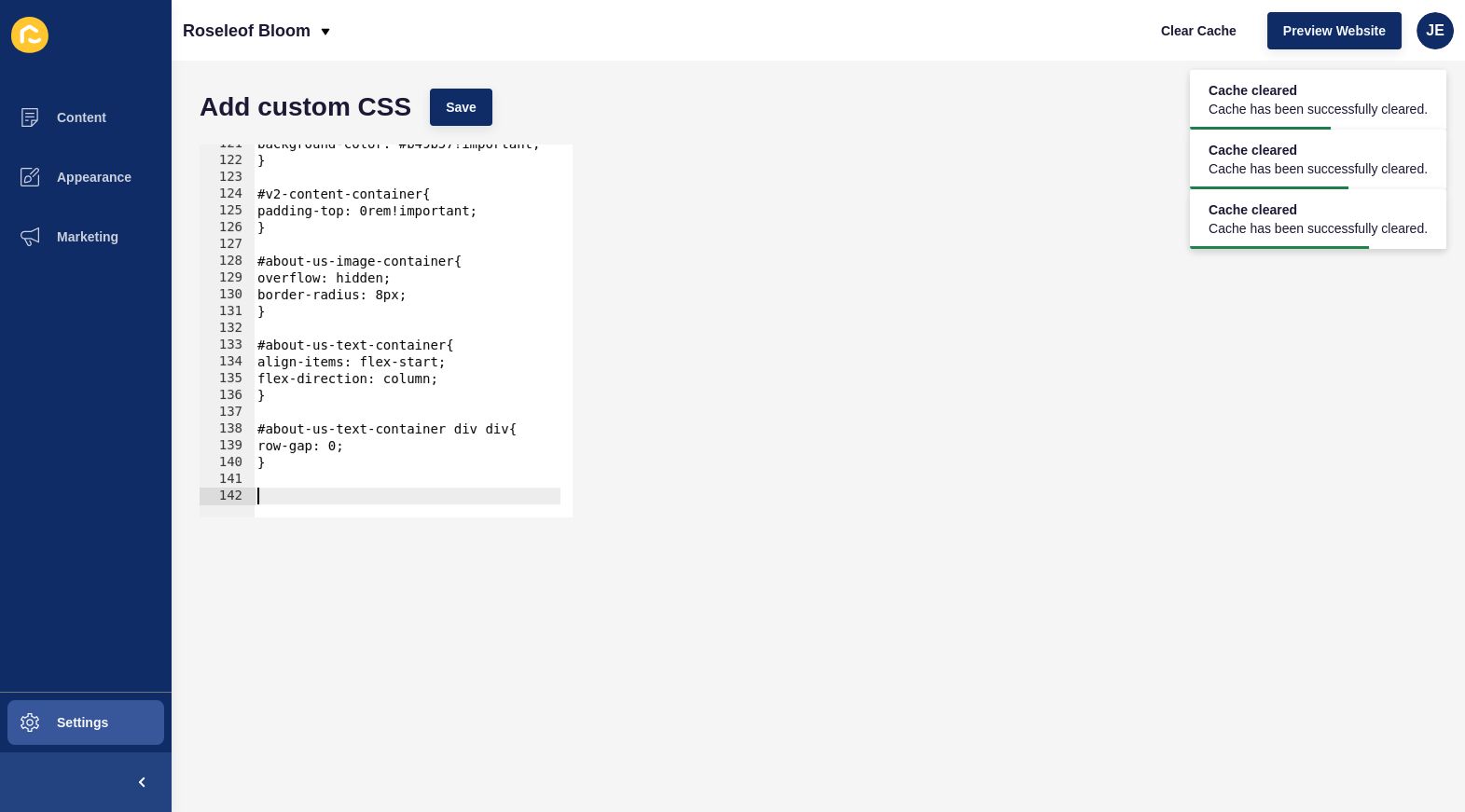
paste textarea
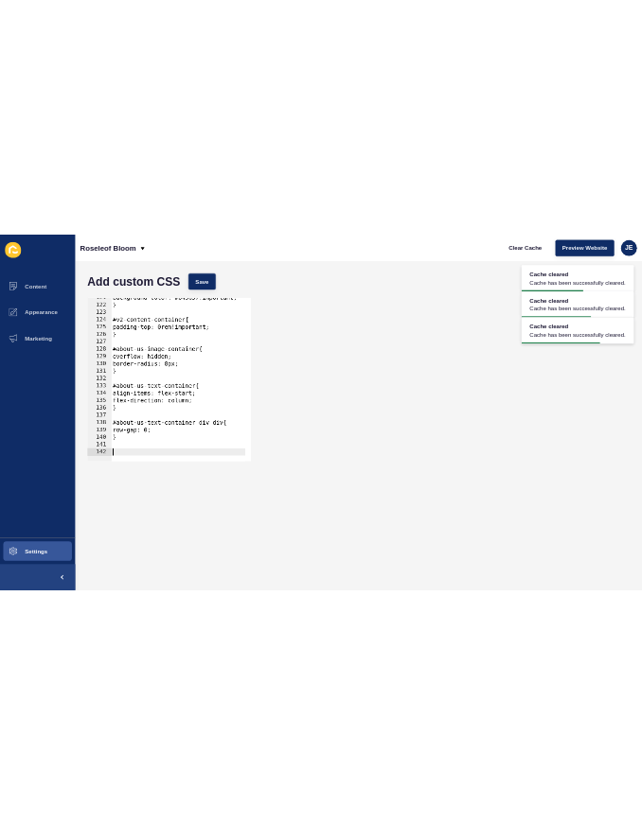
scroll to position [2376, 0]
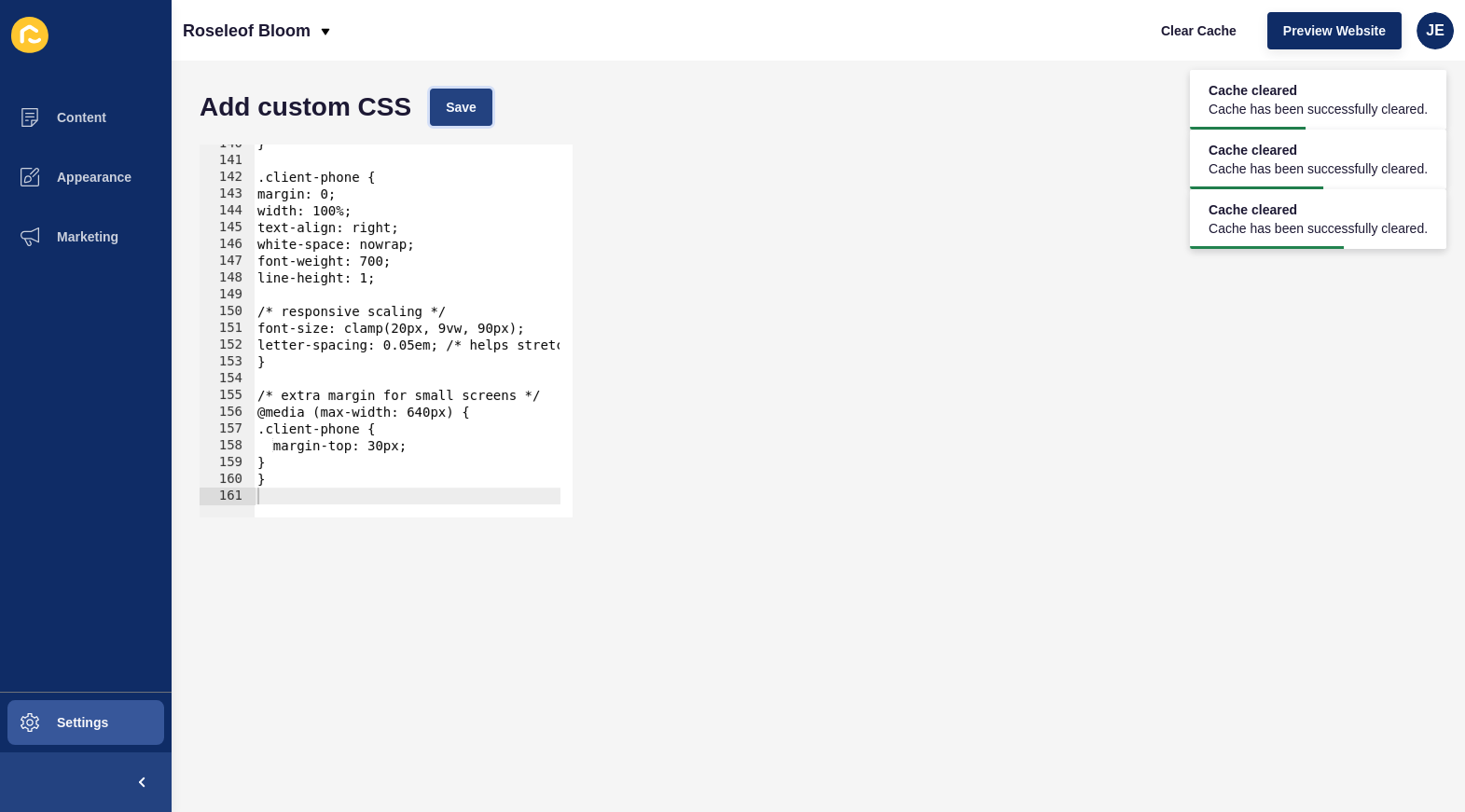
click at [472, 101] on span "Save" at bounding box center [460, 106] width 31 height 19
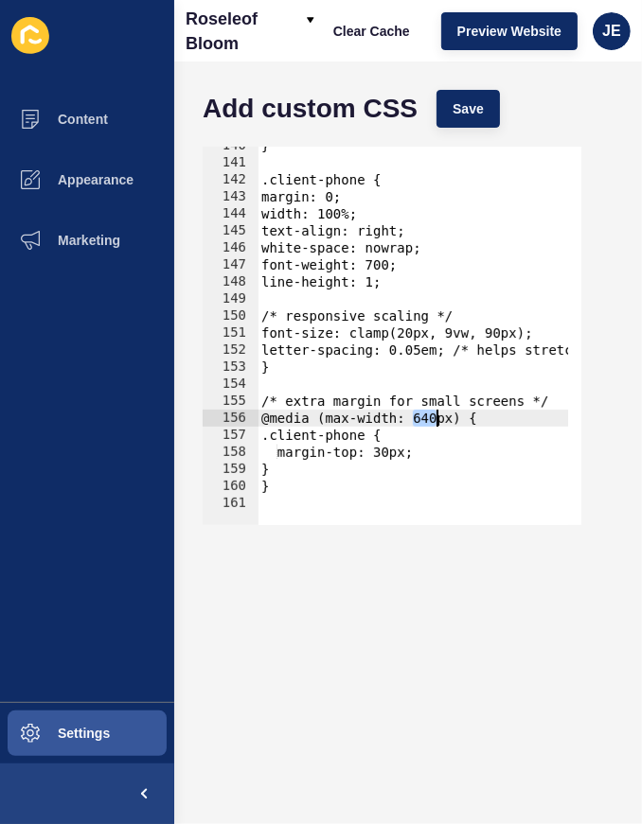
drag, startPoint x: 416, startPoint y: 417, endPoint x: 435, endPoint y: 419, distance: 19.0
click at [435, 419] on div "} .client-phone { margin: 0; width: 100%; text-align: right; white-space: nowra…" at bounding box center [650, 336] width 786 height 399
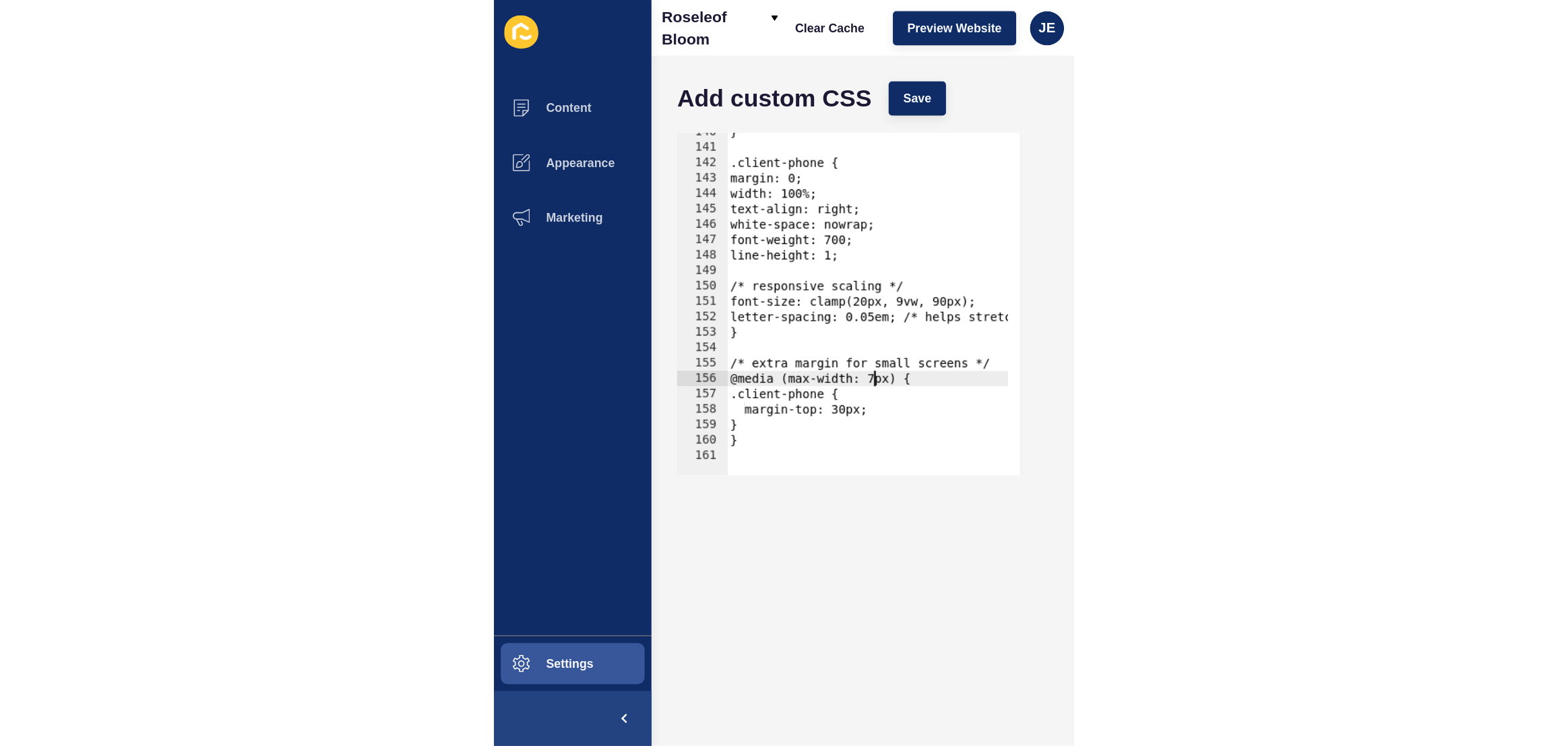
scroll to position [0, 9]
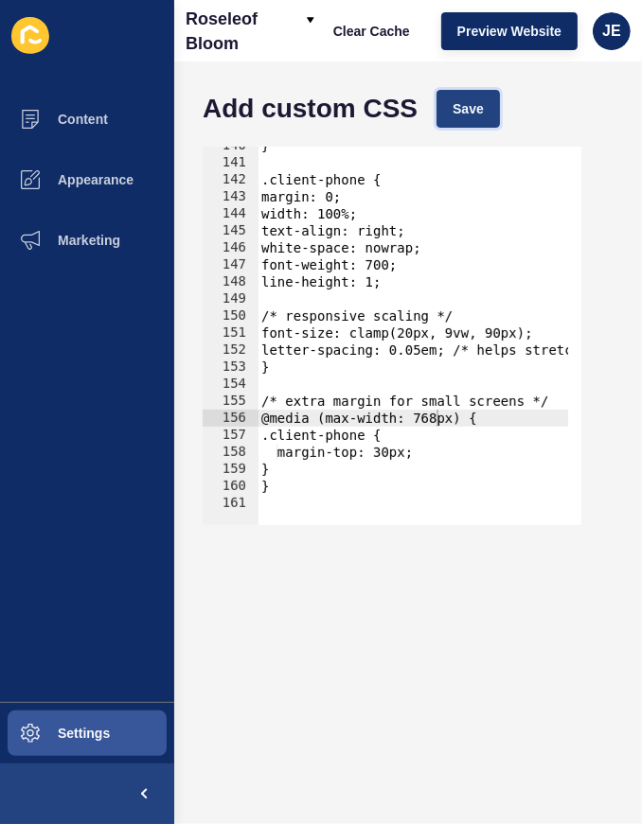
click at [483, 106] on button "Save" at bounding box center [467, 109] width 63 height 38
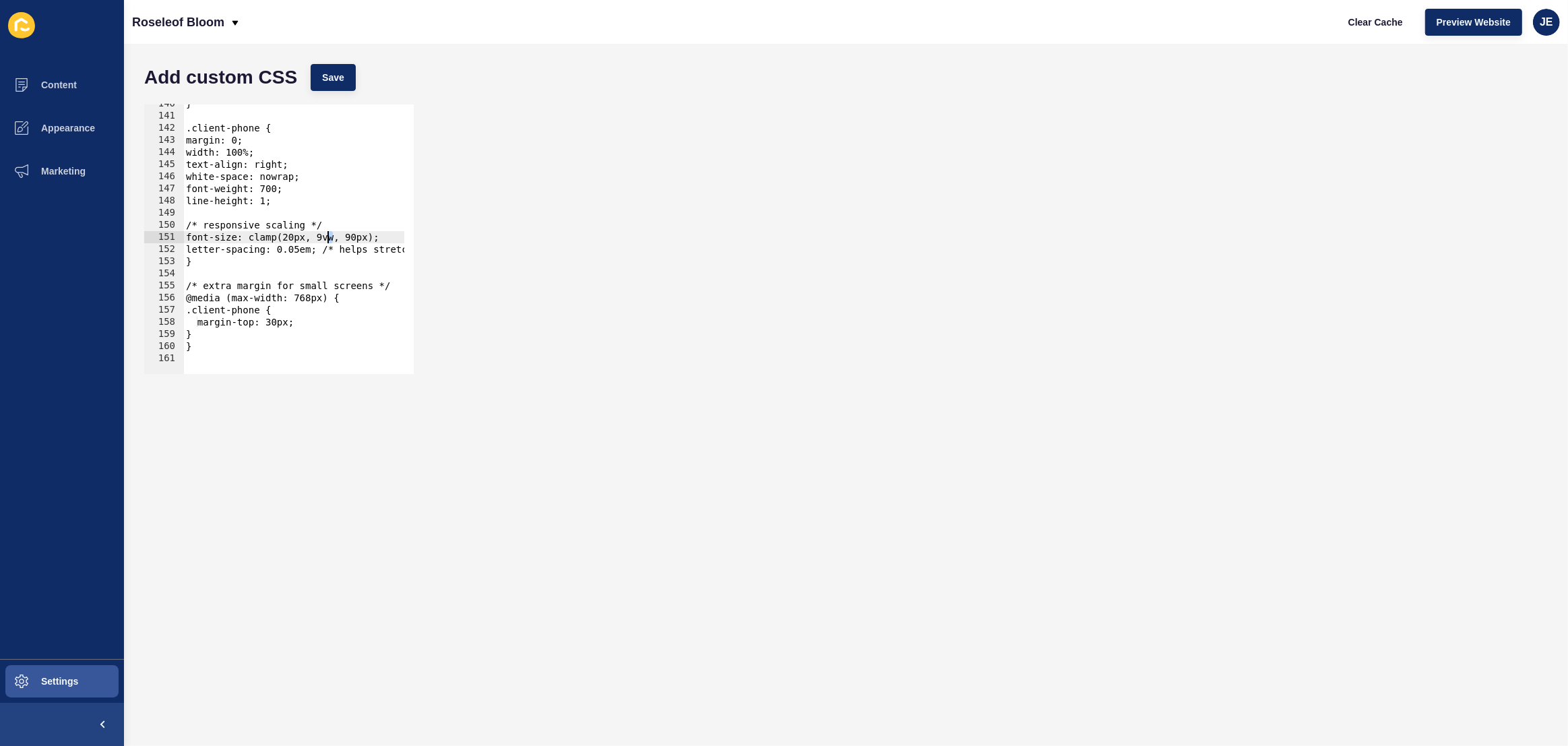
click at [328, 239] on div "} .client-phone { margin: 0; width: 100%; text-align: right; white-space: nowra…" at bounding box center [463, 239] width 560 height 284
type textarea "font-size: clamp(20px, 14vw, 90px);"
click at [276, 215] on div "} .client-phone { margin: 0; width: 100%; text-align: right; white-space: nowra…" at bounding box center [463, 239] width 560 height 284
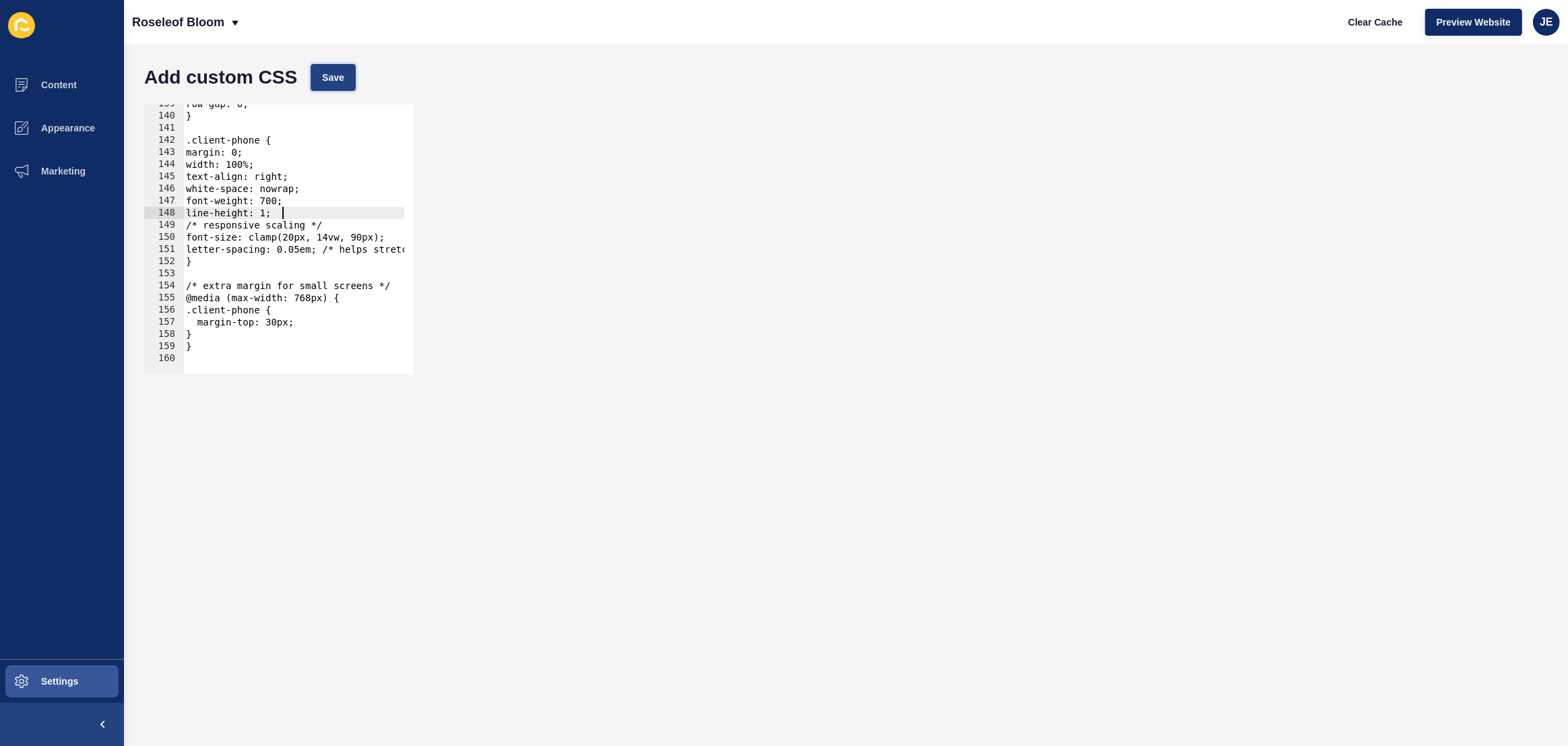
click at [340, 71] on span "Save" at bounding box center [333, 77] width 22 height 14
click at [1373, 24] on span "Clear Cache" at bounding box center [1375, 22] width 55 height 14
type textarea "}"
click at [213, 259] on div "row-gap: 0; } .client-phone { margin: 0; width: 100%; text-align: right; white-…" at bounding box center [463, 239] width 560 height 284
paste textarea "}"
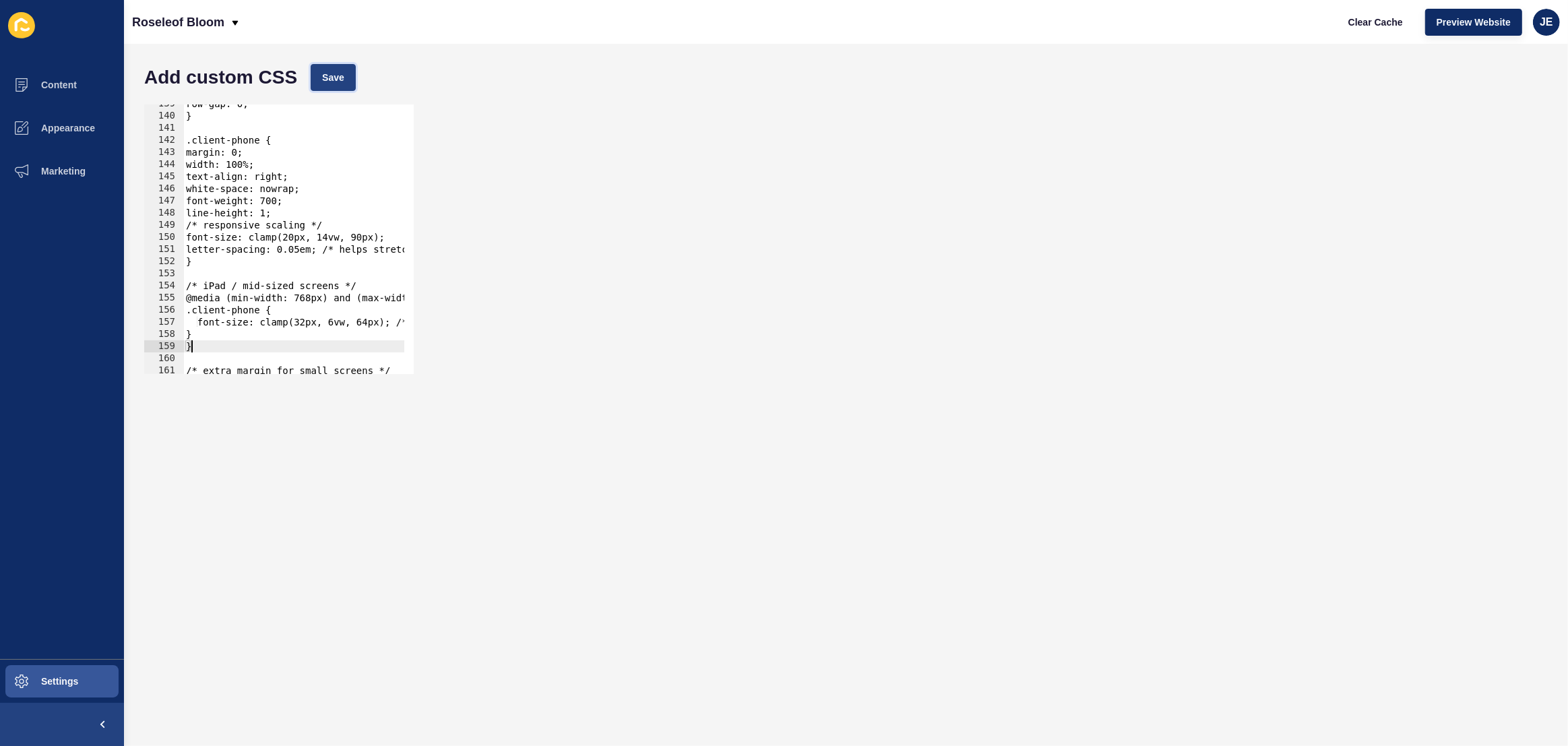
click at [326, 81] on span "Save" at bounding box center [333, 77] width 22 height 14
click at [1359, 27] on span "Clear Cache" at bounding box center [1375, 22] width 55 height 14
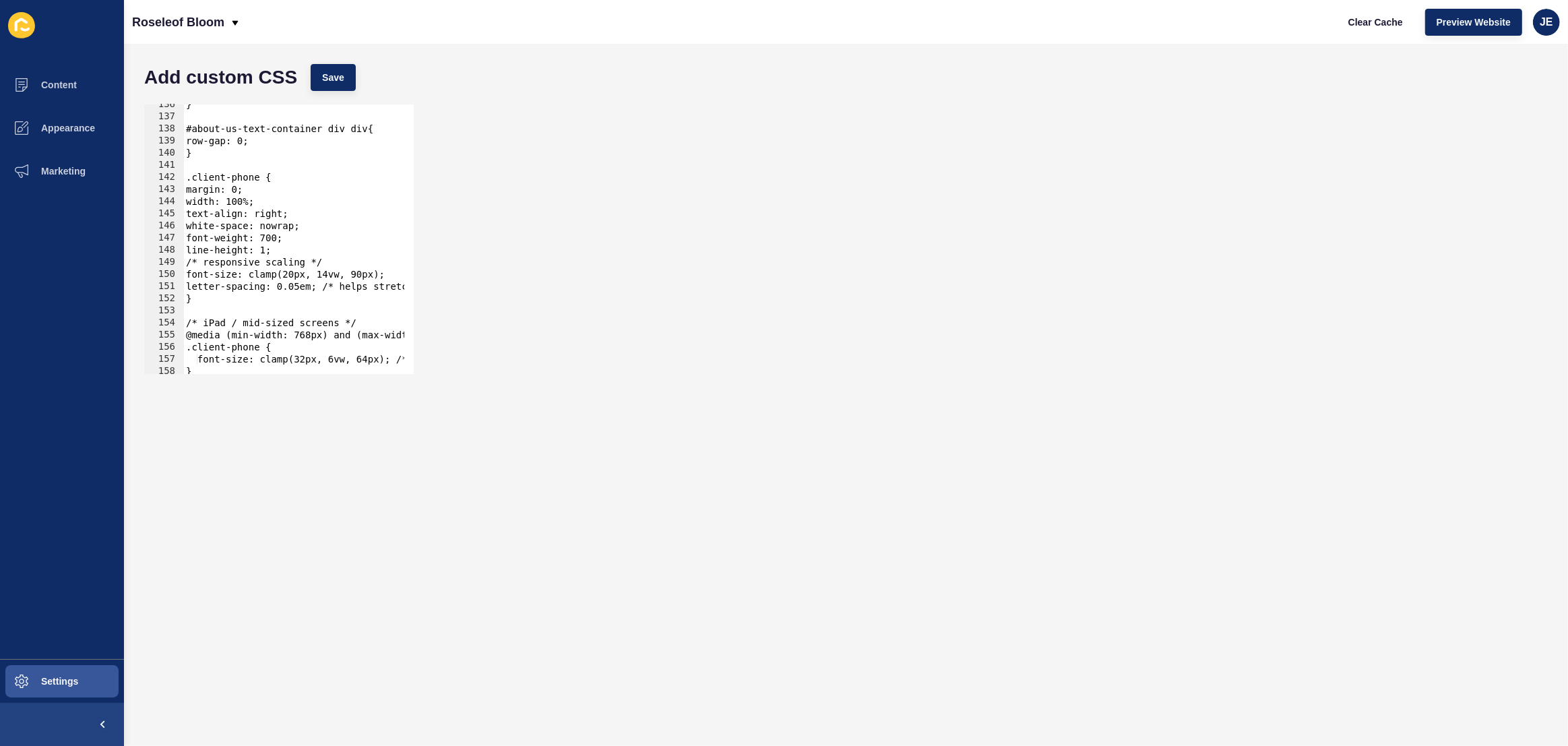
click at [256, 322] on div "} #about-us-text-container div div{ row-gap: 0; } .client-phone { margin: 0; wi…" at bounding box center [463, 240] width 560 height 284
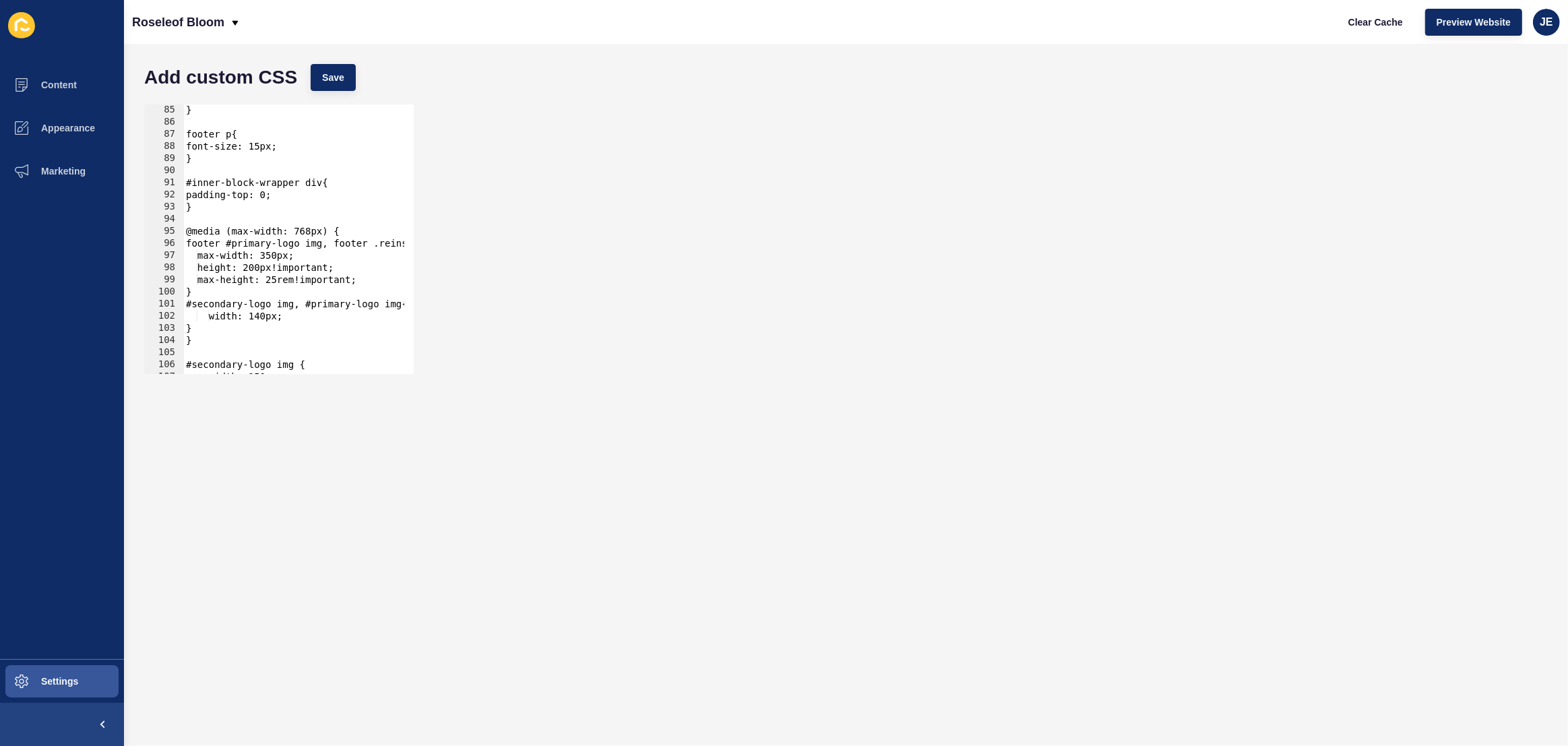
scroll to position [1020, 0]
drag, startPoint x: 229, startPoint y: 256, endPoint x: 221, endPoint y: 248, distance: 11.3
click at [206, 254] on div "} footer p{ font-size: 15px; } #inner-block-wrapper div{ padding-top: 0; } @med…" at bounding box center [463, 246] width 560 height 284
type textarea "width: 350px;"
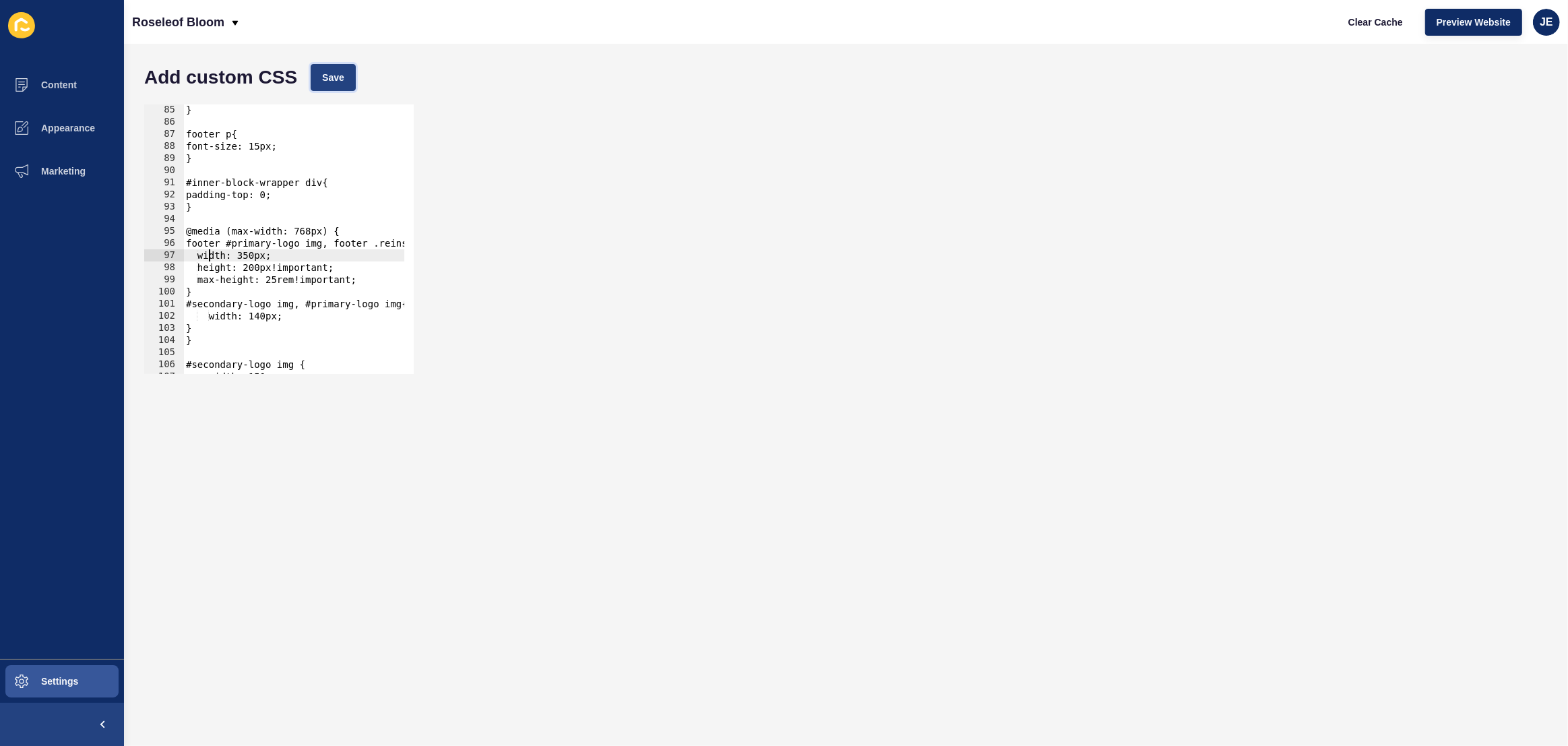
click at [345, 82] on button "Save" at bounding box center [333, 78] width 45 height 27
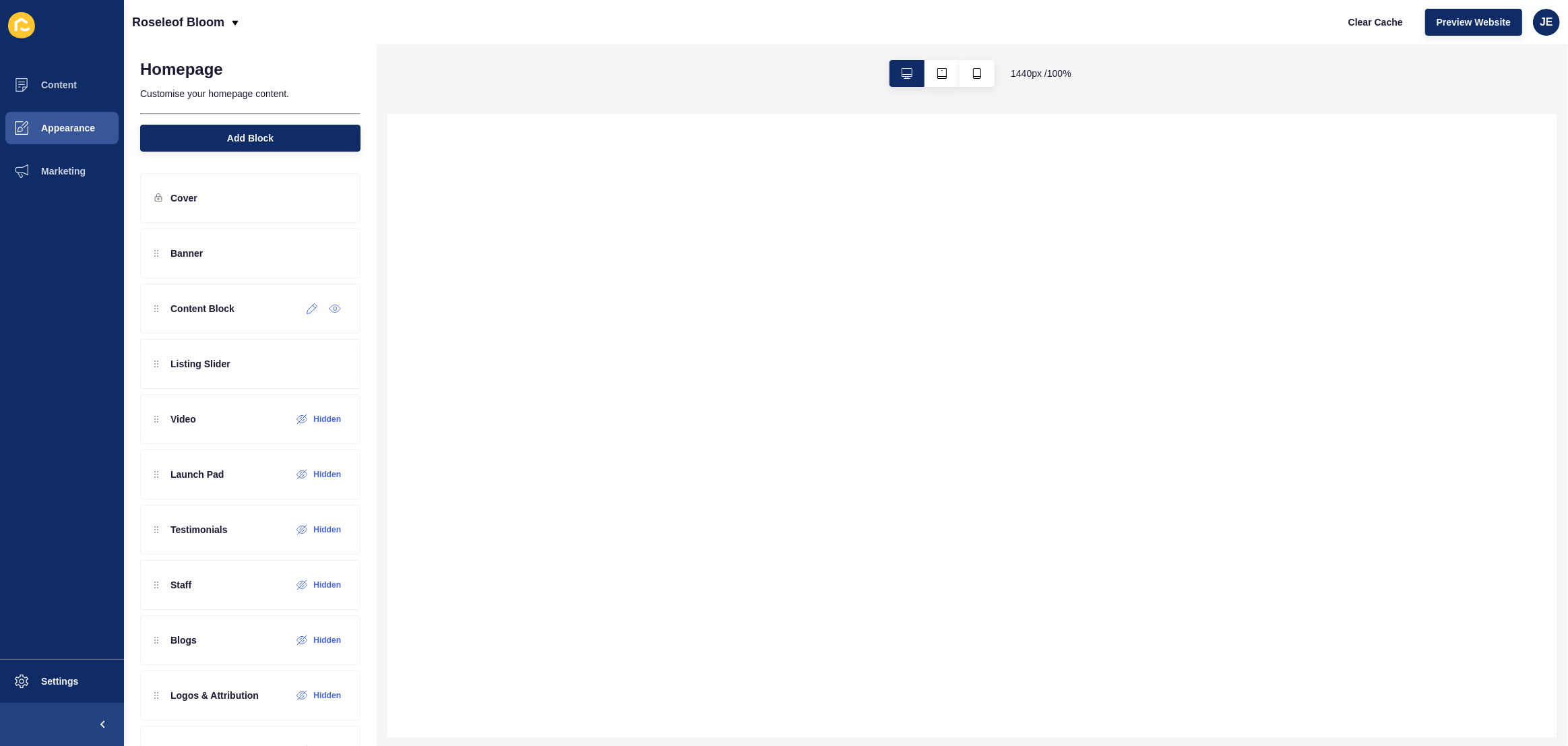
click at [307, 309] on icon at bounding box center [313, 309] width 11 height 11
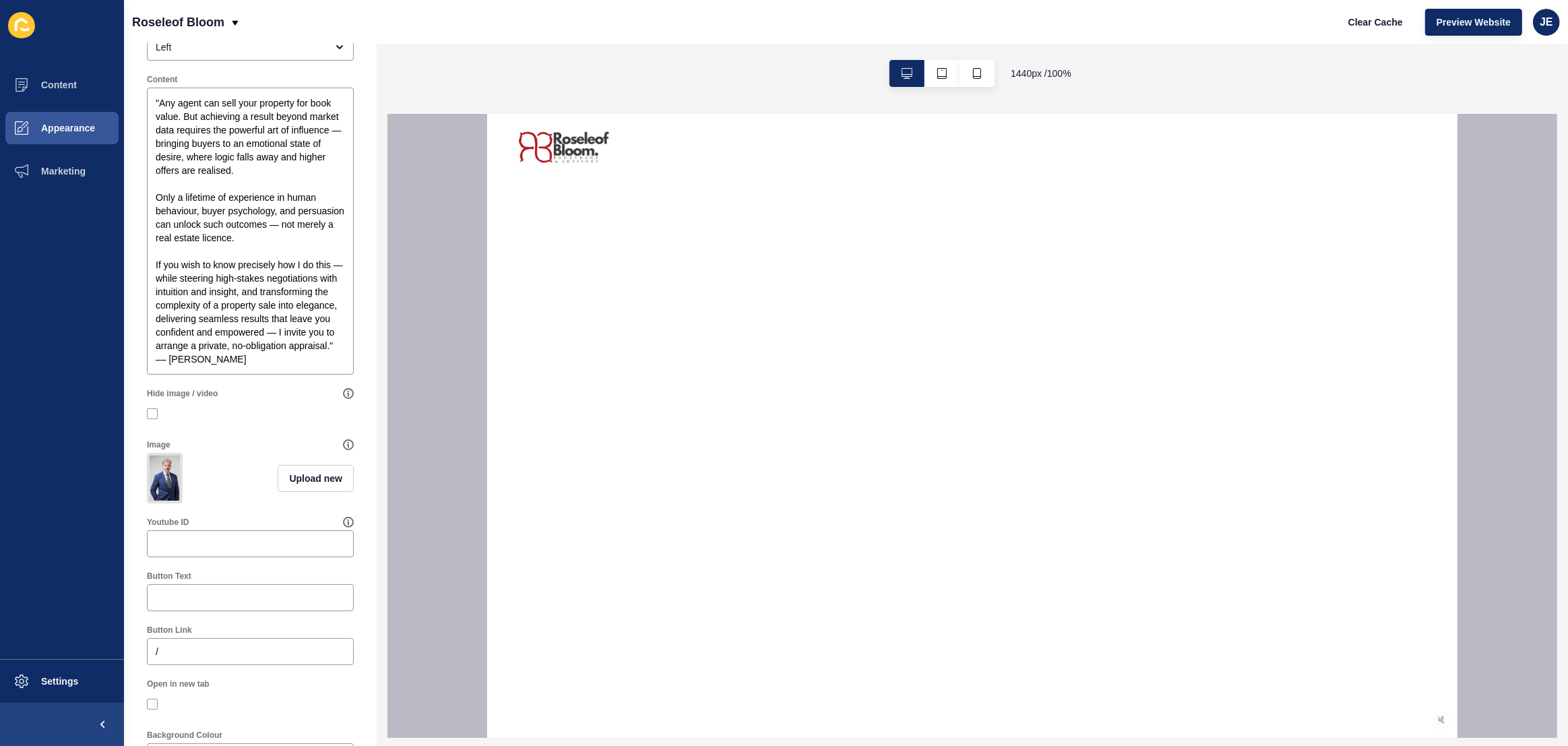
scroll to position [251, 0]
drag, startPoint x: 247, startPoint y: 371, endPoint x: 256, endPoint y: 372, distance: 9.1
click at [256, 371] on textarea ""Any agent can sell your property for book value. But achieving a result beyond…" at bounding box center [250, 229] width 203 height 283
paste textarea "&mdash;"
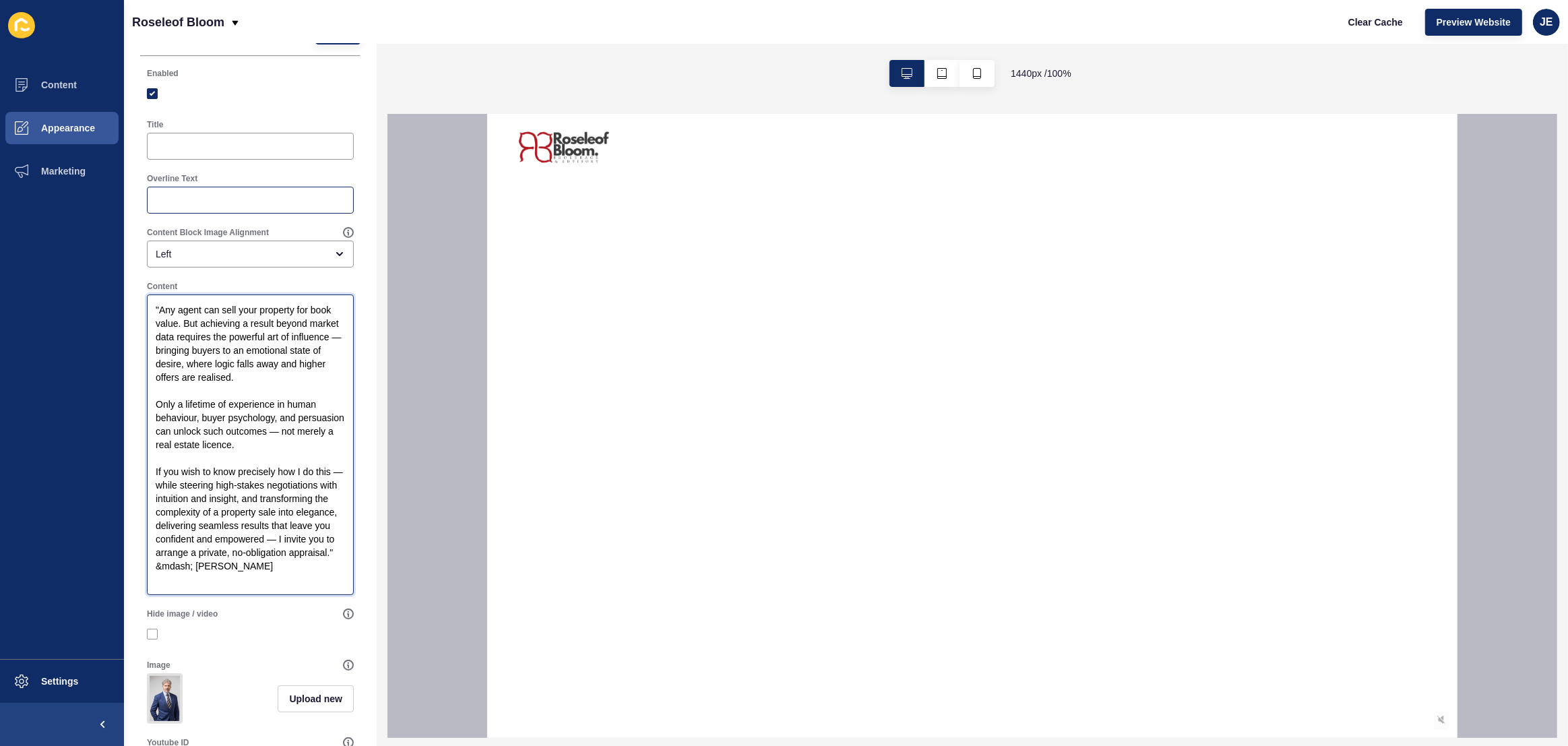
scroll to position [0, 0]
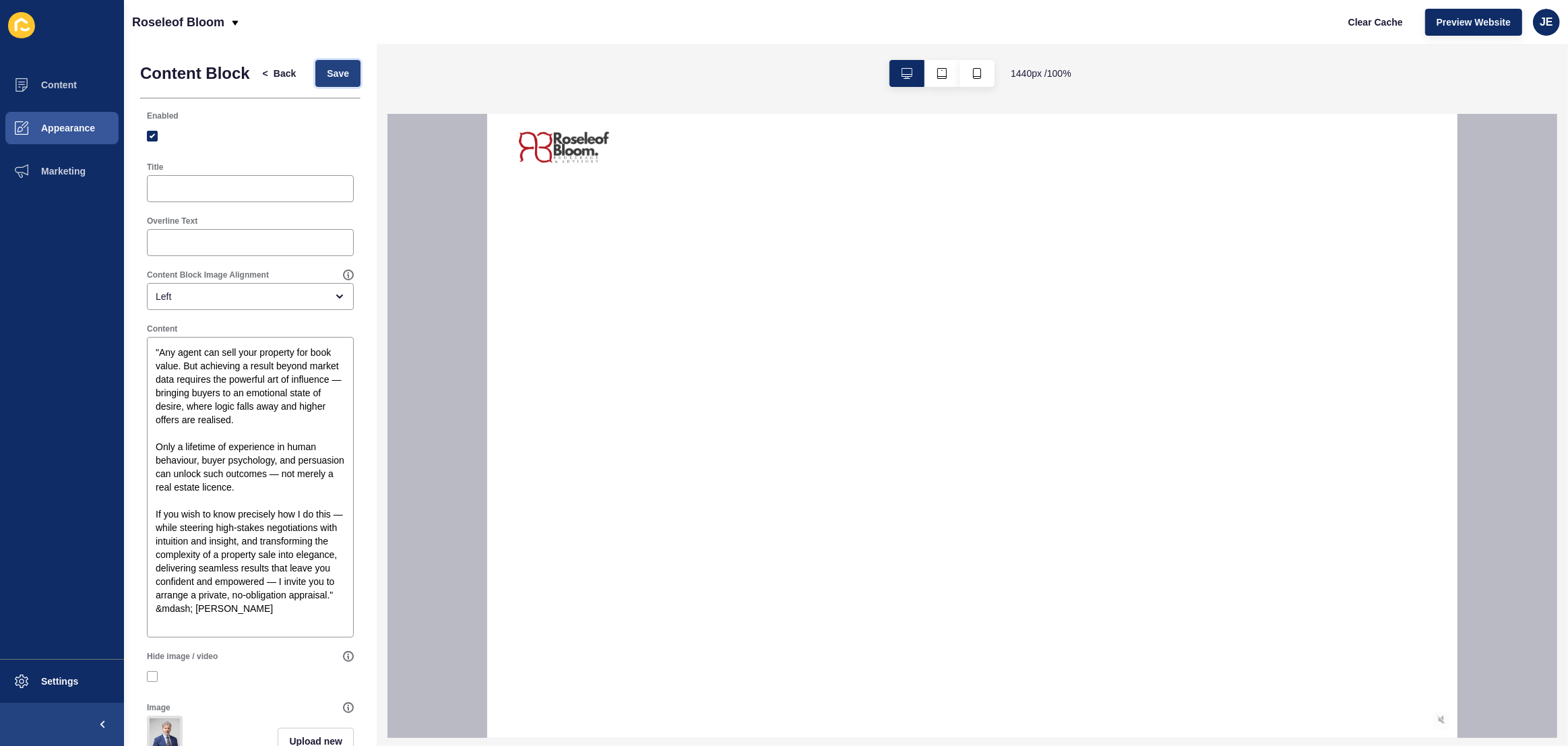
click at [331, 87] on button "Save" at bounding box center [338, 73] width 45 height 27
drag, startPoint x: 283, startPoint y: 620, endPoint x: 246, endPoint y: 621, distance: 37.0
click at [246, 621] on textarea ""Any agent can sell your property for book value. But achieving a result beyond…" at bounding box center [250, 487] width 203 height 296
paste textarea "—"
type textarea ""Any agent can sell your property for book value. But achieving a result beyond…"
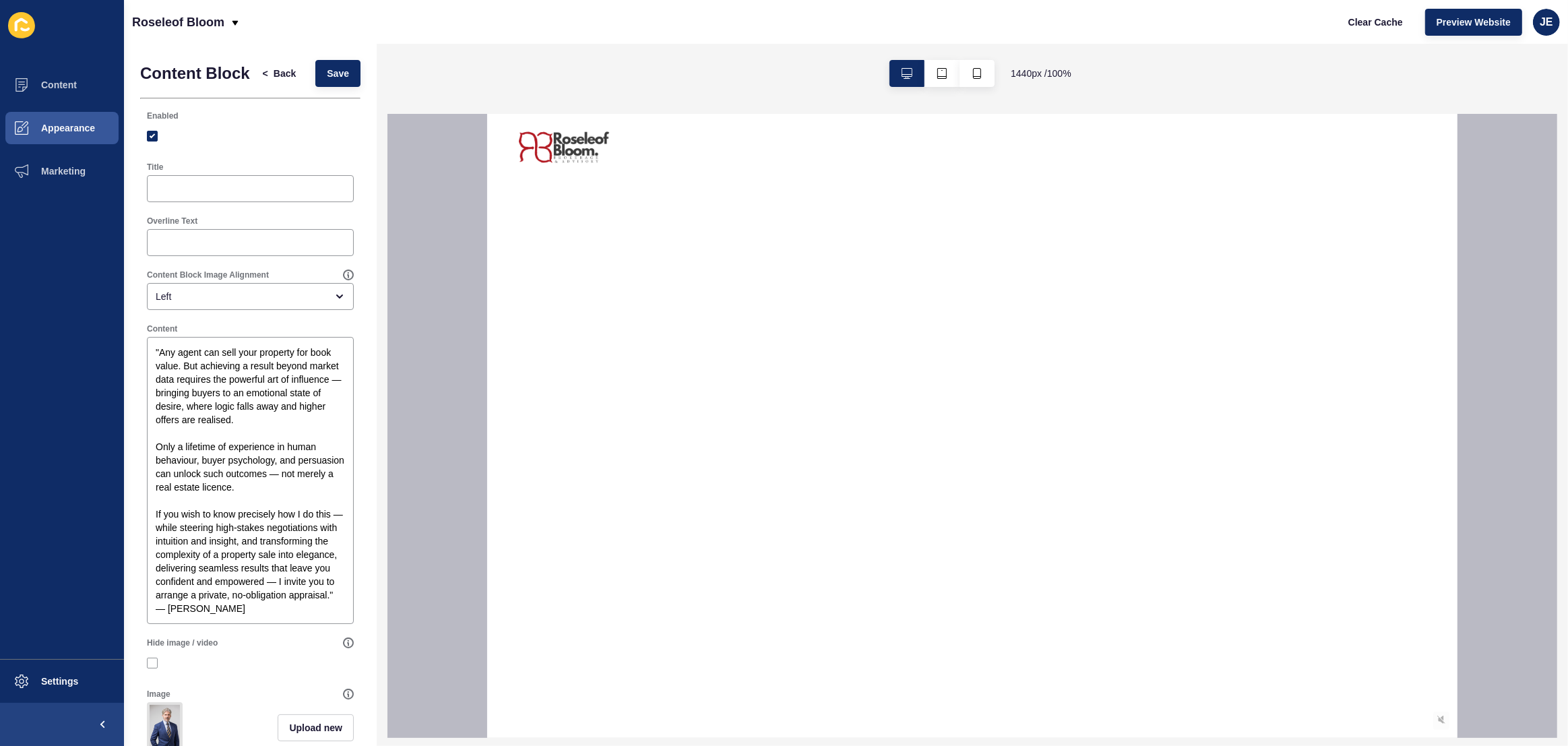
click at [336, 60] on div "Content Block < Back Save" at bounding box center [250, 73] width 220 height 27
click at [333, 66] on button "Save" at bounding box center [338, 73] width 45 height 27
click at [41, 131] on span "Appearance" at bounding box center [46, 128] width 97 height 11
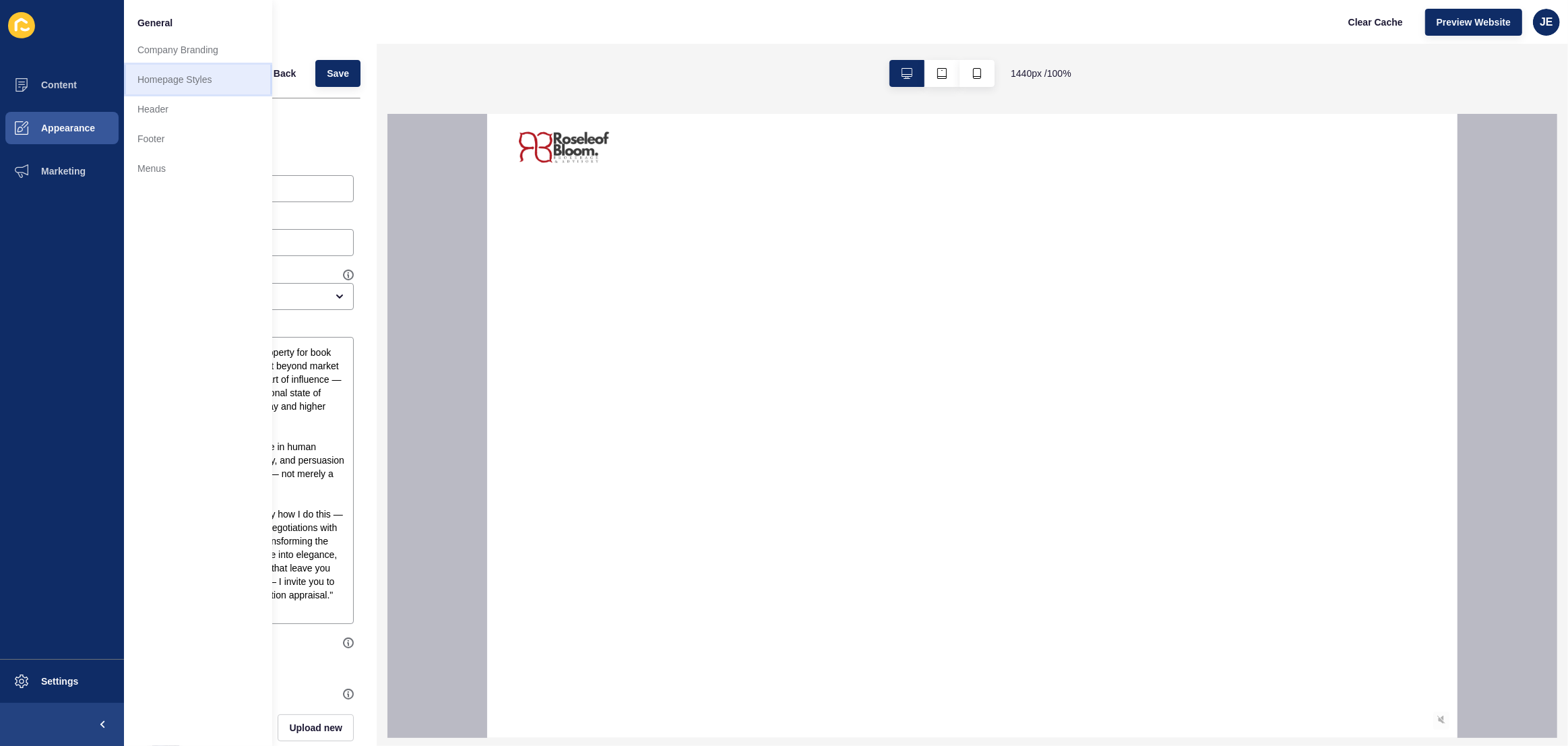
click at [190, 88] on link "Homepage Styles" at bounding box center [198, 80] width 148 height 30
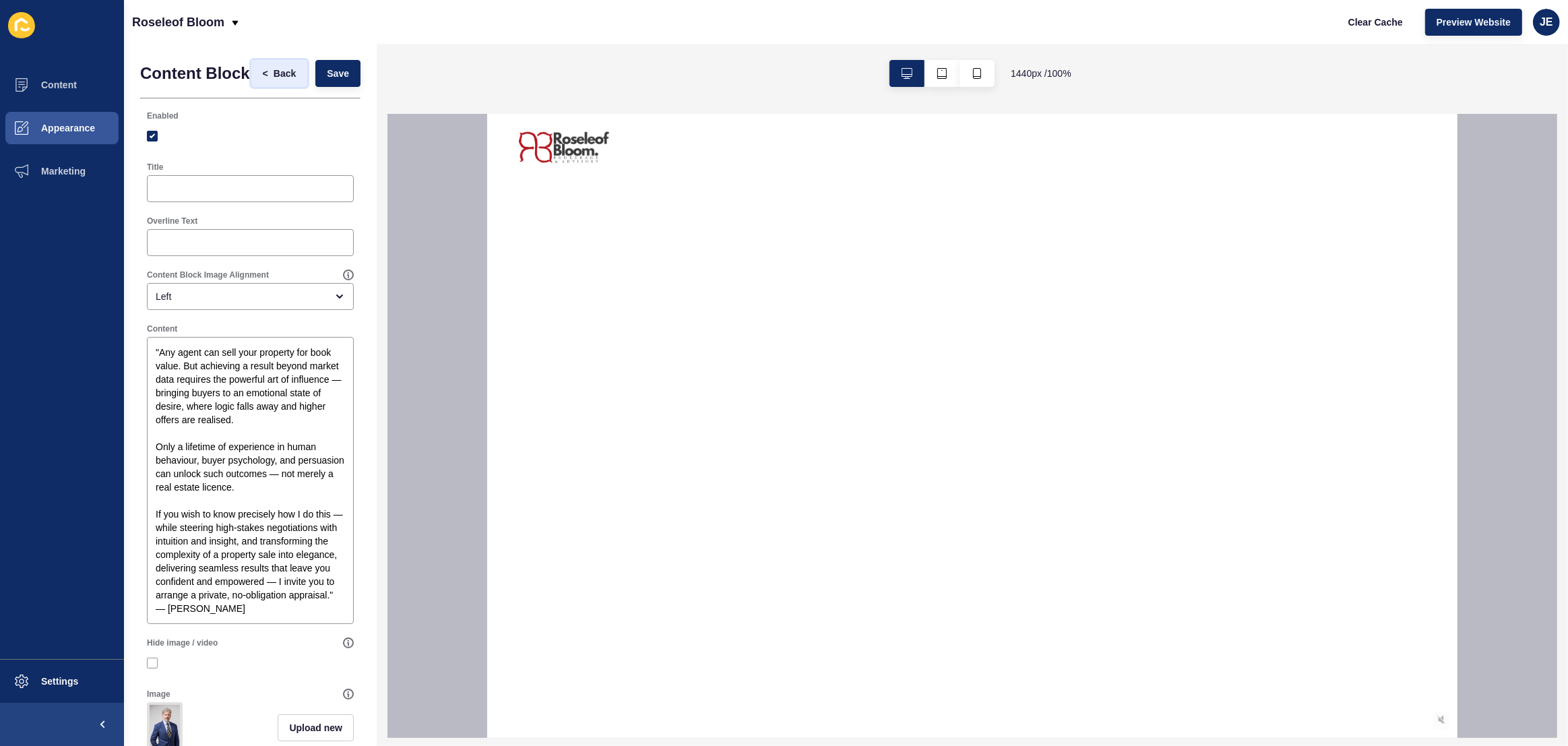
click at [273, 78] on span "Back" at bounding box center [284, 73] width 22 height 14
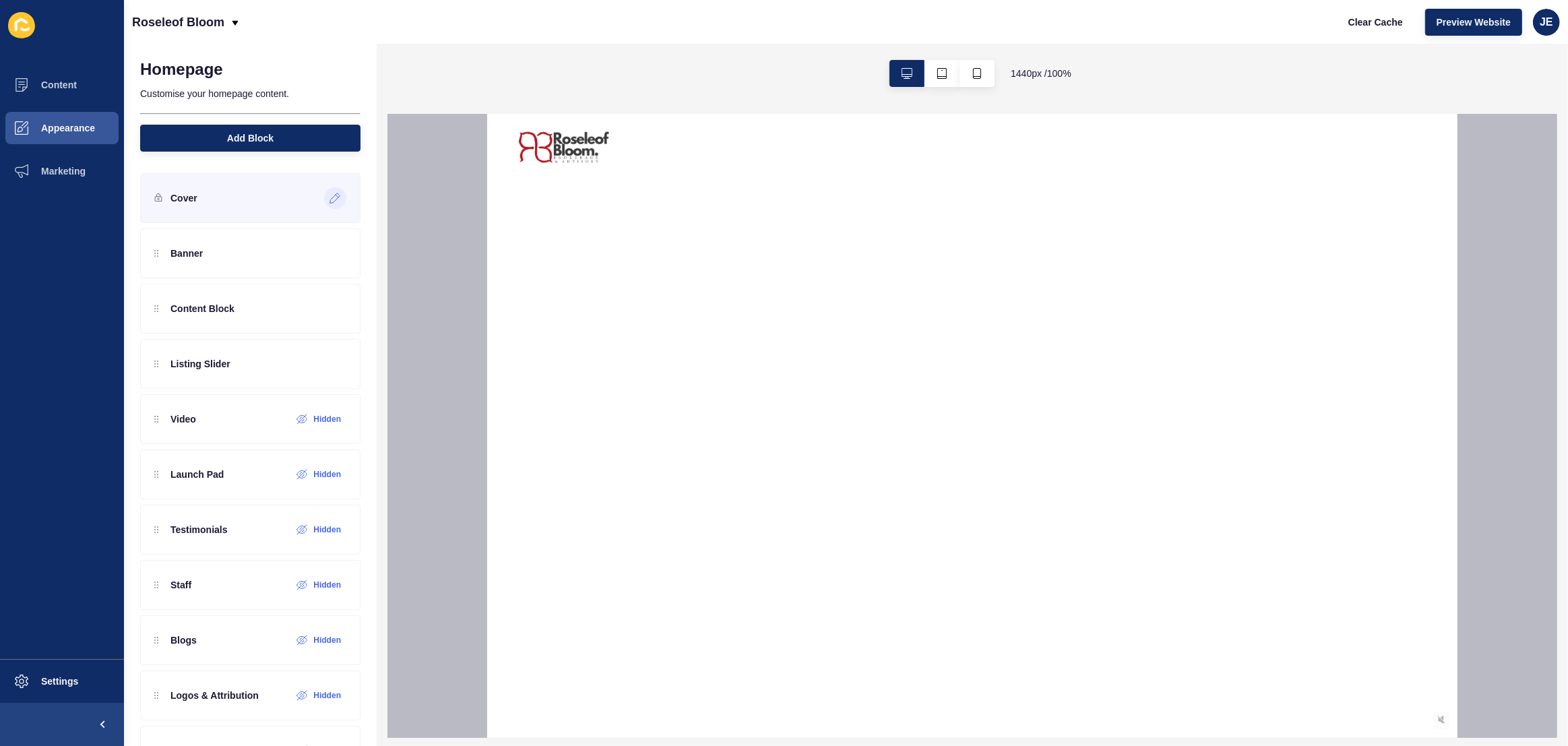
click at [330, 199] on icon at bounding box center [335, 198] width 11 height 11
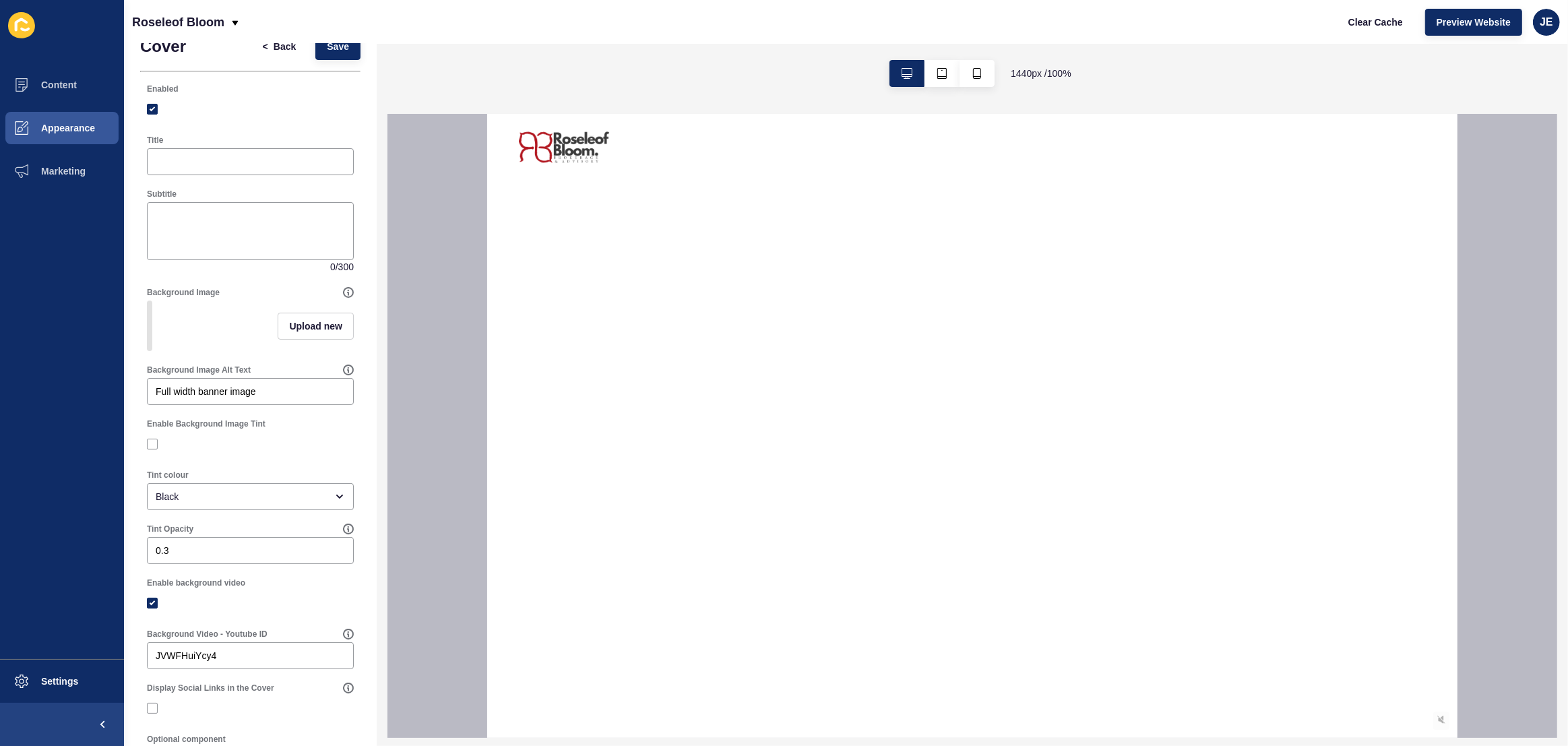
scroll to position [223, 0]
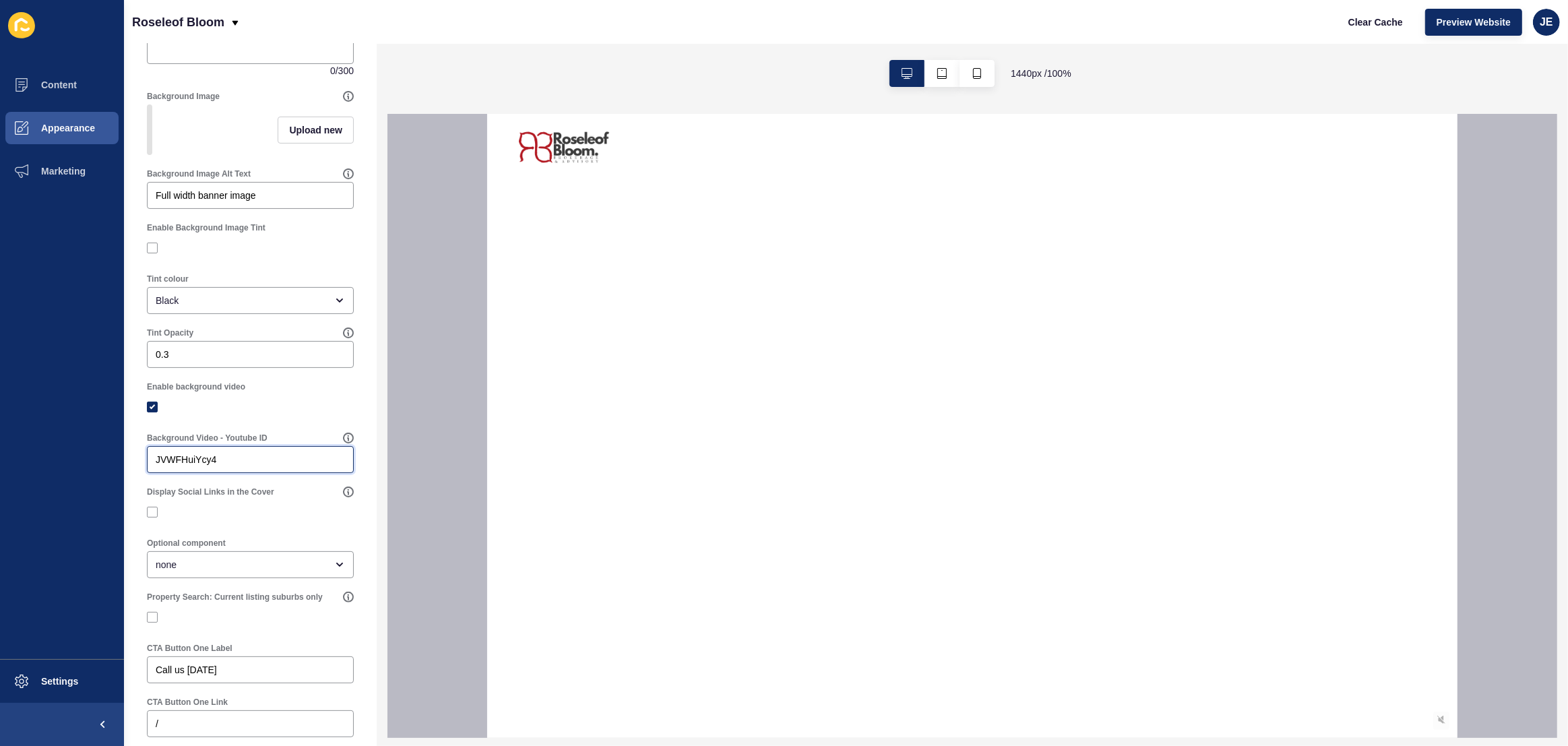
drag, startPoint x: 254, startPoint y: 459, endPoint x: 100, endPoint y: 470, distance: 154.4
click at [100, 470] on div "Content Appearance Marketing Settings Roseleof Bloom Clear Cache Preview Websit…" at bounding box center [784, 373] width 1568 height 746
click at [238, 463] on input "JVWFHuiYcy4" at bounding box center [251, 460] width 189 height 14
paste input "FBBlONUIFeA"
click at [258, 462] on input "JVWFHuiYcy4" at bounding box center [251, 460] width 189 height 14
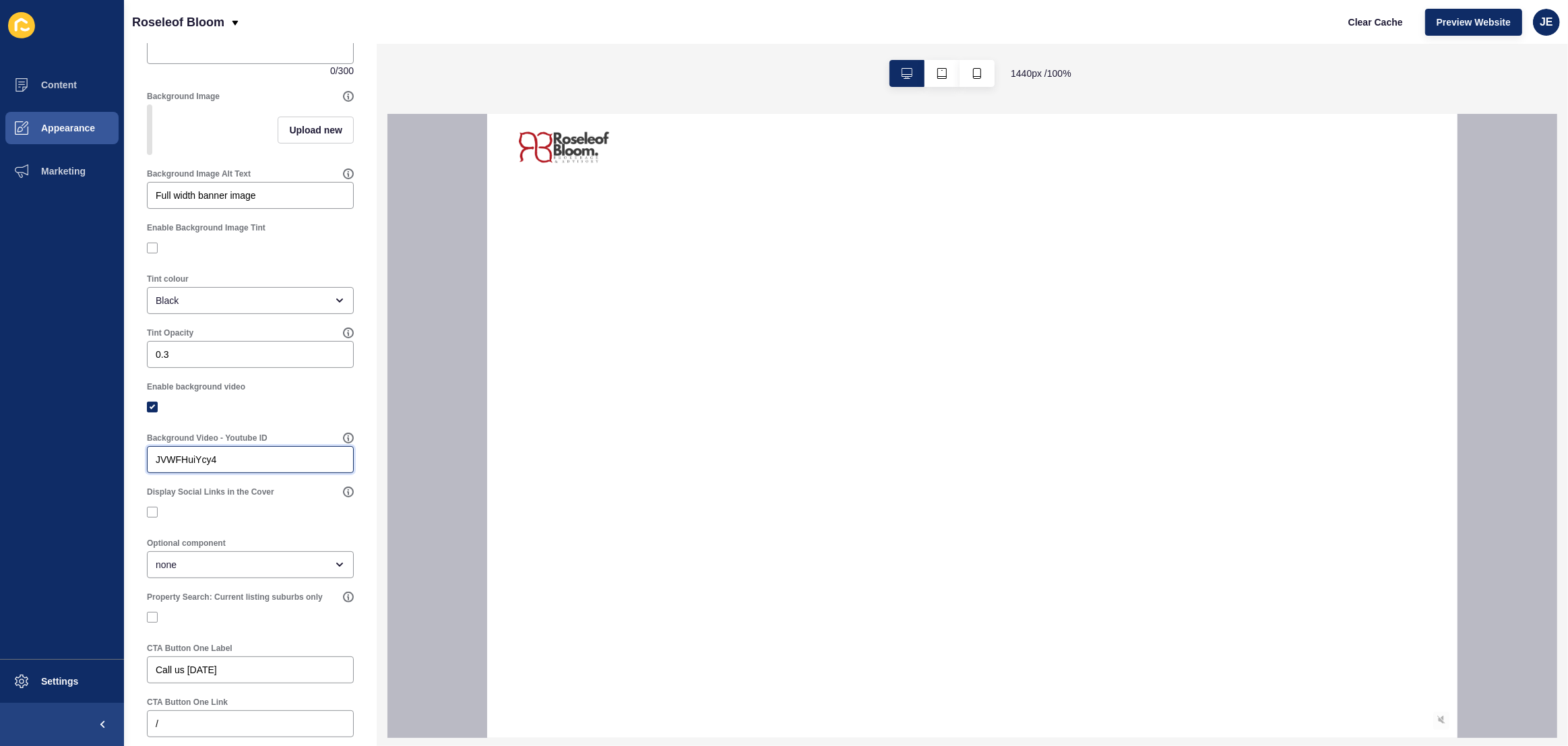
drag, startPoint x: 268, startPoint y: 465, endPoint x: 119, endPoint y: 461, distance: 149.1
click at [119, 461] on div "Content Appearance Marketing Settings Roseleof Bloom Clear Cache Preview Websit…" at bounding box center [784, 373] width 1568 height 746
click at [248, 456] on div "JVWFHuiYcy4" at bounding box center [250, 460] width 207 height 27
paste input "FBBlONUIFeA"
type input "FBBlONUIFeA"
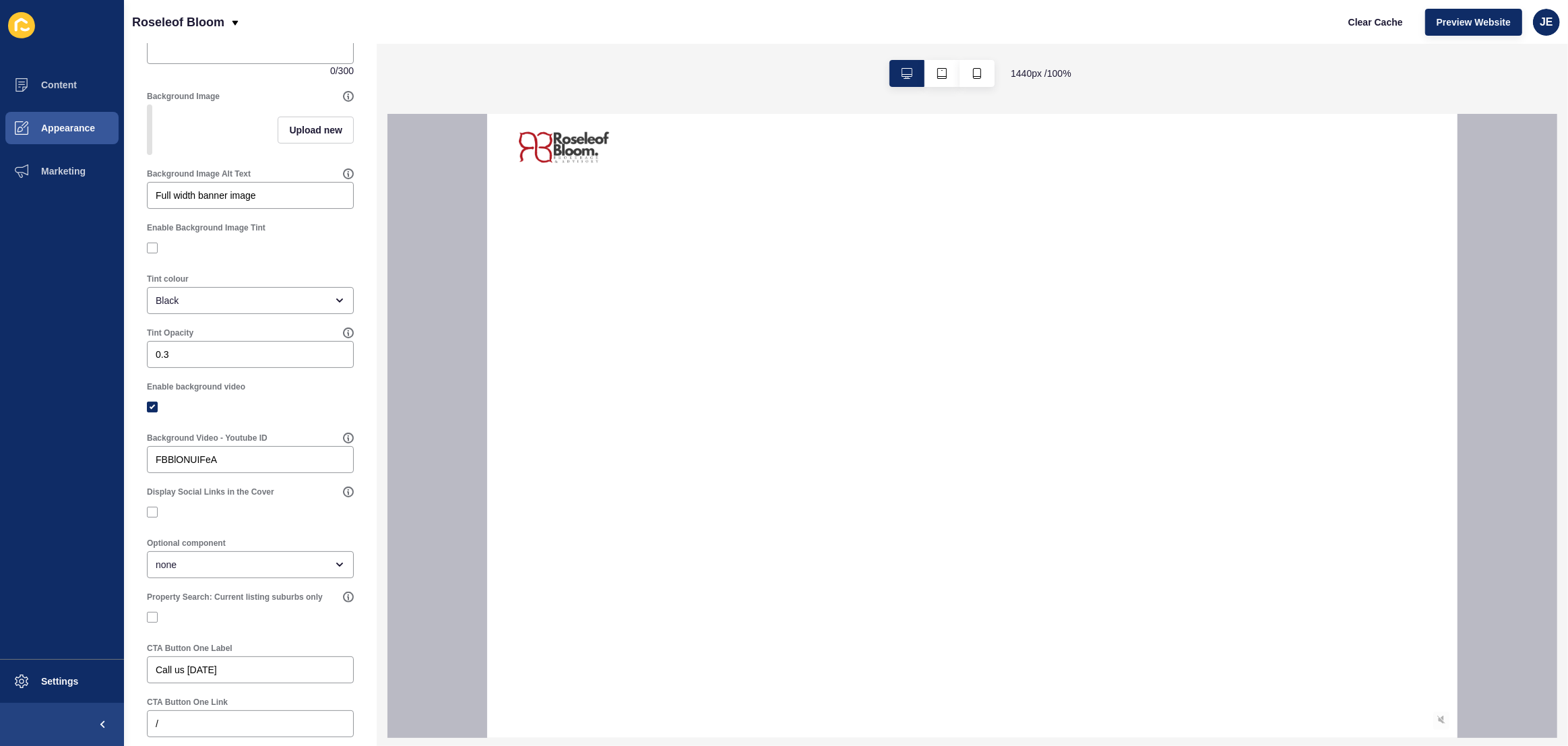
click at [315, 393] on div "Enable background video" at bounding box center [250, 387] width 207 height 11
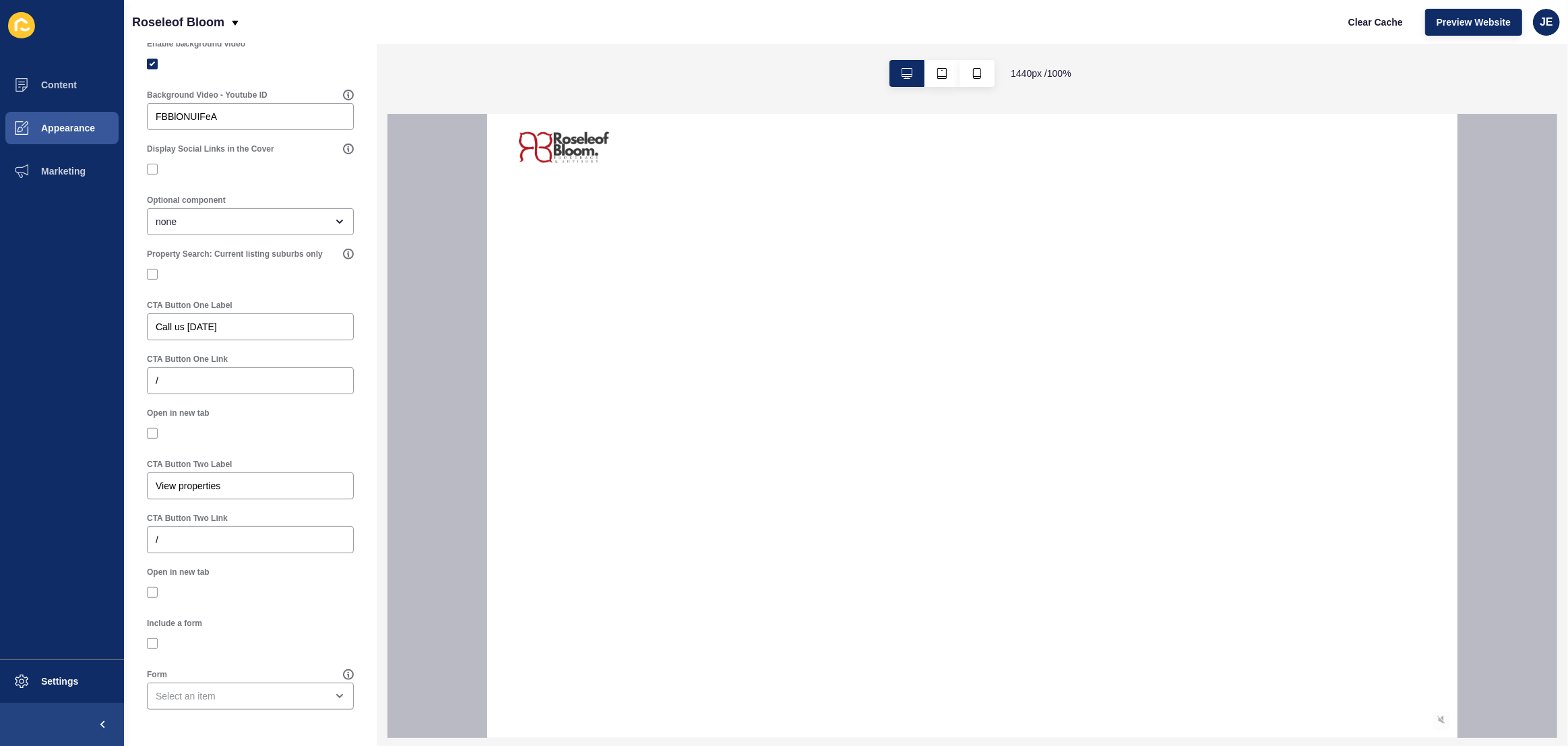
scroll to position [0, 0]
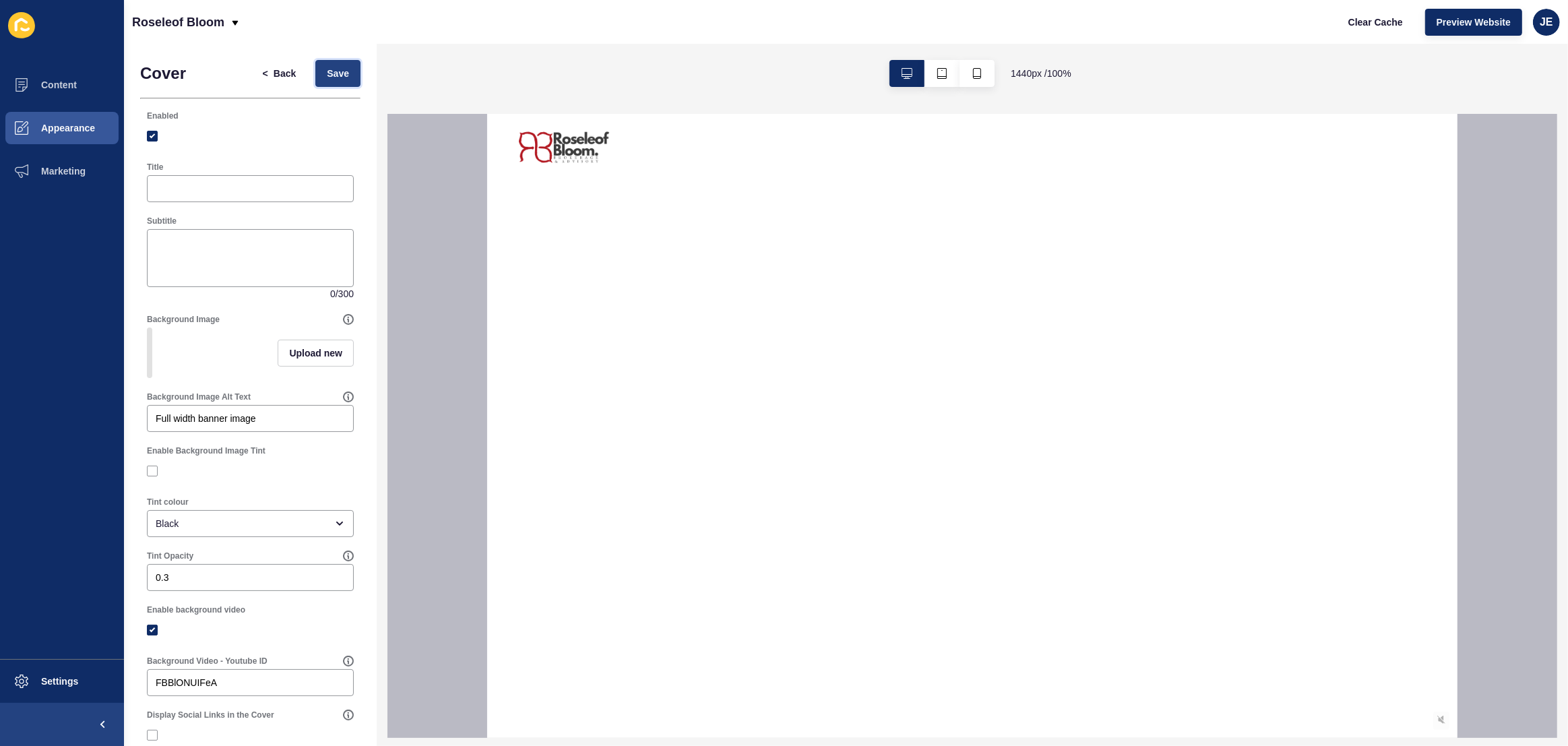
click at [338, 74] on span "Save" at bounding box center [338, 73] width 22 height 14
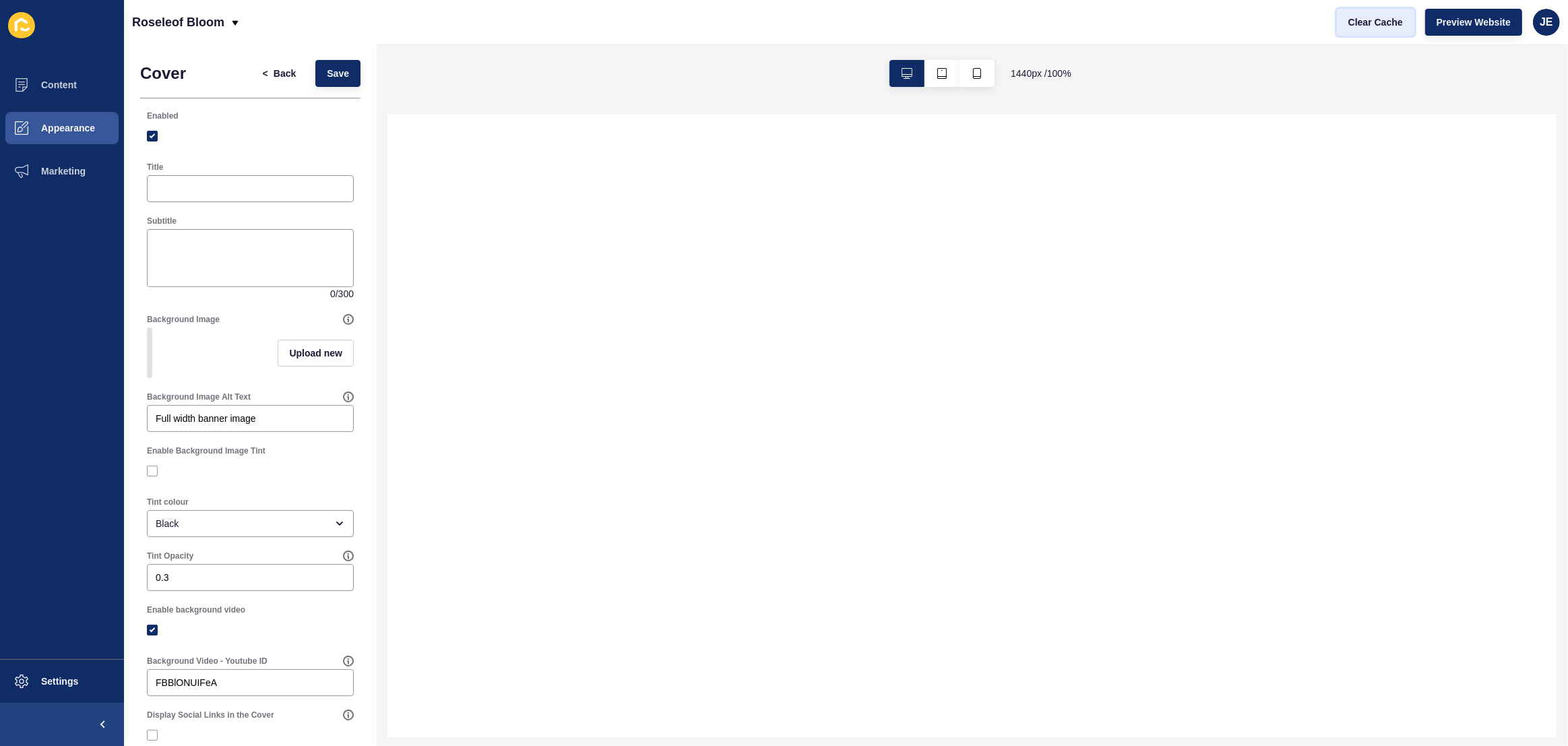
click at [1379, 28] on span "Clear Cache" at bounding box center [1375, 22] width 55 height 14
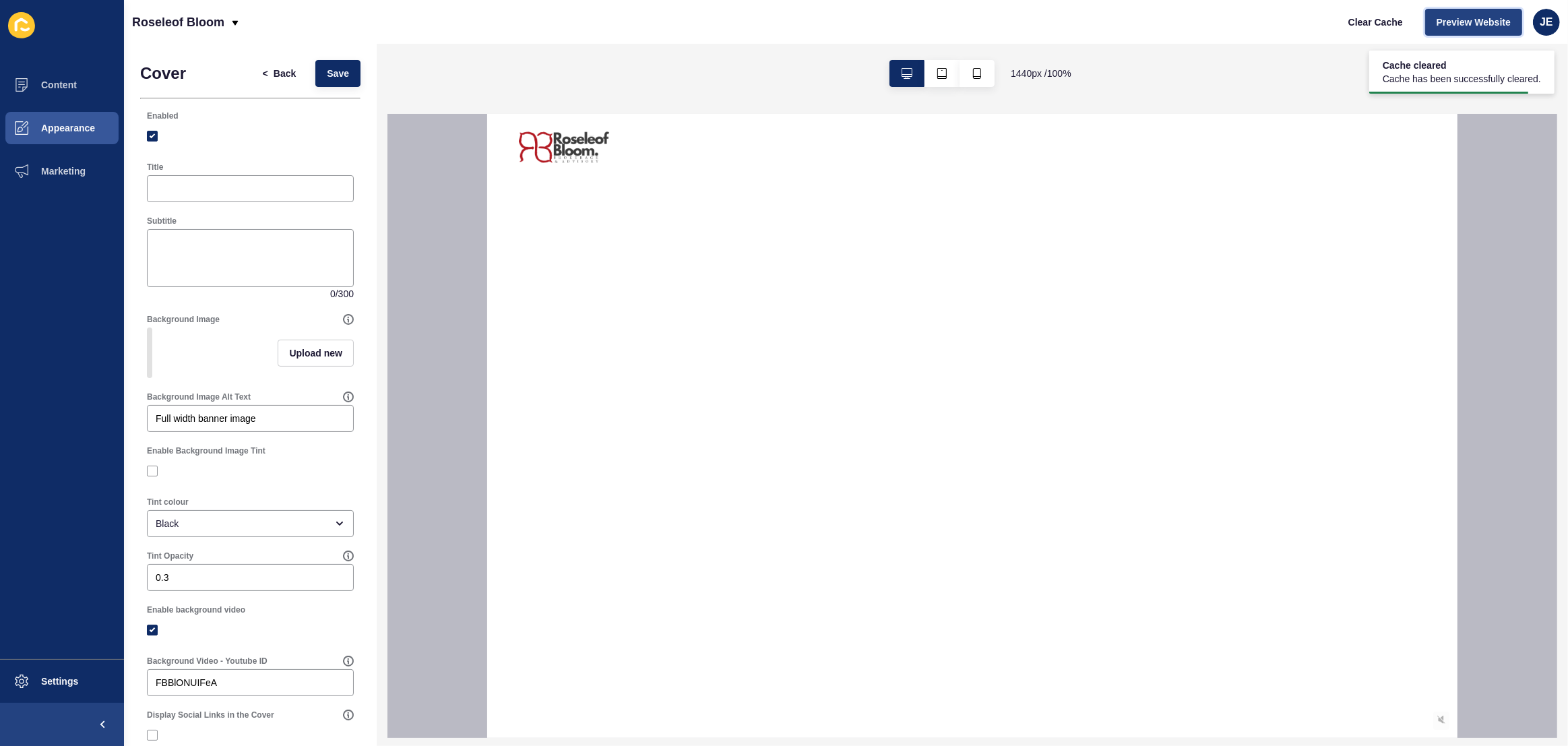
click at [1491, 26] on span "Preview Website" at bounding box center [1473, 22] width 74 height 14
click at [1388, 28] on span "Clear Cache" at bounding box center [1375, 22] width 55 height 14
click at [261, 63] on button "< Back" at bounding box center [279, 73] width 56 height 27
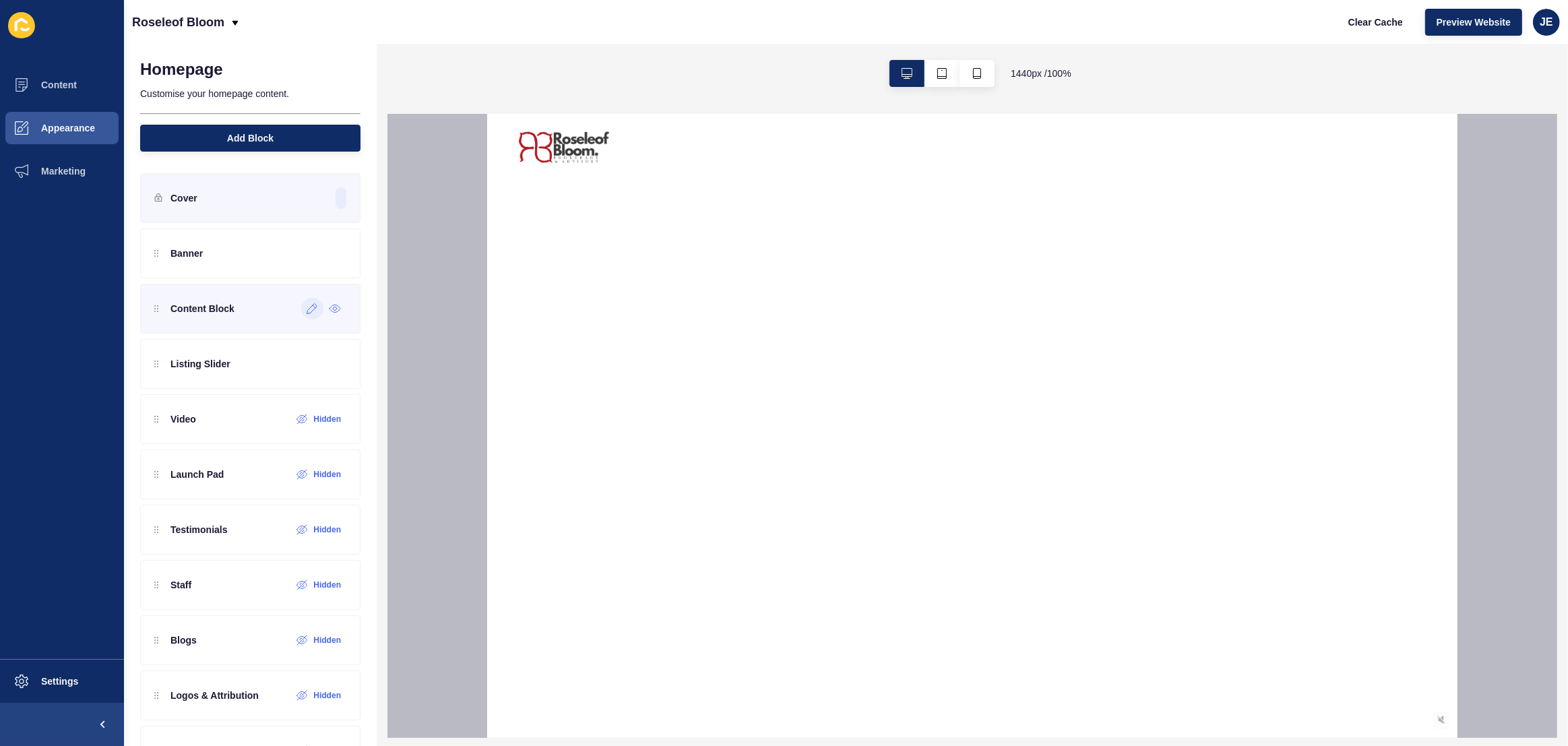
click at [307, 307] on icon at bounding box center [313, 309] width 11 height 11
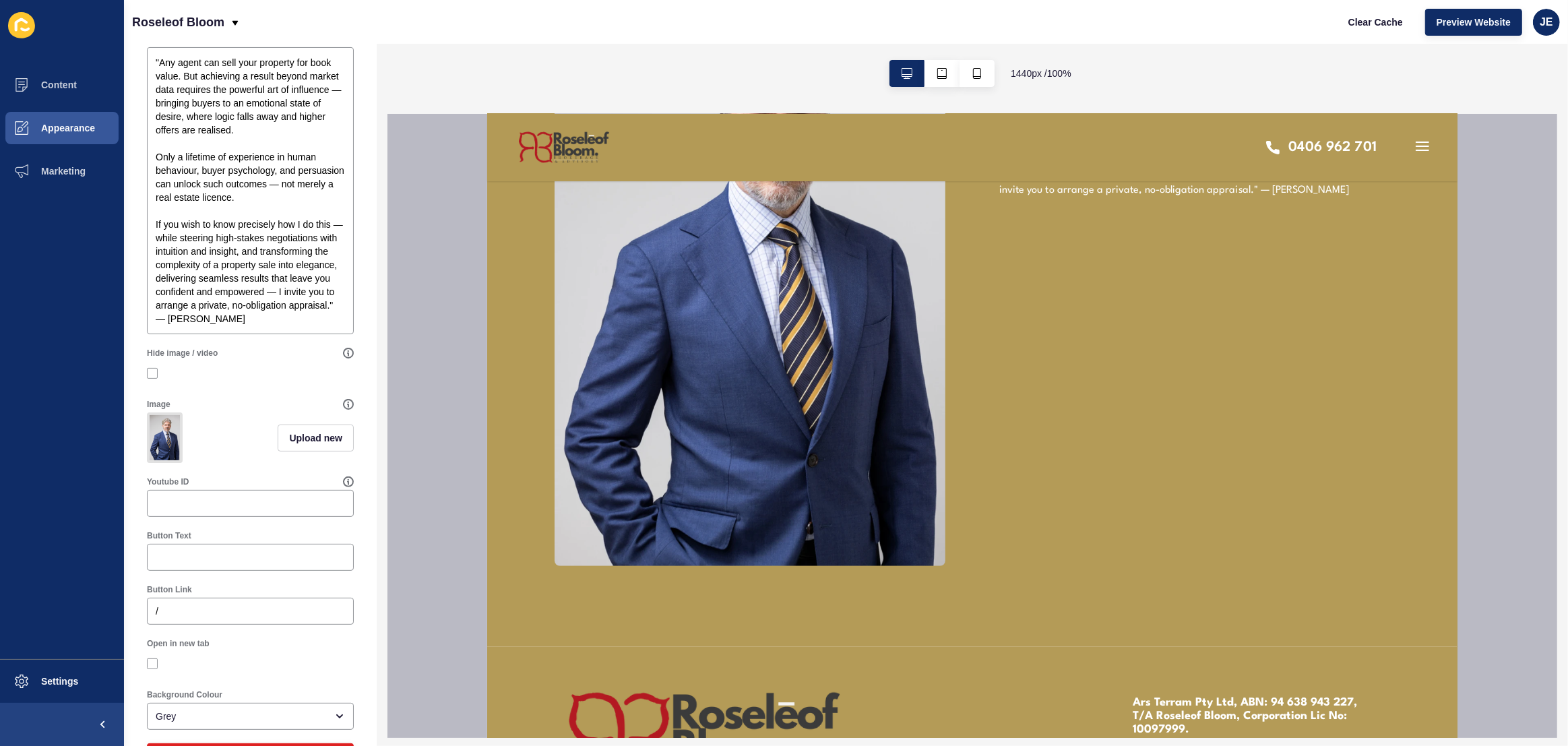
scroll to position [279, 0]
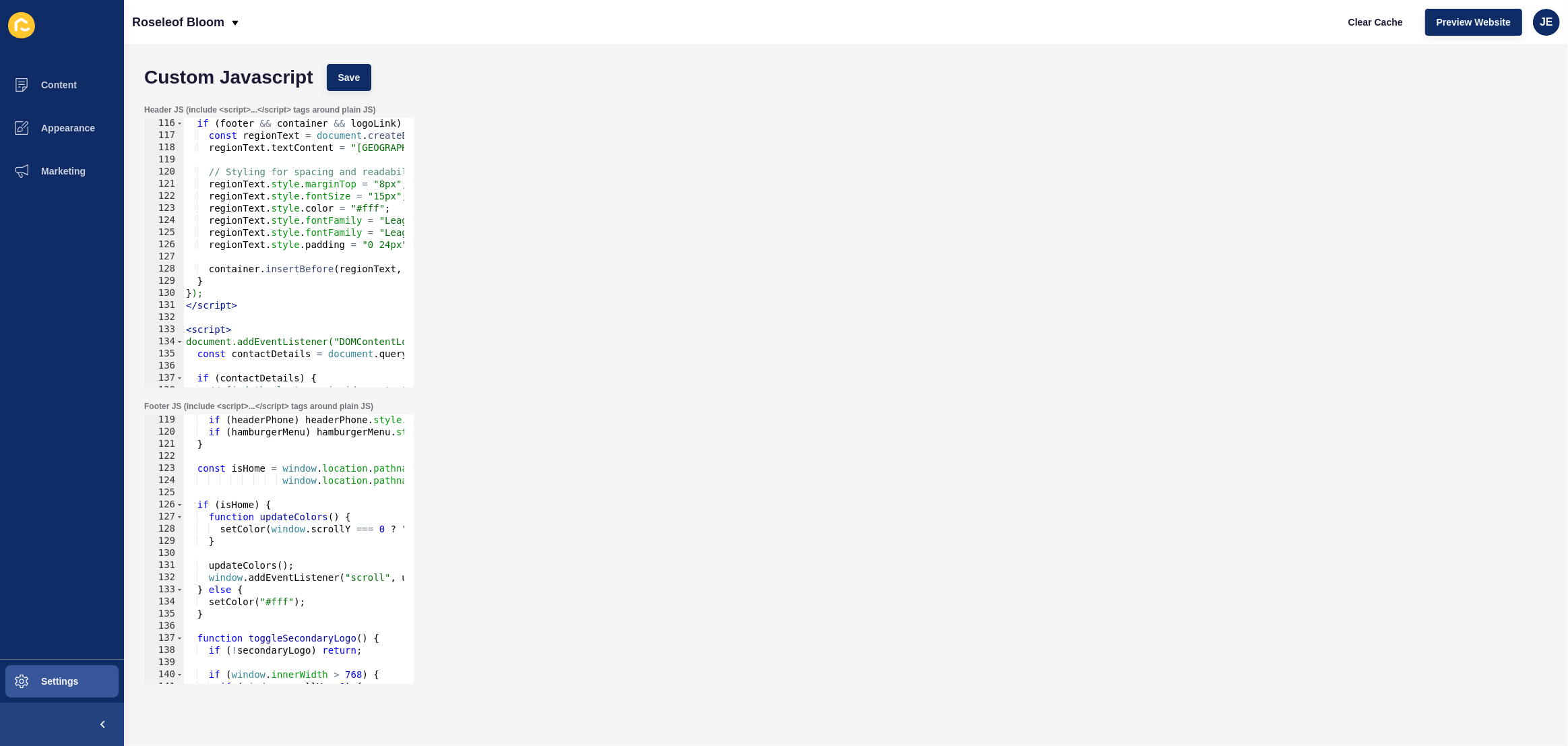
scroll to position [2057, 0]
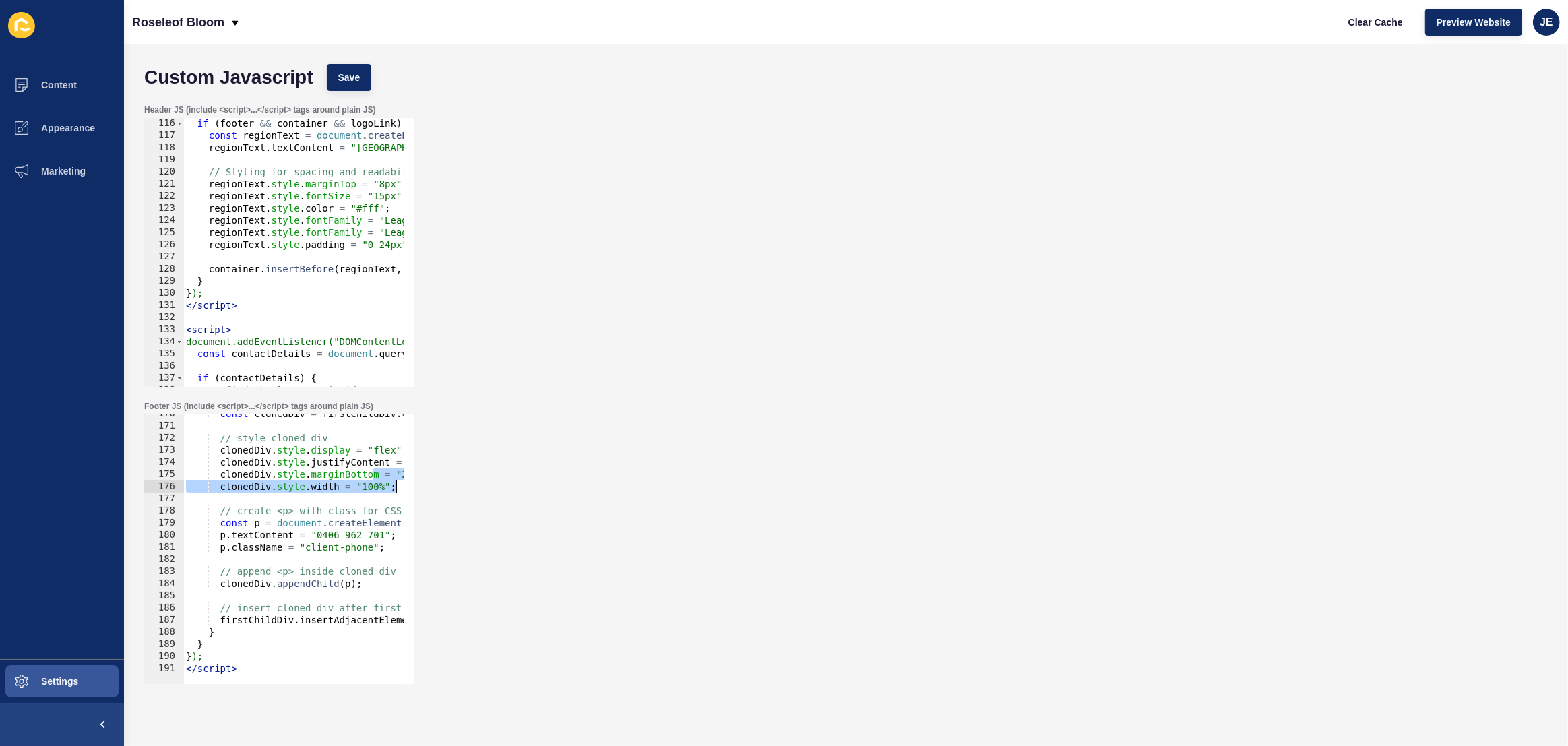
drag, startPoint x: 375, startPoint y: 480, endPoint x: 310, endPoint y: 450, distance: 71.6
click at [420, 483] on div "Footer JS (include <script>...</script> tags around plain JS) clonedDiv.style.m…" at bounding box center [846, 543] width 1417 height 296
click at [296, 440] on div "const clonedDiv = firstChildDiv . cloneNode ( false ) ; // style cloned div clo…" at bounding box center [497, 549] width 628 height 284
click at [263, 440] on div "const clonedDiv = firstChildDiv . cloneNode ( false ) ; // style cloned div clo…" at bounding box center [497, 549] width 628 height 284
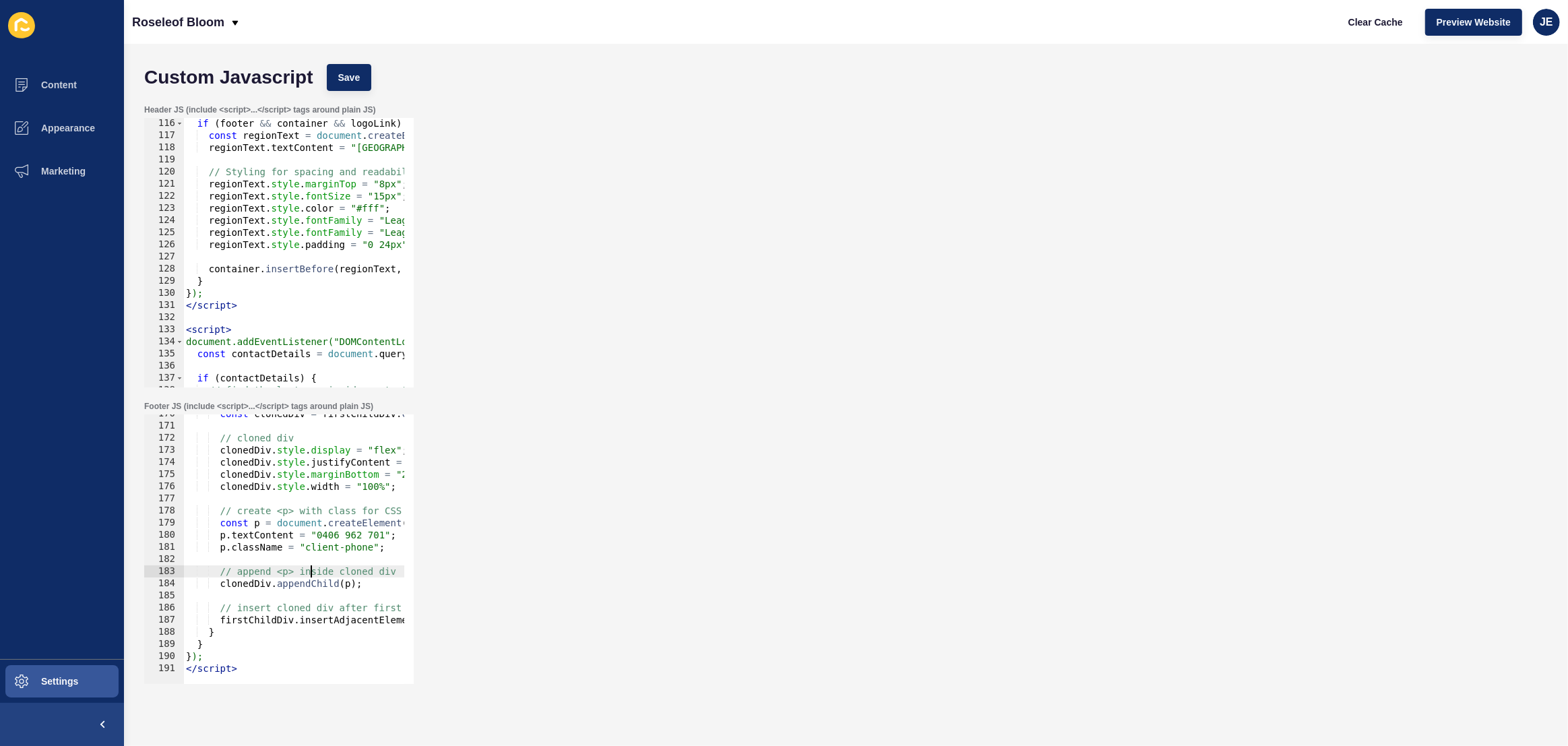
click at [313, 571] on div "const clonedDiv = firstChildDiv . cloneNode ( false ) ; // cloned div clonedDiv…" at bounding box center [497, 549] width 628 height 284
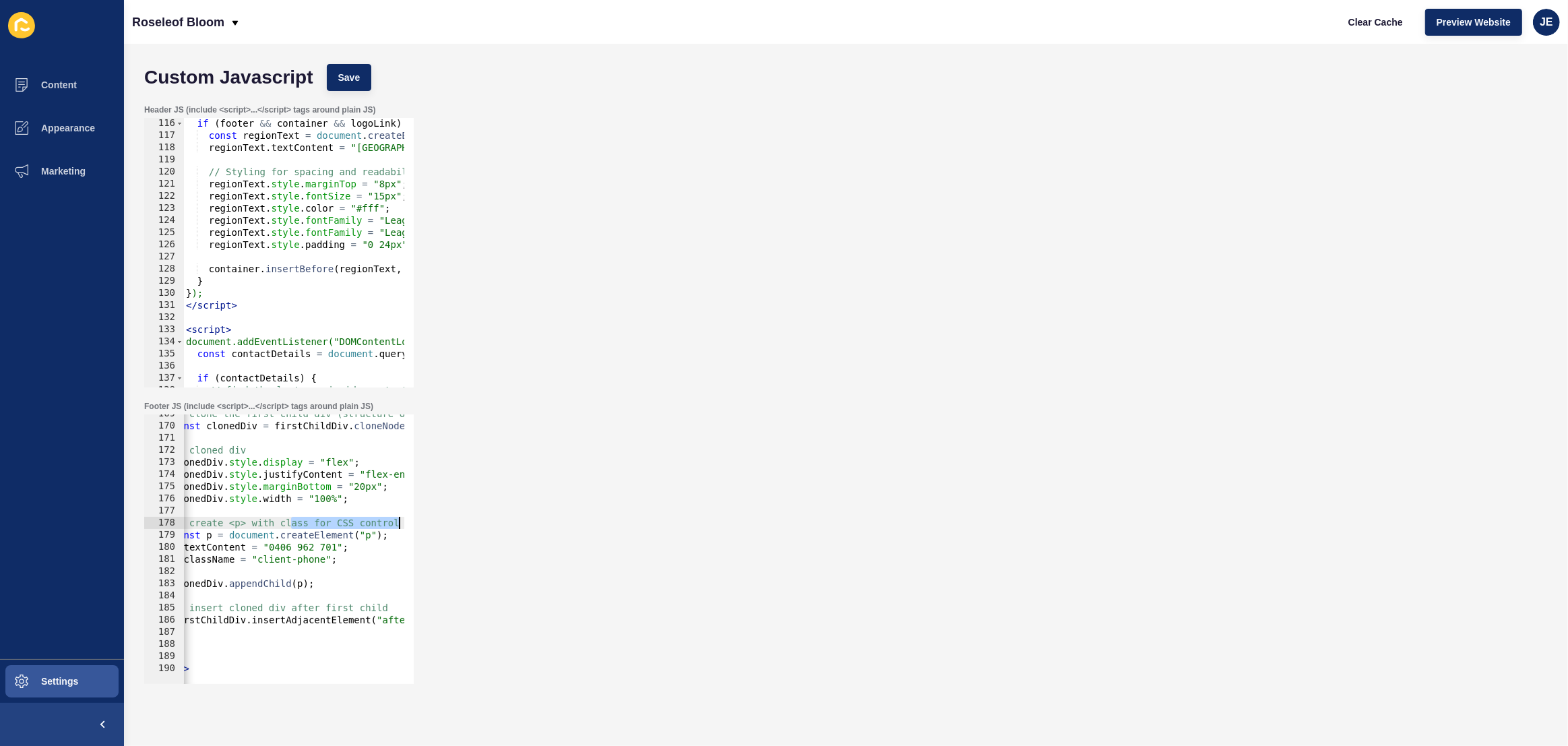
drag, startPoint x: 350, startPoint y: 527, endPoint x: 418, endPoint y: 521, distance: 68.3
click at [418, 521] on div "Footer JS (include <script>...</script> tags around plain JS) clonedDiv.appendC…" at bounding box center [846, 543] width 1417 height 296
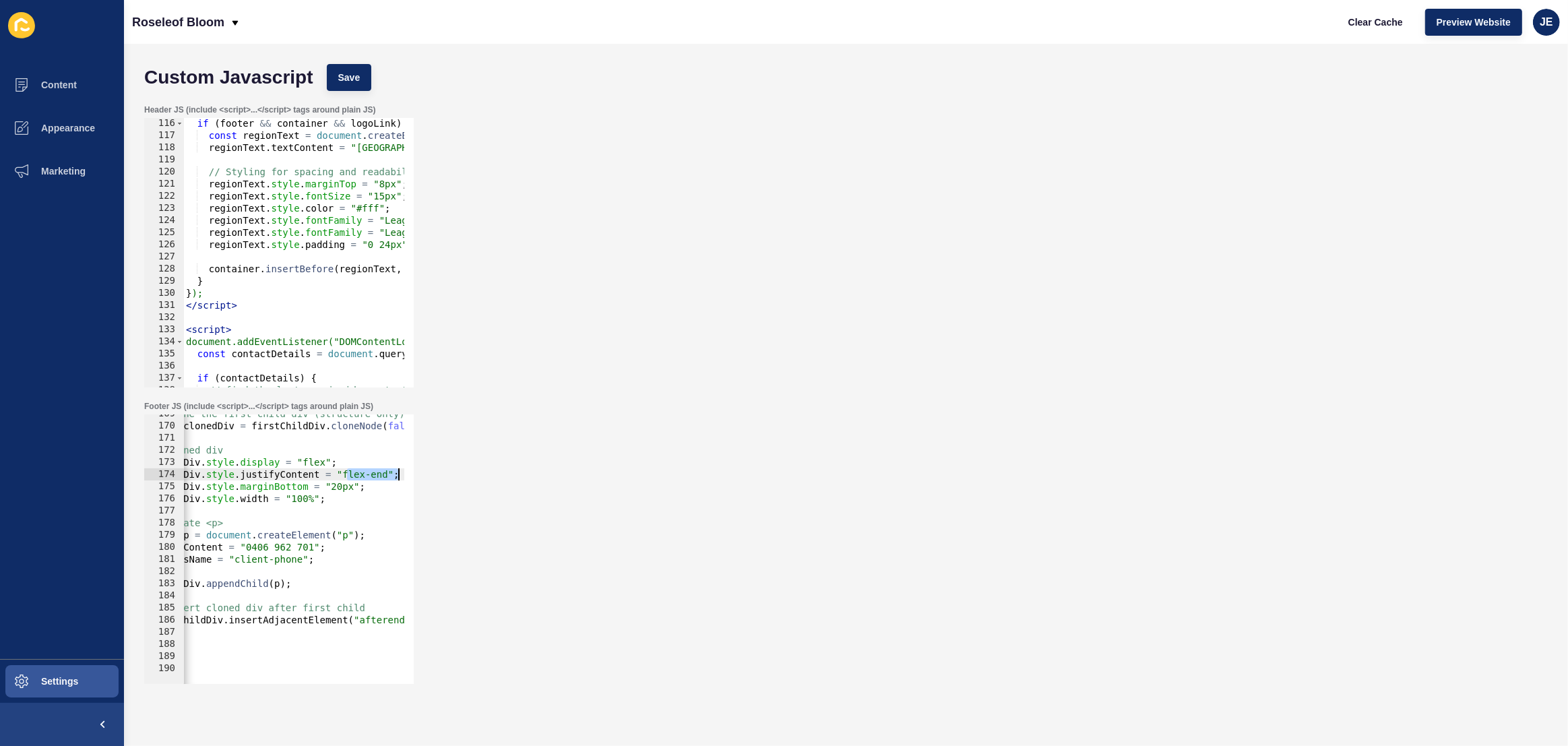
drag, startPoint x: 371, startPoint y: 473, endPoint x: 484, endPoint y: 479, distance: 113.2
click at [484, 479] on div "Footer JS (include <script>...</script> tags around plain JS) // create <p> 169…" at bounding box center [846, 543] width 1417 height 296
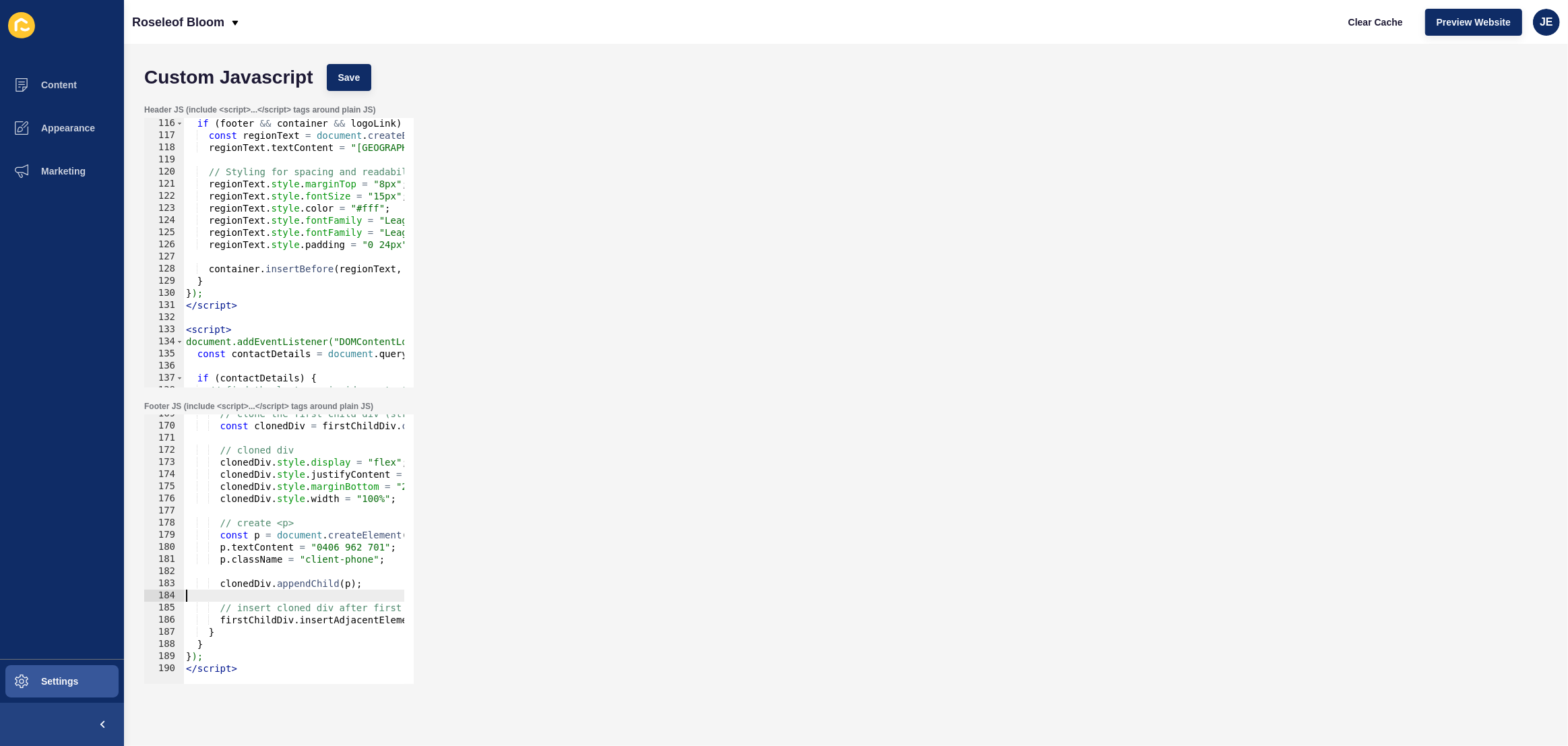
scroll to position [0, 36]
drag, startPoint x: 345, startPoint y: 601, endPoint x: 456, endPoint y: 607, distance: 111.2
click at [456, 607] on div "Footer JS (include <script>...</script> tags around plain JS) clonedDiv.style.j…" at bounding box center [846, 543] width 1417 height 296
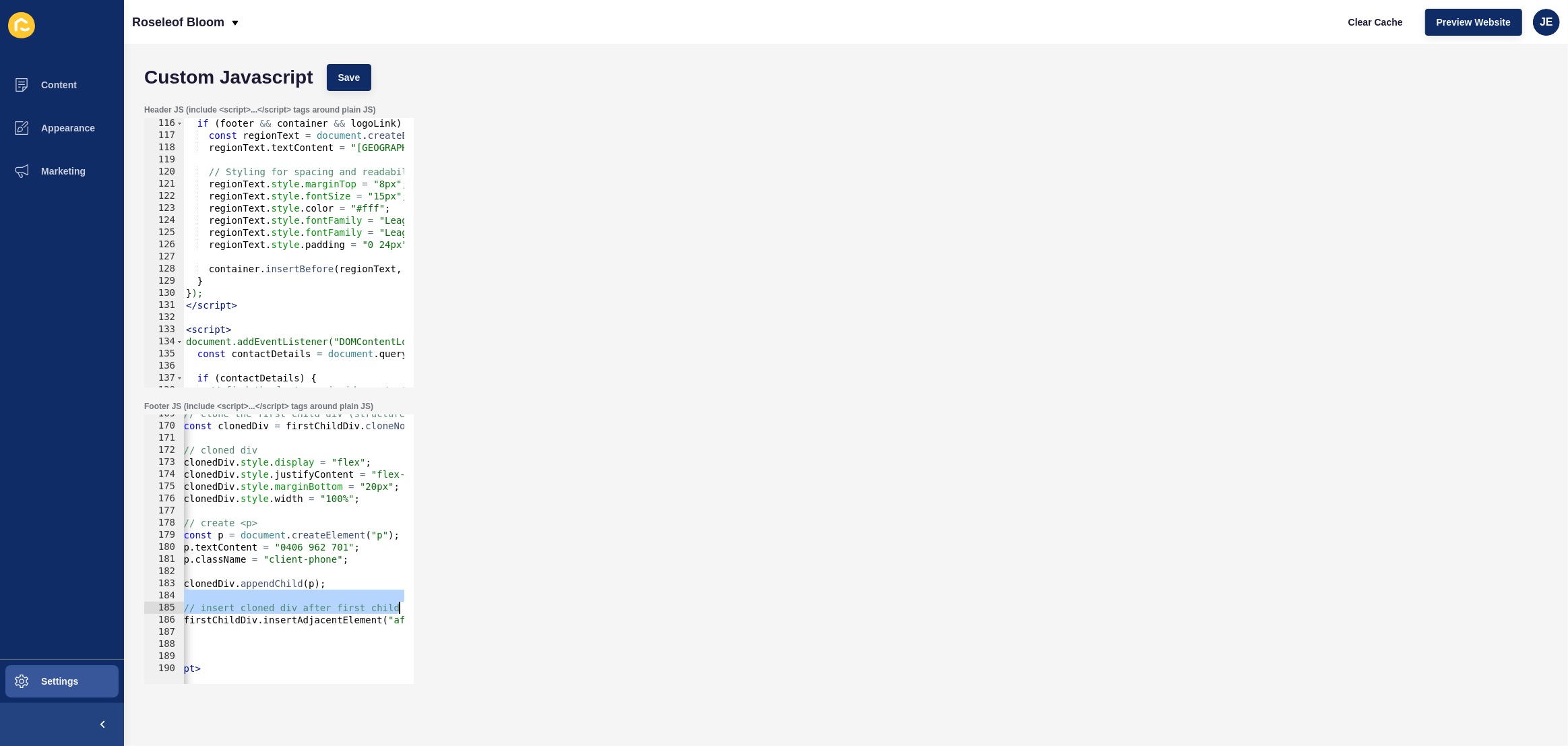
drag, startPoint x: 456, startPoint y: 607, endPoint x: 419, endPoint y: 610, distance: 37.1
click at [456, 607] on div "Footer JS (include <script>...</script> tags around plain JS) // insert cloned …" at bounding box center [846, 543] width 1417 height 296
click at [320, 606] on div "// clone the first child div (structure only) const clonedDiv = firstChildDiv .…" at bounding box center [461, 549] width 628 height 284
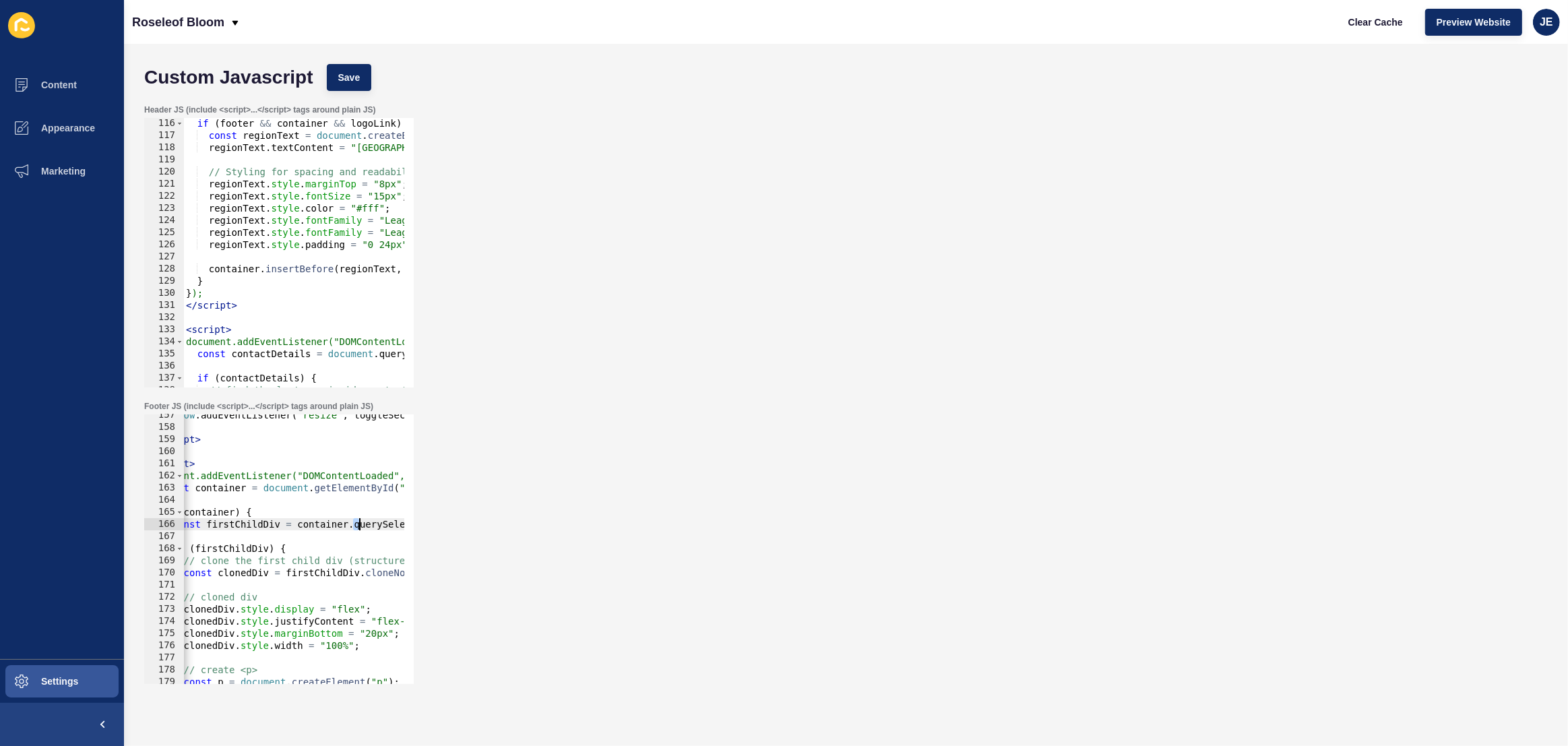
scroll to position [0, 177]
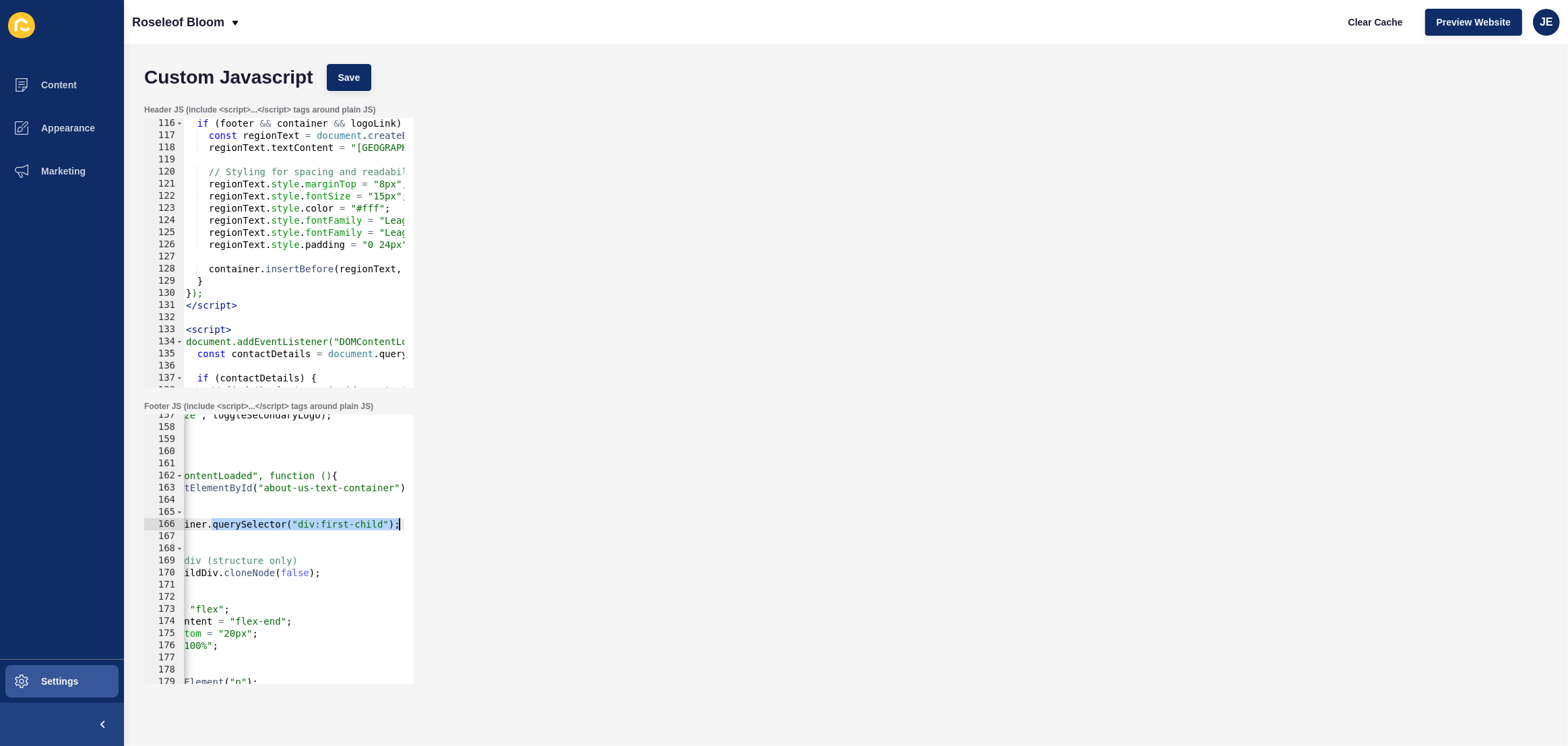
drag, startPoint x: 355, startPoint y: 527, endPoint x: 466, endPoint y: 526, distance: 111.0
click at [466, 526] on div "Footer JS (include <script>...</script> tags around plain JS) // insert cloned …" at bounding box center [846, 543] width 1417 height 296
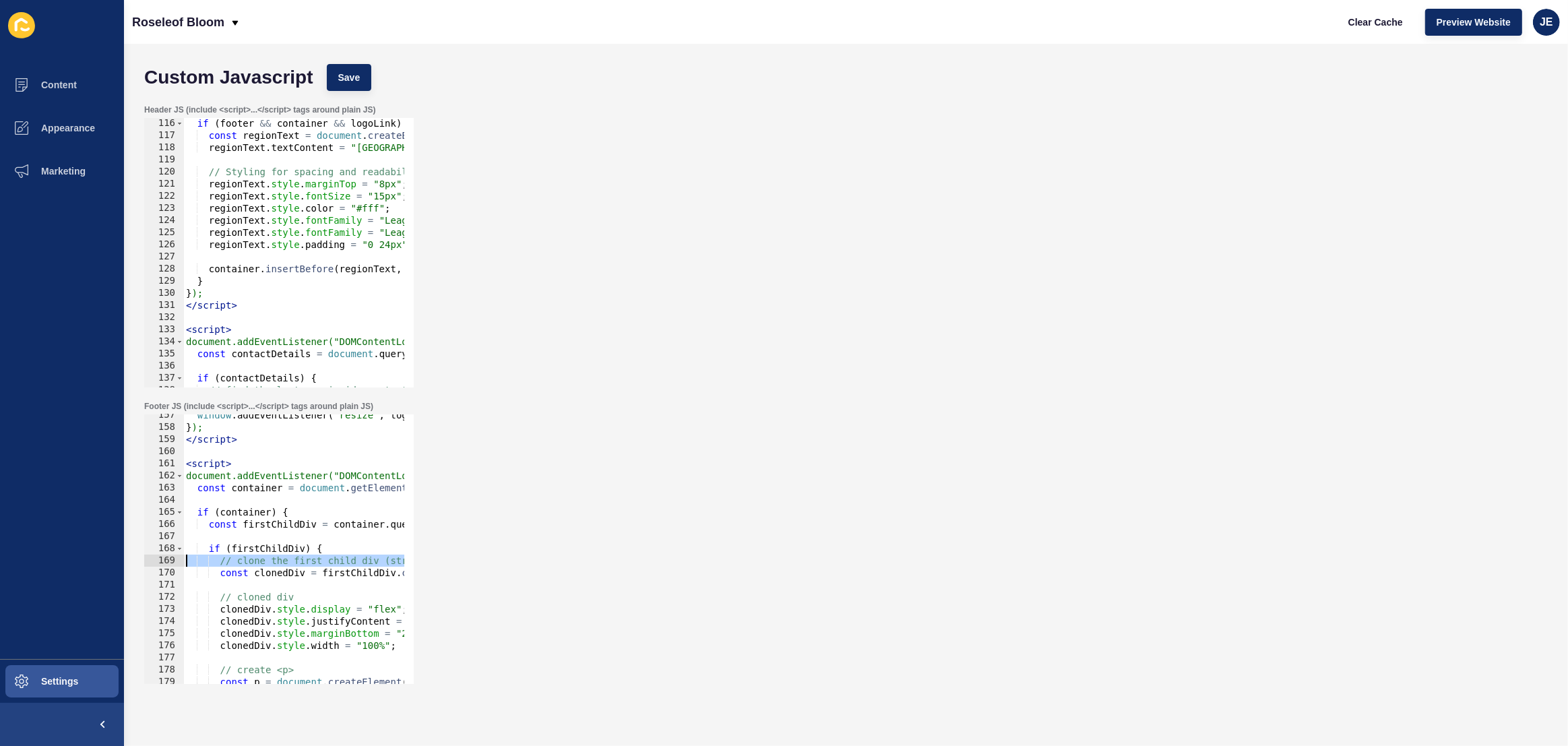
drag, startPoint x: 295, startPoint y: 564, endPoint x: 118, endPoint y: 551, distance: 177.5
click at [110, 556] on div "Content Appearance Marketing Settings Roseleof Bloom Clear Cache Preview Websit…" at bounding box center [784, 373] width 1568 height 746
type textarea "// clone the first child div (structure only)"
click at [342, 77] on span "Save" at bounding box center [349, 77] width 22 height 14
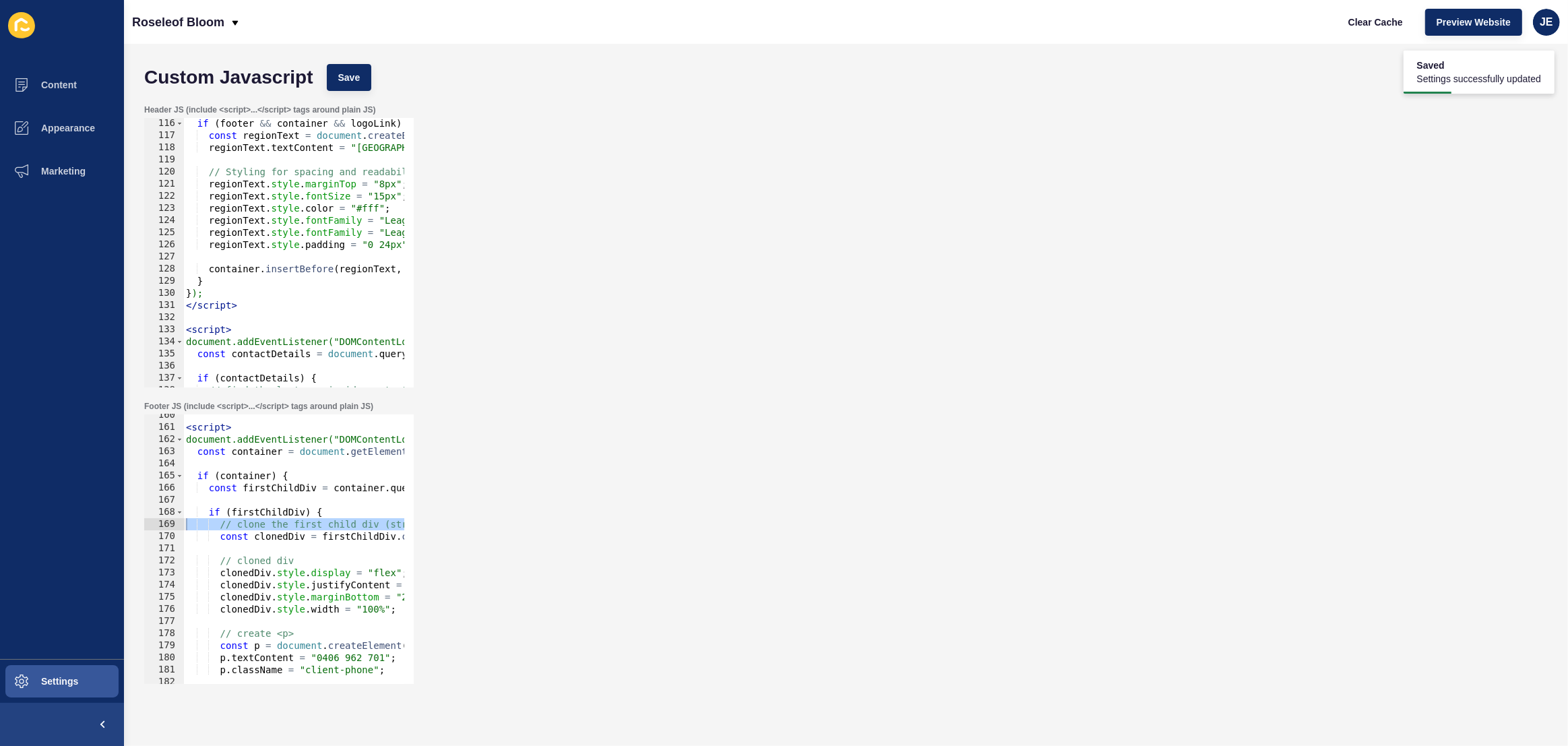
scroll to position [1861, 0]
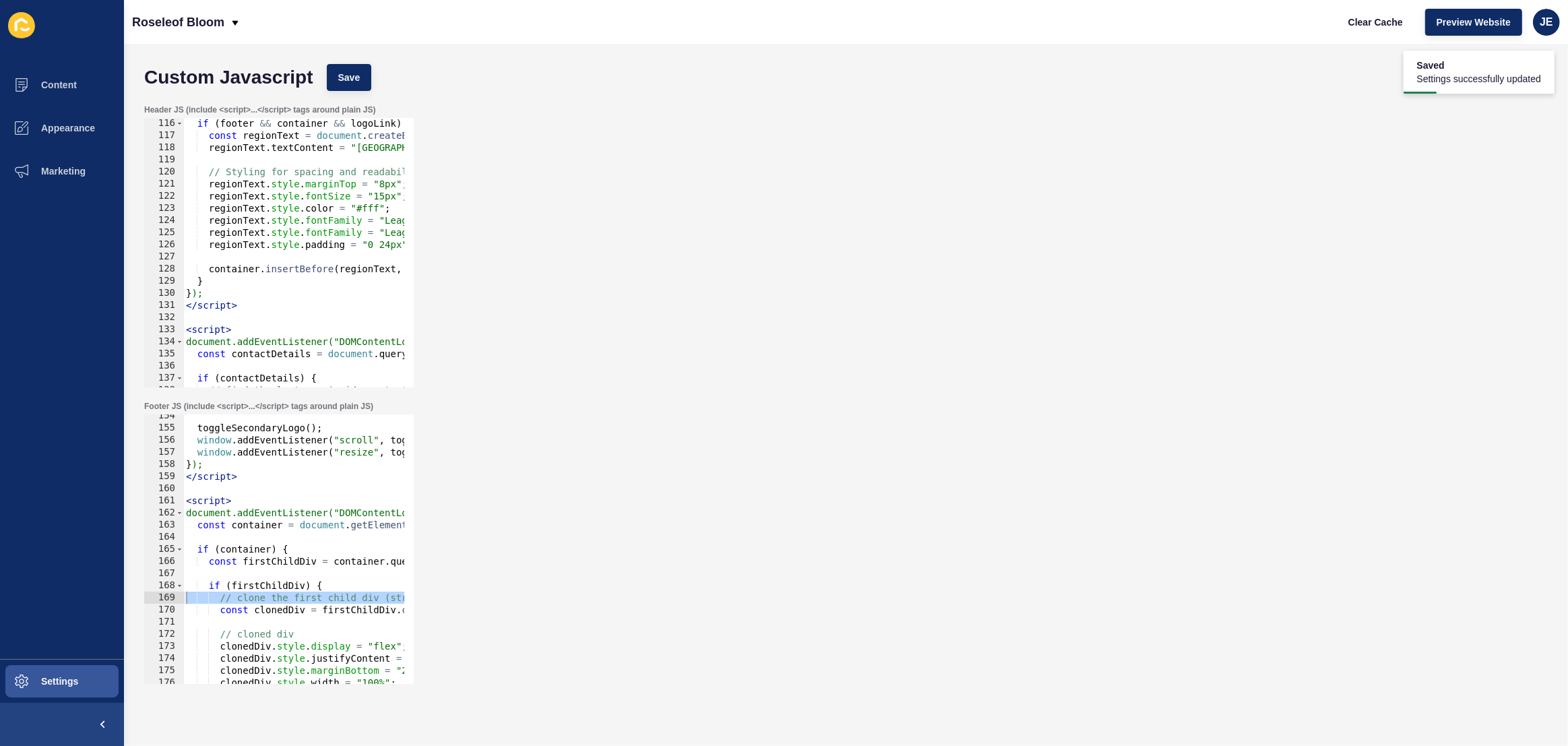
click at [231, 484] on div "toggleSecondaryLogo ( ) ; window . addEventListener ( "scroll" , toggleSecondar…" at bounding box center [497, 551] width 628 height 284
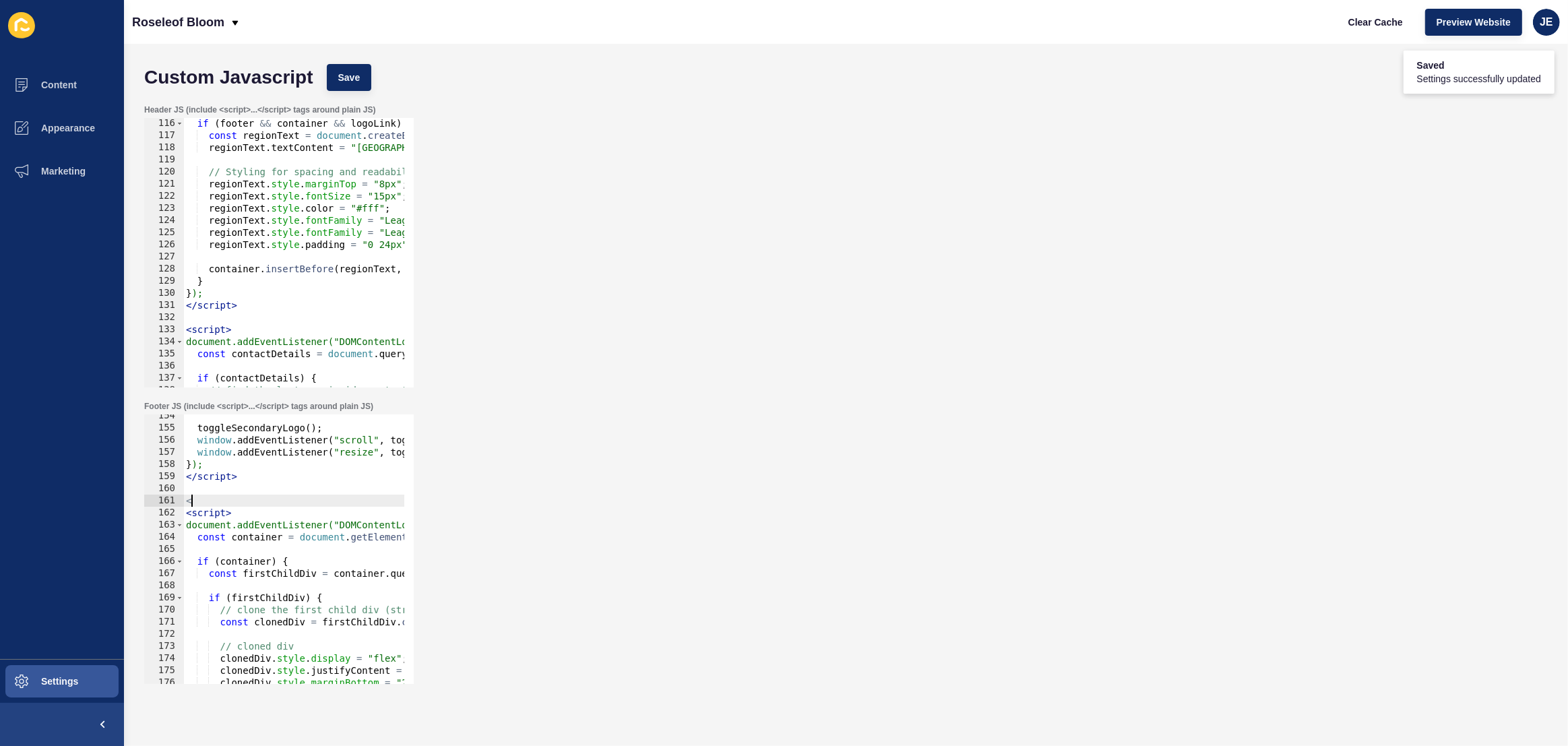
type textarea "<1"
type textarea "M"
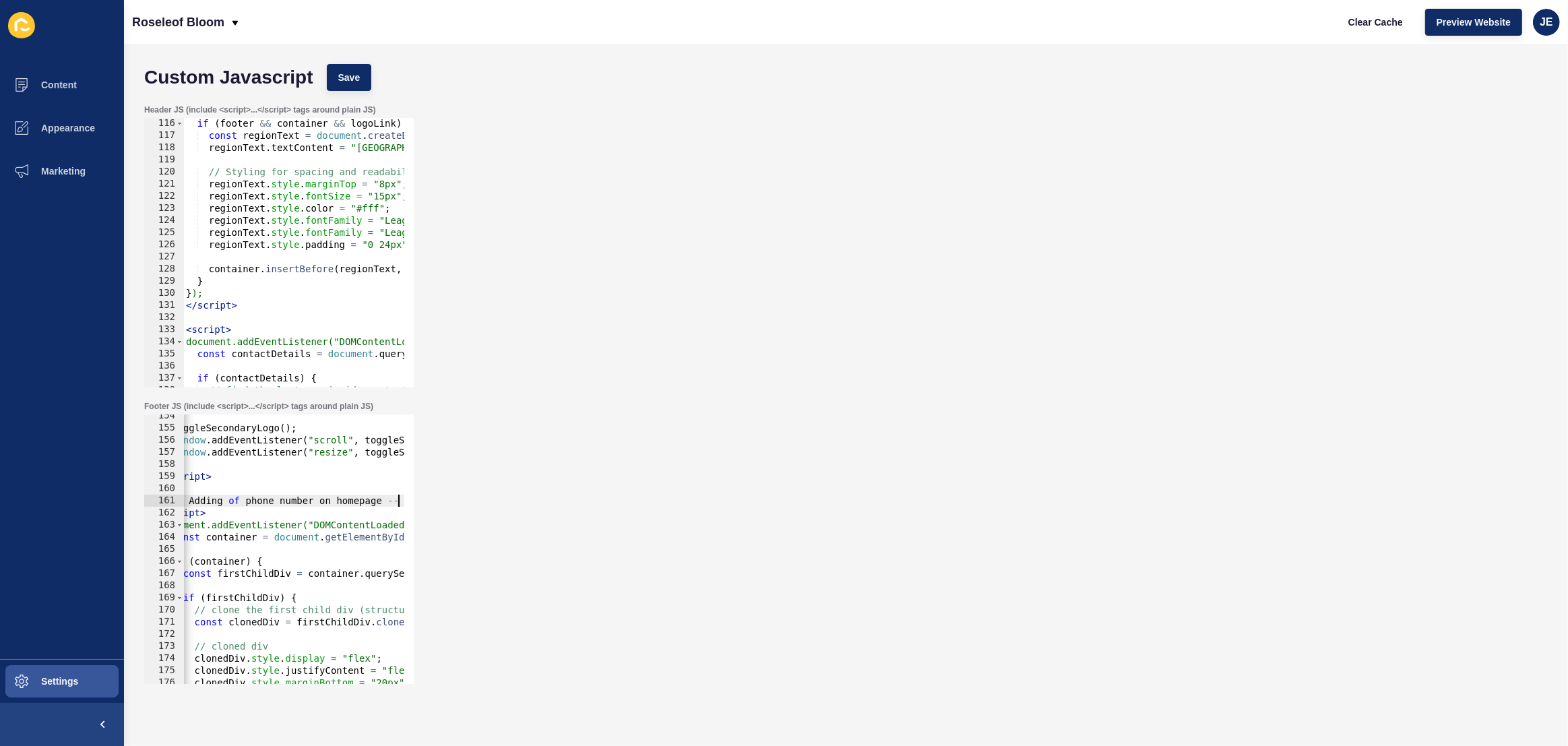
scroll to position [0, 31]
click at [342, 83] on span "Save" at bounding box center [349, 77] width 22 height 14
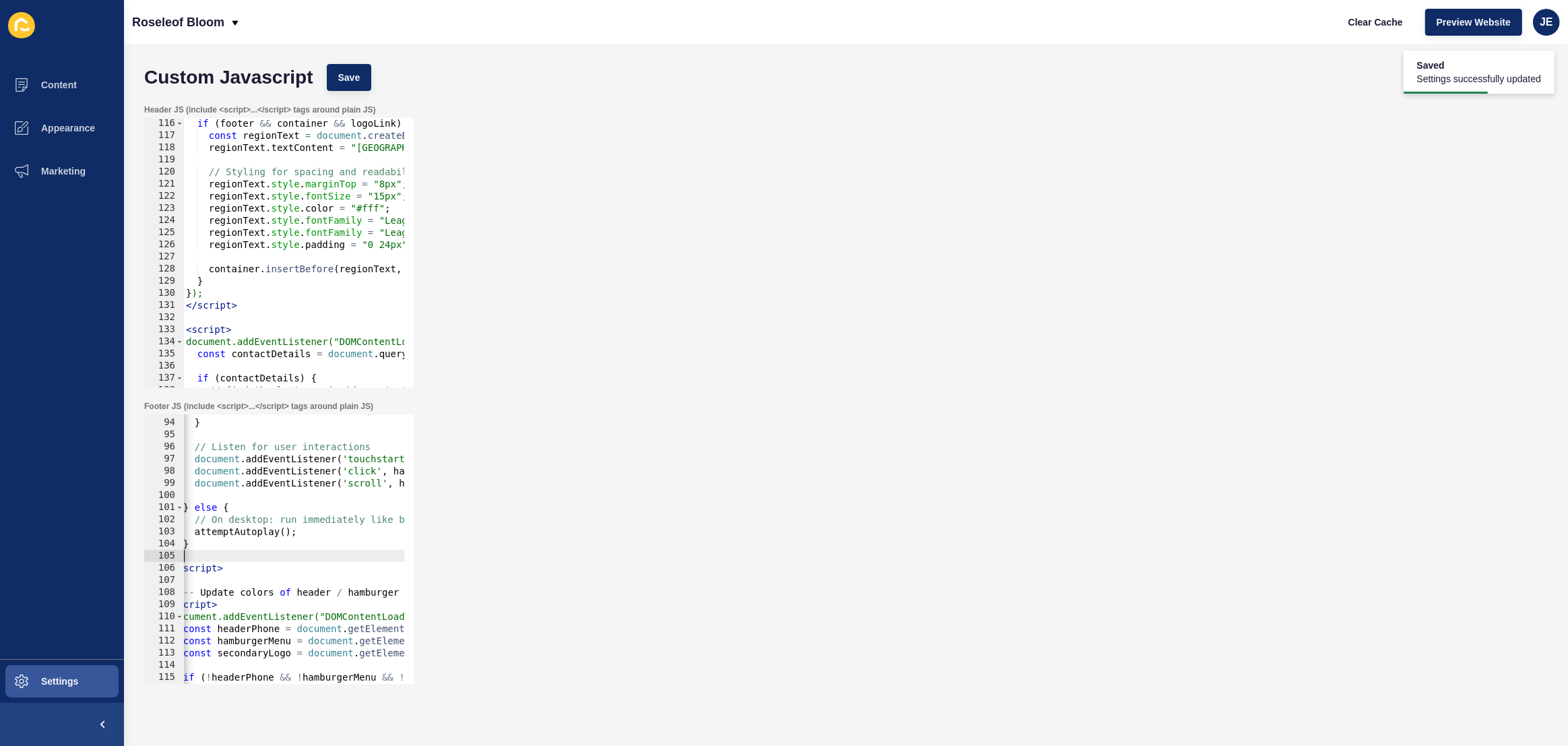
scroll to position [0, 0]
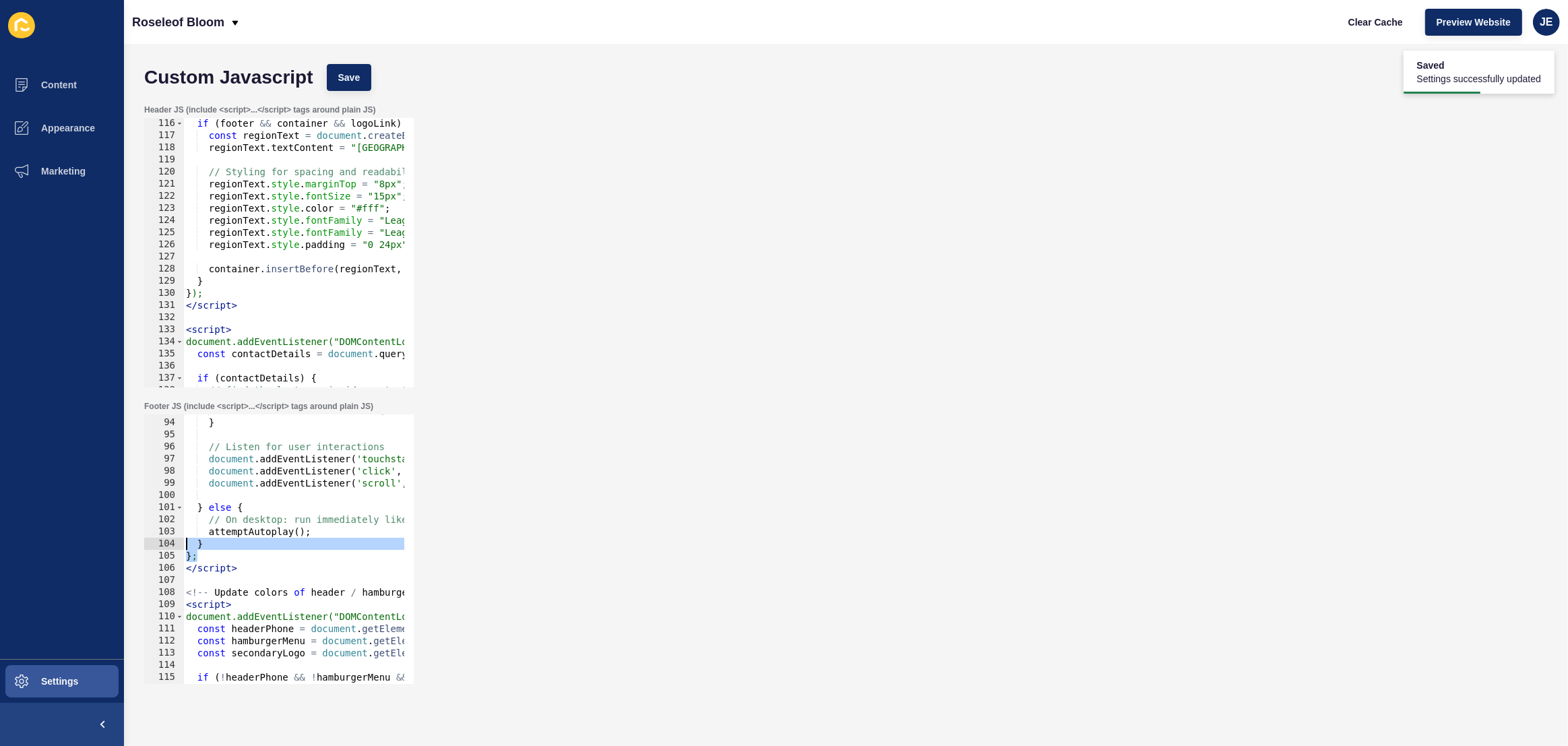
drag, startPoint x: 258, startPoint y: 554, endPoint x: 216, endPoint y: 560, distance: 42.4
click at [157, 549] on div "}; 93 94 95 96 97 98 99 100 101 102 103 104 105 106 107 108 109 110 111 112 113…" at bounding box center [278, 549] width 269 height 269
type textarea "} };"
click at [80, 674] on button "Settings" at bounding box center [62, 681] width 124 height 43
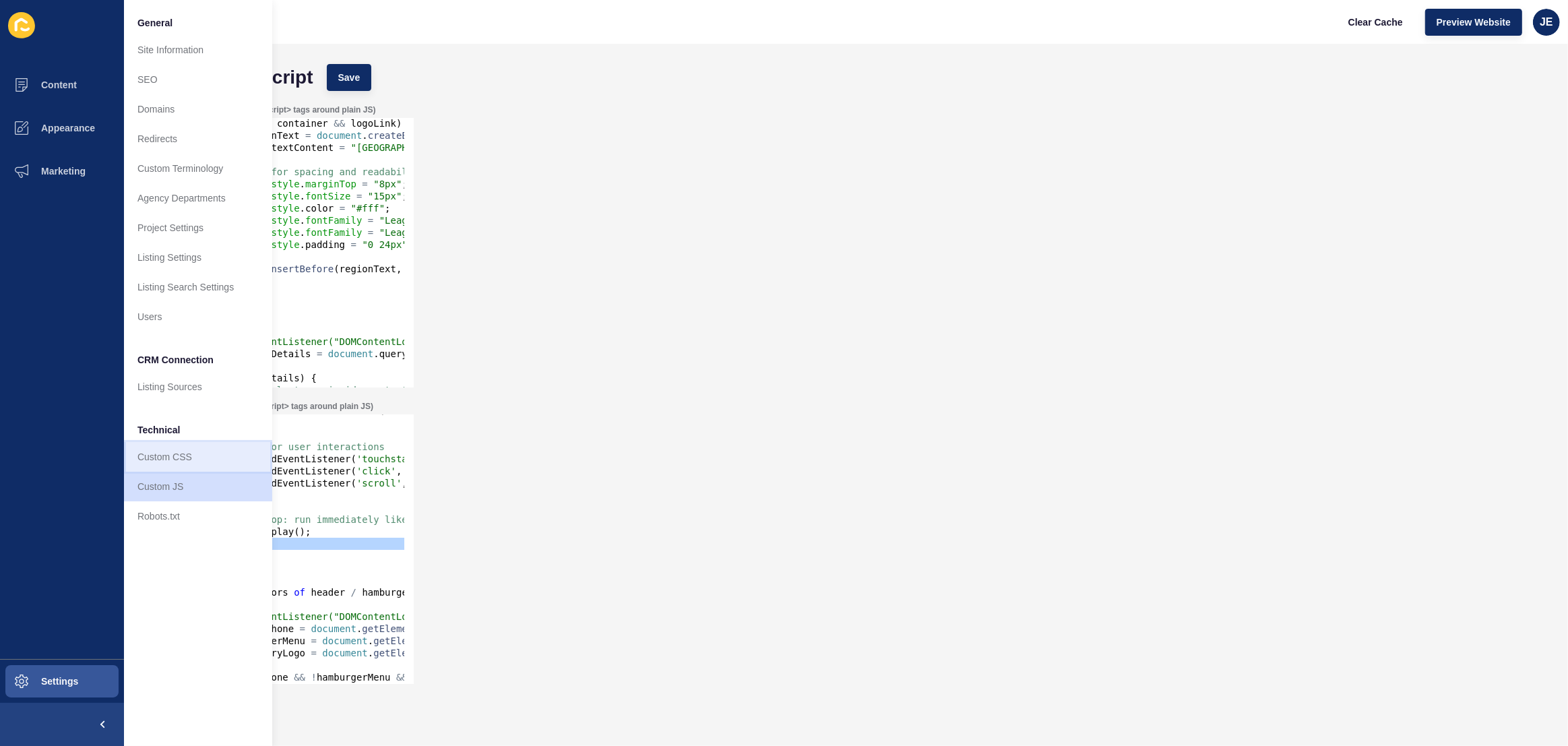
click at [180, 456] on link "Custom CSS" at bounding box center [198, 457] width 148 height 30
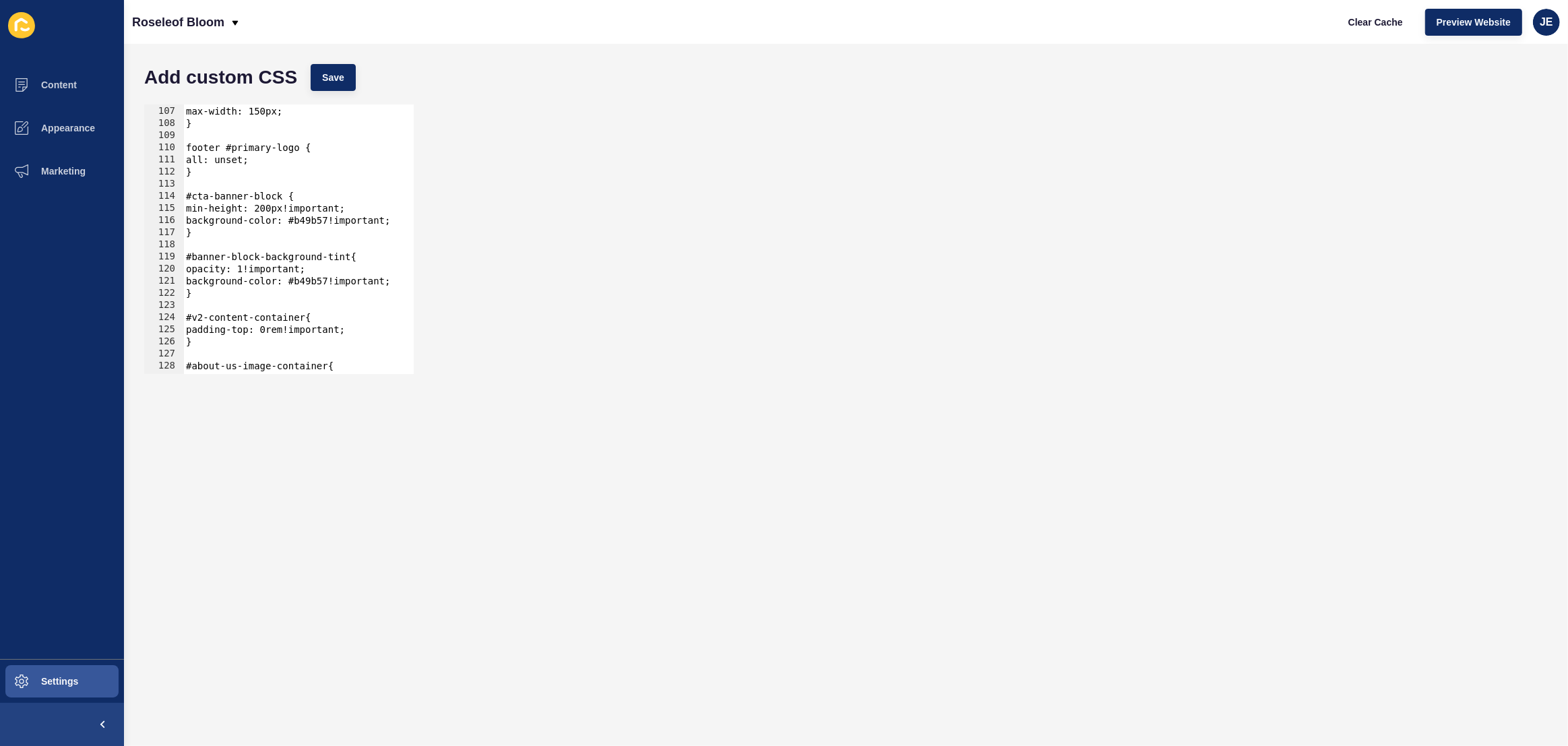
scroll to position [1753, 0]
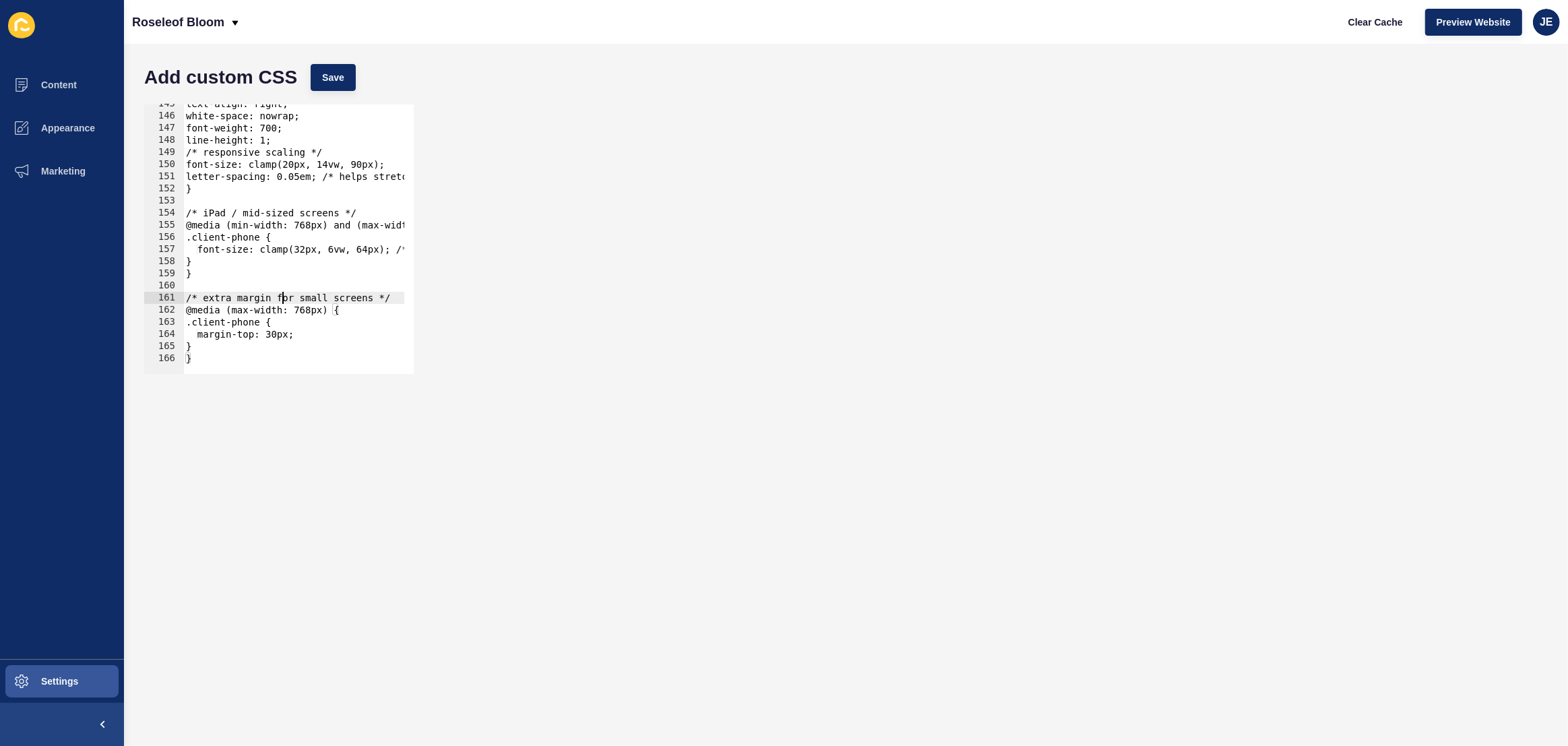
click at [282, 295] on div "text-align: right; white-space: nowrap; font-weight: 700; line-height: 1; /* re…" at bounding box center [463, 239] width 560 height 284
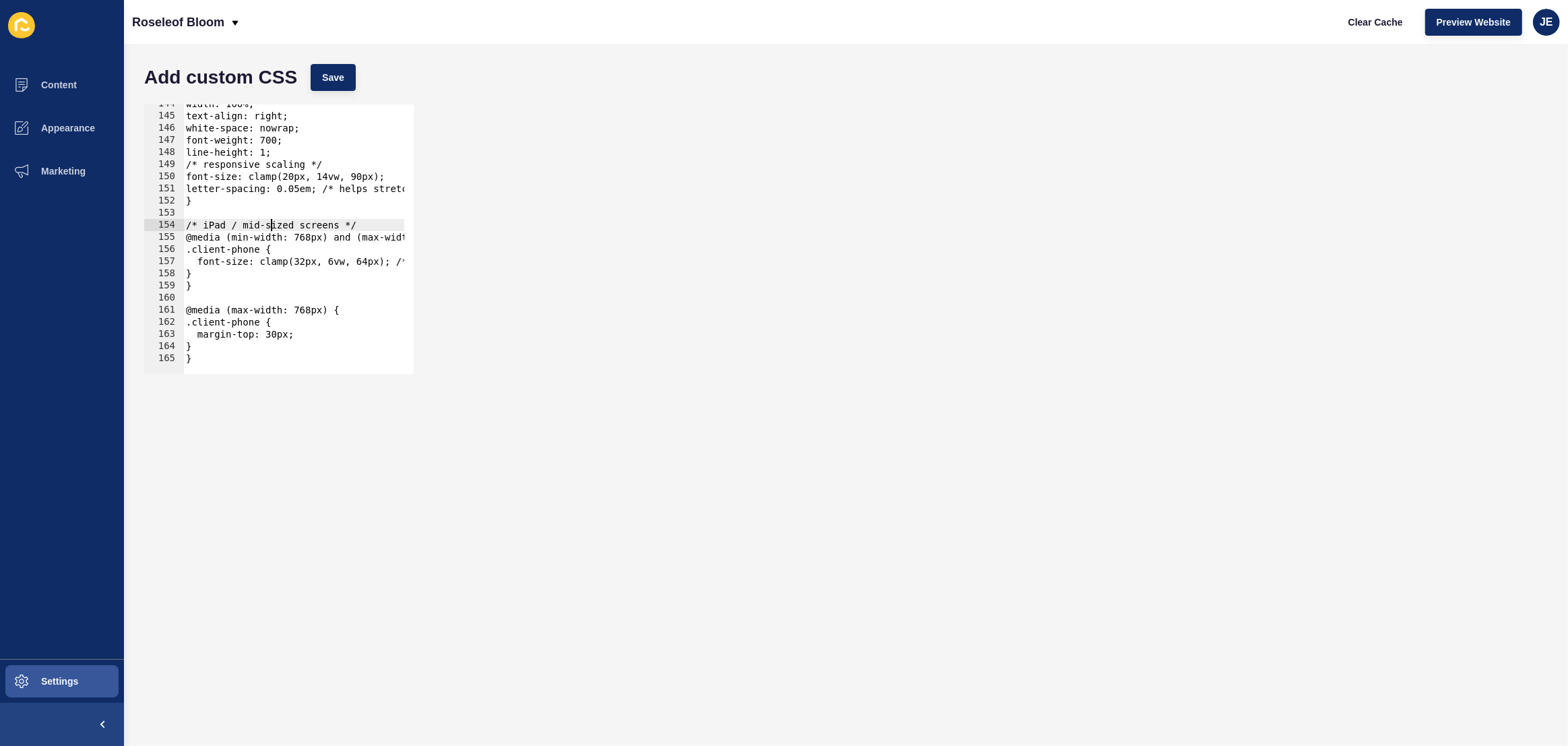
click at [269, 224] on div "width: 100%; text-align: right; white-space: nowrap; font-weight: 700; line-hei…" at bounding box center [463, 239] width 560 height 284
drag, startPoint x: 241, startPoint y: 225, endPoint x: 199, endPoint y: 229, distance: 42.2
click at [197, 227] on div "width: 100%; text-align: right; white-space: nowrap; font-weight: 700; line-hei…" at bounding box center [463, 239] width 560 height 284
drag, startPoint x: 380, startPoint y: 161, endPoint x: 182, endPoint y: 167, distance: 198.1
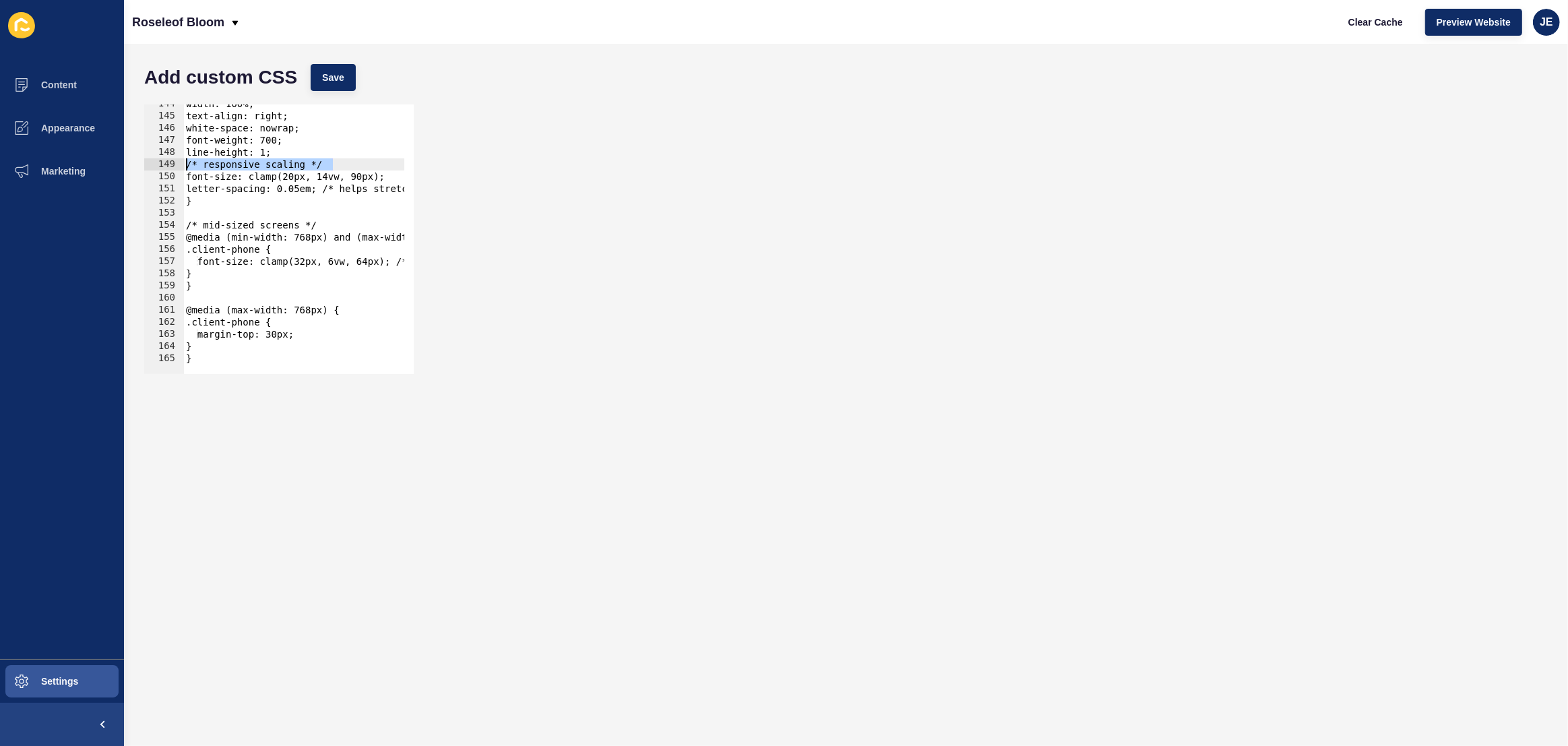
click at [182, 167] on div "/* mid-sized screens */ 144 145 146 147 148 149 150 151 152 153 154 155 156 157…" at bounding box center [278, 239] width 269 height 269
type textarea "/* responsive scaling */"
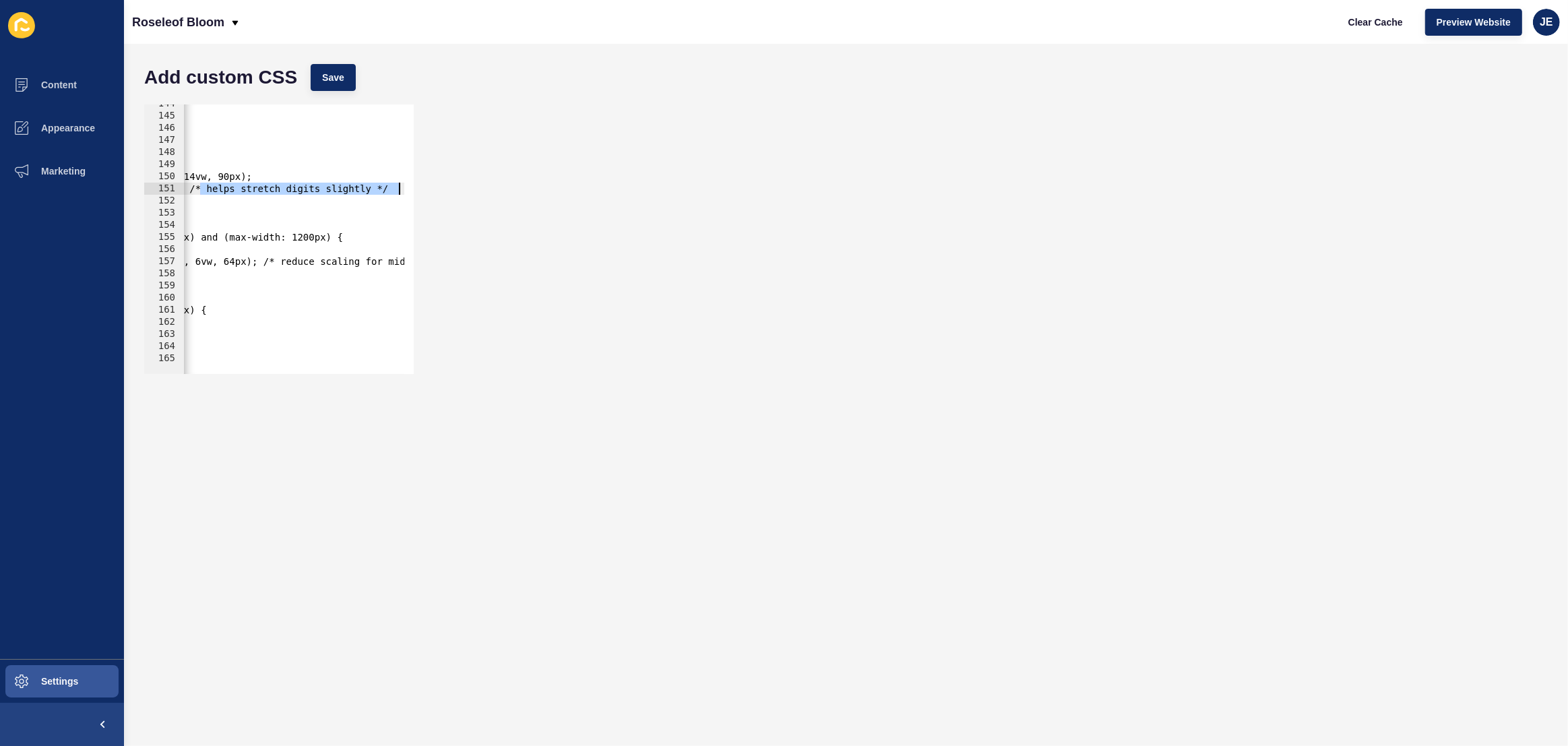
drag, startPoint x: 332, startPoint y: 190, endPoint x: 456, endPoint y: 187, distance: 124.0
click at [456, 187] on div "144 145 146 147 148 149 150 151 152 153 154 155 156 157 158 159 160 161 162 163…" at bounding box center [846, 239] width 1417 height 283
type textarea "letter-spacing: 0.05em;"
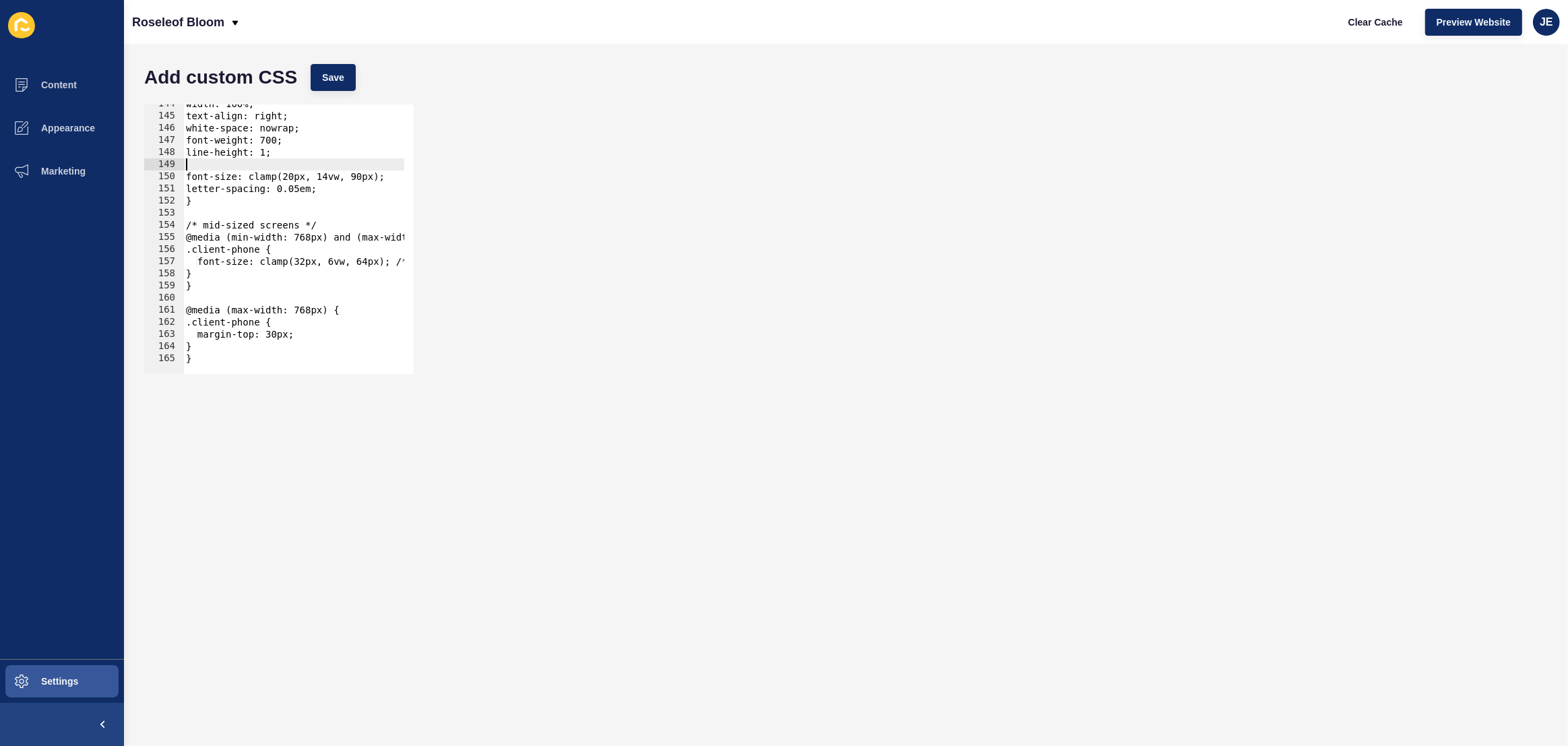
scroll to position [0, 0]
drag, startPoint x: 265, startPoint y: 164, endPoint x: 251, endPoint y: 167, distance: 14.3
click at [251, 167] on div "width: 100%; text-align: right; white-space: nowrap; font-weight: 700; line-hei…" at bounding box center [463, 239] width 560 height 284
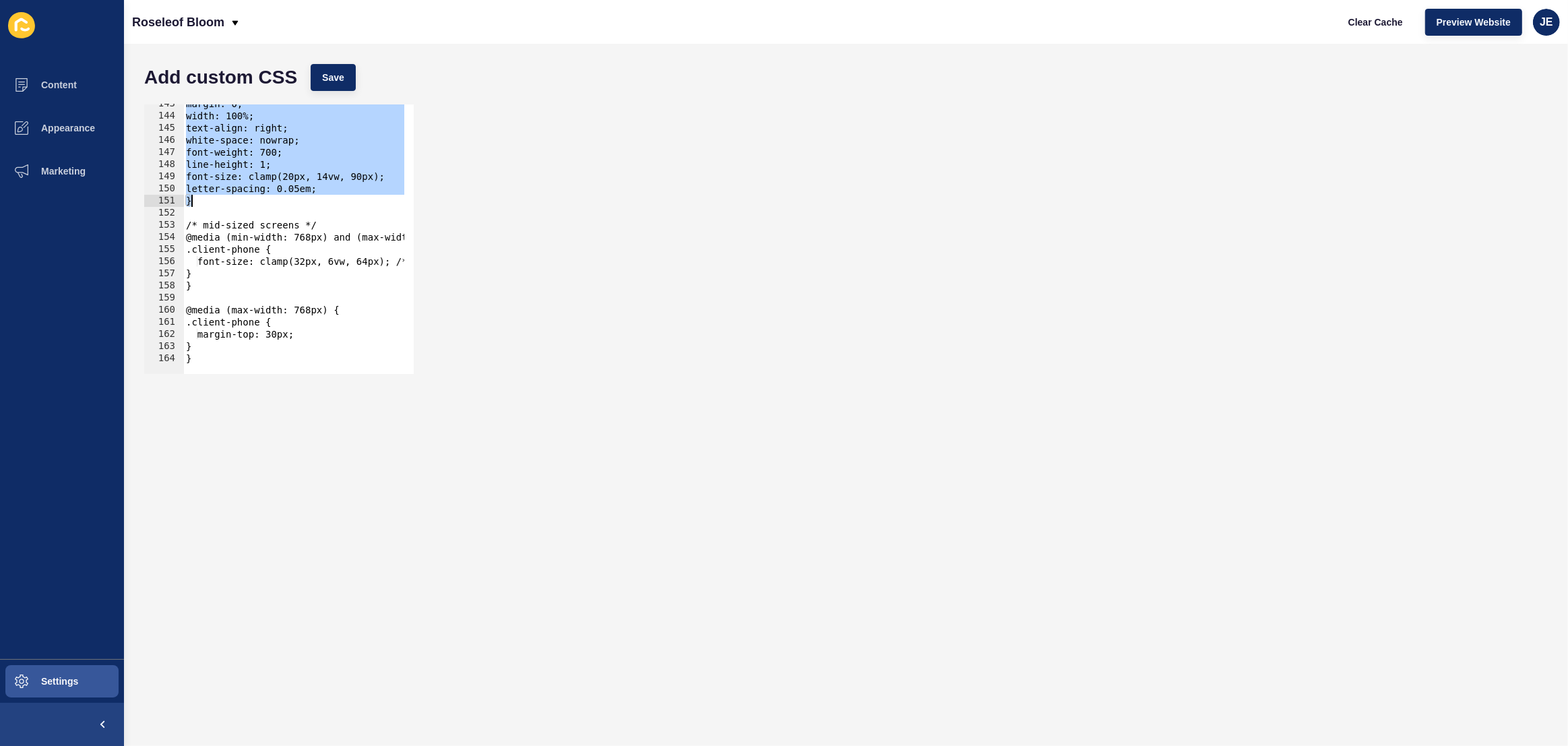
drag, startPoint x: 185, startPoint y: 183, endPoint x: 271, endPoint y: 203, distance: 88.3
click at [271, 203] on div "margin: 0; width: 100%; text-align: right; white-space: nowrap; font-weight: 70…" at bounding box center [463, 239] width 560 height 284
type textarea "letter-spacing: 0.05em; }"
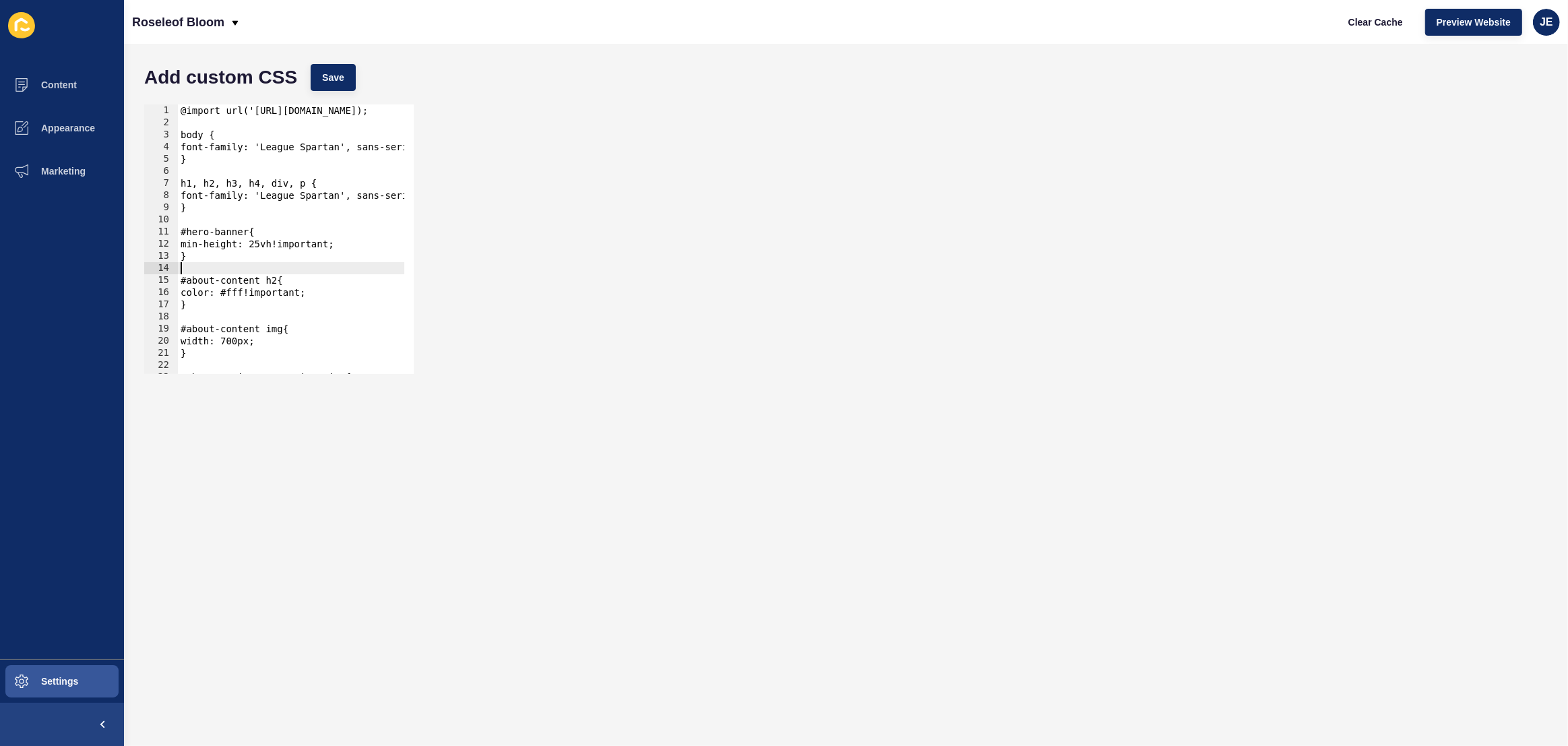
drag, startPoint x: 208, startPoint y: 264, endPoint x: 221, endPoint y: 269, distance: 13.9
click at [208, 265] on div "@import url('https://fonts.googleapis.com/css2?family=League+Spartan:wght@100..…" at bounding box center [458, 247] width 560 height 284
paste textarea "}"
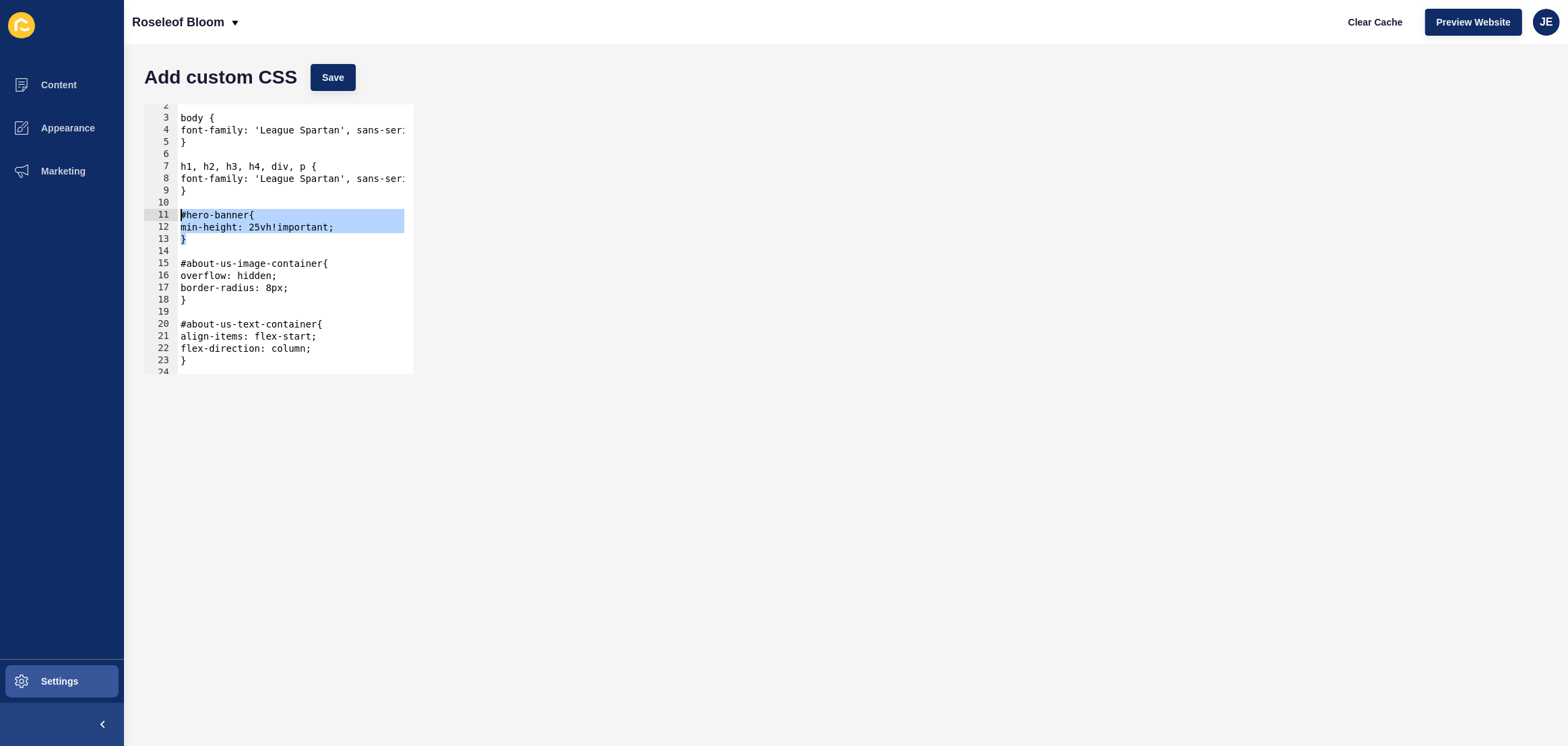
drag, startPoint x: 208, startPoint y: 239, endPoint x: 174, endPoint y: 219, distance: 39.4
click at [174, 219] on div "} 2 3 4 5 6 7 8 9 10 11 12 13 14 15 16 17 18 19 20 21 22 23 24 25 26 body { fon…" at bounding box center [278, 239] width 269 height 269
type textarea "#hero-banner{ min-height: 25vh!important;"
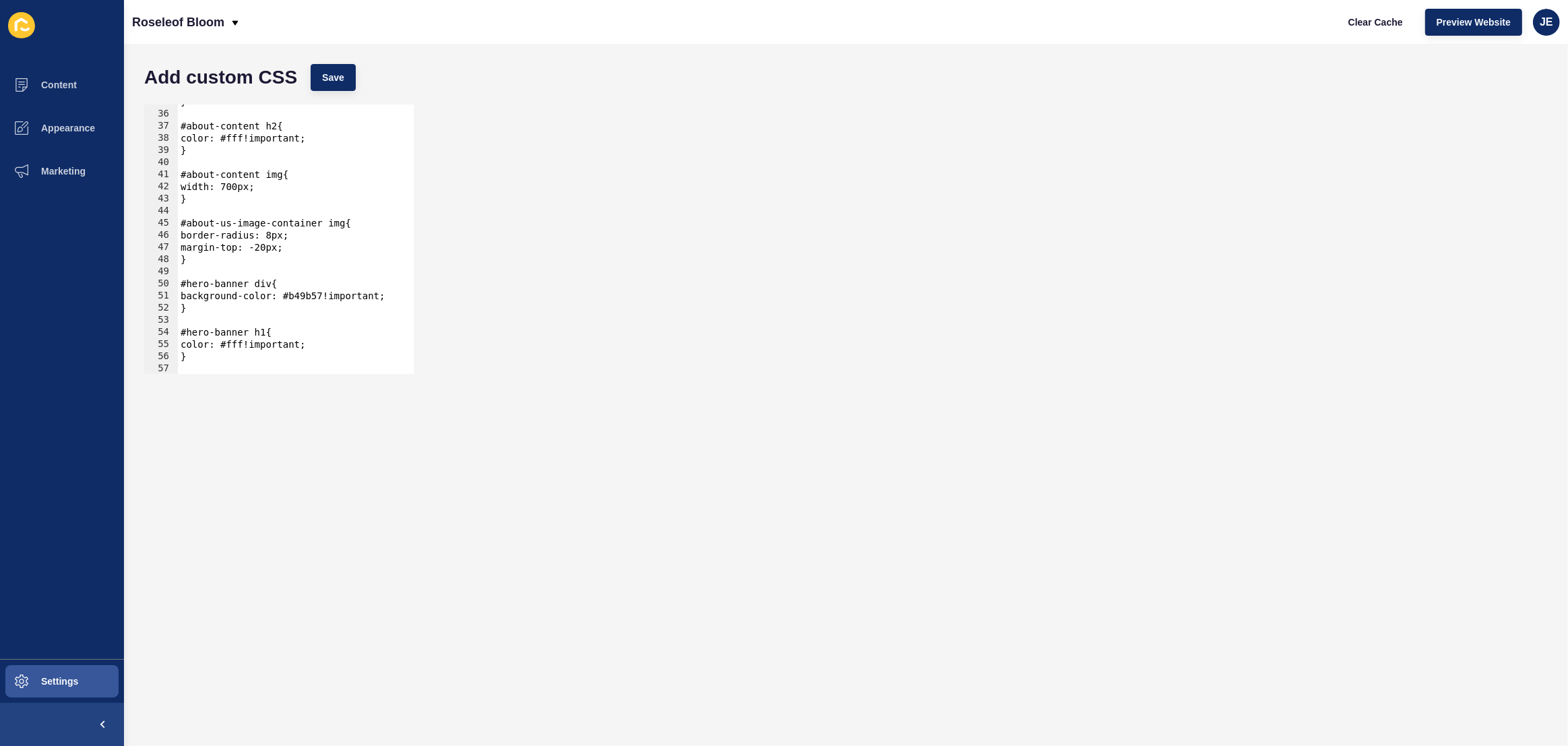
click at [243, 261] on div "} #about-content h2{ color: #fff!important; } #about-content img{ width: 700px;…" at bounding box center [458, 237] width 560 height 284
type textarea "}"
paste textarea "}"
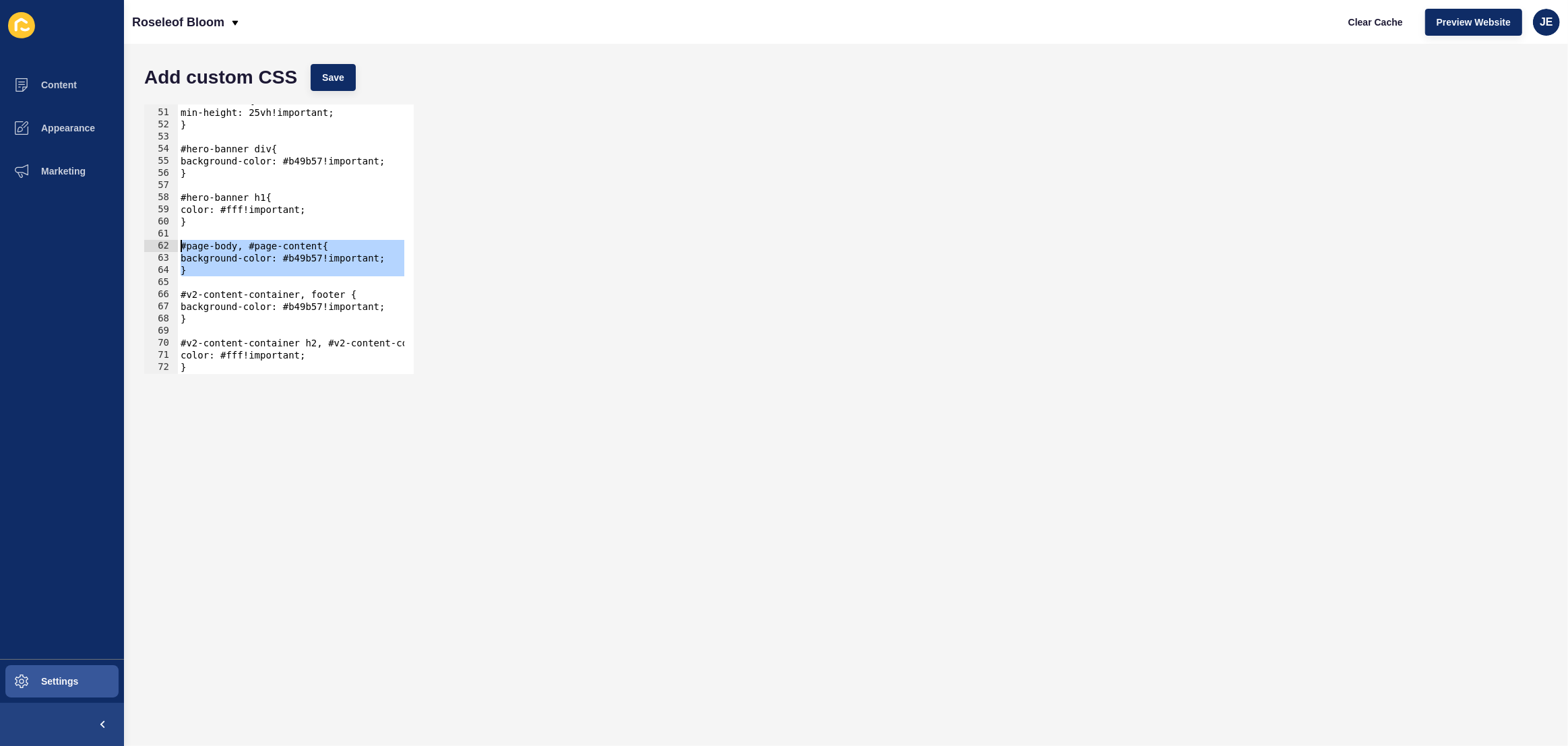
drag, startPoint x: 209, startPoint y: 279, endPoint x: 153, endPoint y: 244, distance: 66.0
click at [153, 244] on div "} 50 51 52 53 54 55 56 57 58 59 60 61 62 63 64 65 66 67 68 69 70 71 72 73 74 #h…" at bounding box center [278, 239] width 269 height 269
type textarea "#page-body, #page-content{ background-color: #b49b57!important;"
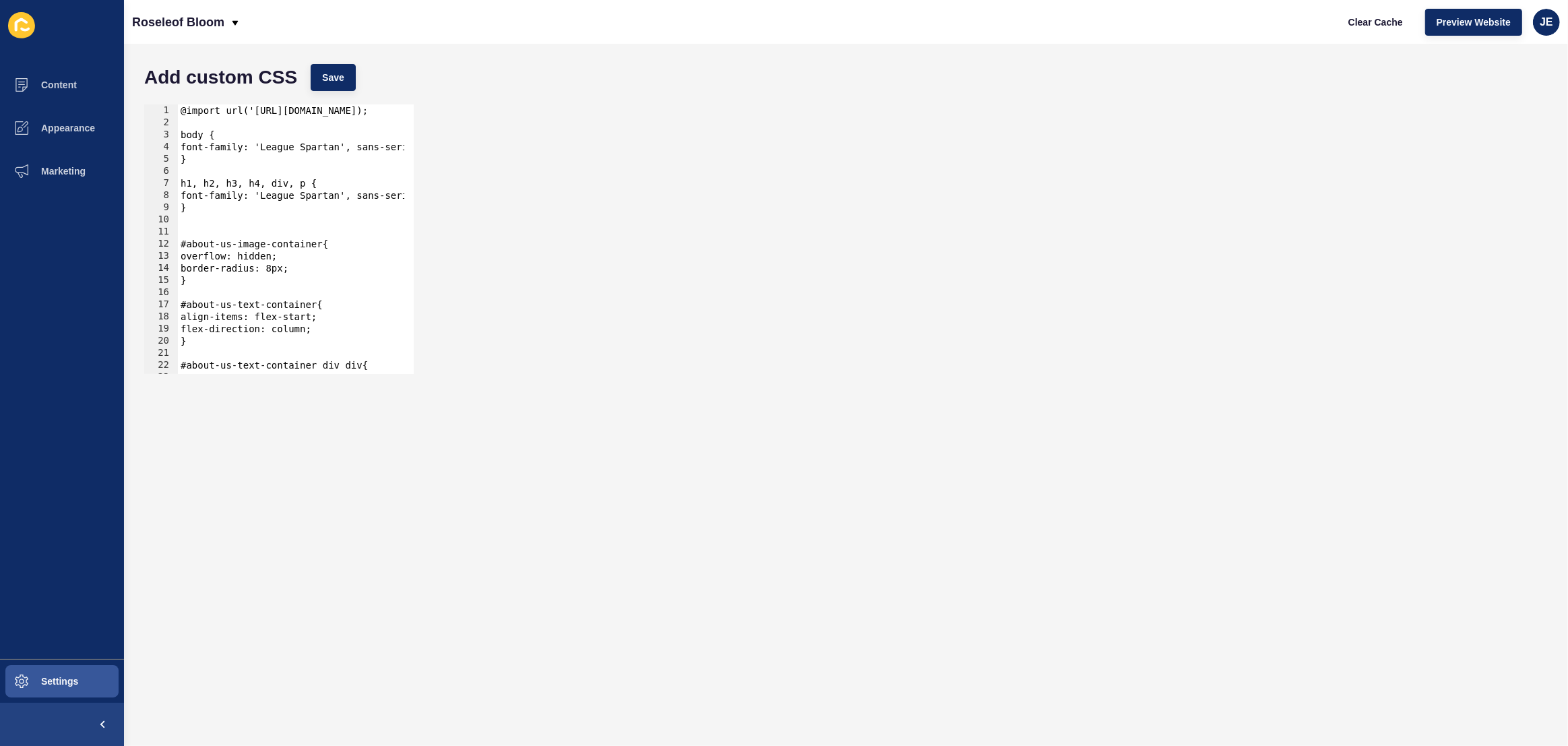
click at [208, 207] on div "@import url('https://fonts.googleapis.com/css2?family=League+Spartan:wght@100..…" at bounding box center [458, 247] width 560 height 284
type textarea "}"
click at [196, 284] on div "@import url('https://fonts.googleapis.com/css2?family=League+Spartan:wght@100..…" at bounding box center [458, 247] width 560 height 284
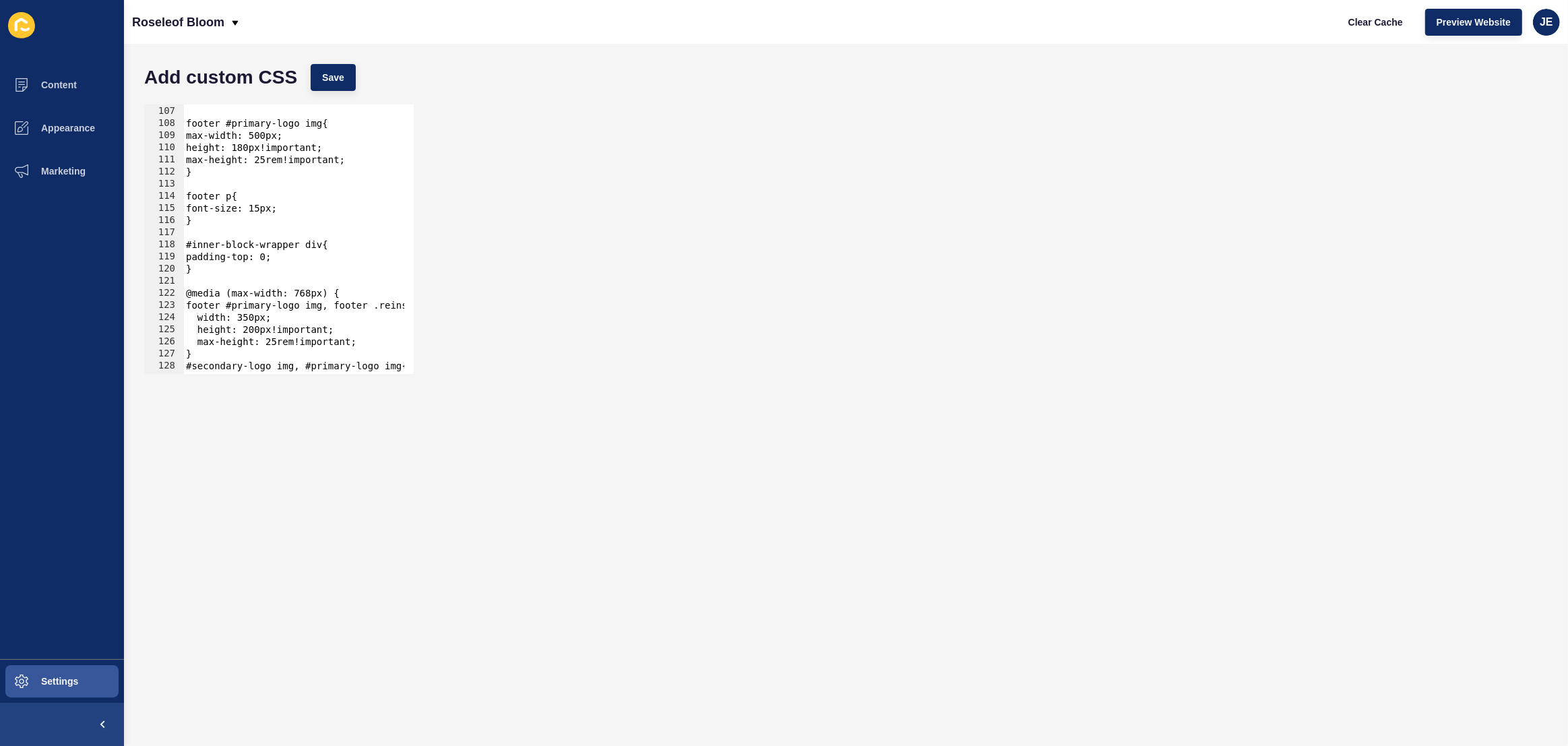
scroll to position [1322, 0]
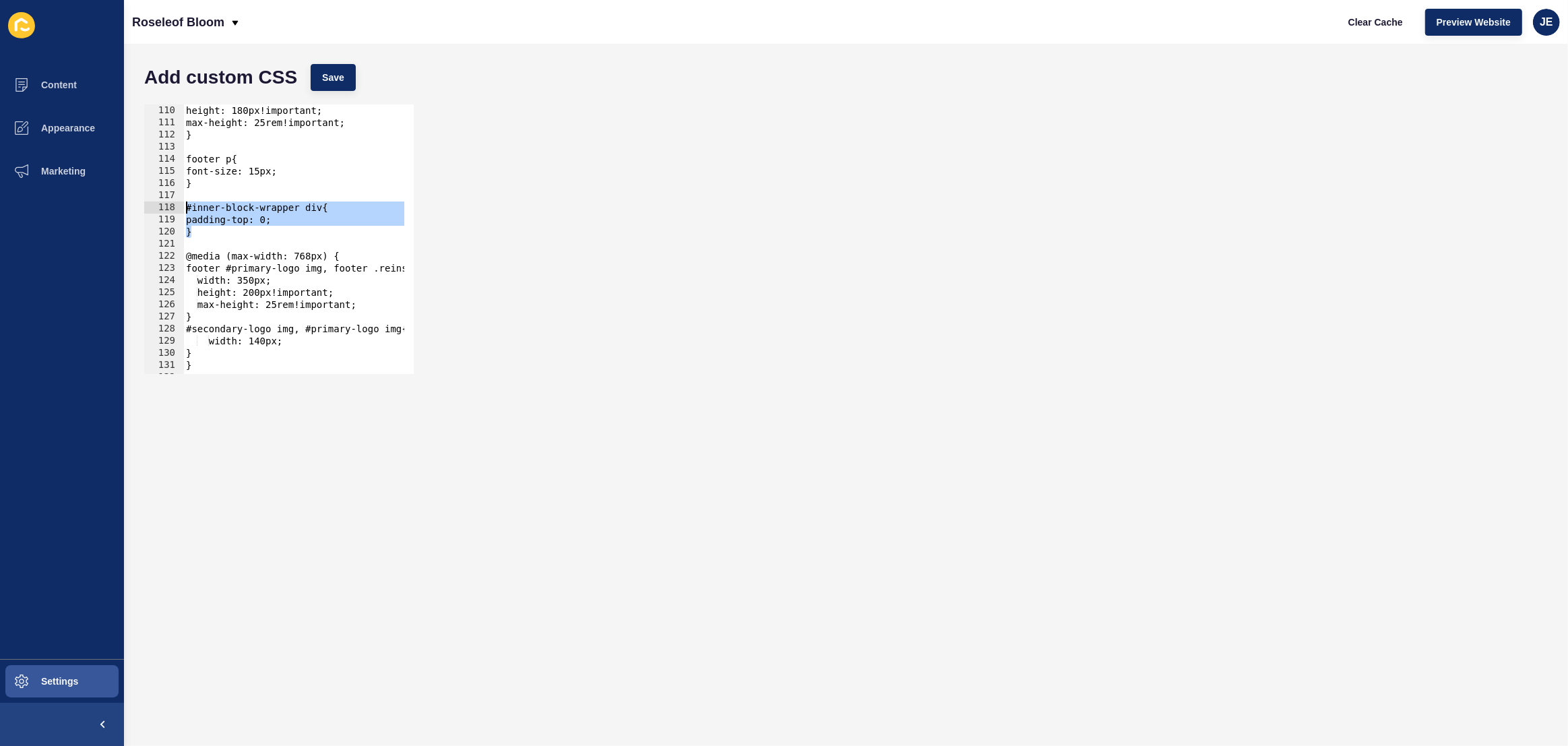
drag, startPoint x: 216, startPoint y: 232, endPoint x: 164, endPoint y: 204, distance: 59.1
click at [164, 204] on div "110 111 112 113 114 115 116 117 118 119 120 121 122 123 124 125 126 127 128 129…" at bounding box center [278, 239] width 269 height 269
type textarea "#inner-block-wrapper div{ padding-top: 0;"
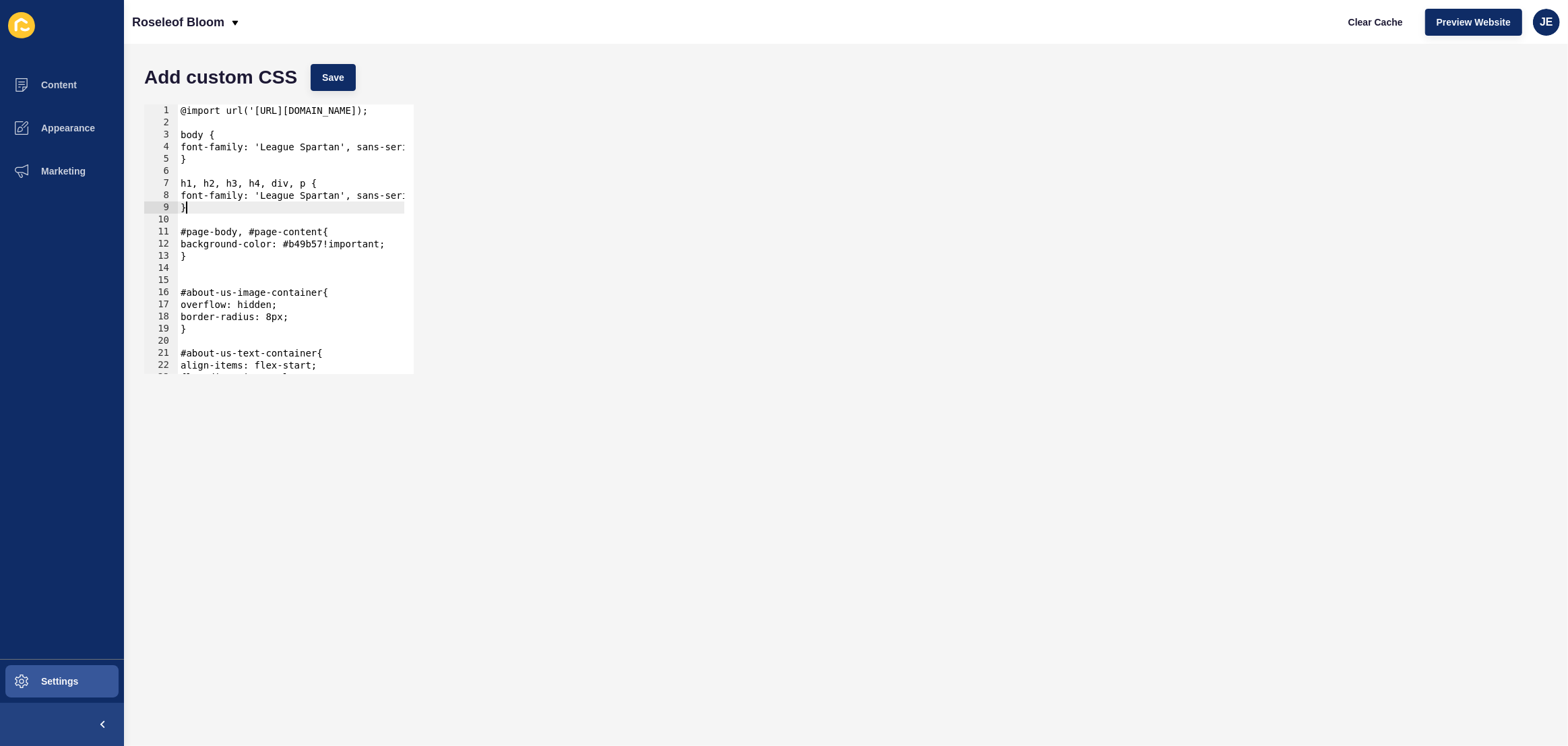
click at [207, 211] on div "@import url('https://fonts.googleapis.com/css2?family=League+Spartan:wght@100..…" at bounding box center [458, 247] width 560 height 284
type textarea "}"
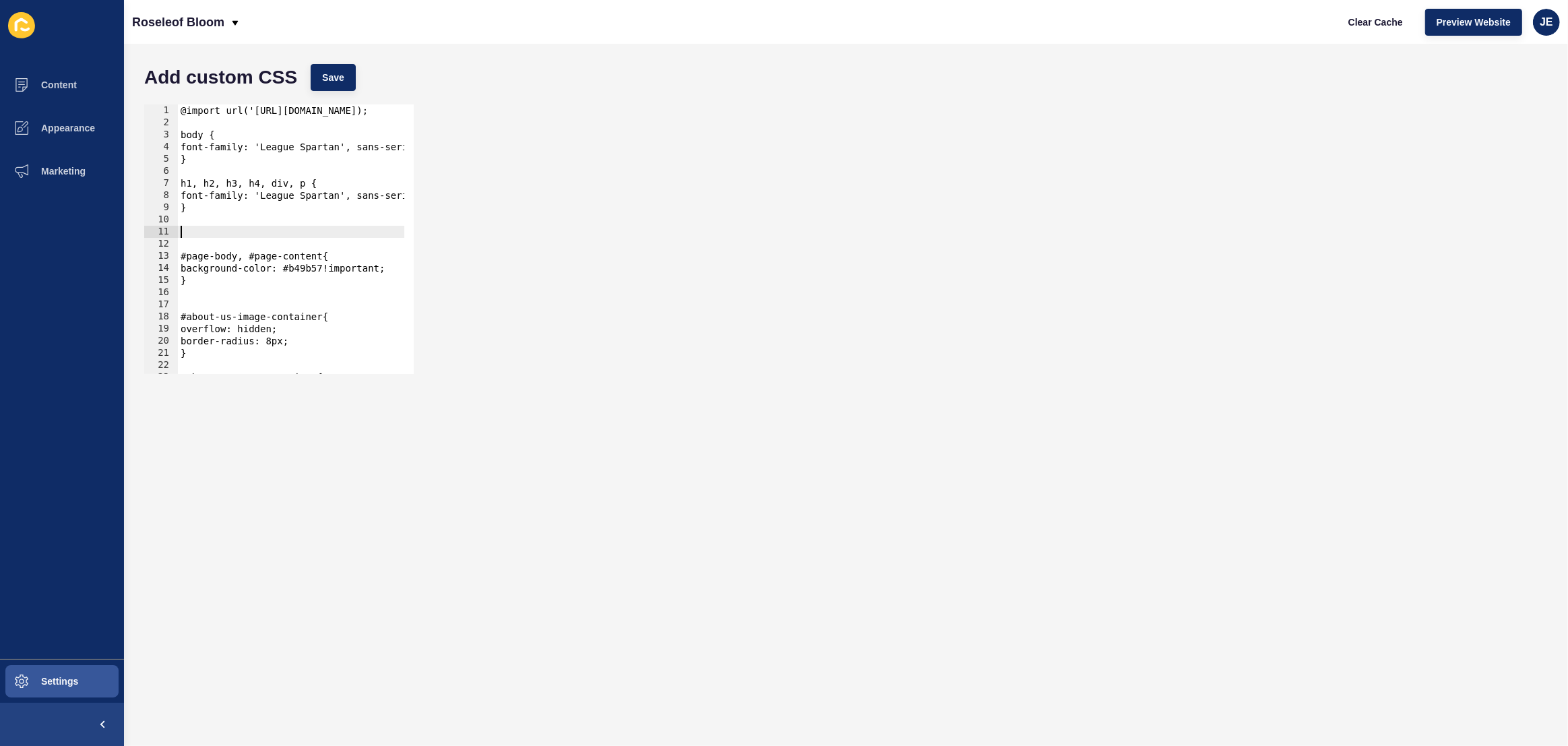
paste textarea "}"
type textarea "}"
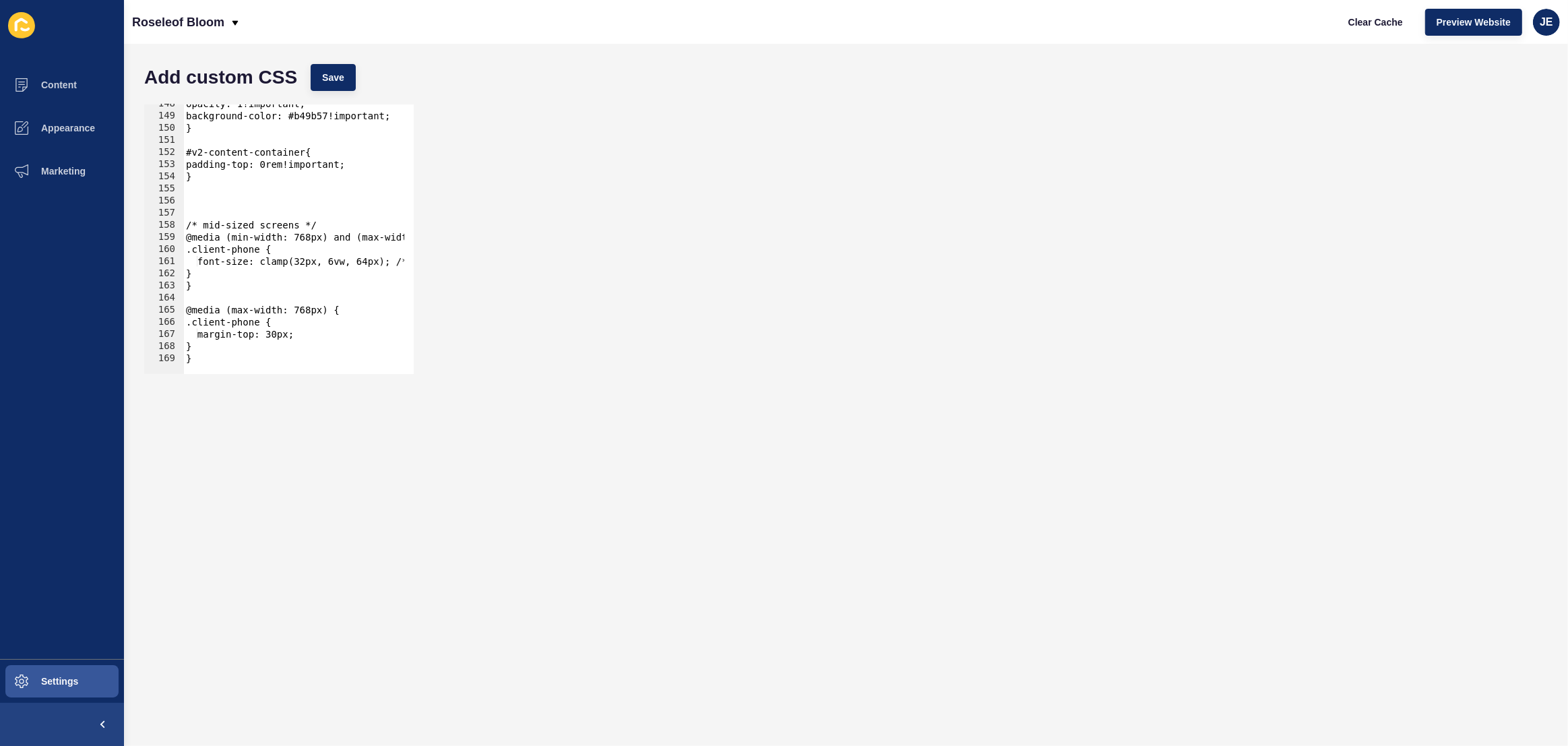
click at [218, 207] on div "opacity: 1!important; background-color: #b49b57!important; } #v2-content-contai…" at bounding box center [463, 239] width 560 height 284
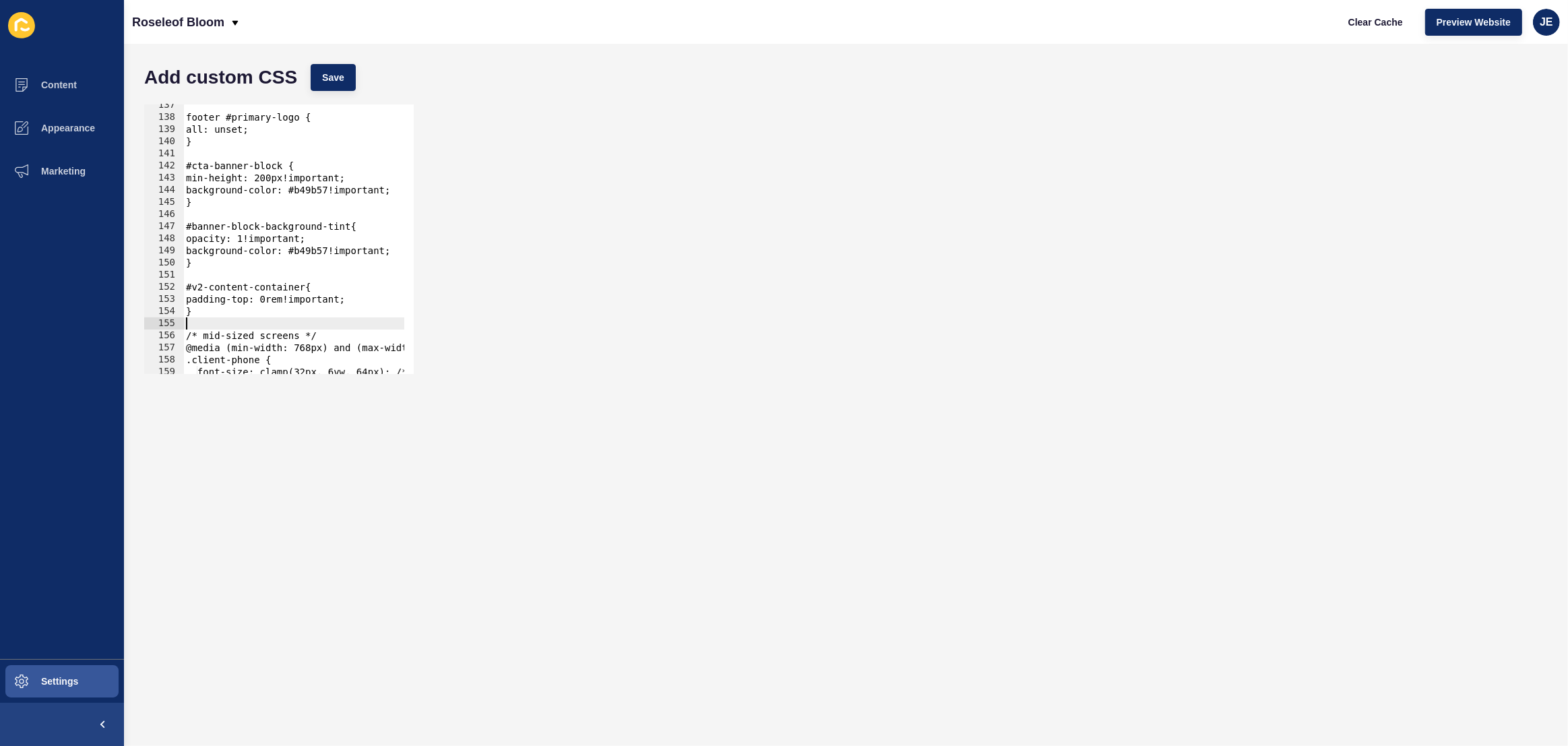
scroll to position [1582, 0]
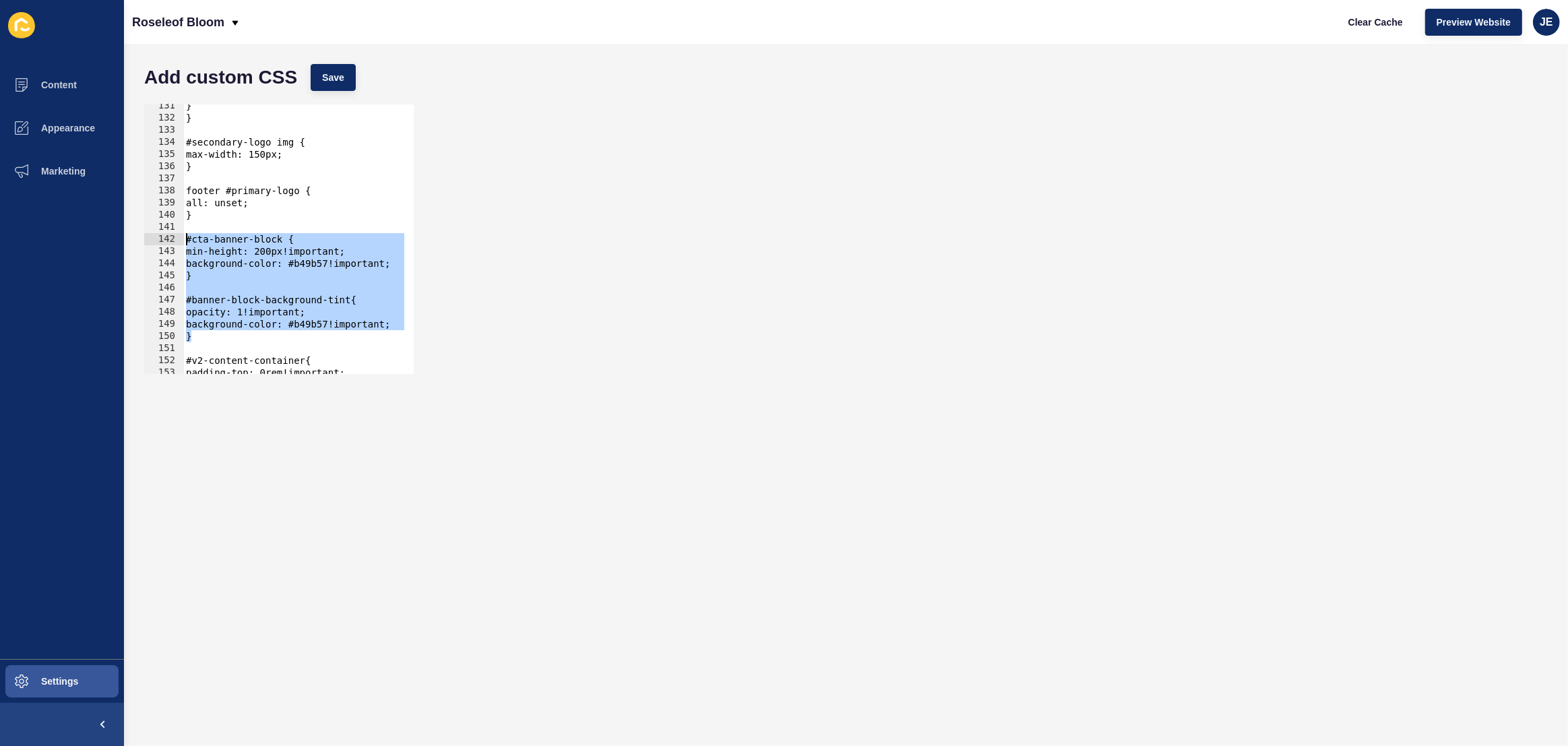
drag, startPoint x: 207, startPoint y: 338, endPoint x: 148, endPoint y: 235, distance: 118.7
click at [148, 235] on div "131 132 133 134 135 136 137 138 139 140 141 142 143 144 145 146 147 148 149 150…" at bounding box center [278, 239] width 269 height 269
type textarea "#cta-banner-block { min-height: 200px!important;"
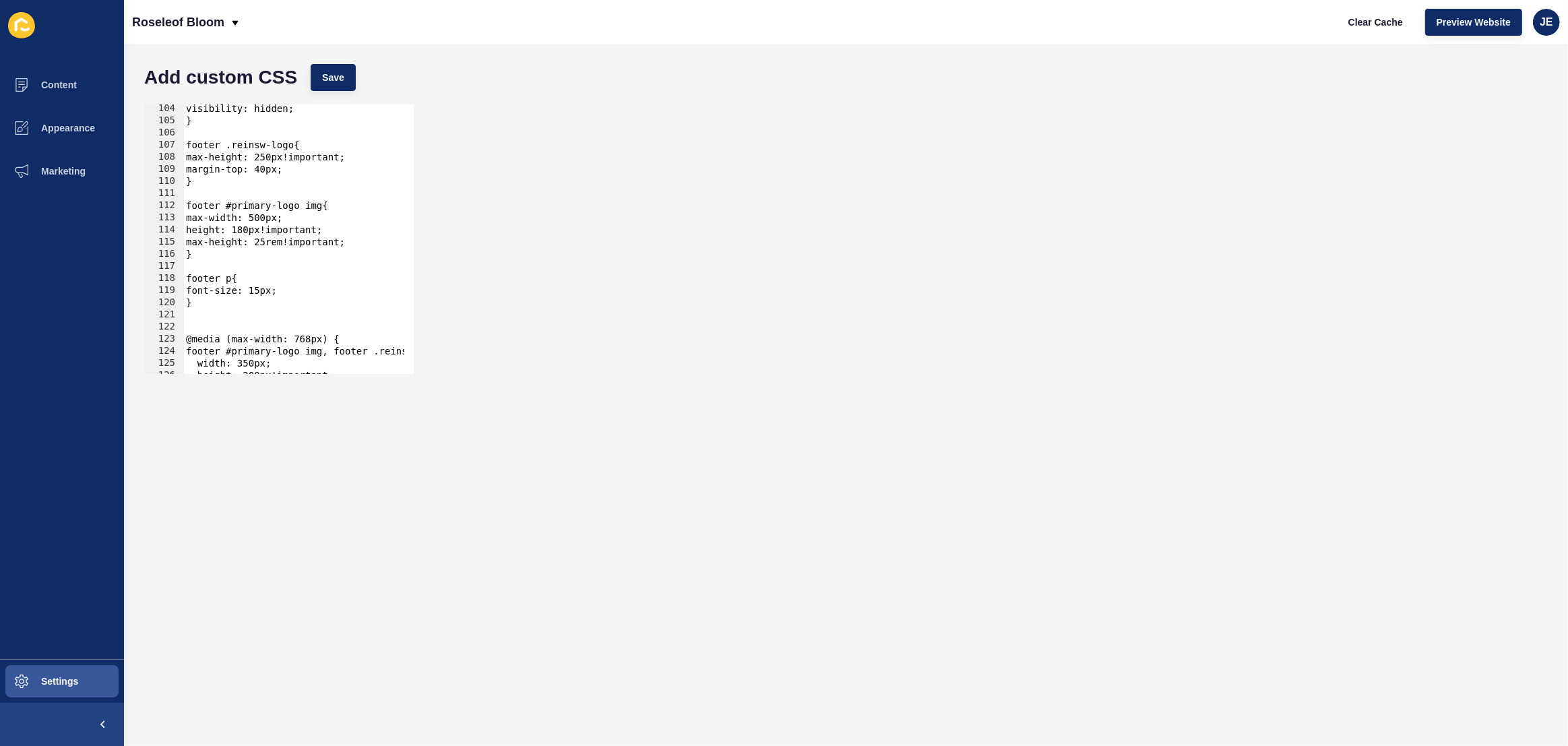
scroll to position [1068, 0]
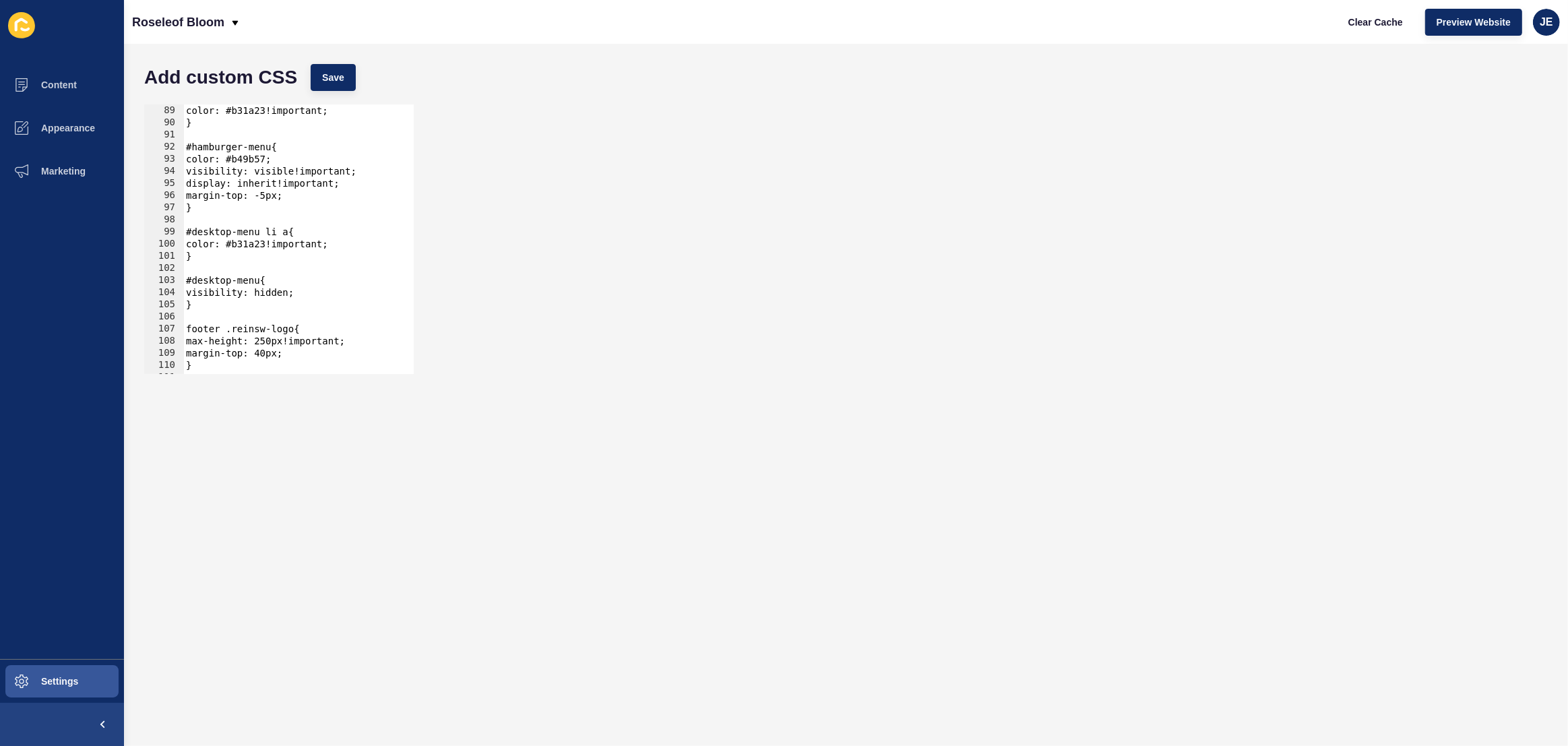
click at [235, 217] on div "color: #b31a23!important; } #hamburger-menu{ color: #b49b57; visibility: visibl…" at bounding box center [463, 247] width 560 height 284
click at [218, 257] on div "color: #b31a23!important; } #hamburger-menu{ color: #b49b57; visibility: visibl…" at bounding box center [463, 247] width 560 height 284
type textarea "}"
click at [213, 307] on div "color: #b31a23!important; } #hamburger-menu{ color: #b49b57; visibility: visibl…" at bounding box center [463, 247] width 560 height 284
paste textarea "}"
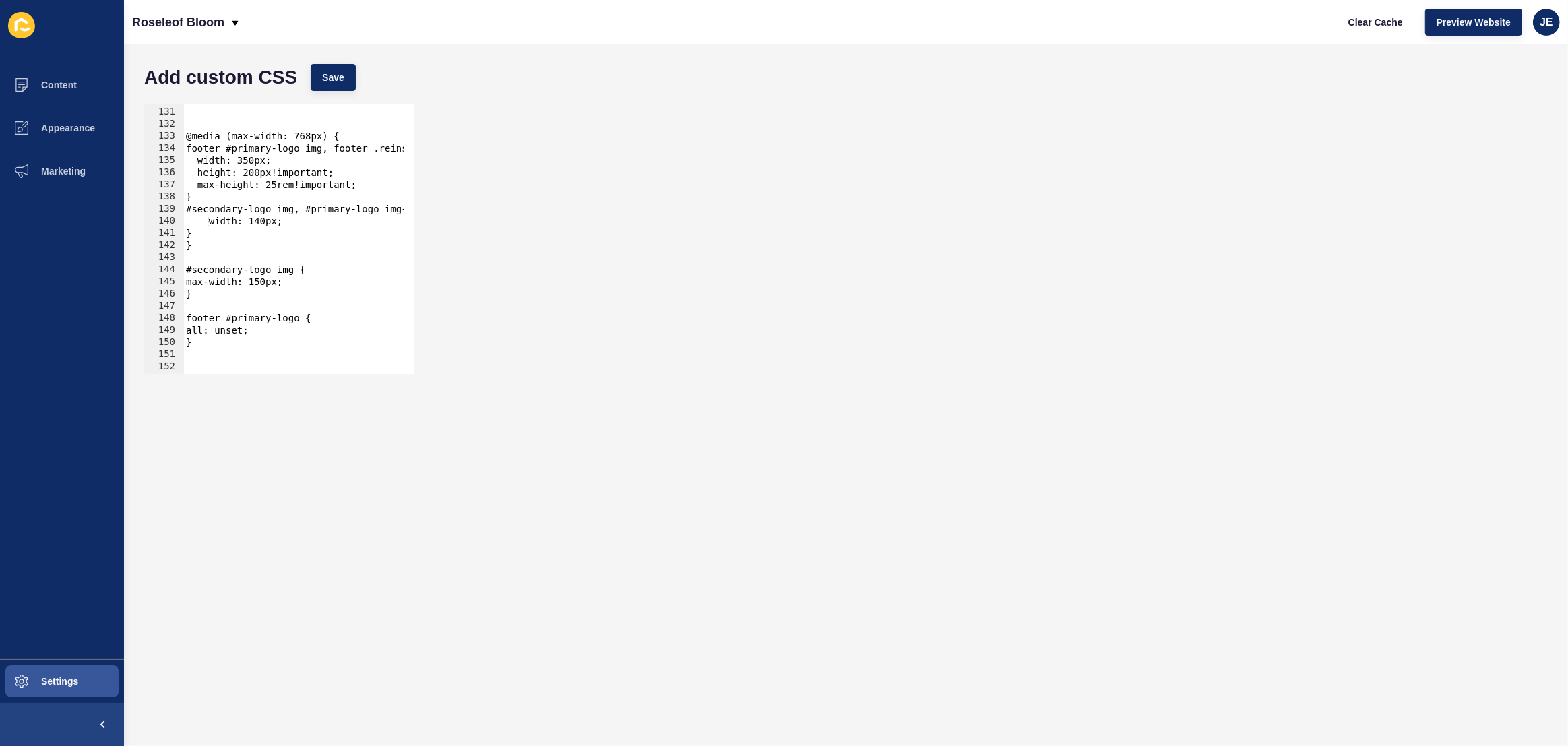
scroll to position [1612, 0]
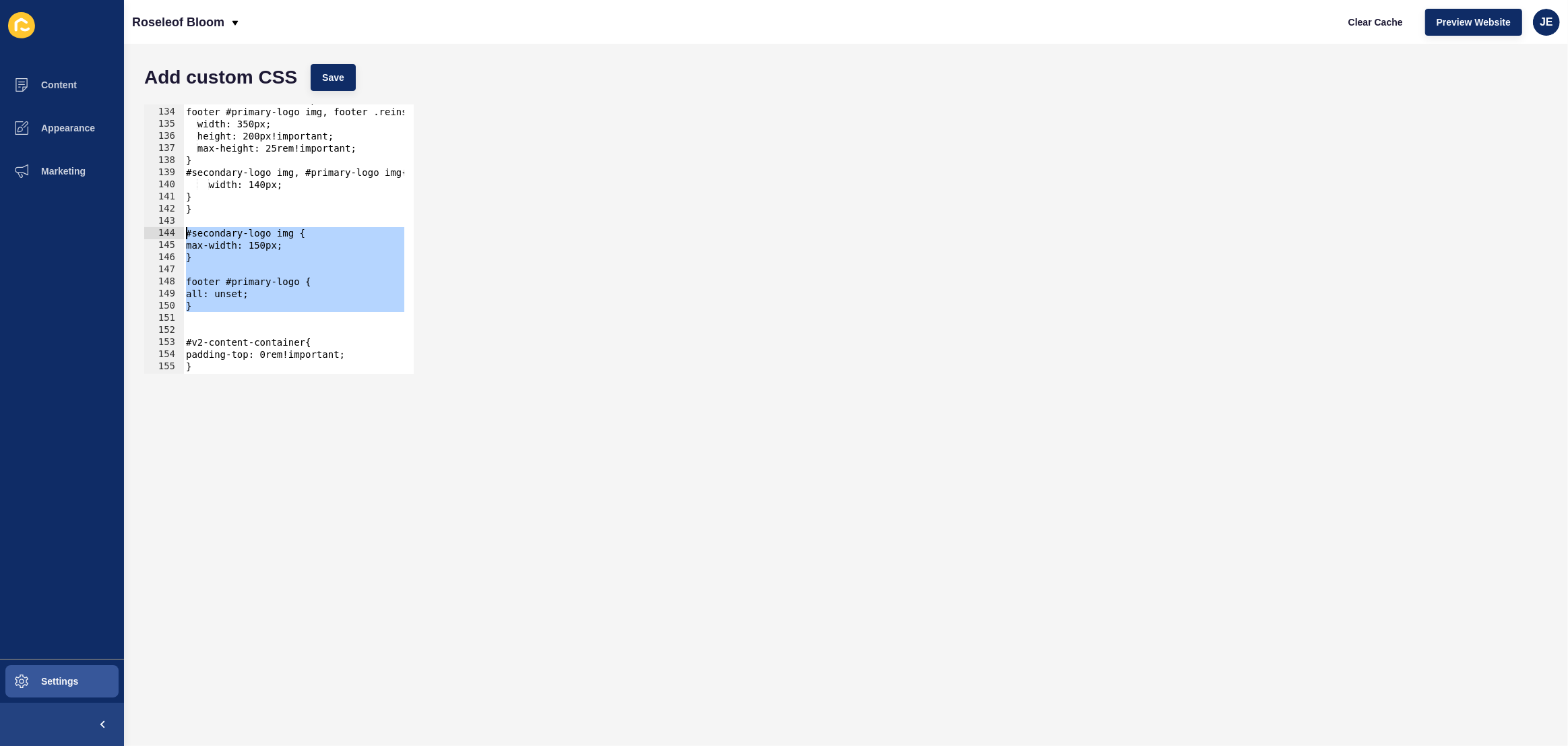
drag, startPoint x: 219, startPoint y: 318, endPoint x: 174, endPoint y: 234, distance: 95.3
click at [174, 234] on div "} 133 134 135 136 137 138 139 140 141 142 143 144 145 146 147 148 149 150 151 1…" at bounding box center [278, 239] width 269 height 269
type textarea "#secondary-logo img { max-width: 150px;"
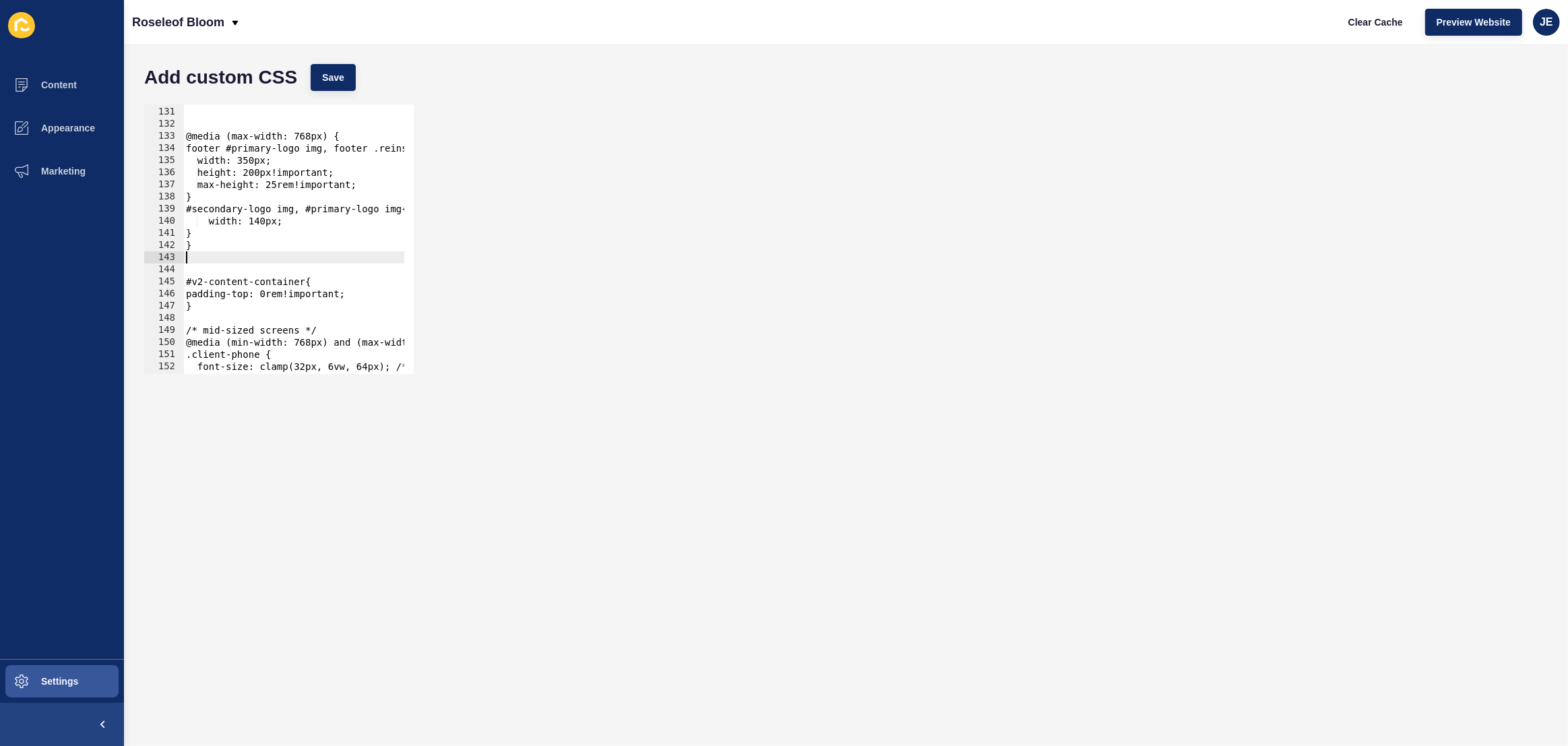
scroll to position [1503, 0]
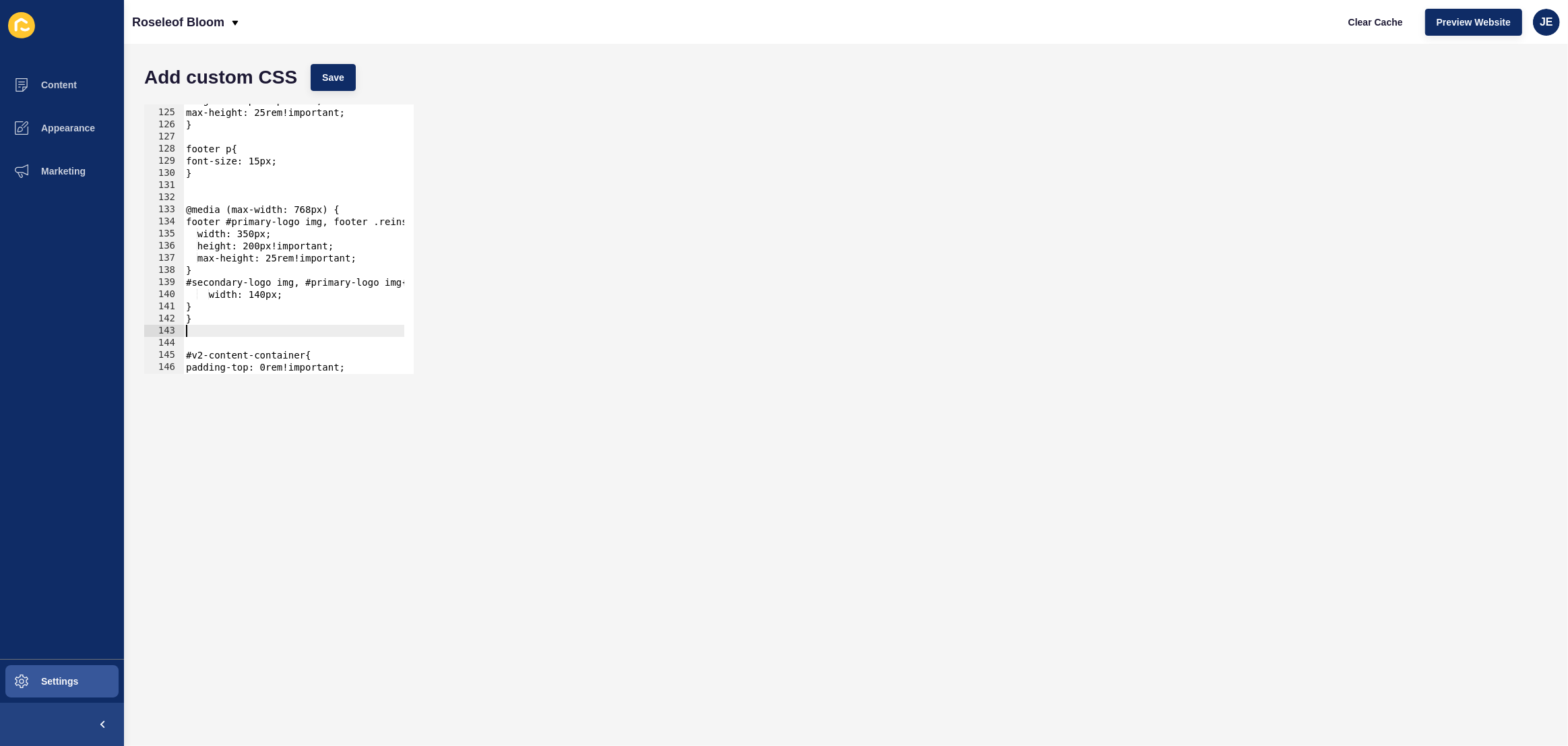
click at [222, 187] on div "height: 180px!important; max-height: 25rem!important; } footer p{ font-size: 15…" at bounding box center [463, 236] width 560 height 284
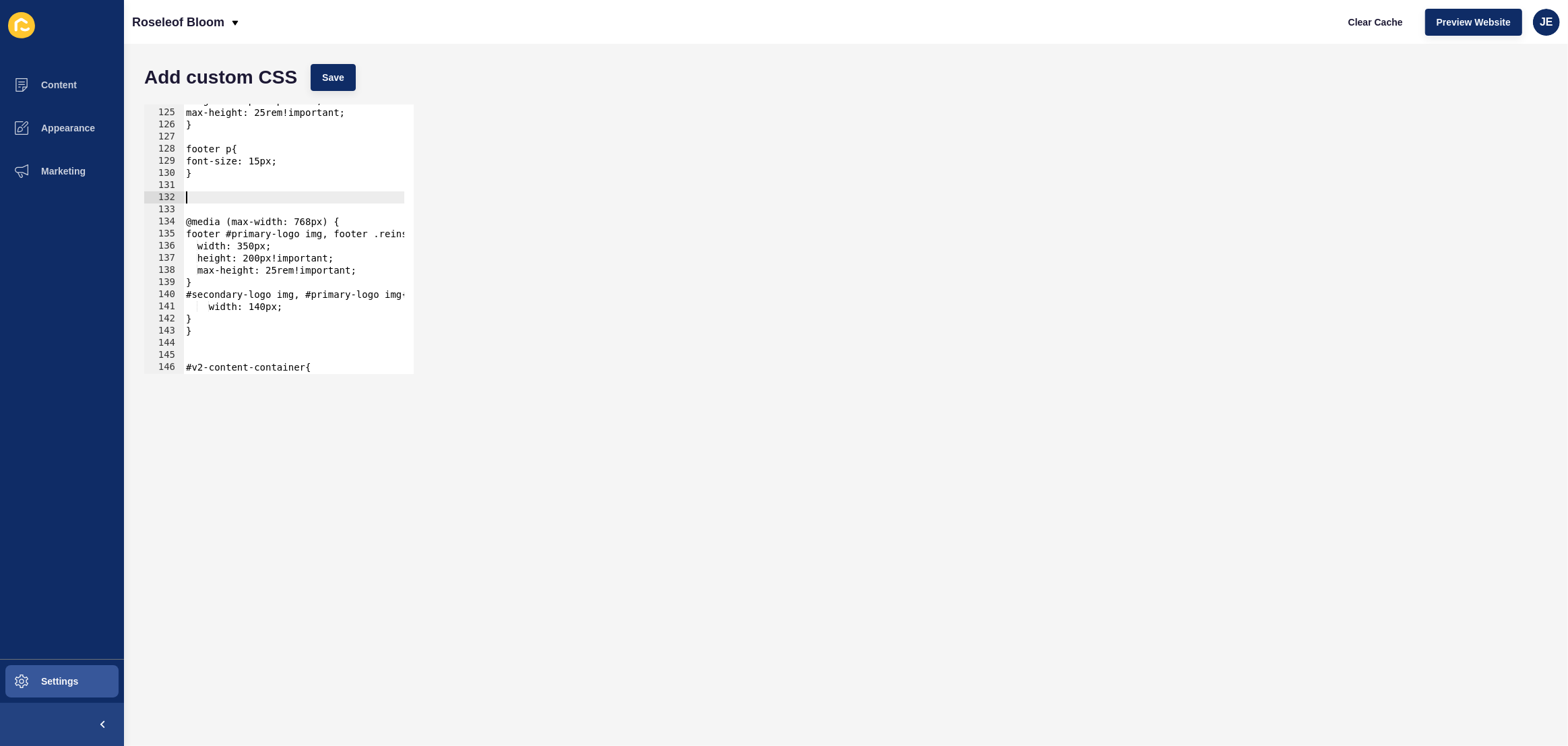
paste textarea "#v2-content-container{ padding-top: 0rem!important;"
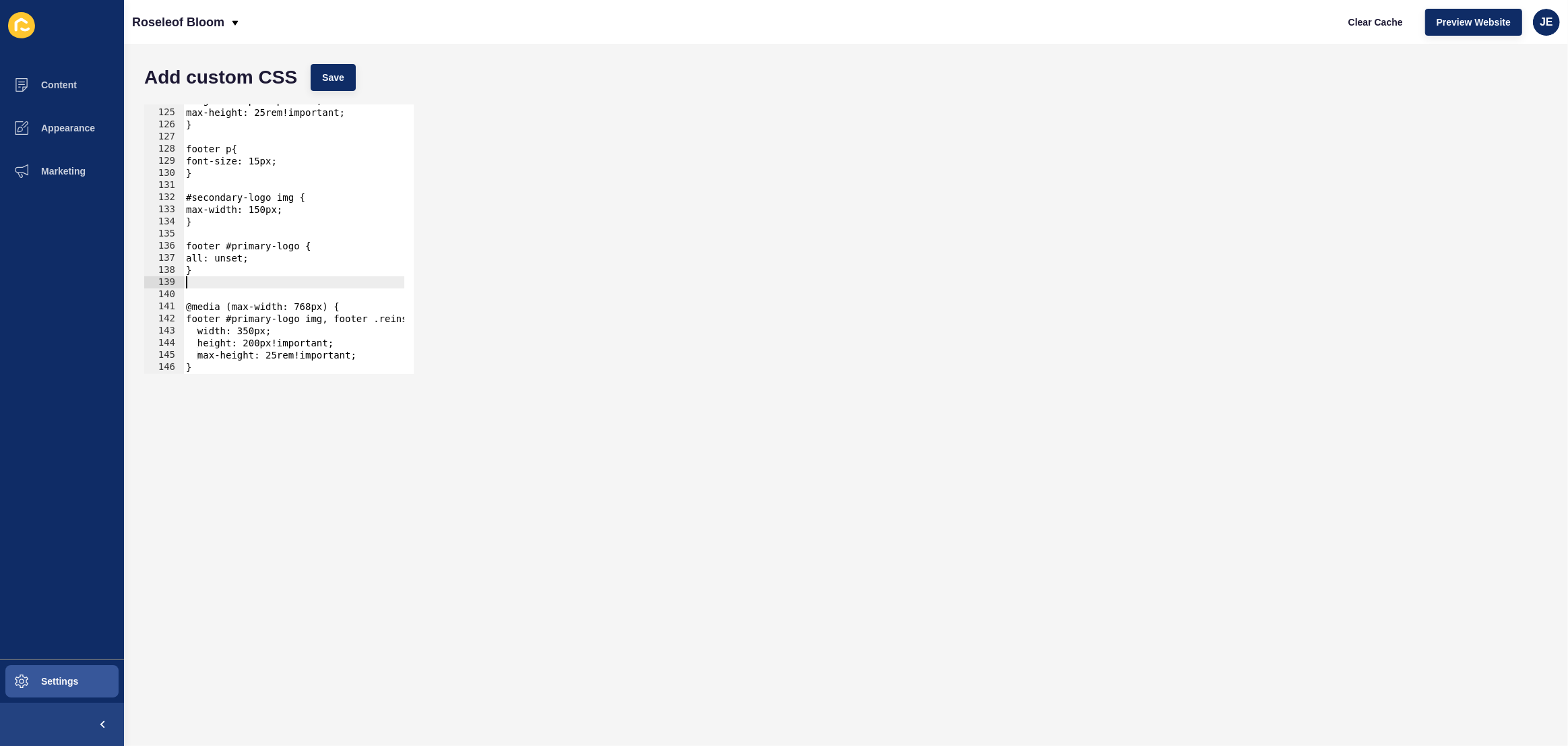
scroll to position [1760, 0]
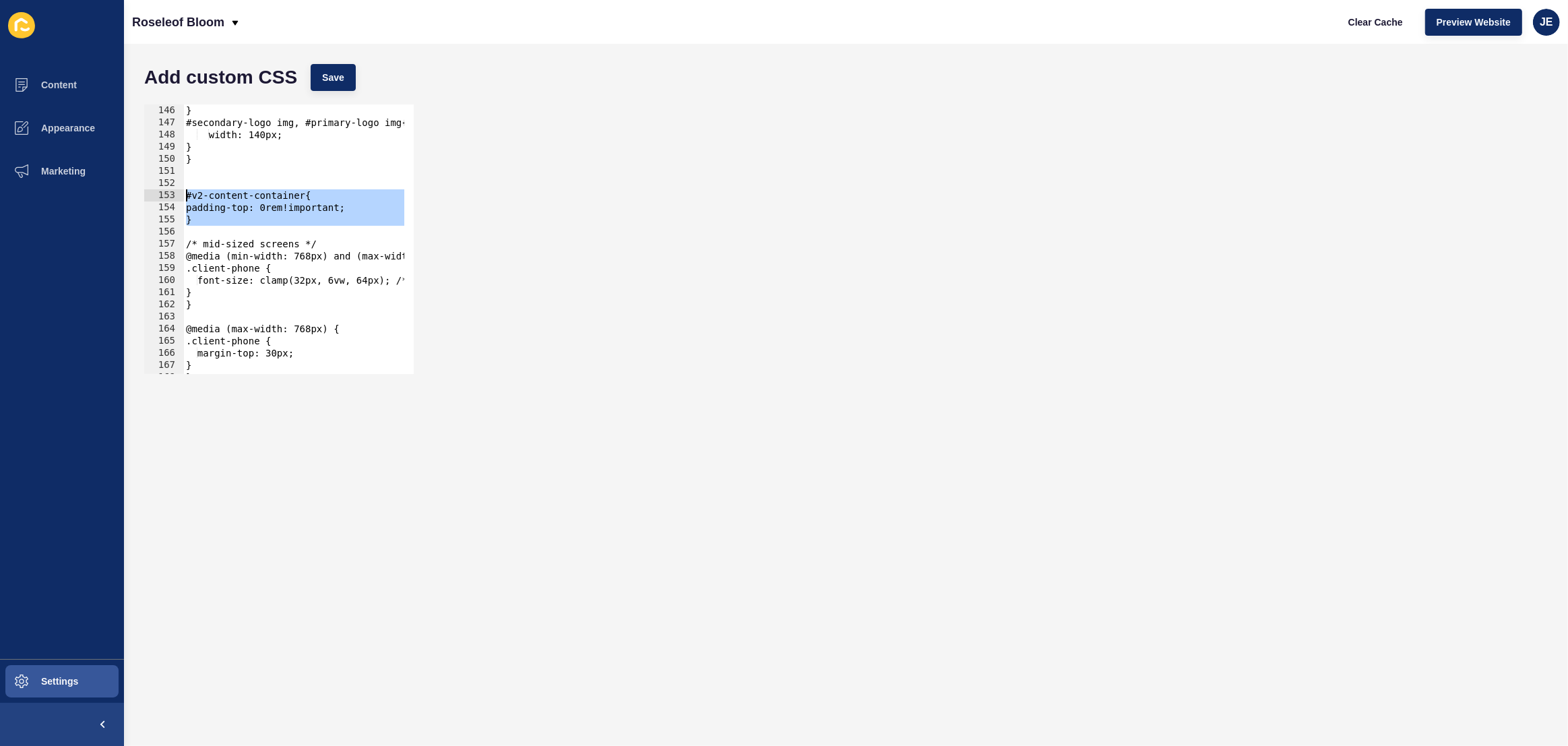
drag, startPoint x: 199, startPoint y: 218, endPoint x: 172, endPoint y: 195, distance: 35.5
click at [172, 195] on div "146 147 148 149 150 151 152 153 154 155 156 157 158 159 160 161 162 163 164 165…" at bounding box center [278, 239] width 269 height 269
type textarea "#v2-content-container{ padding-top: 0rem!important;"
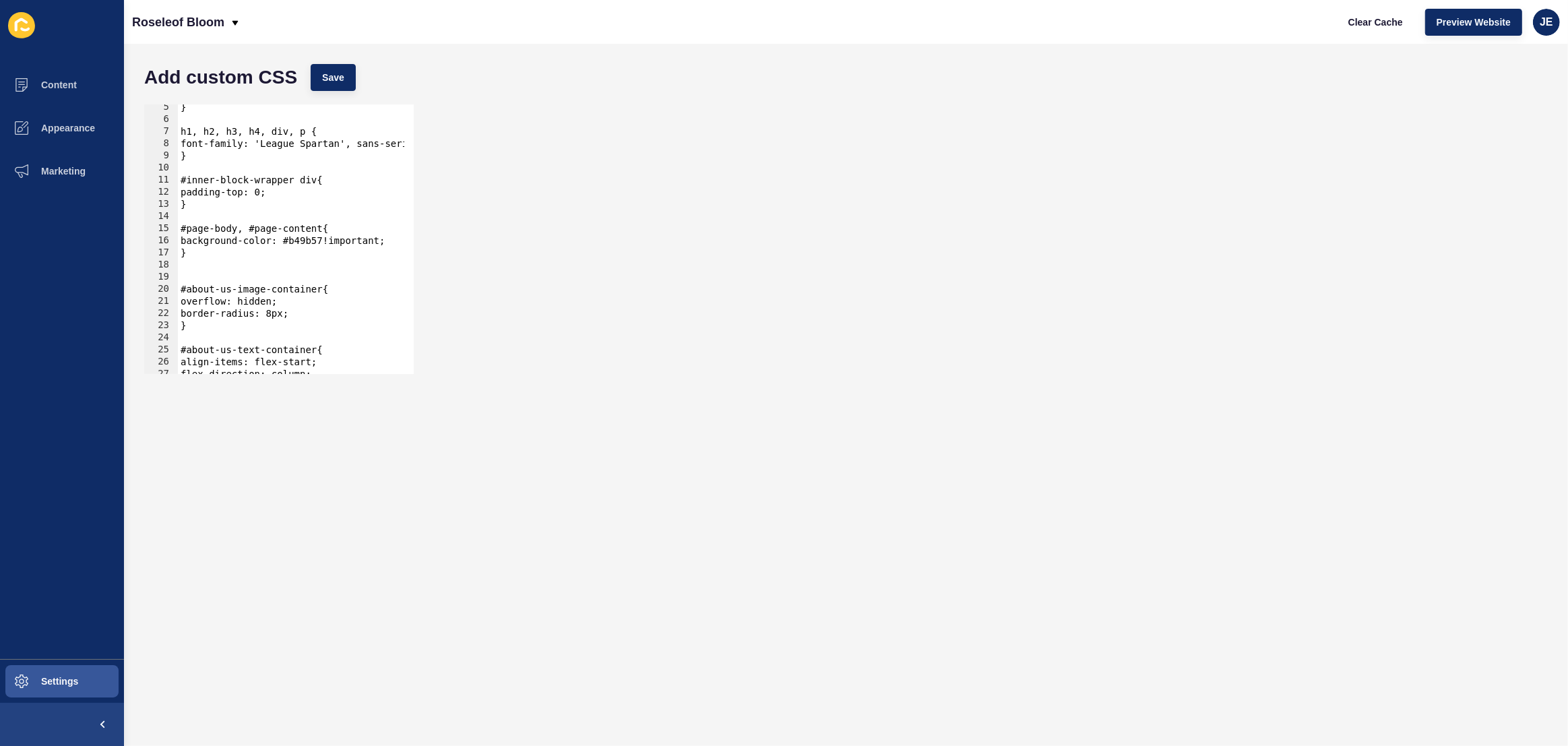
scroll to position [0, 0]
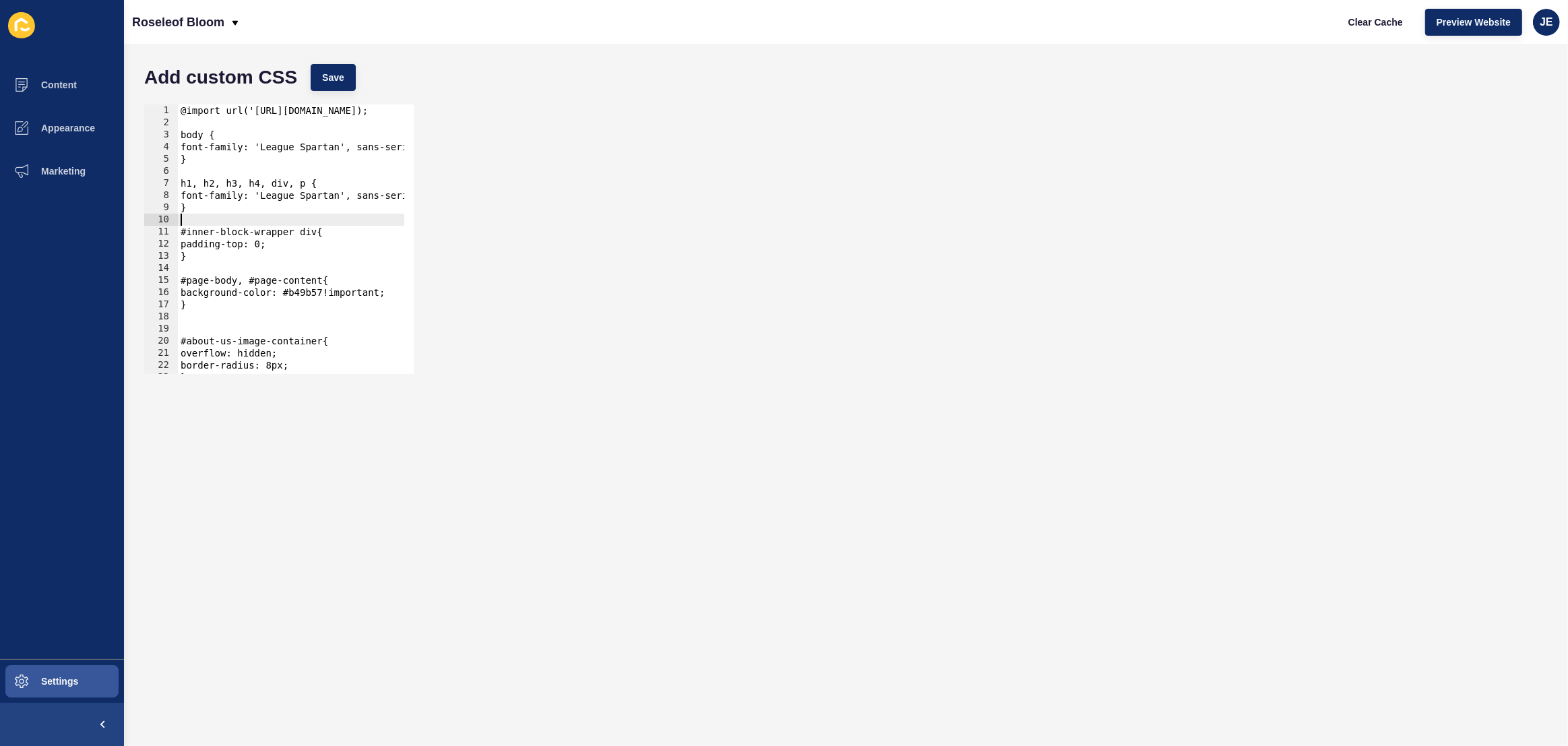
click at [218, 217] on div "@import url('https://fonts.googleapis.com/css2?family=League+Spartan:wght@100..…" at bounding box center [458, 247] width 560 height 284
paste textarea
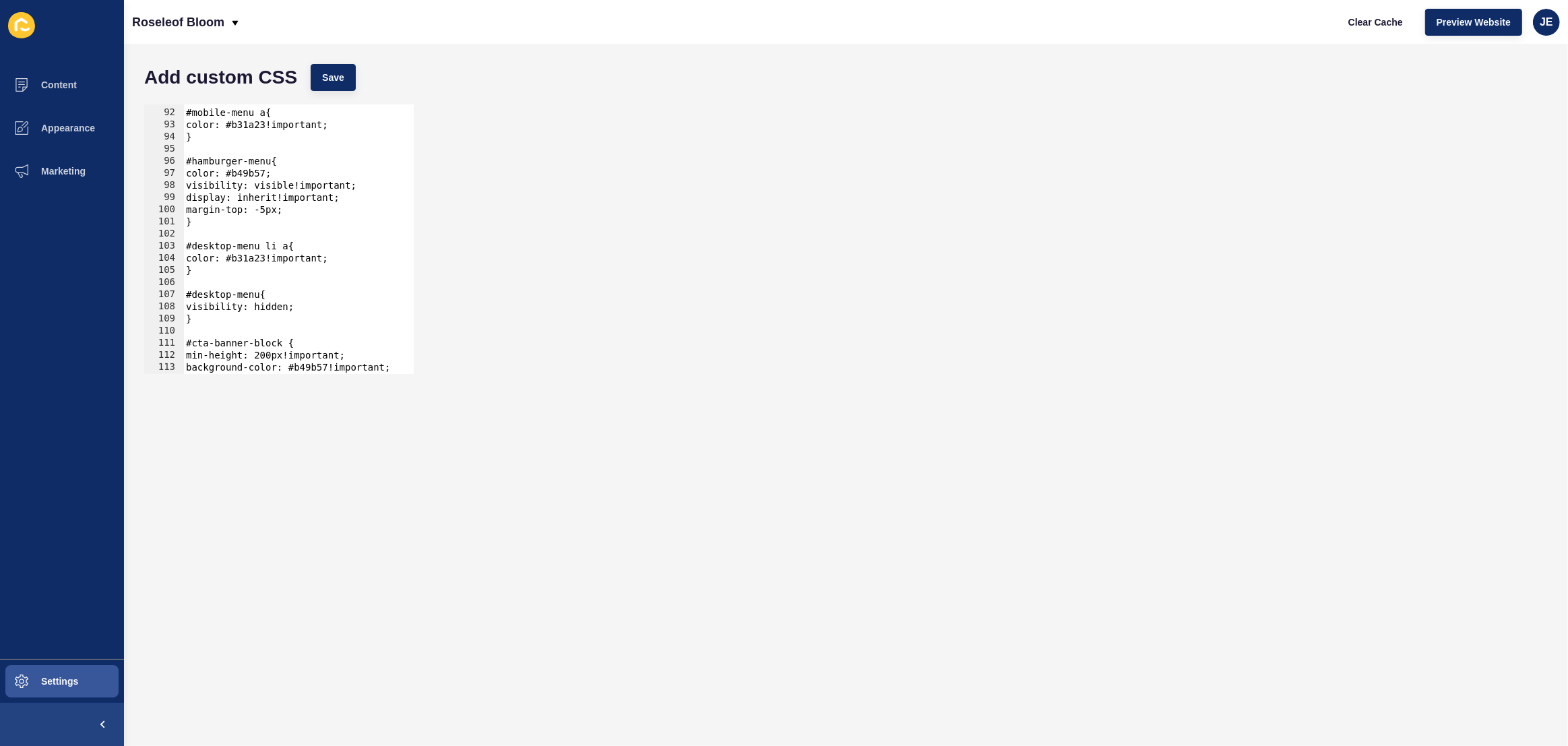
scroll to position [1790, 0]
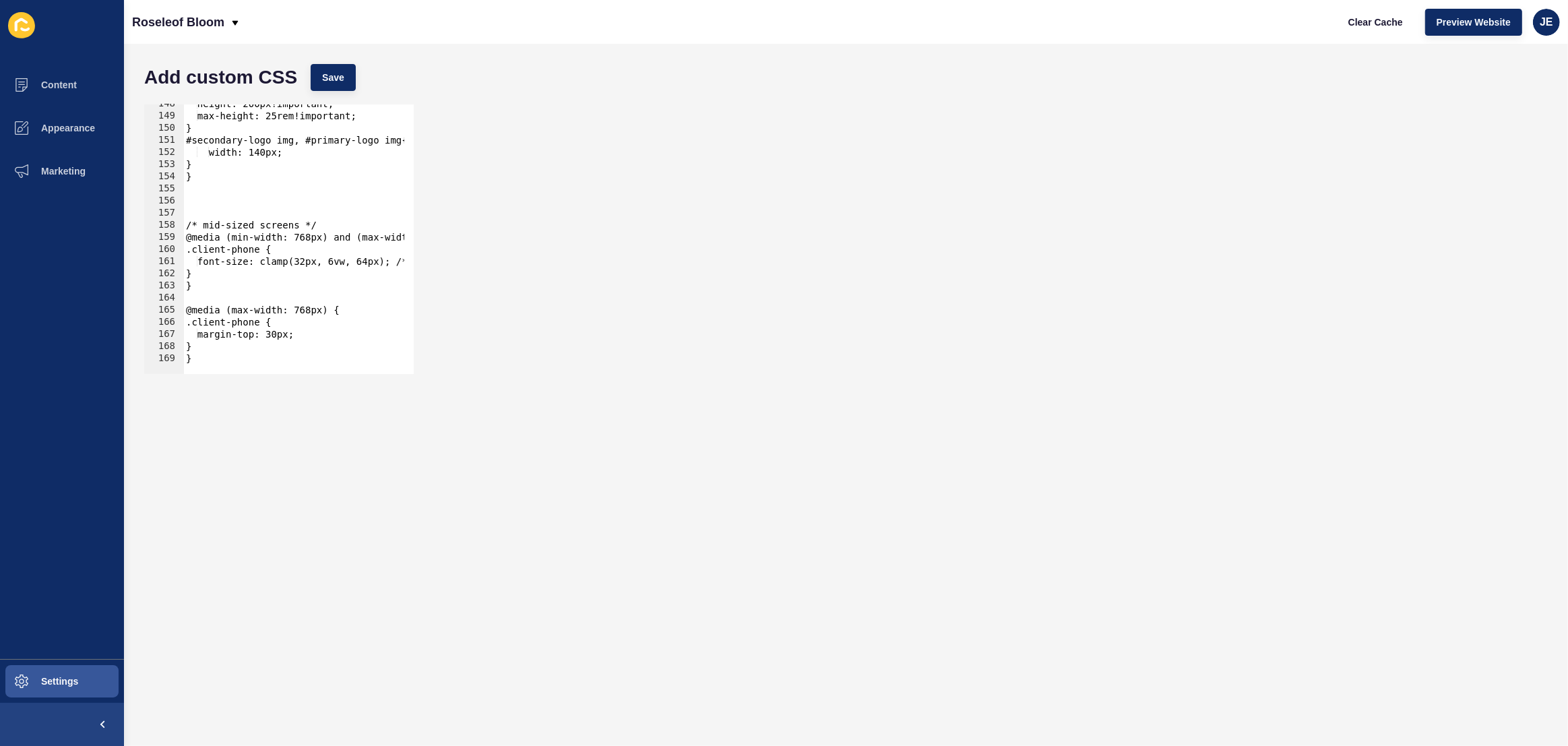
click at [218, 207] on div "height: 200px!important; max-height: 25rem!important; } #secondary-logo img, #p…" at bounding box center [463, 239] width 560 height 284
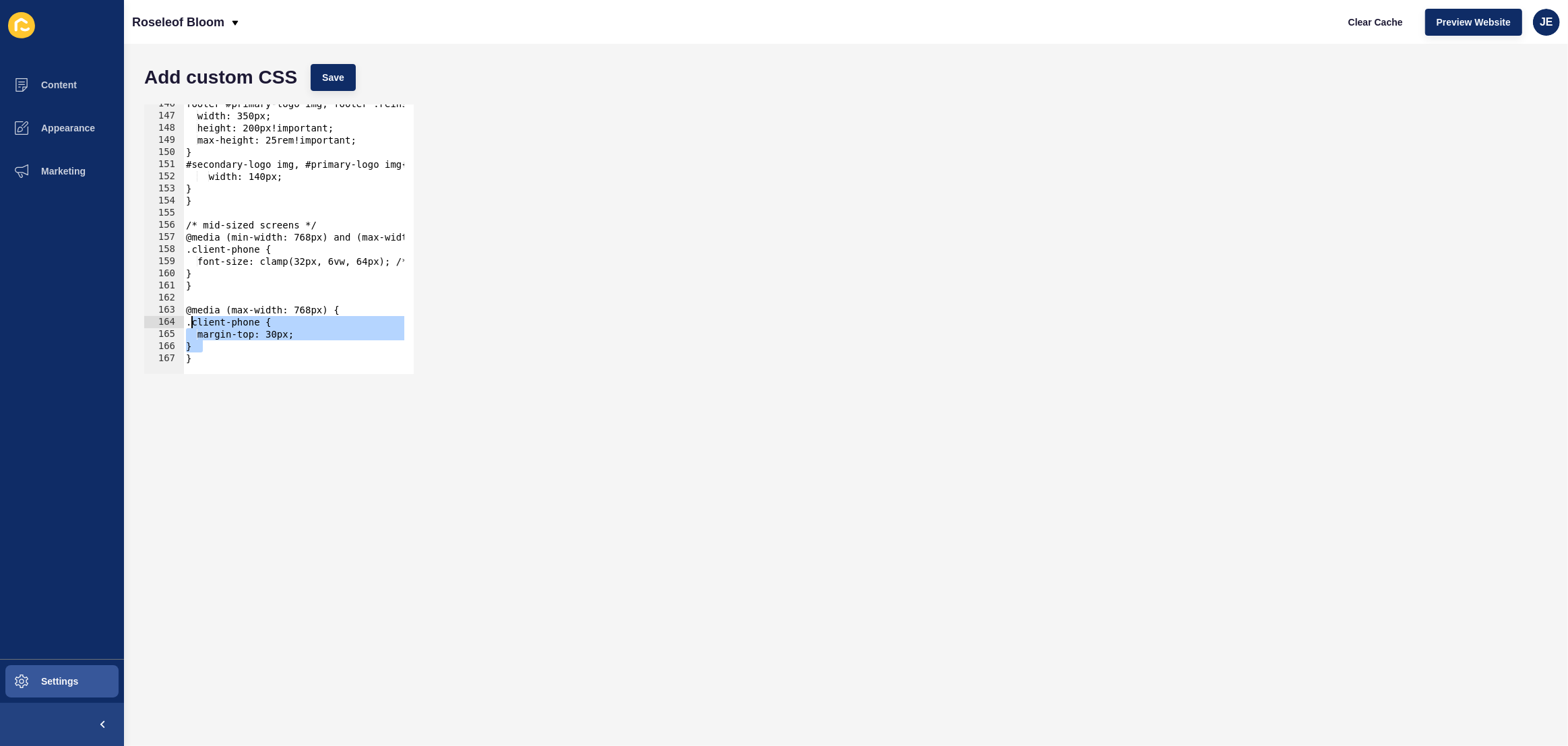
drag, startPoint x: 222, startPoint y: 344, endPoint x: 194, endPoint y: 326, distance: 33.3
click at [194, 326] on div "footer #primary-logo img, footer .reinsw-logo{ width: 350px; height: 200px!impo…" at bounding box center [463, 239] width 560 height 284
type textarea ".client-phone { margin-top: 30px;"
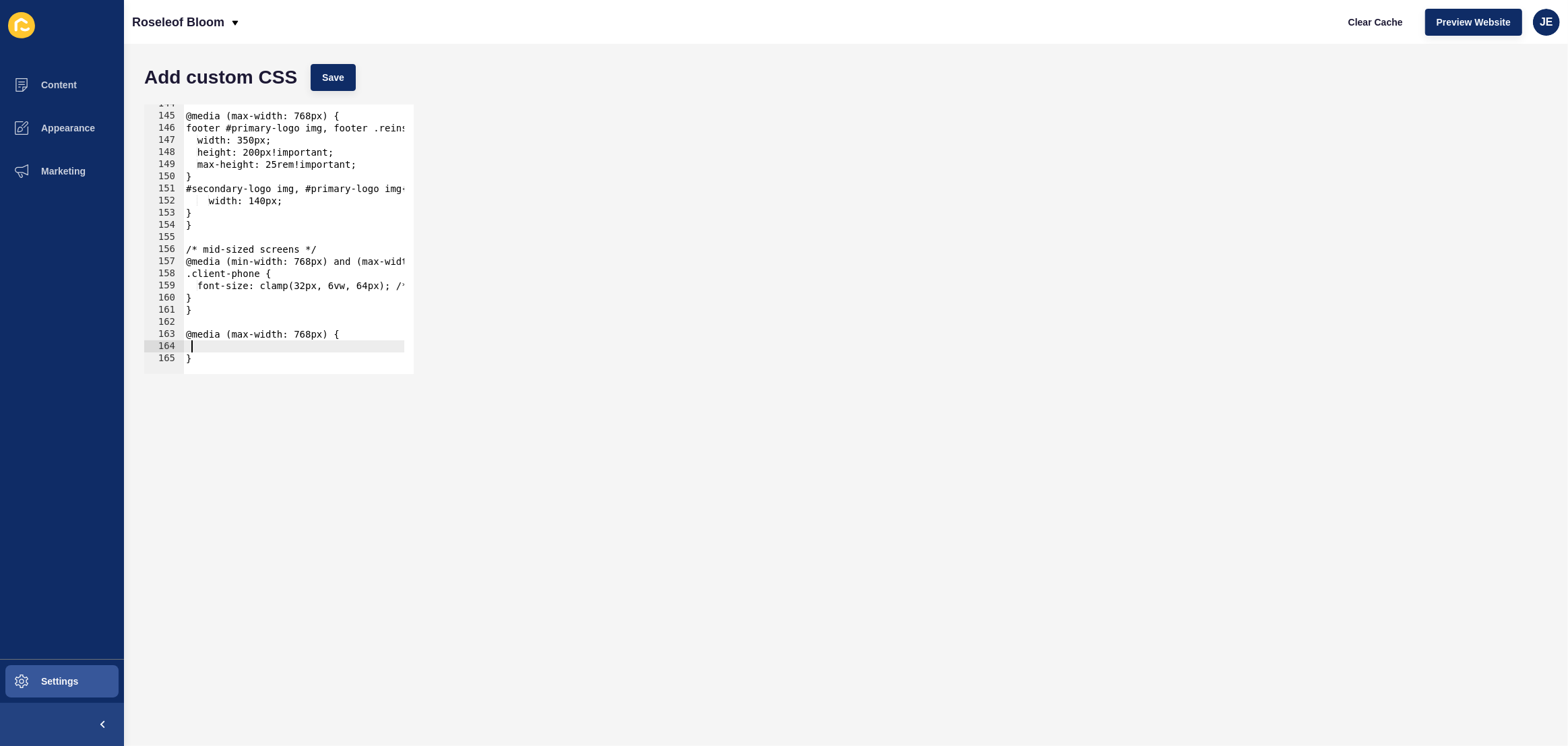
scroll to position [1741, 0]
click at [218, 211] on div "@media (max-width: 768px) { footer #primary-logo img, footer .reinsw-logo{ widt…" at bounding box center [463, 239] width 560 height 284
type textarea "}"
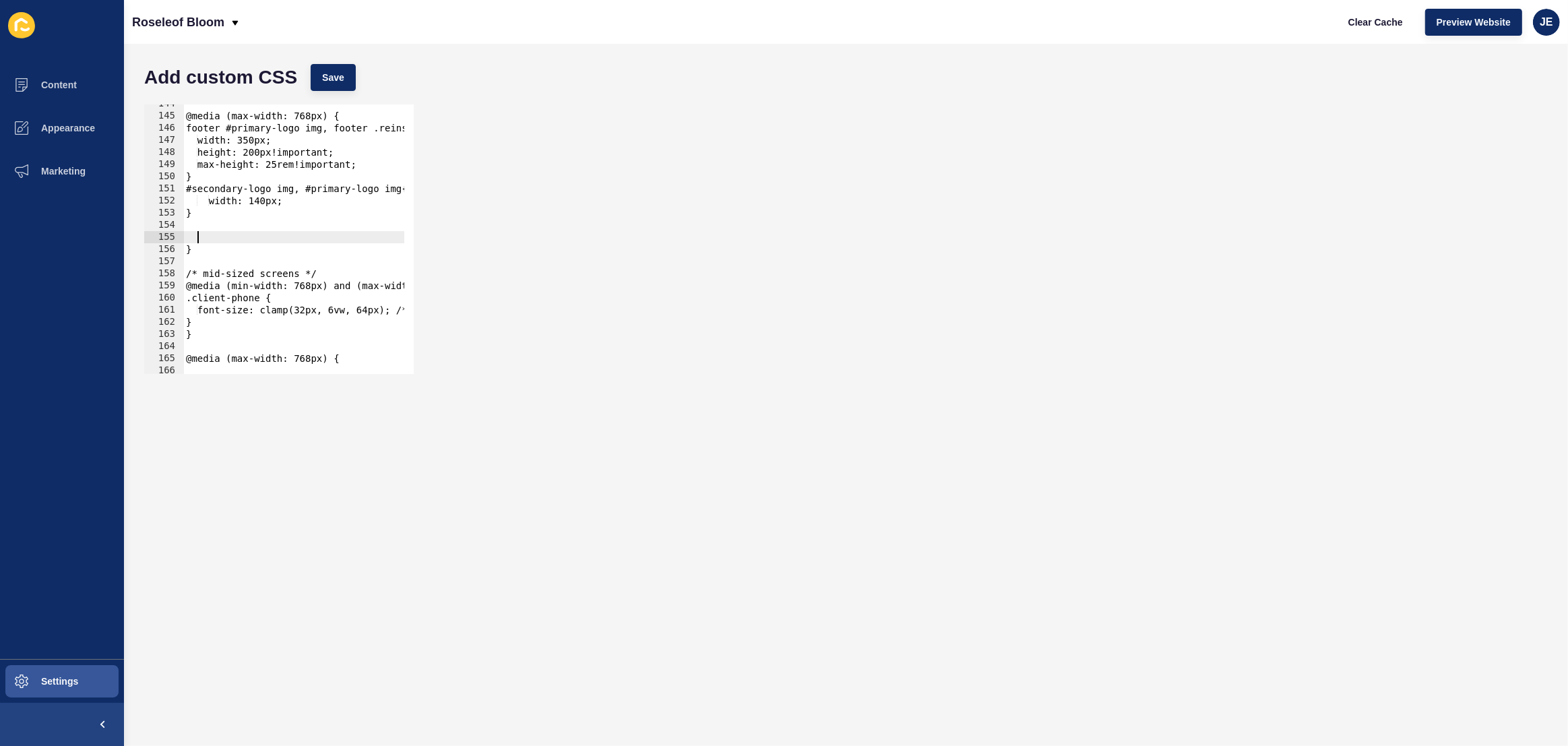
paste textarea "}"
click at [209, 182] on div "@media (max-width: 768px) { footer #primary-logo img, footer .reinsw-logo{ widt…" at bounding box center [463, 239] width 560 height 284
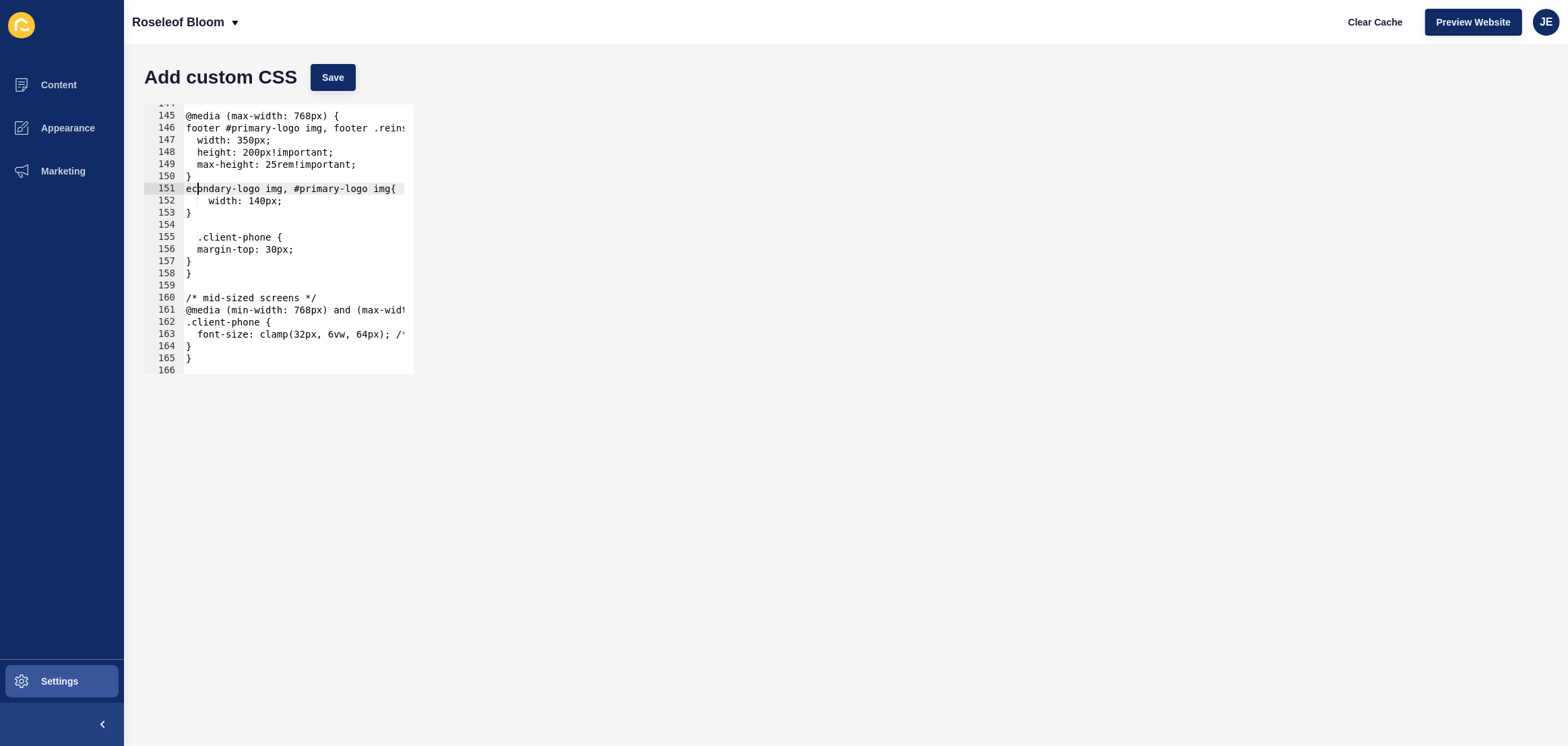
scroll to position [0, 1]
click at [225, 173] on div "@media (max-width: 768px) { footer #primary-logo img, footer .reinsw-logo{ widt…" at bounding box center [463, 239] width 560 height 284
type textarea "}"
click at [220, 237] on div "@media (max-width: 768px) { footer #primary-logo img, footer .reinsw-logo{ widt…" at bounding box center [463, 239] width 560 height 284
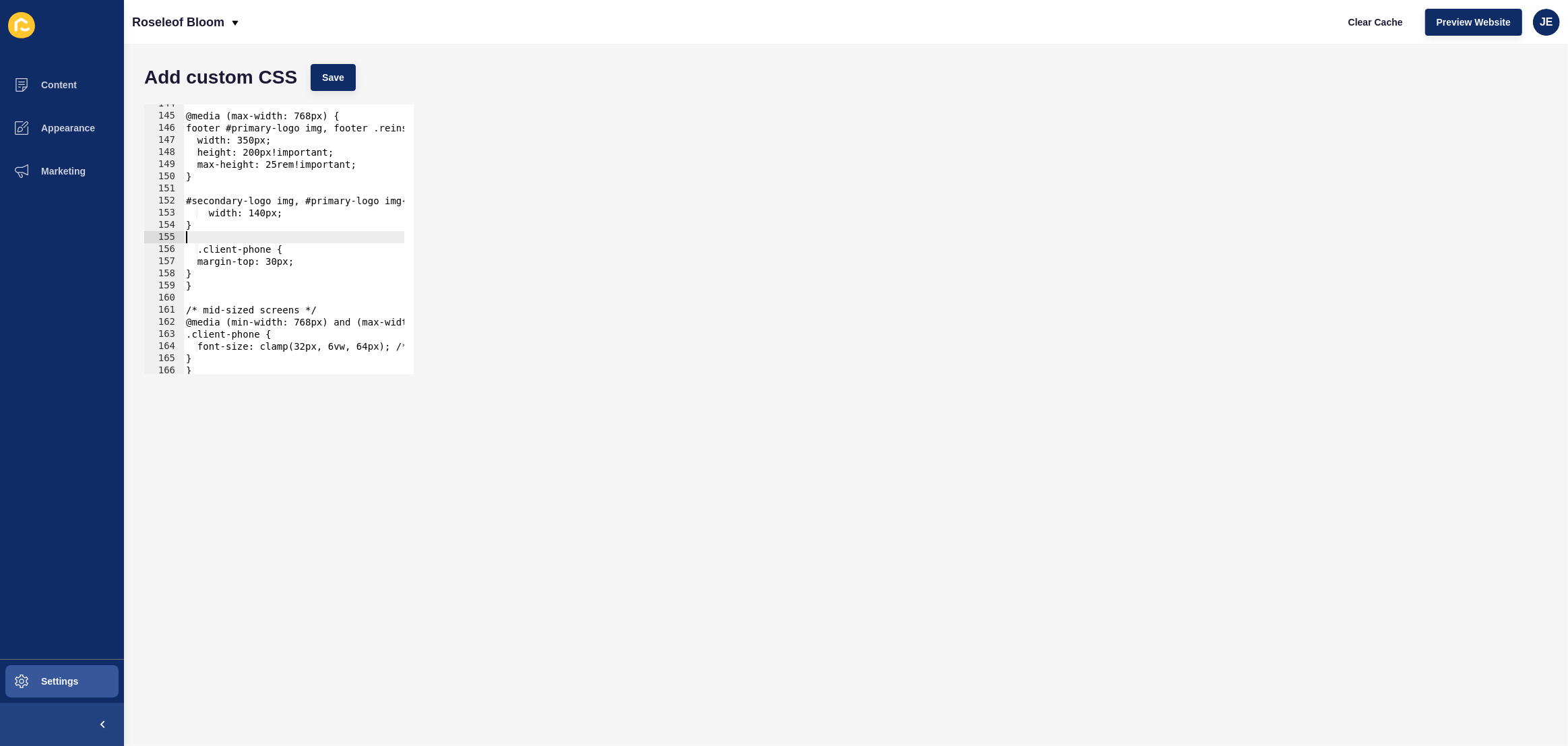
click at [203, 252] on div "@media (max-width: 768px) { footer #primary-logo img, footer .reinsw-logo{ widt…" at bounding box center [463, 239] width 560 height 284
type textarea ".client-phone {"
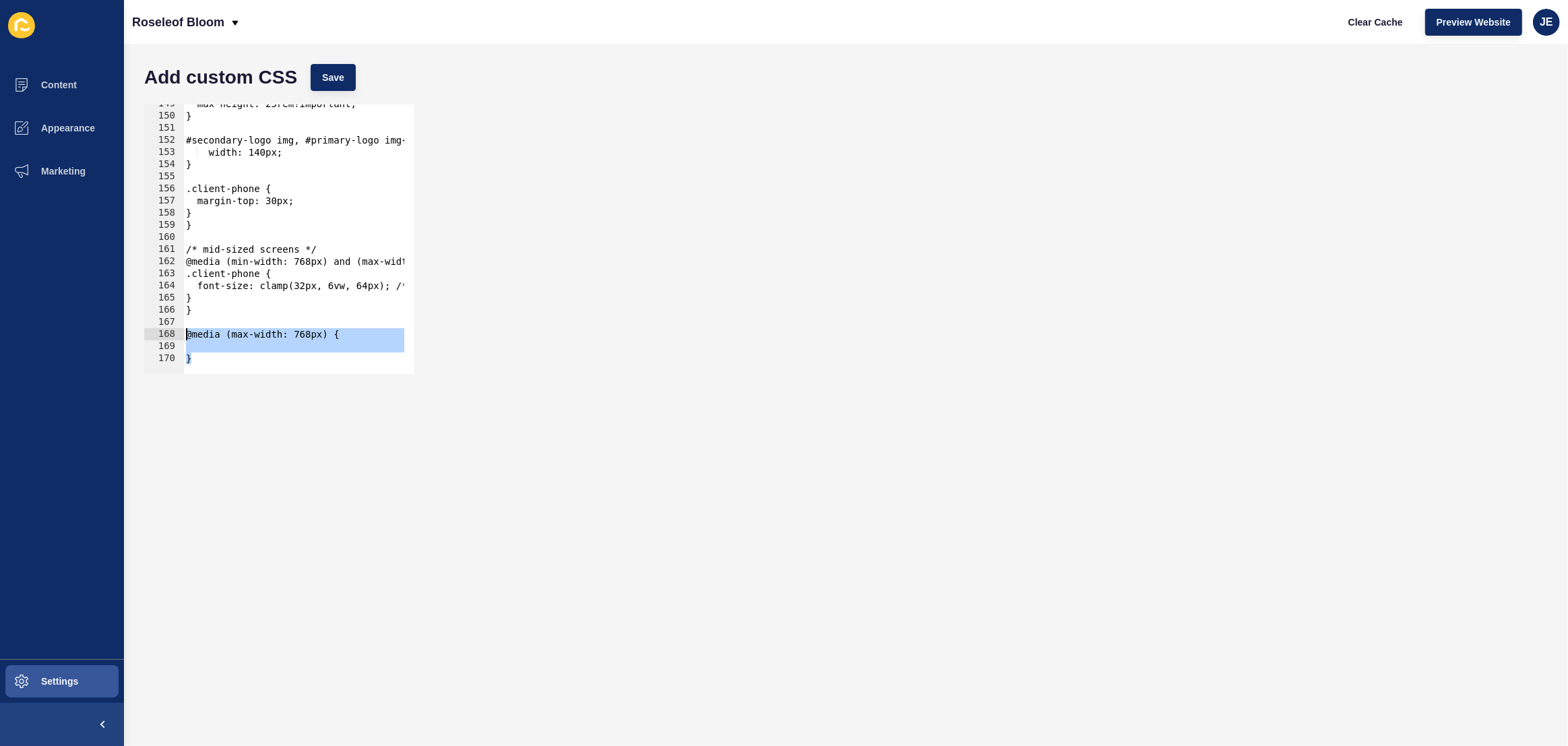
drag, startPoint x: 221, startPoint y: 356, endPoint x: 183, endPoint y: 333, distance: 44.4
click at [183, 333] on div "149 150 151 152 153 154 155 156 157 158 159 160 161 162 163 164 165 166 167 168…" at bounding box center [278, 239] width 269 height 269
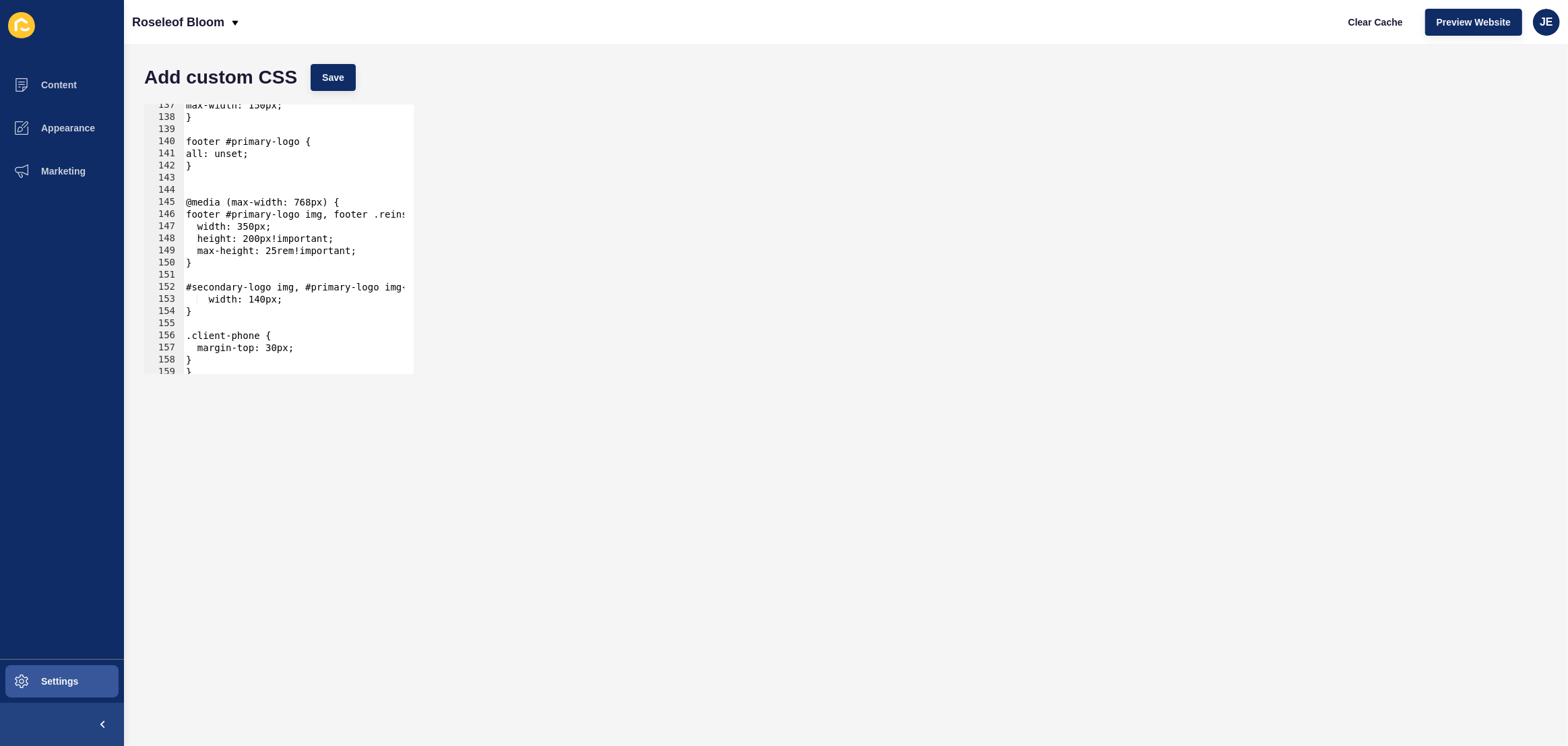
scroll to position [1656, 0]
click at [278, 192] on div "max-width: 150px; } footer #primary-logo { all: unset; } @media (max-width: 768…" at bounding box center [463, 241] width 560 height 284
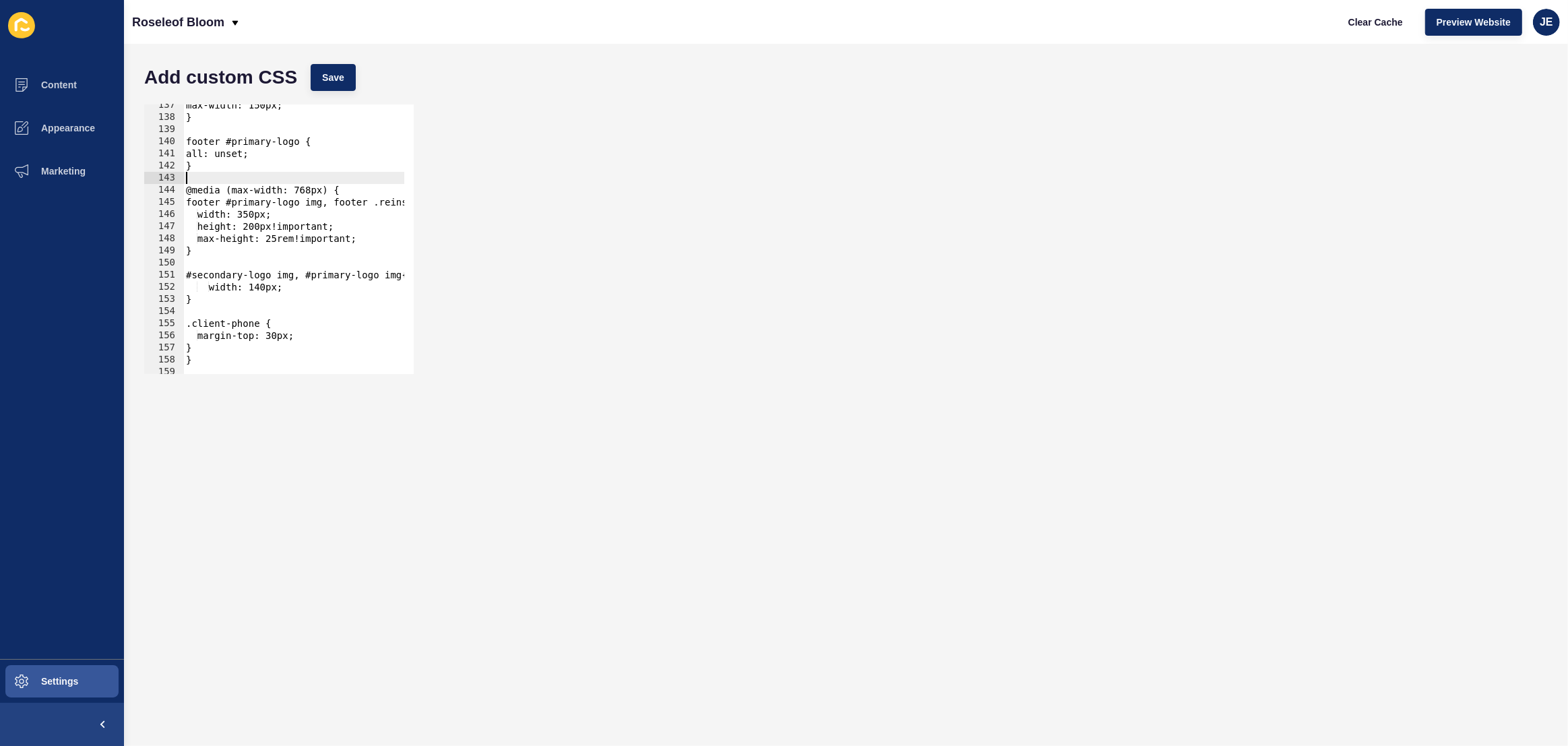
scroll to position [1753, 0]
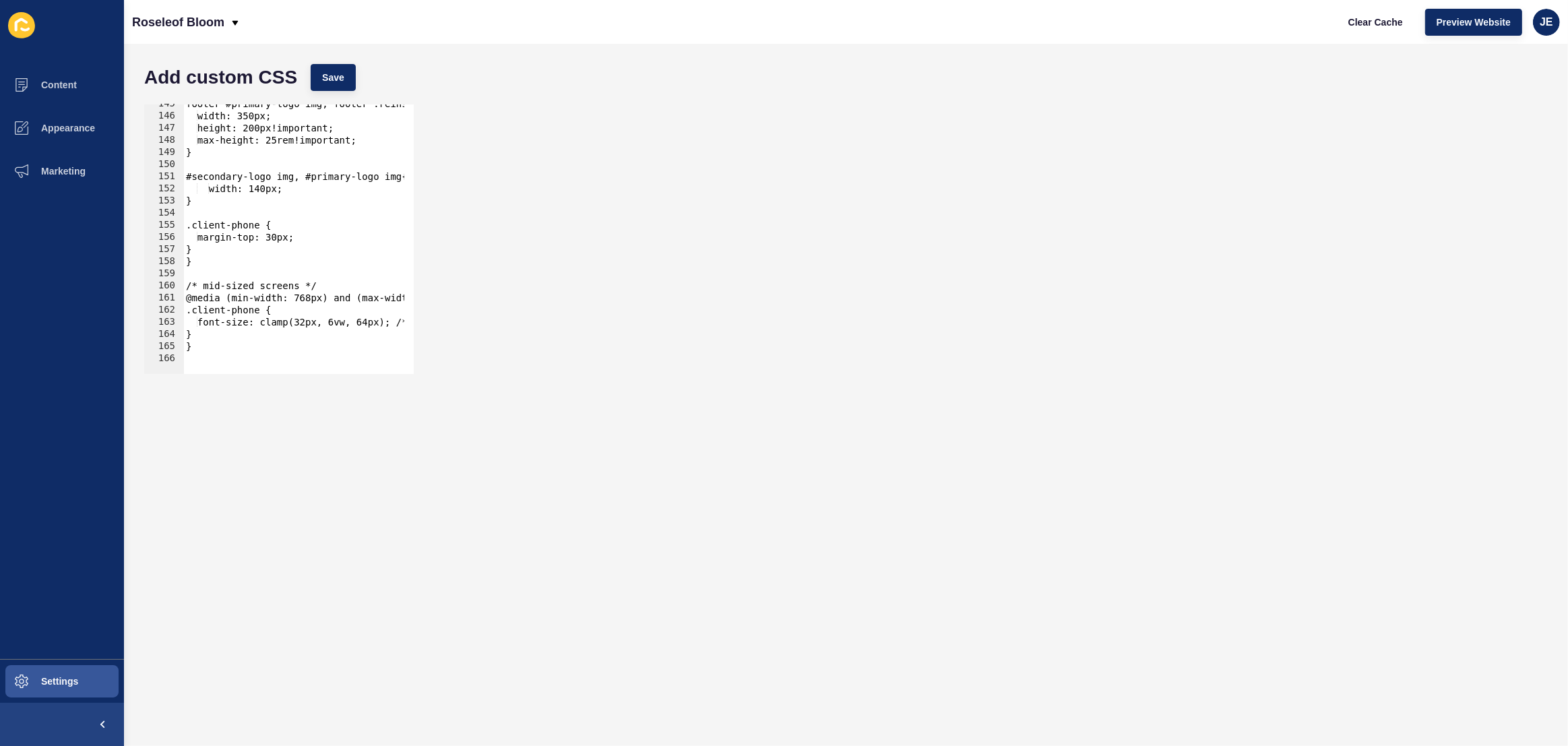
click at [273, 282] on div "footer #primary-logo img, footer .reinsw-logo{ width: 350px; height: 200px!impo…" at bounding box center [463, 239] width 560 height 284
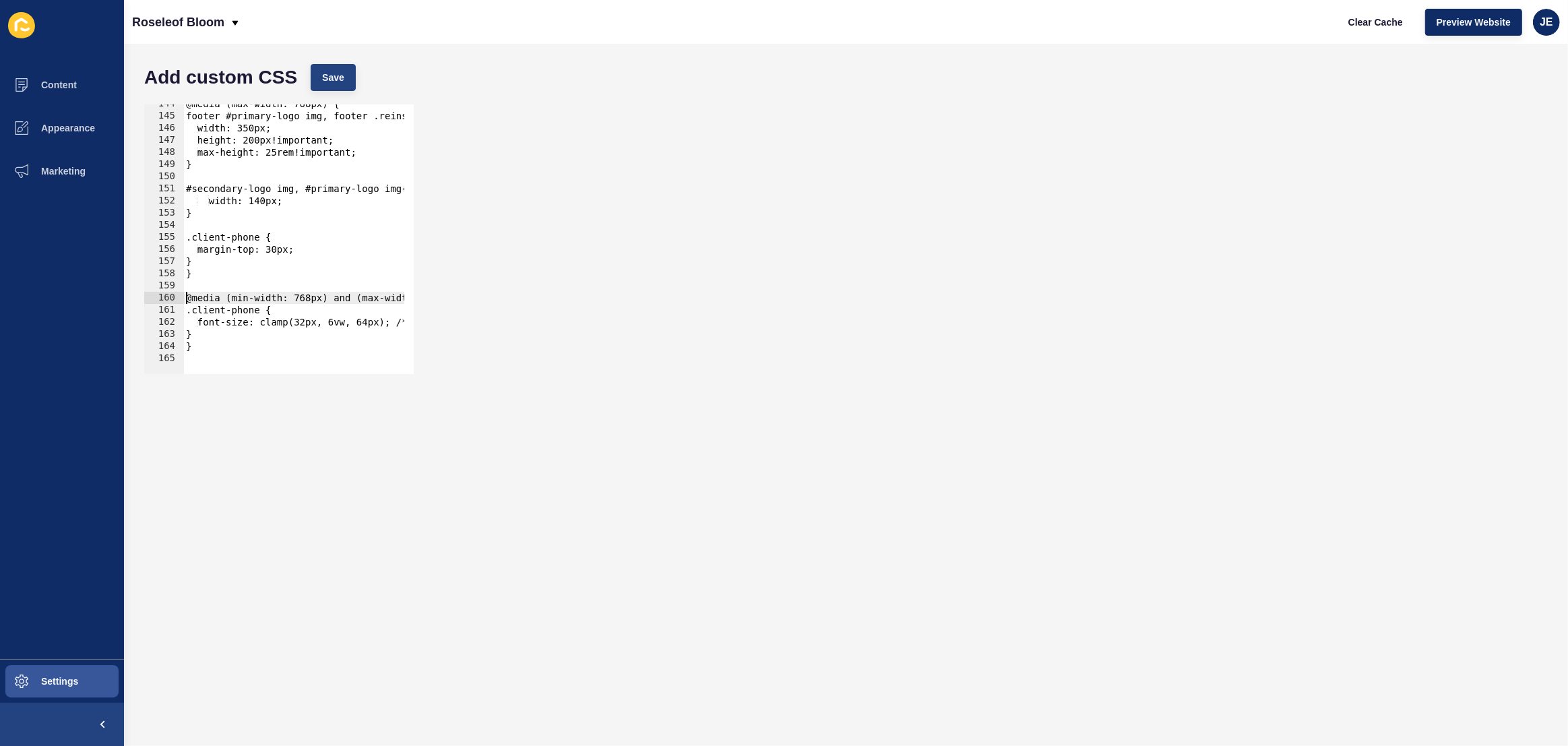
type textarea "@media (min-width: 768px) and (max-width: 1200px) {"
click at [333, 79] on span "Save" at bounding box center [333, 77] width 22 height 14
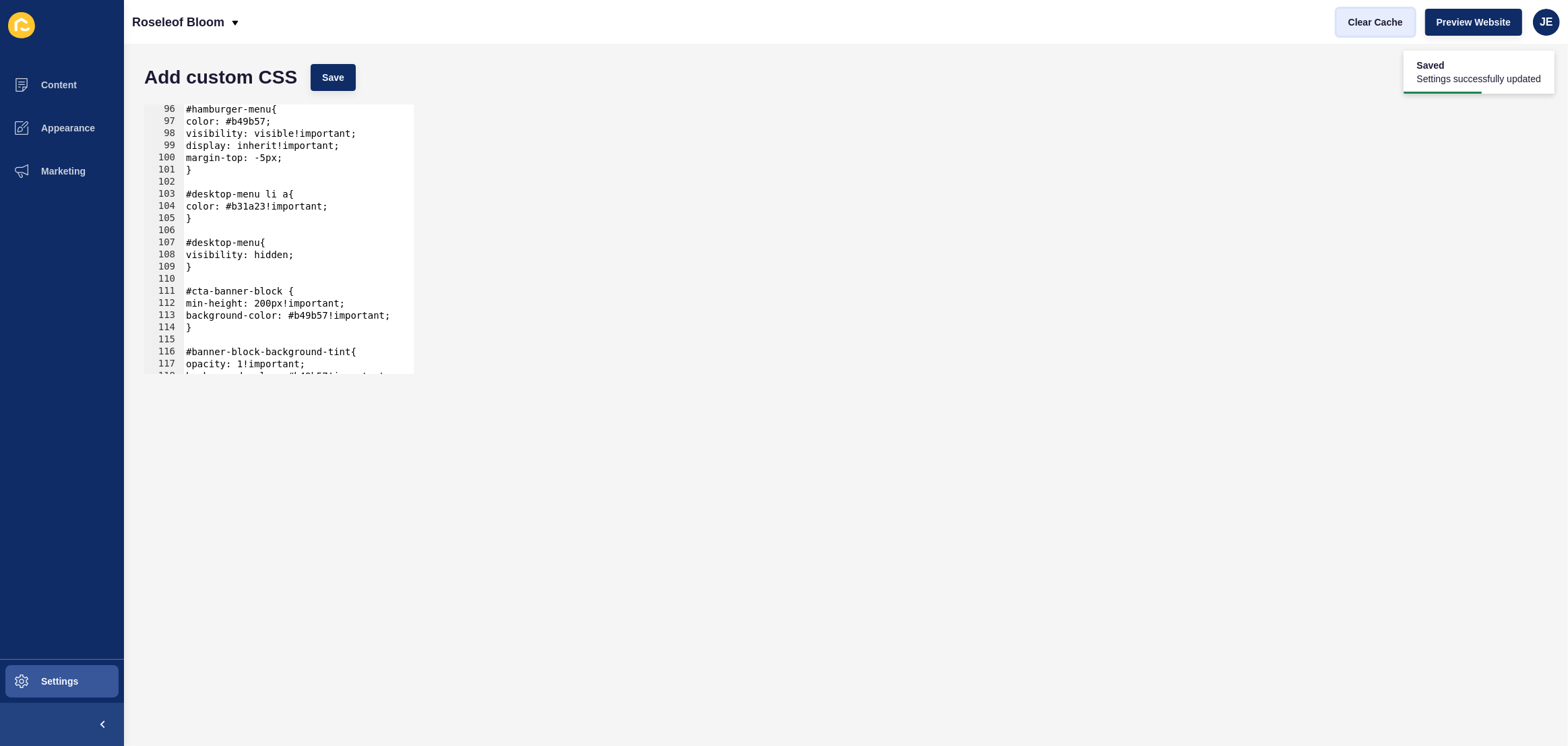
click at [1344, 19] on button "Clear Cache" at bounding box center [1375, 22] width 78 height 27
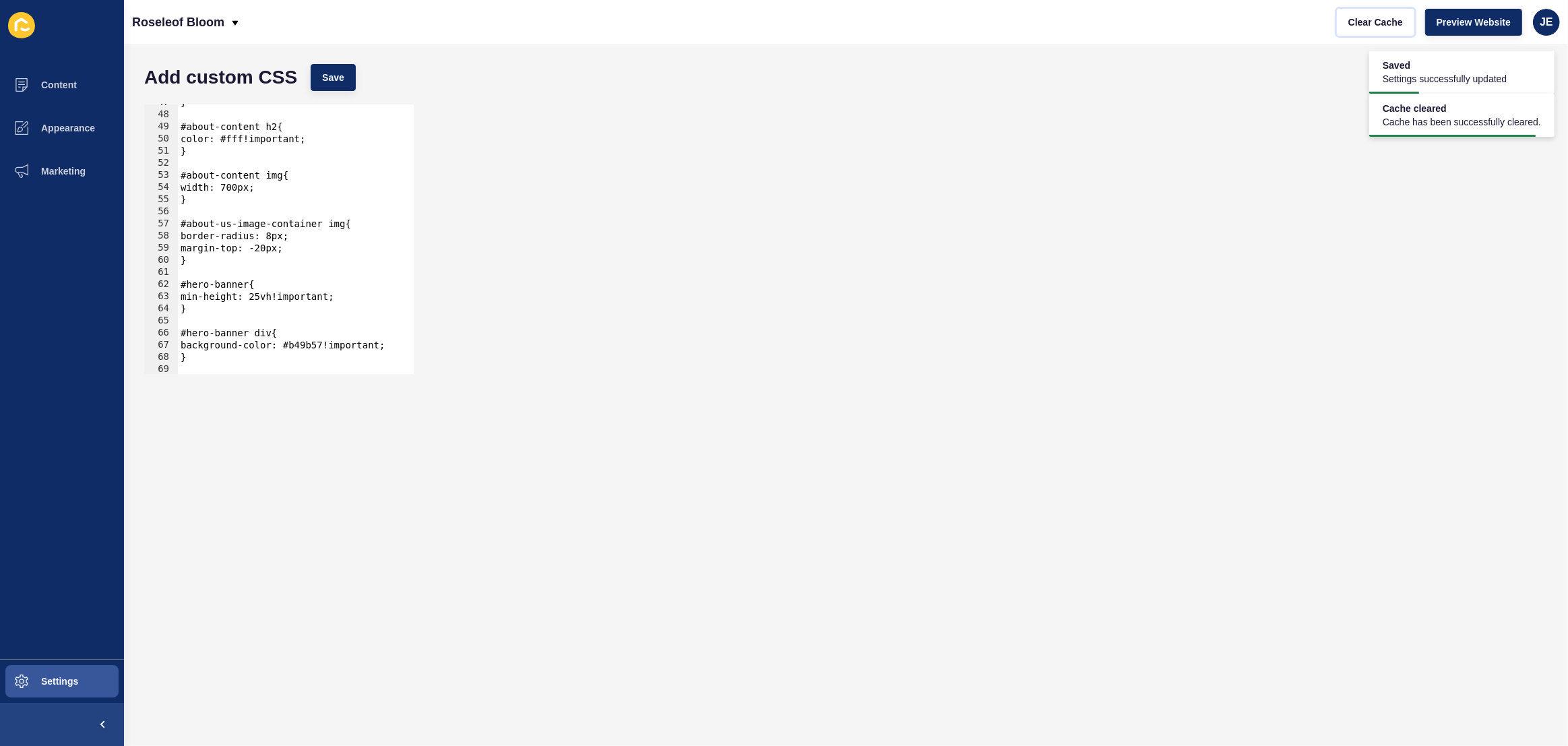
scroll to position [0, 0]
